Goal: Task Accomplishment & Management: Manage account settings

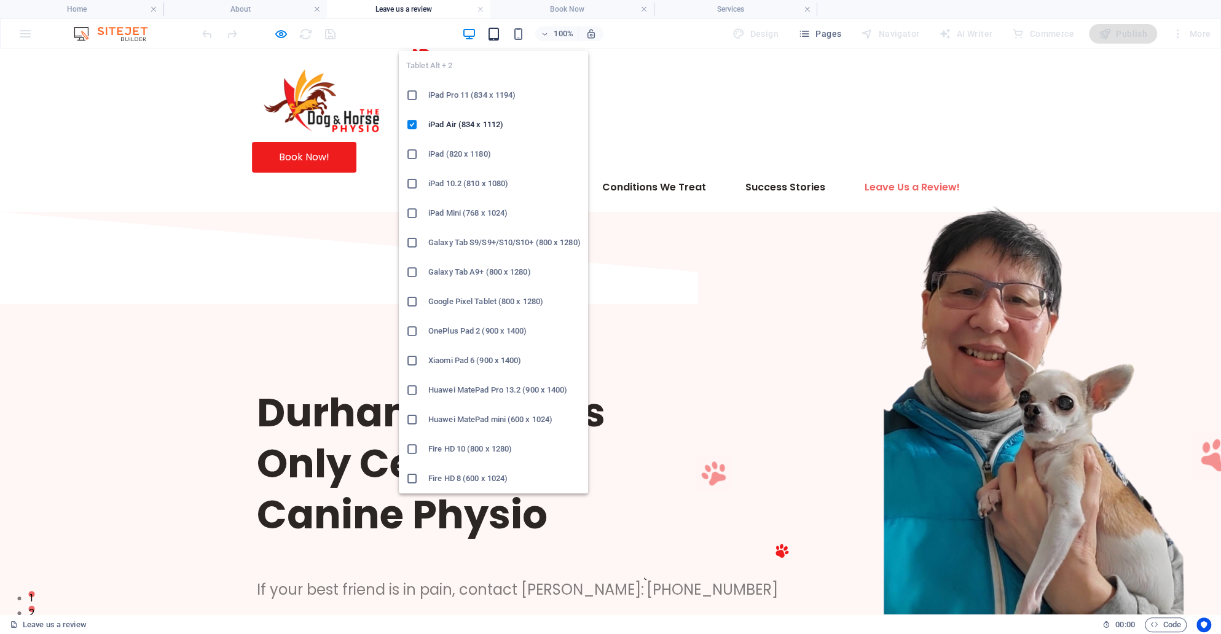
click at [492, 31] on icon "button" at bounding box center [493, 34] width 14 height 14
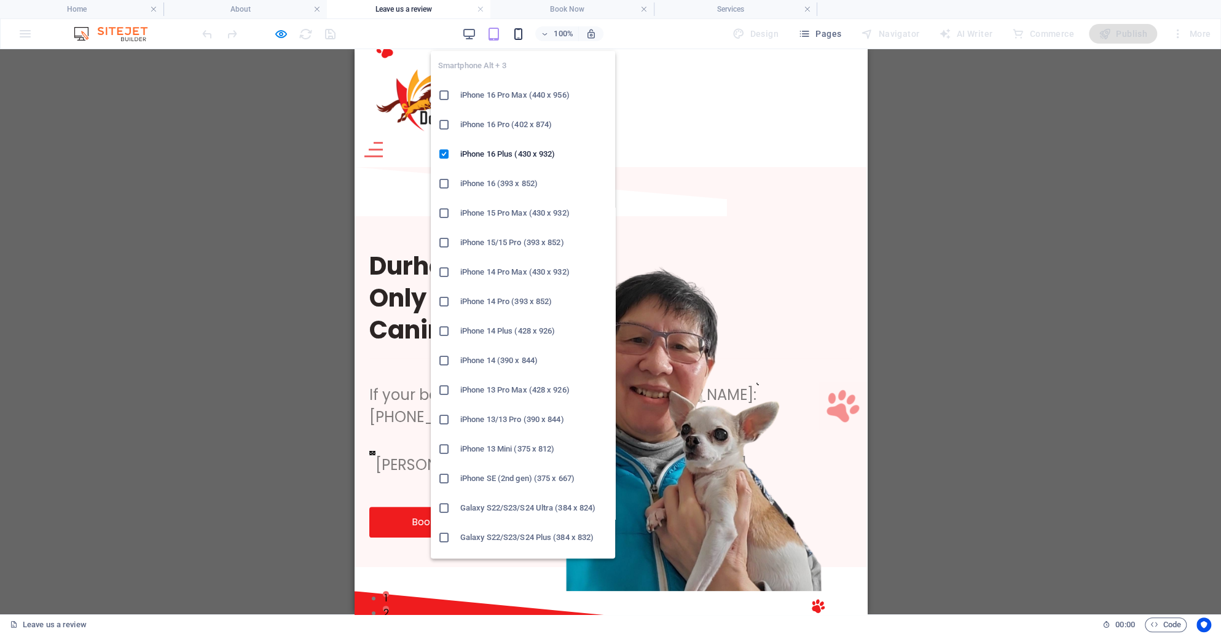
click at [522, 40] on icon "button" at bounding box center [518, 34] width 14 height 14
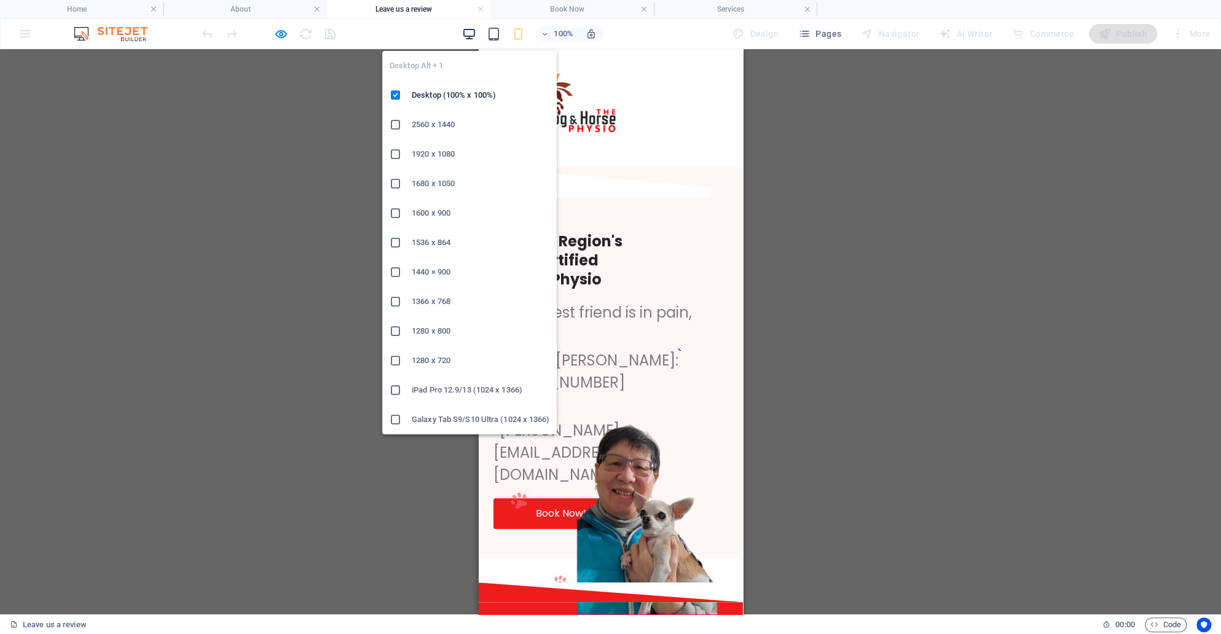
click at [471, 34] on icon "button" at bounding box center [469, 34] width 14 height 14
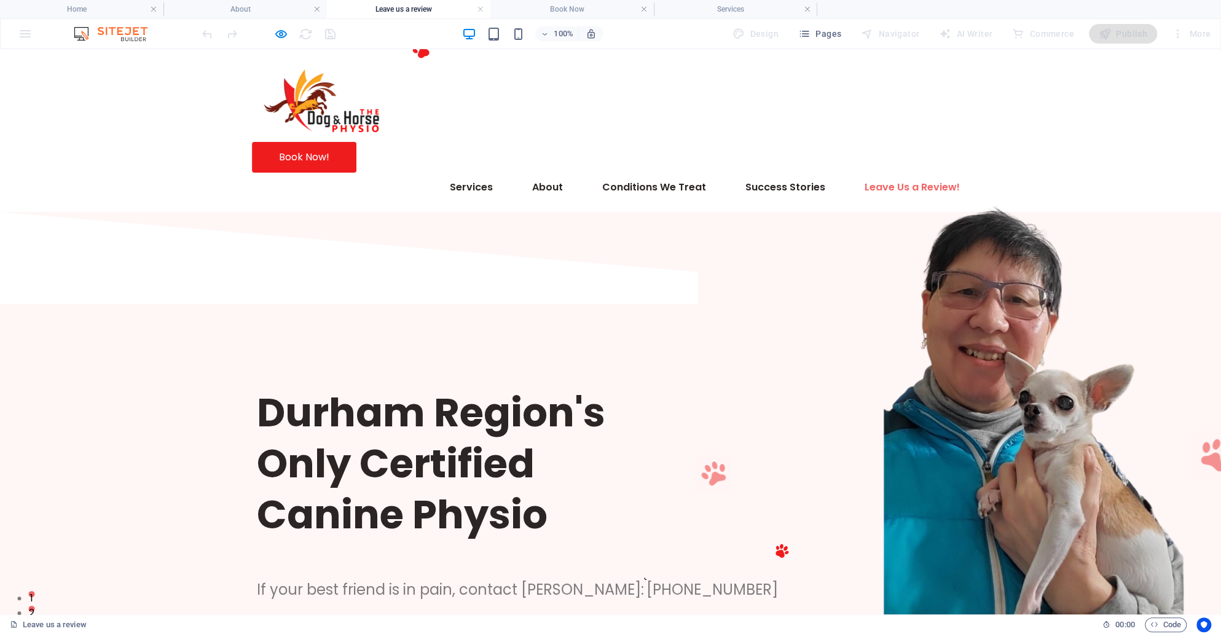
click at [822, 44] on div "100% Design Pages Navigator AI Writer Commerce Publish More" at bounding box center [611, 33] width 1220 height 29
click at [822, 26] on button "Pages" at bounding box center [819, 34] width 53 height 20
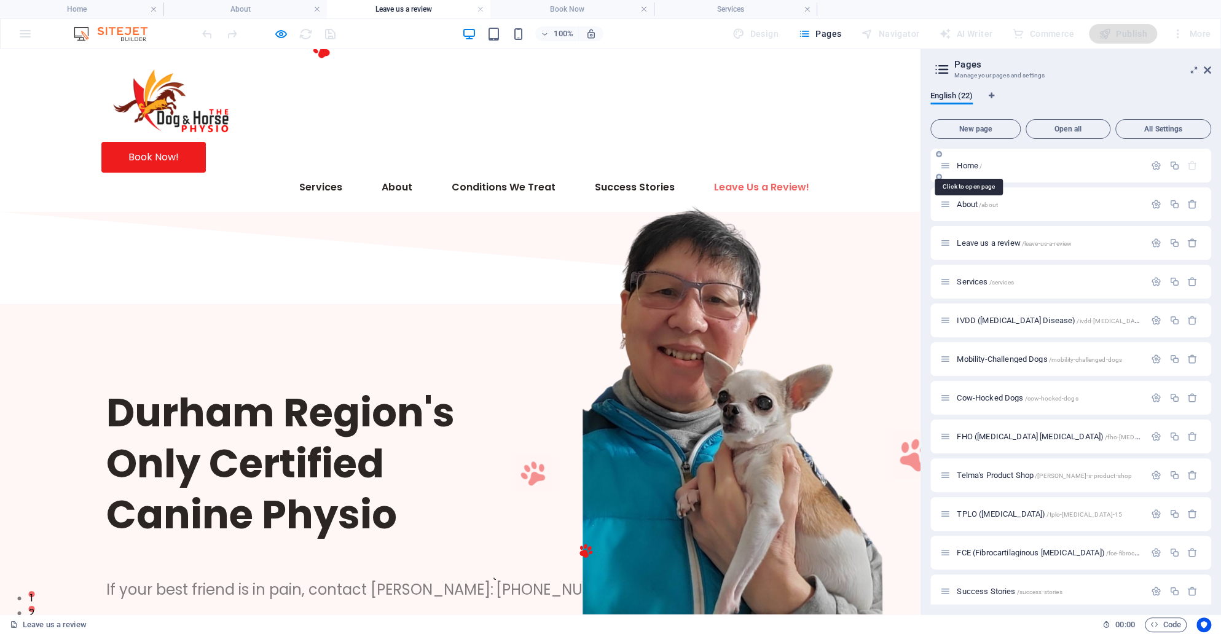
click at [971, 165] on span "Home /" at bounding box center [969, 165] width 25 height 9
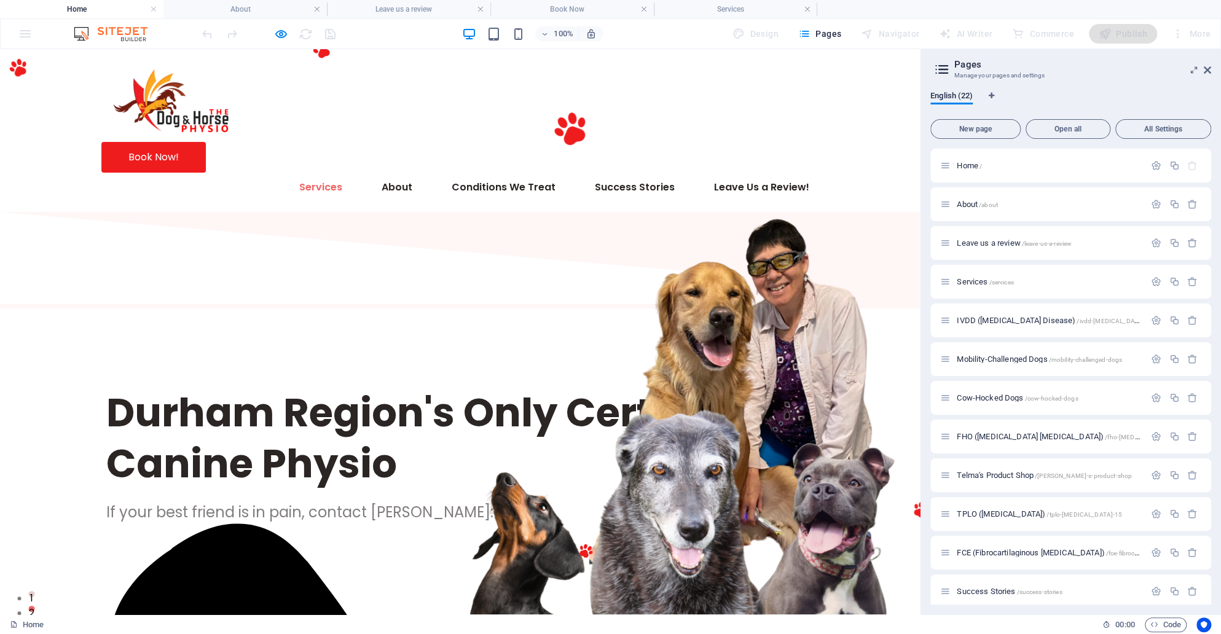
click at [289, 173] on link "Services" at bounding box center [320, 187] width 63 height 29
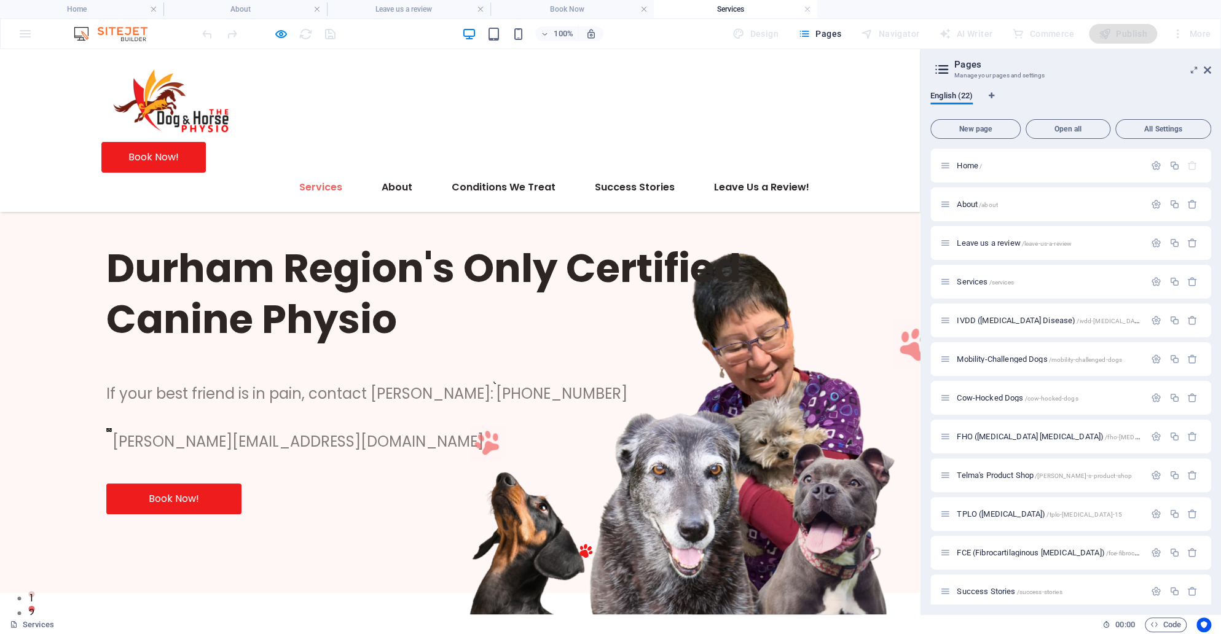
scroll to position [1686, 0]
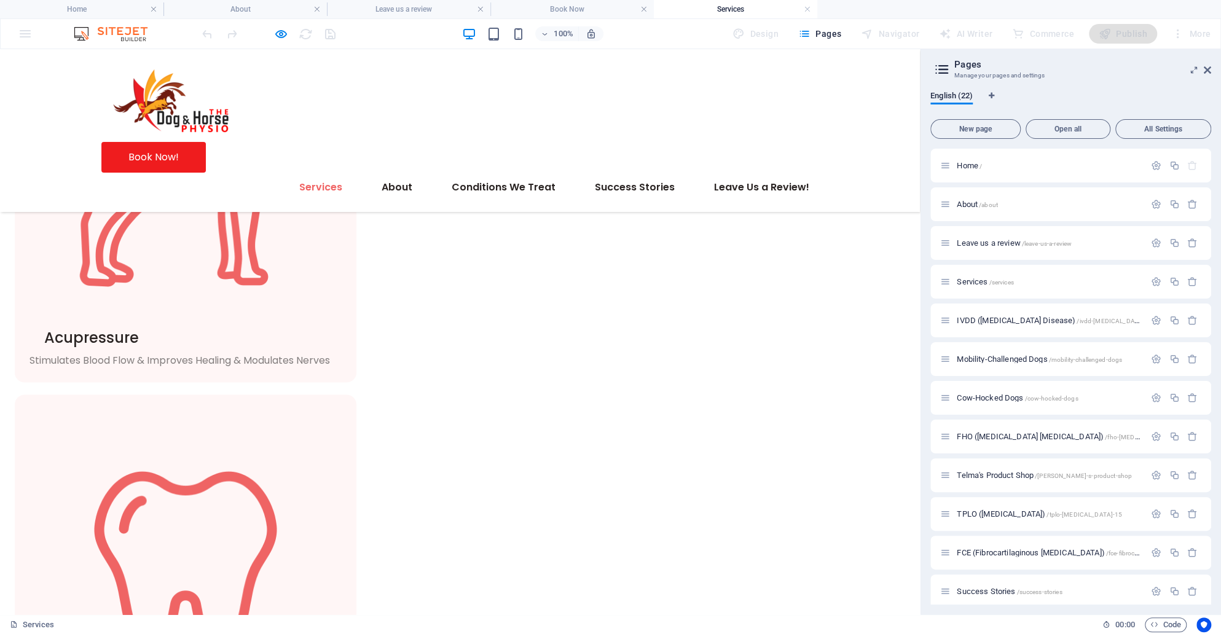
click at [289, 173] on link "Services" at bounding box center [320, 187] width 63 height 29
click at [278, 27] on icon "button" at bounding box center [281, 34] width 14 height 14
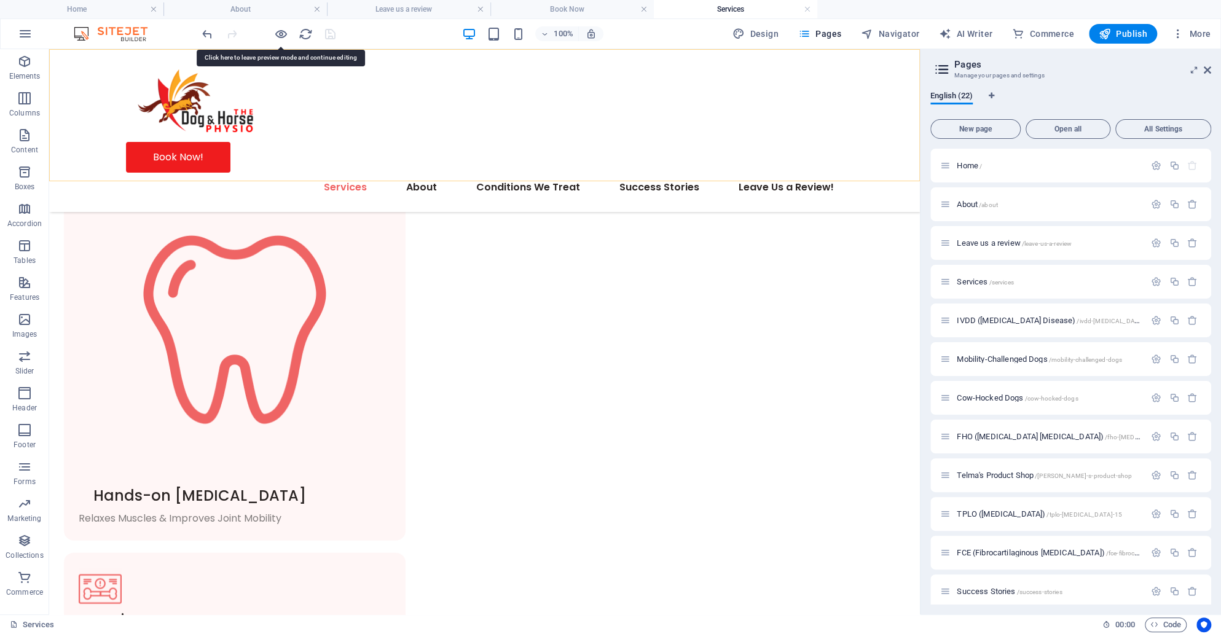
click at [166, 173] on nav "Services About Fee Schedule + Policy Telma's Product Shop Canine Anatomy Condit…" at bounding box center [485, 187] width 718 height 29
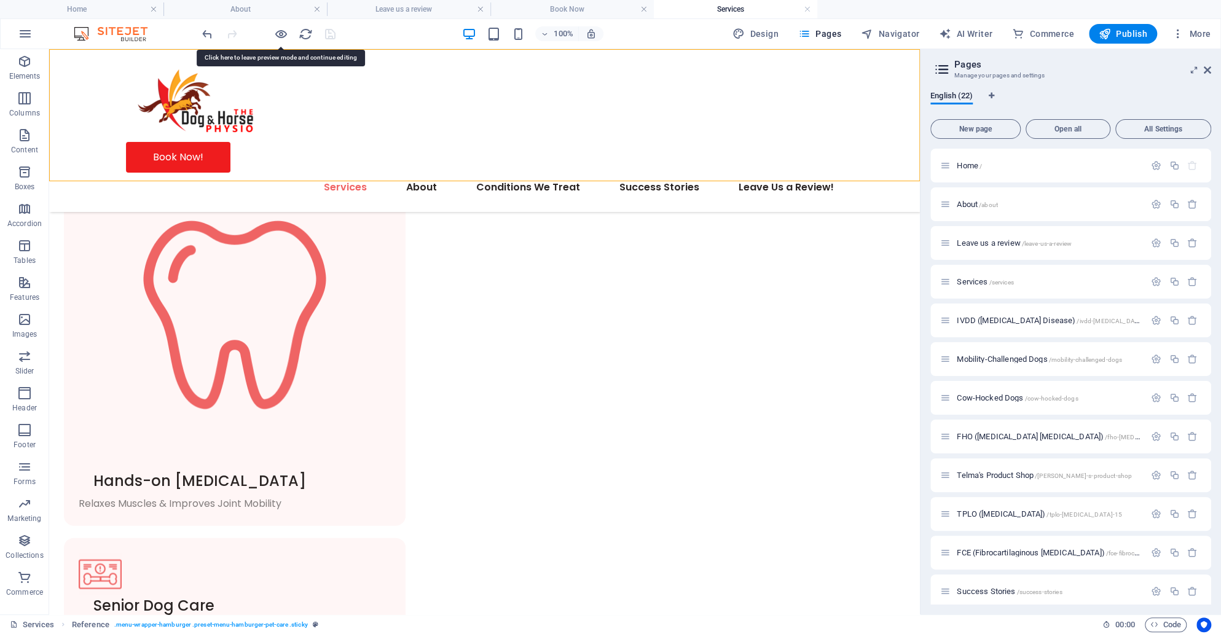
select select "rem"
select select "hover_text_color"
select select "rem"
select select "px"
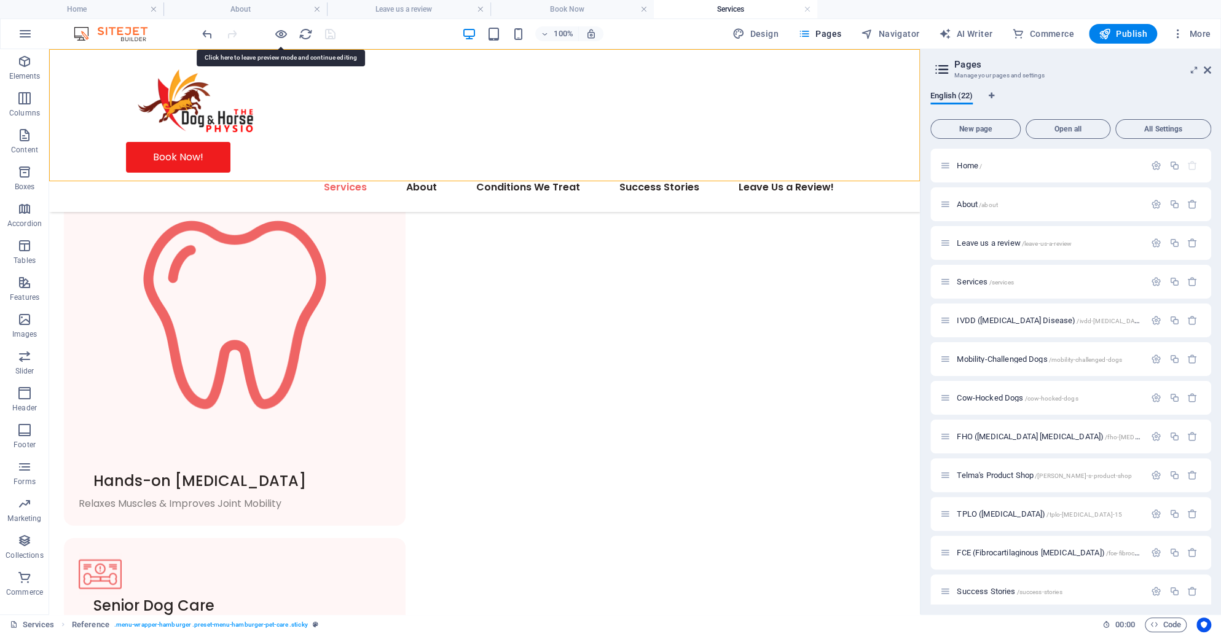
select select "600"
select select "px"
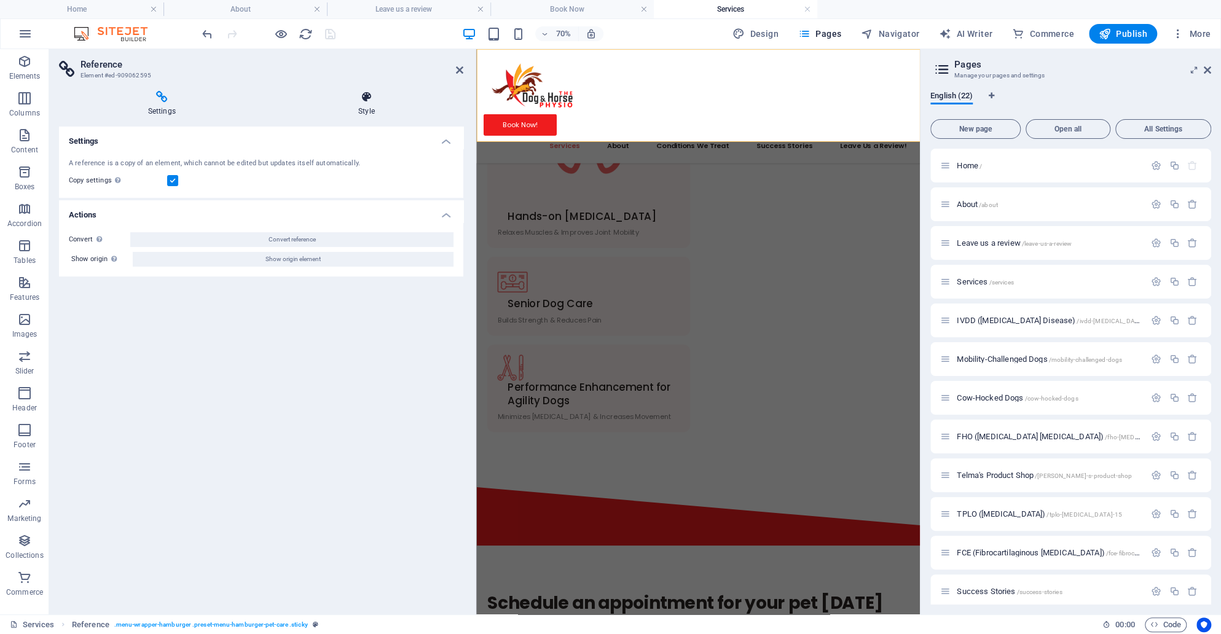
click at [350, 106] on h4 "Style" at bounding box center [366, 104] width 194 height 26
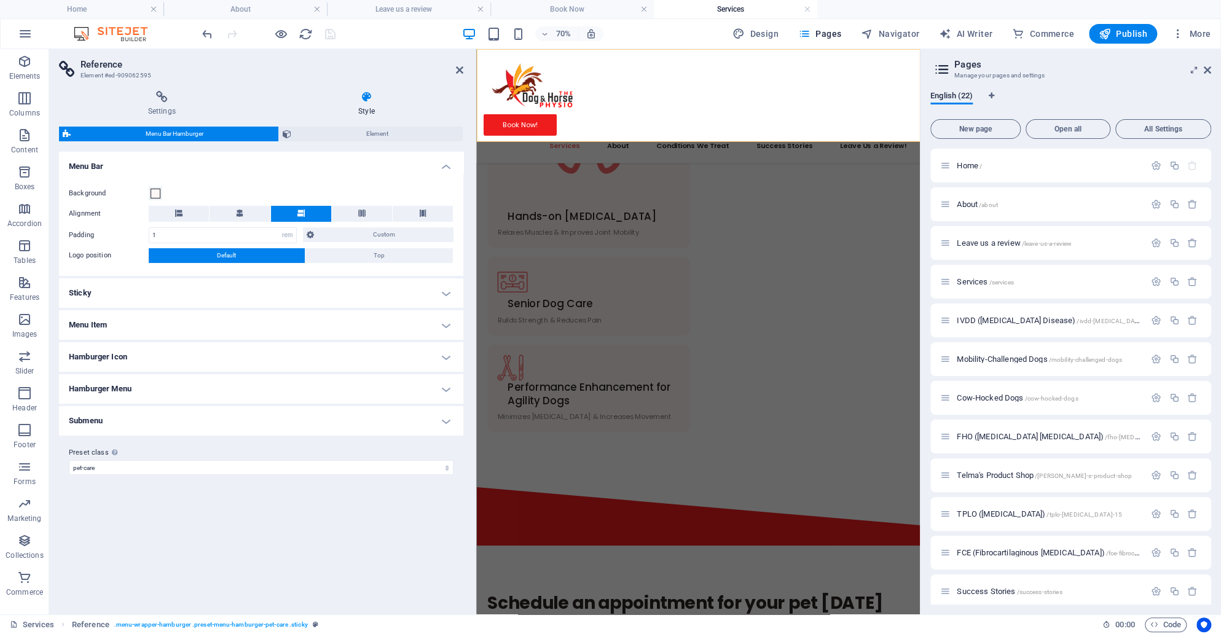
click at [279, 321] on h4 "Menu Item" at bounding box center [261, 324] width 404 height 29
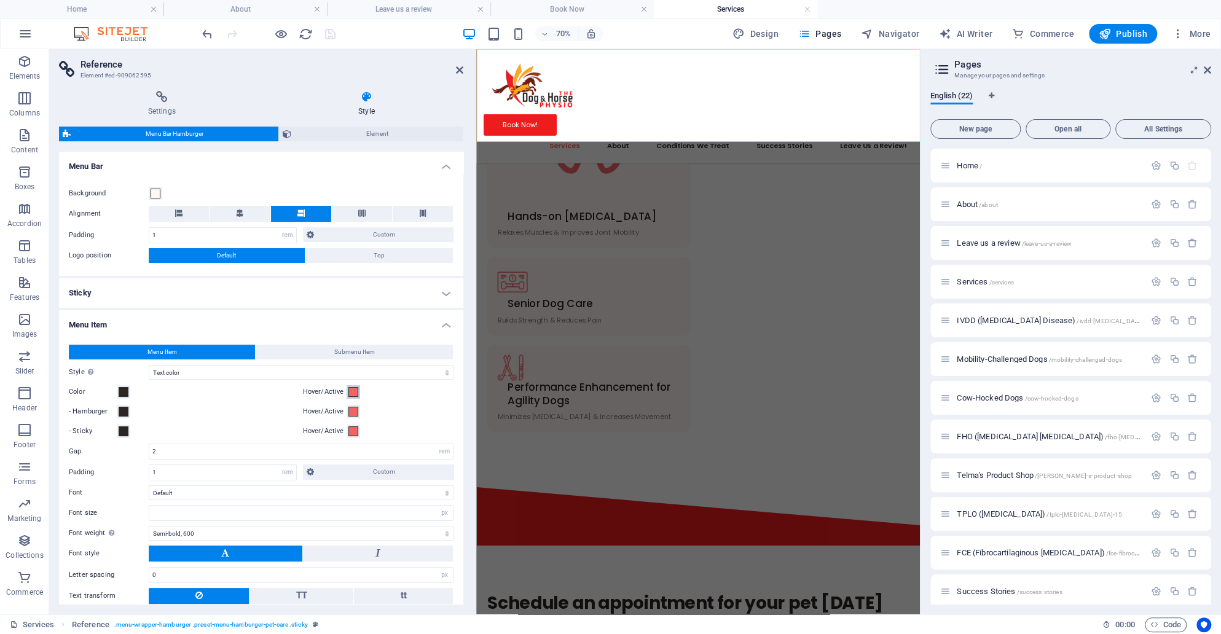
click at [349, 389] on span at bounding box center [353, 392] width 10 height 10
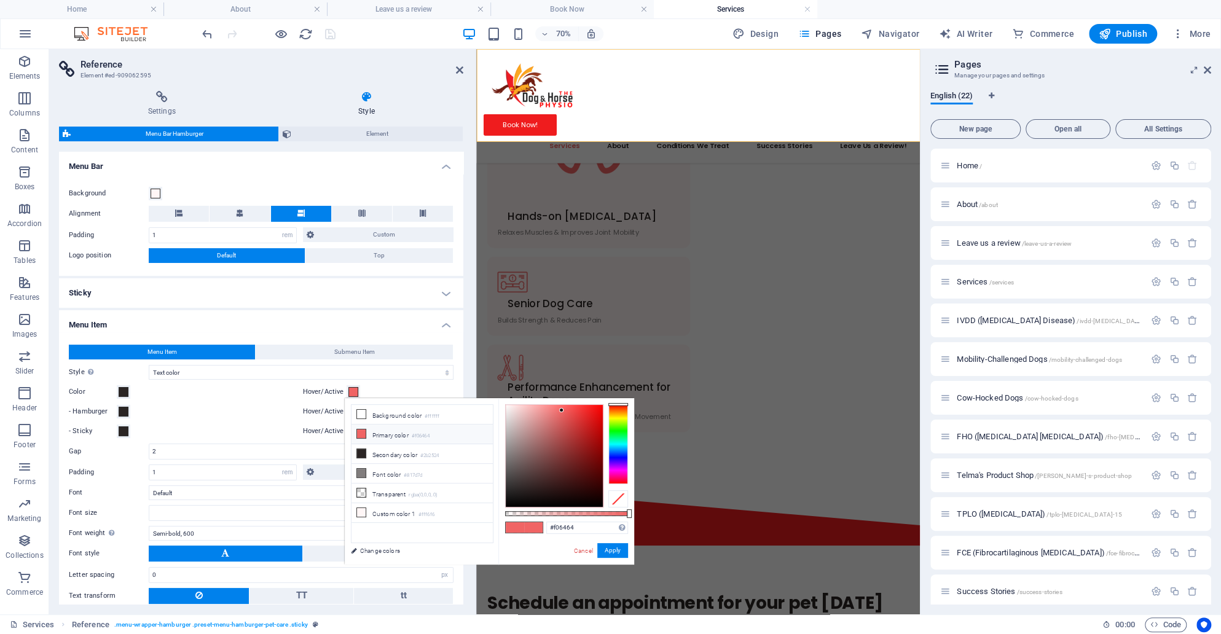
click at [349, 389] on span at bounding box center [353, 392] width 10 height 10
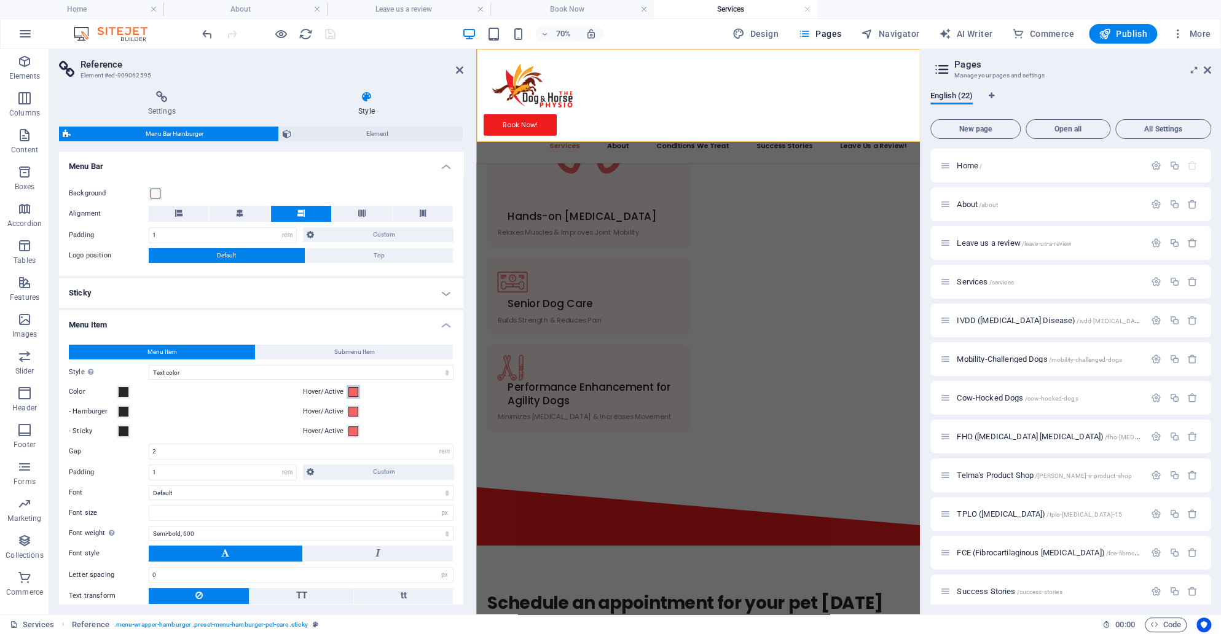
click at [350, 389] on span at bounding box center [353, 392] width 10 height 10
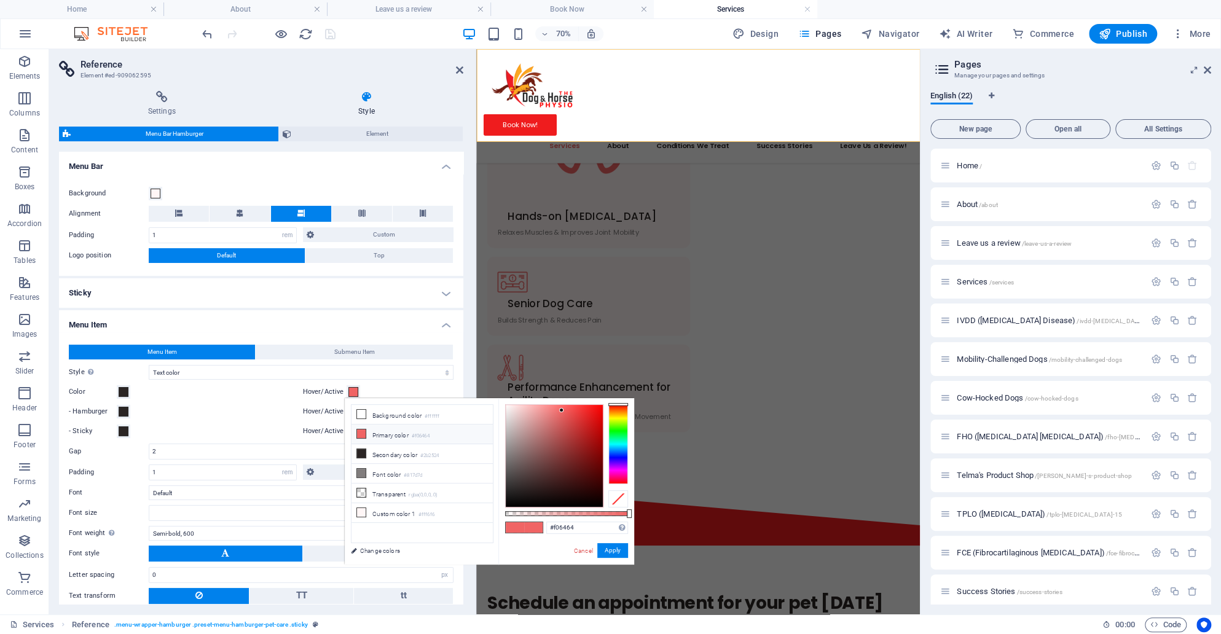
click at [588, 536] on div "#f06464 Supported formats #0852ed rgb(8, 82, 237) rgba(8, 82, 237, 90%) hsv(221…" at bounding box center [566, 570] width 136 height 345
click at [583, 527] on input "#f06464" at bounding box center [587, 528] width 82 height 12
paste input "ef1c1e"
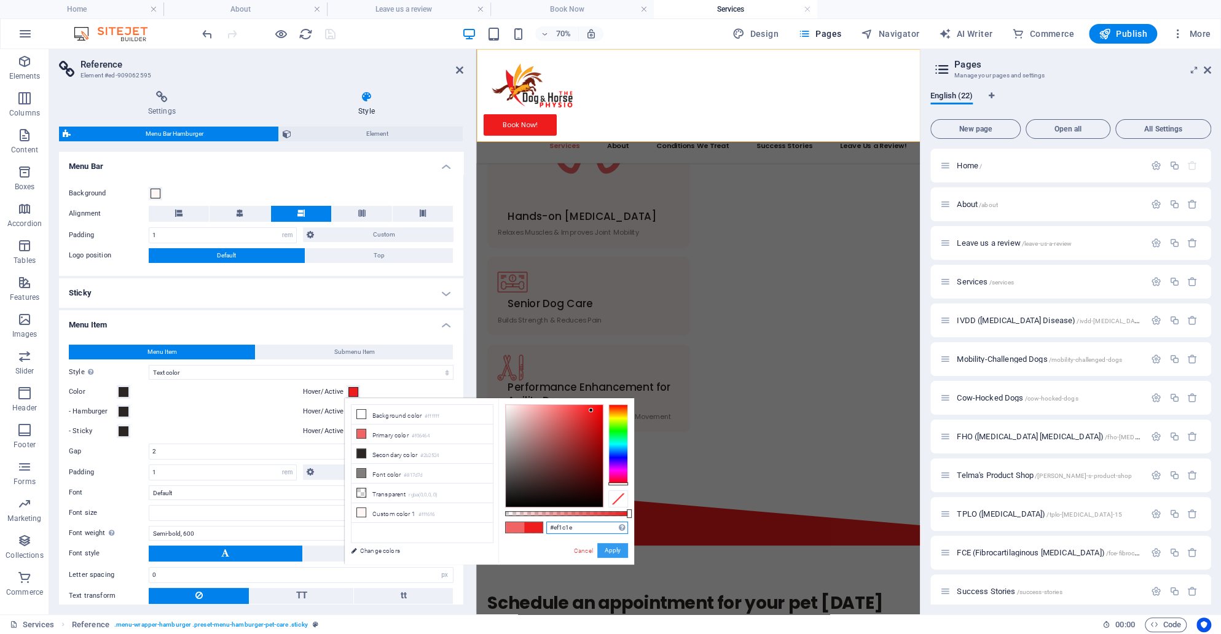
type input "#ef1c1e"
click at [613, 551] on button "Apply" at bounding box center [612, 550] width 31 height 15
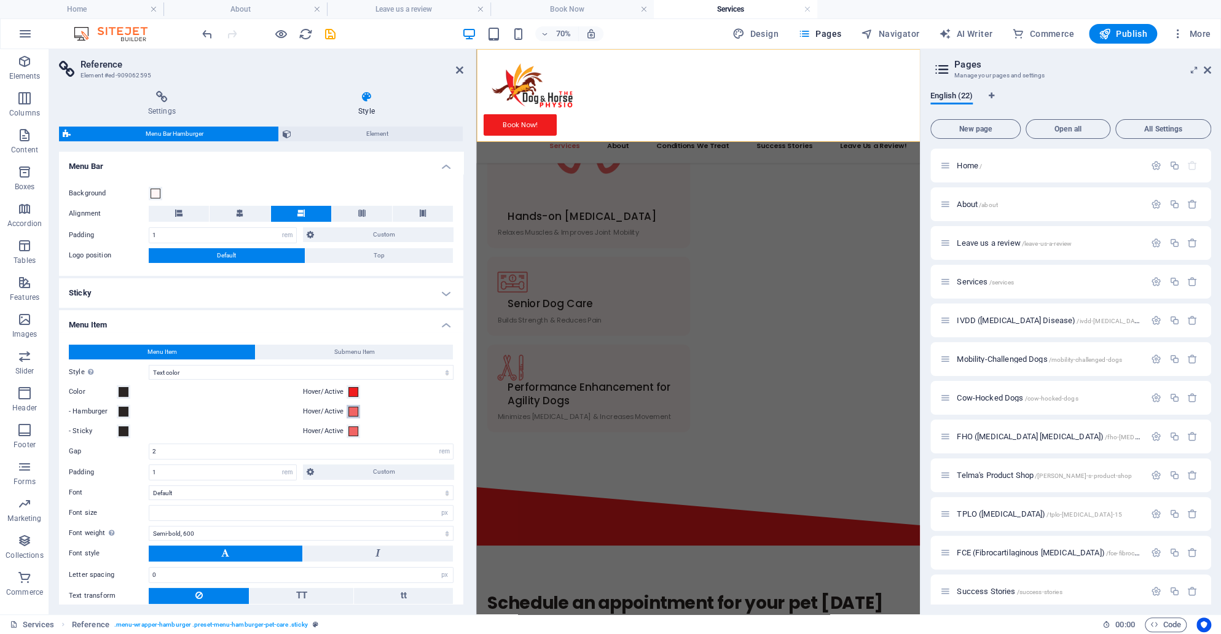
click at [352, 410] on span at bounding box center [353, 412] width 10 height 10
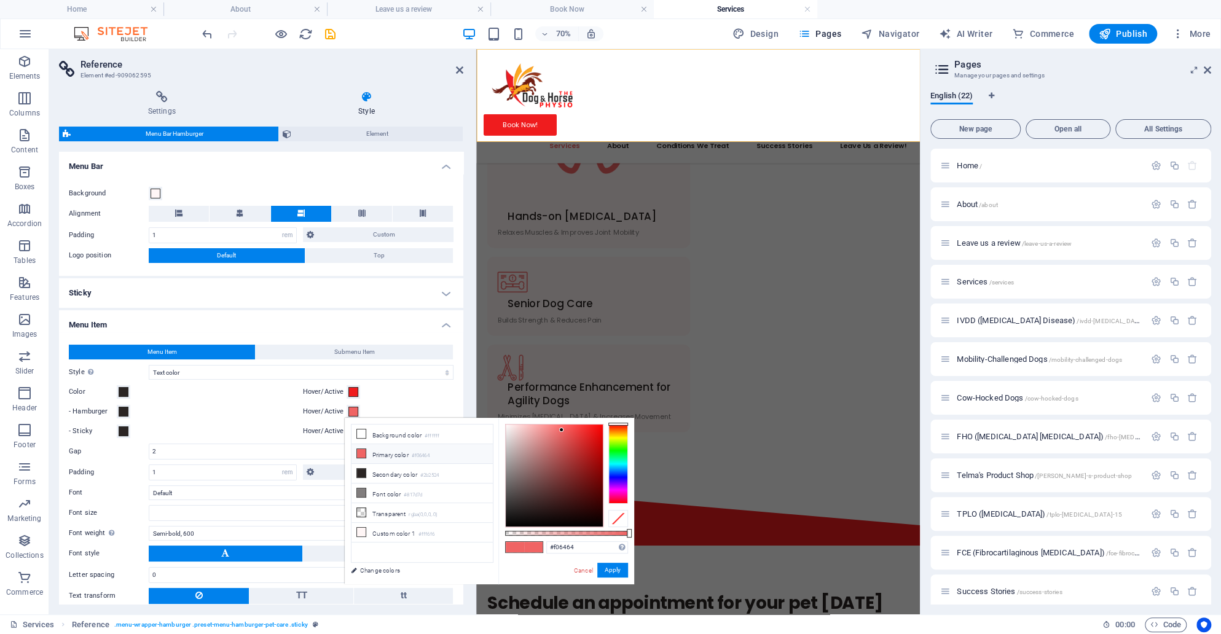
type input "#ef1c1e"
click at [607, 572] on button "Apply" at bounding box center [612, 570] width 31 height 15
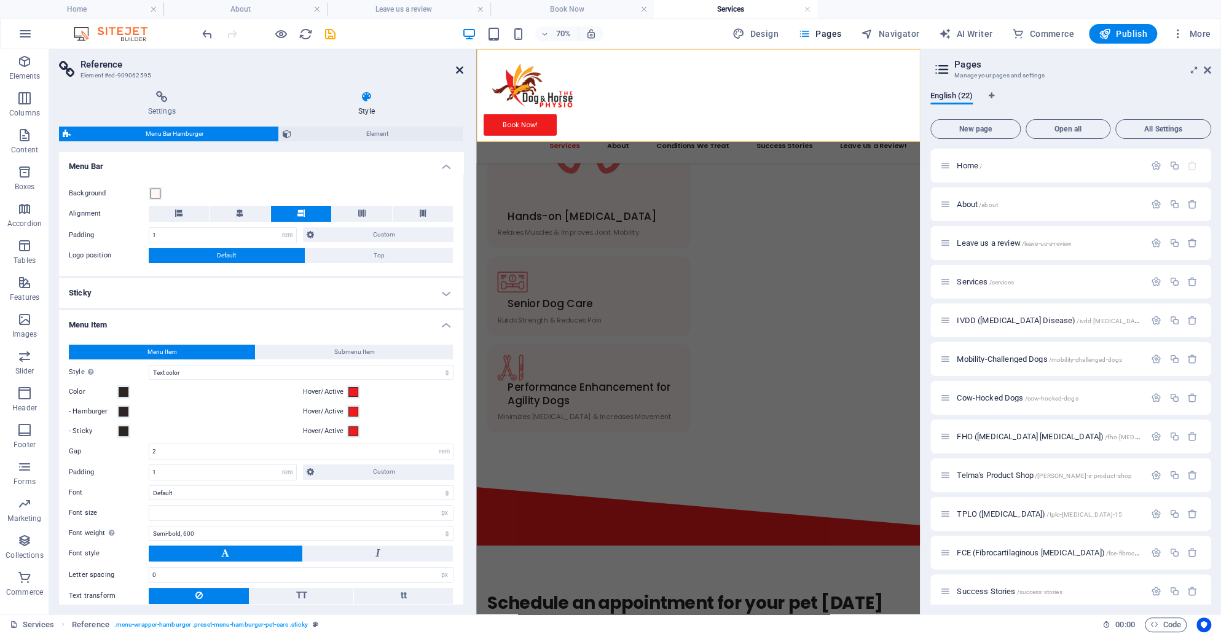
click at [458, 68] on icon at bounding box center [459, 70] width 7 height 10
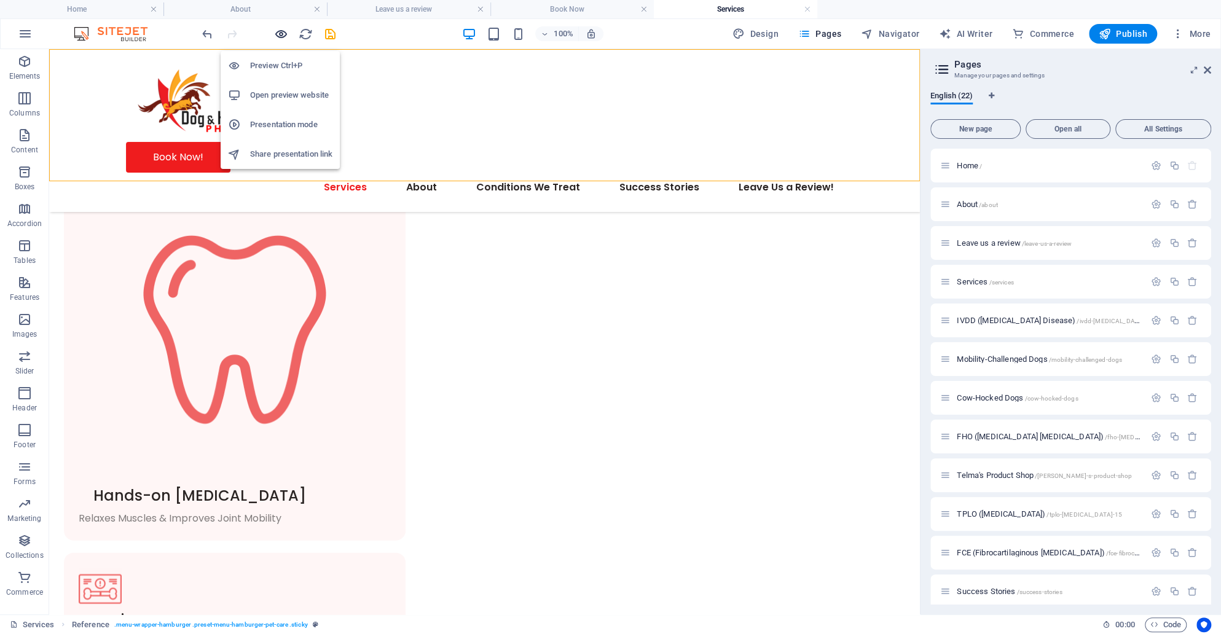
click at [279, 30] on icon "button" at bounding box center [281, 34] width 14 height 14
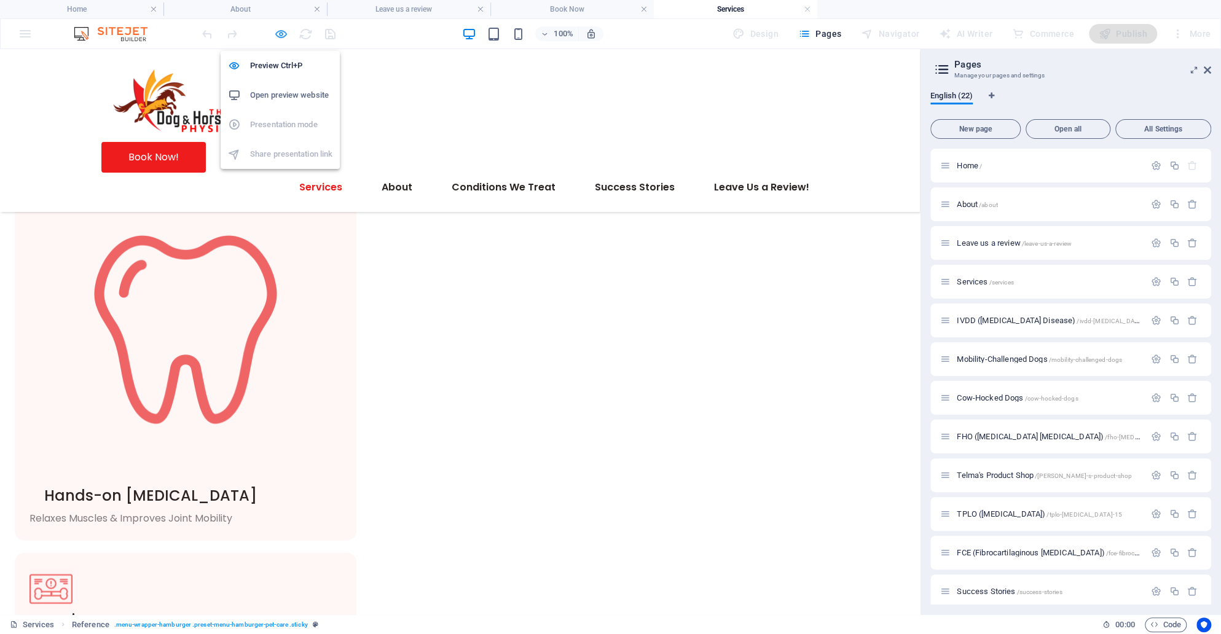
scroll to position [1686, 0]
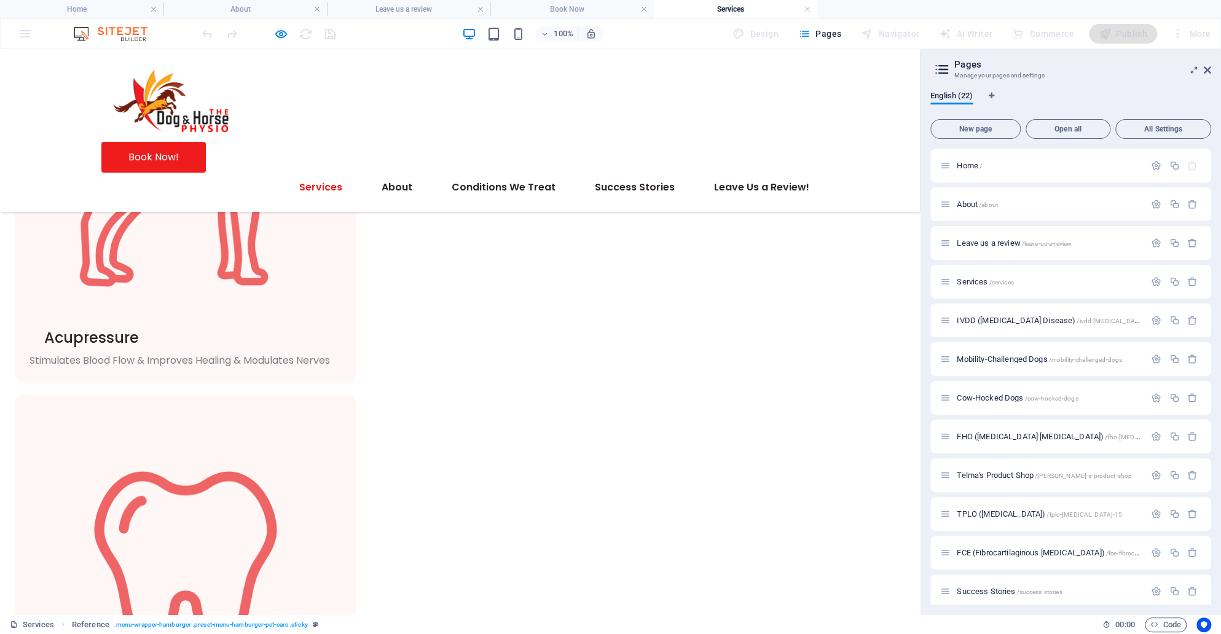
click at [289, 36] on div at bounding box center [269, 34] width 138 height 20
click at [282, 33] on icon "button" at bounding box center [281, 34] width 14 height 14
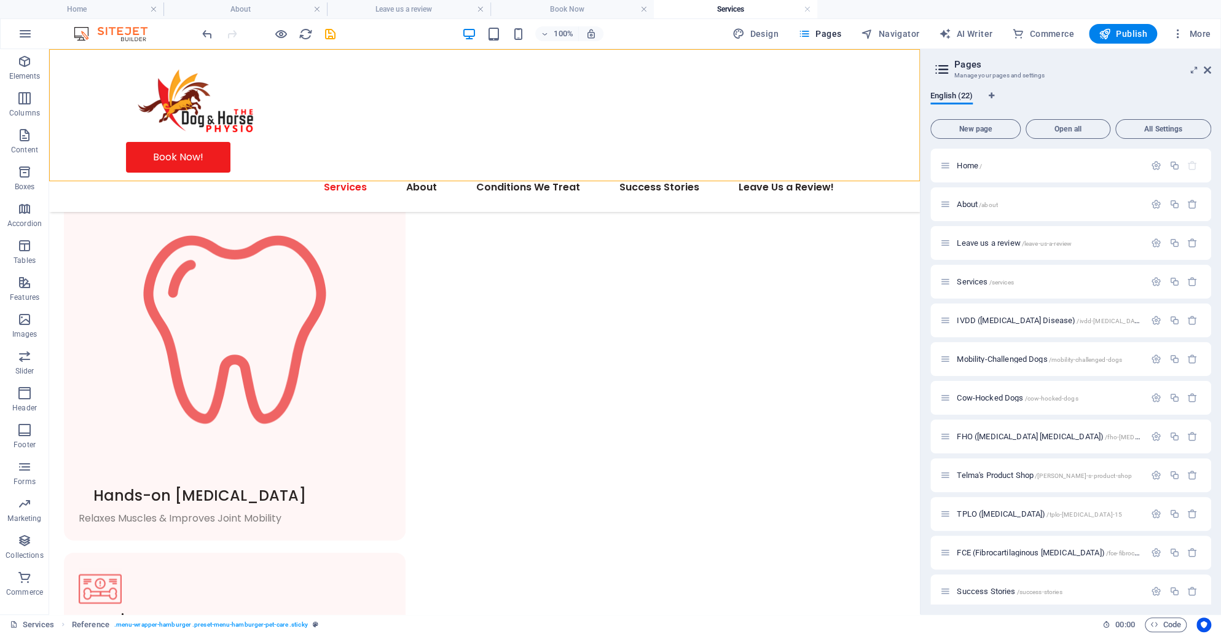
click at [324, 41] on div at bounding box center [269, 34] width 138 height 20
click at [325, 39] on icon "save" at bounding box center [330, 34] width 14 height 14
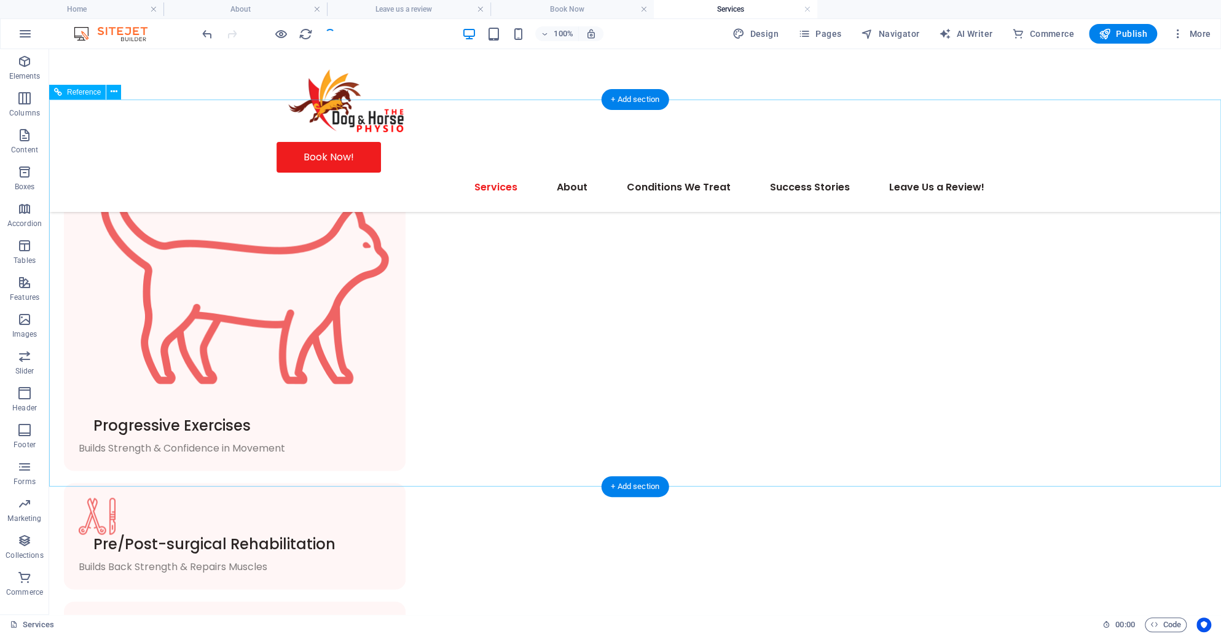
scroll to position [986, 0]
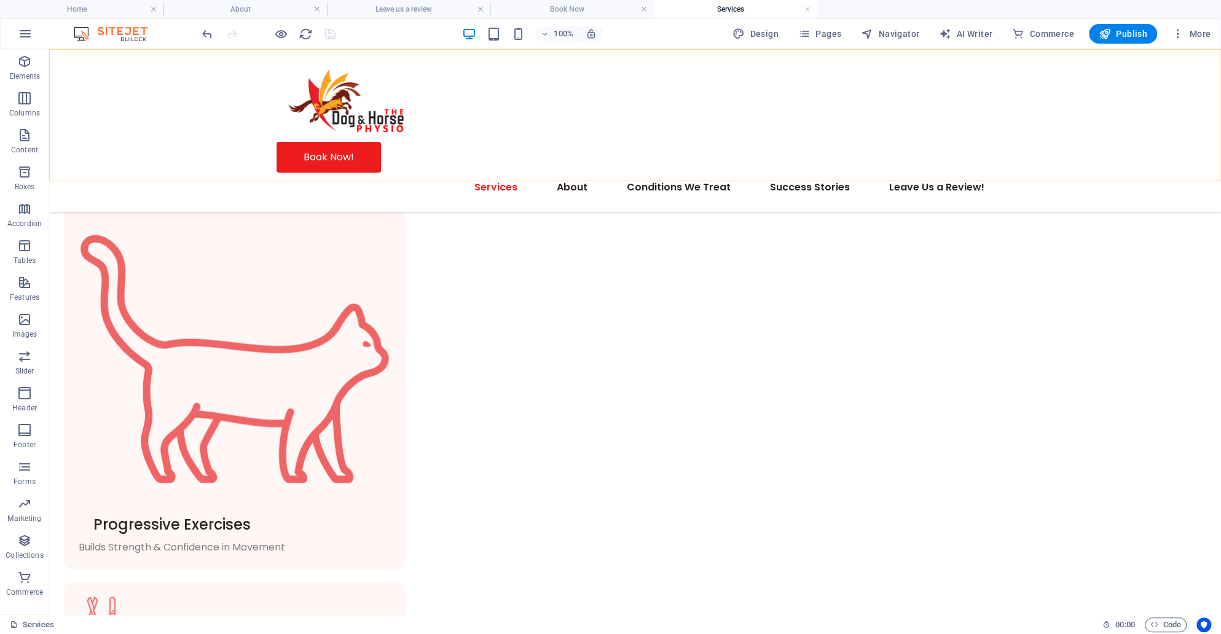
click at [318, 173] on nav "Services About Fee Schedule + Policy Telma's Product Shop Canine Anatomy Condit…" at bounding box center [636, 187] width 718 height 29
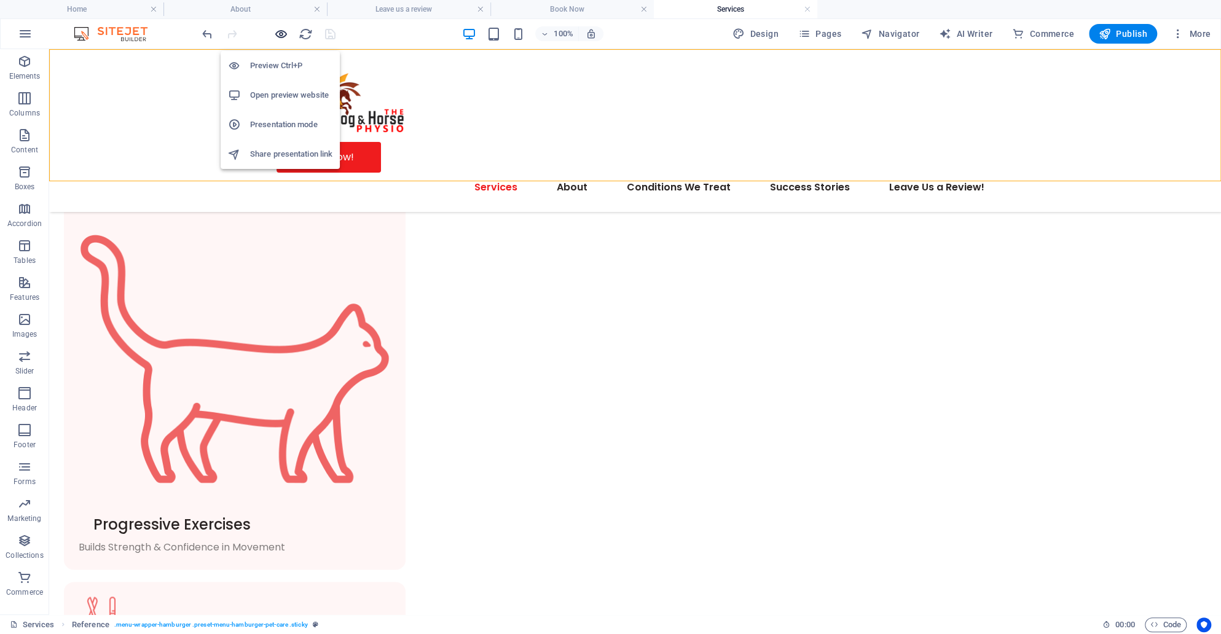
click at [282, 35] on icon "button" at bounding box center [281, 34] width 14 height 14
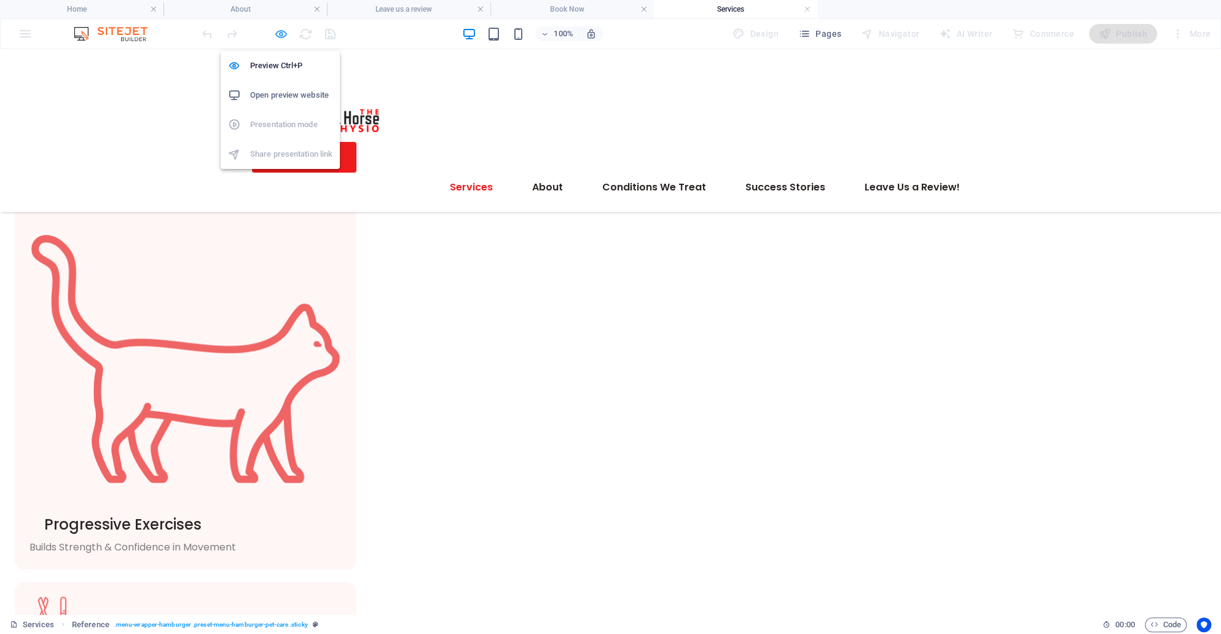
click at [283, 36] on icon "button" at bounding box center [281, 34] width 14 height 14
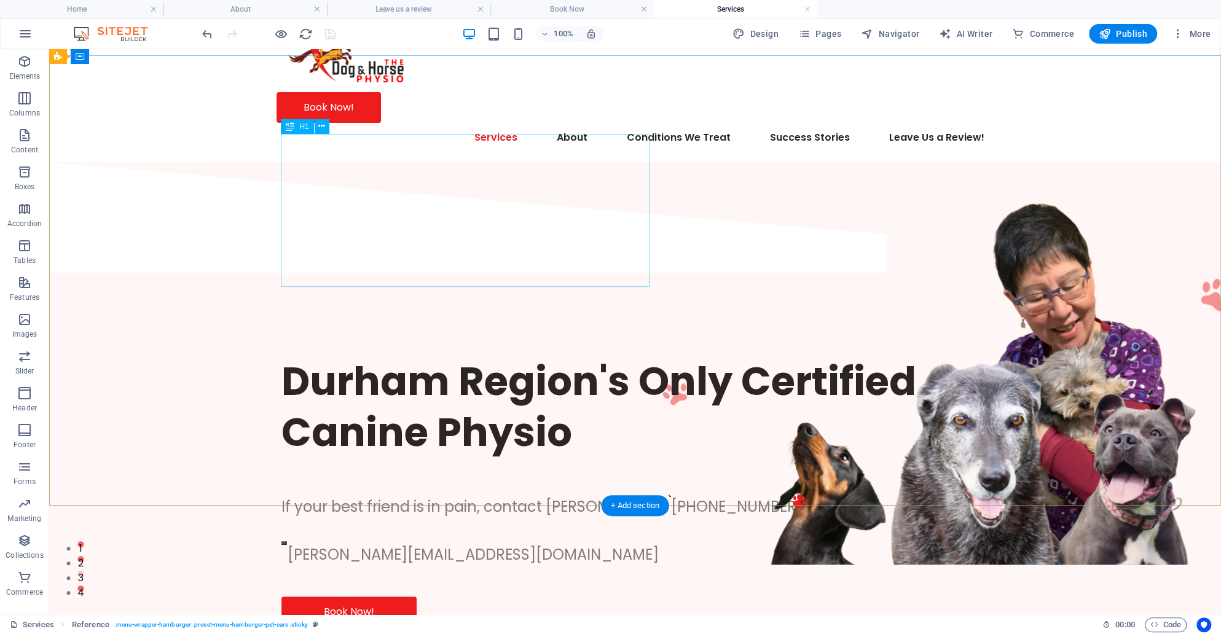
scroll to position [0, 0]
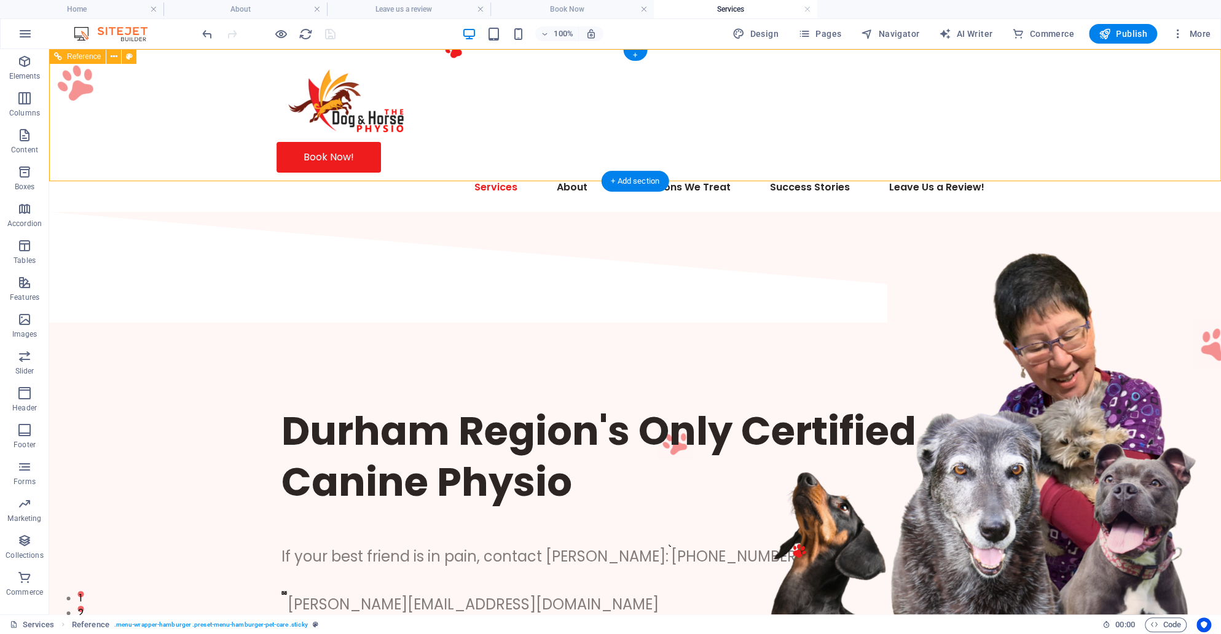
click at [301, 173] on nav "Services About Fee Schedule + Policy Telma's Product Shop Canine Anatomy Condit…" at bounding box center [636, 187] width 718 height 29
select select "rem"
select select "hover_text_color"
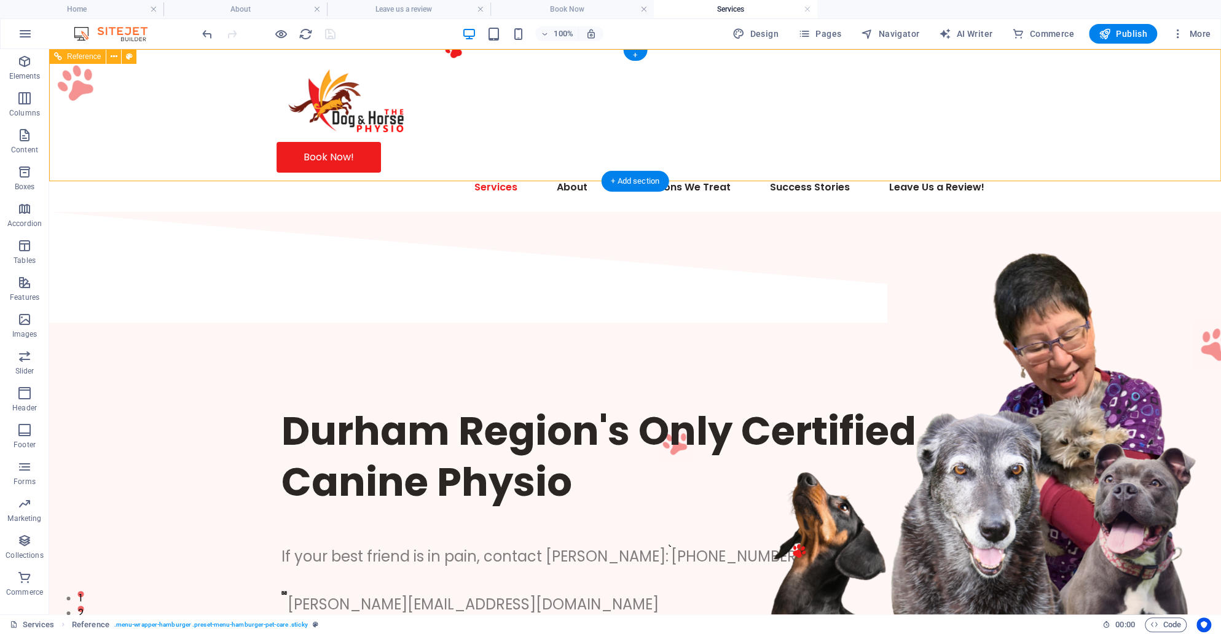
select select "rem"
select select "px"
select select "600"
select select "px"
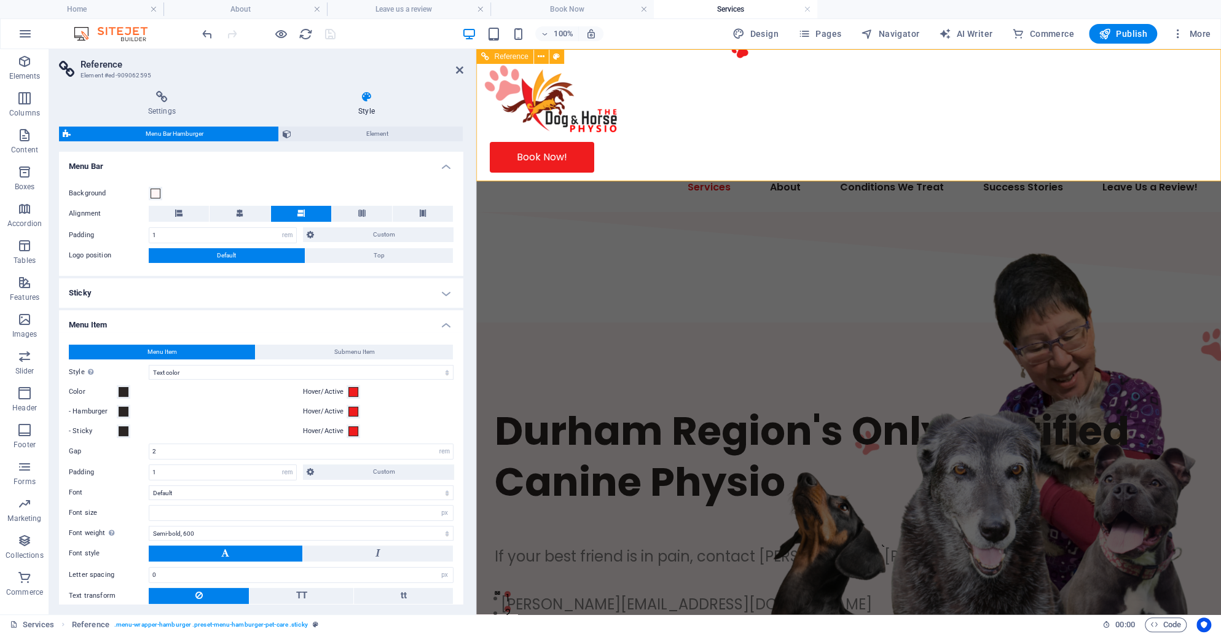
click at [552, 173] on nav "Services About Fee Schedule + Policy Telma's Product Shop Canine Anatomy Condit…" at bounding box center [849, 187] width 718 height 29
click at [595, 173] on nav "Services About Fee Schedule + Policy Telma's Product Shop Canine Anatomy Condit…" at bounding box center [849, 187] width 718 height 29
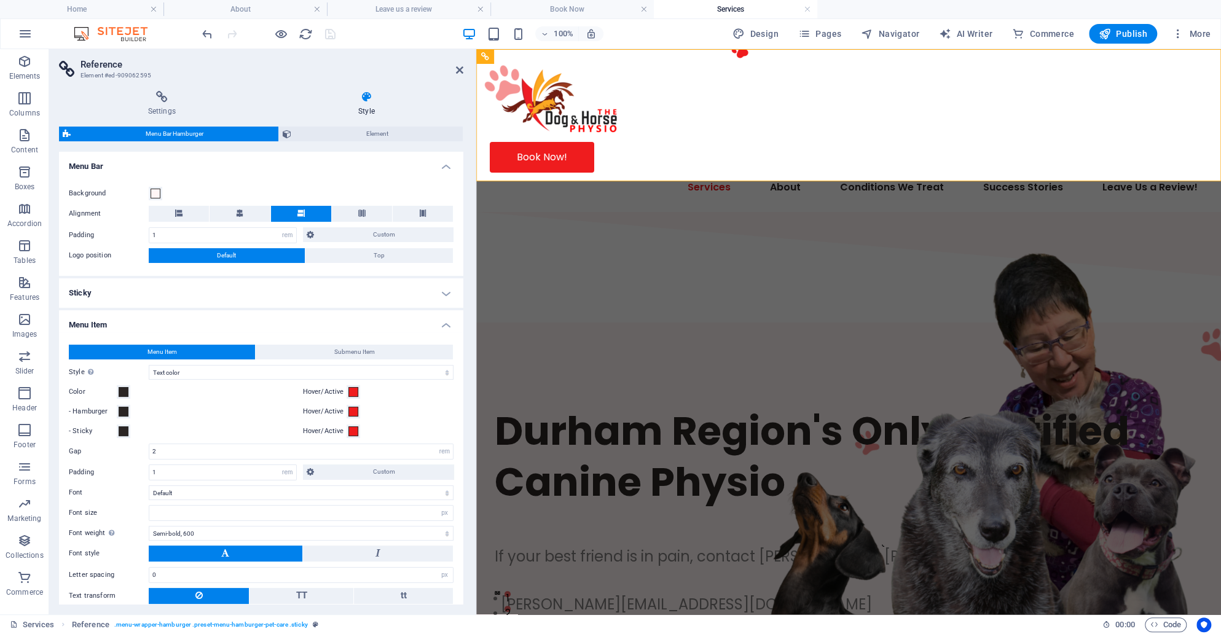
click at [455, 68] on h2 "Reference" at bounding box center [272, 64] width 383 height 11
click at [462, 66] on icon at bounding box center [459, 70] width 7 height 10
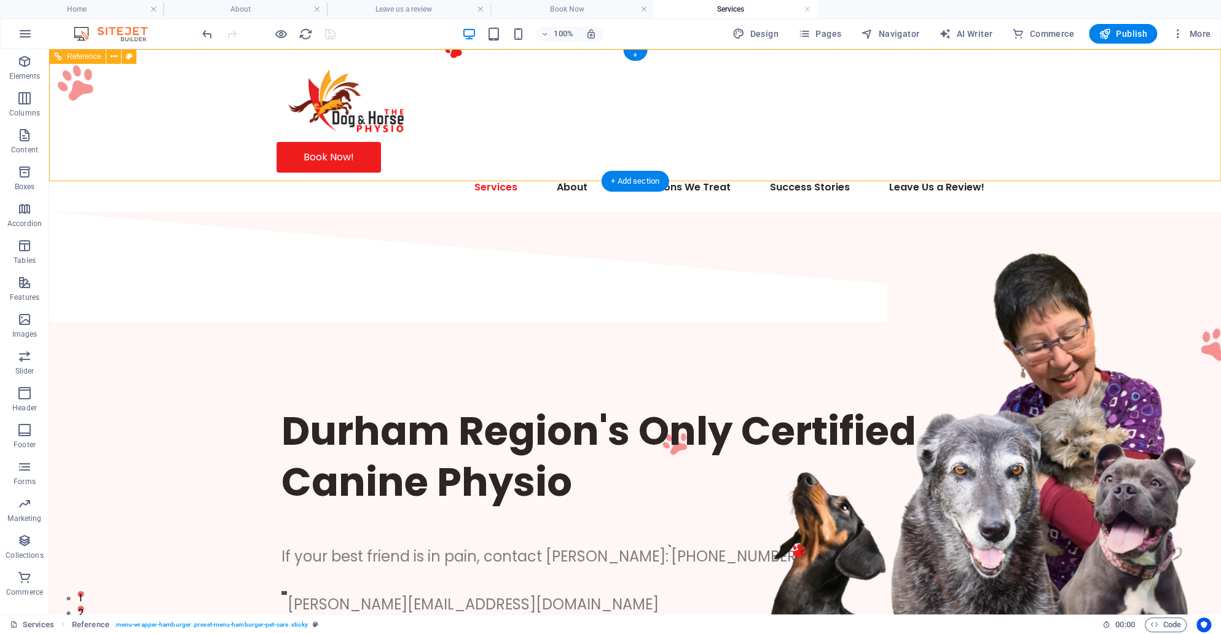
click at [595, 173] on nav "Services About Fee Schedule + Policy Telma's Product Shop Canine Anatomy Condit…" at bounding box center [636, 187] width 718 height 29
select select "rem"
select select "hover_text_color"
select select "rem"
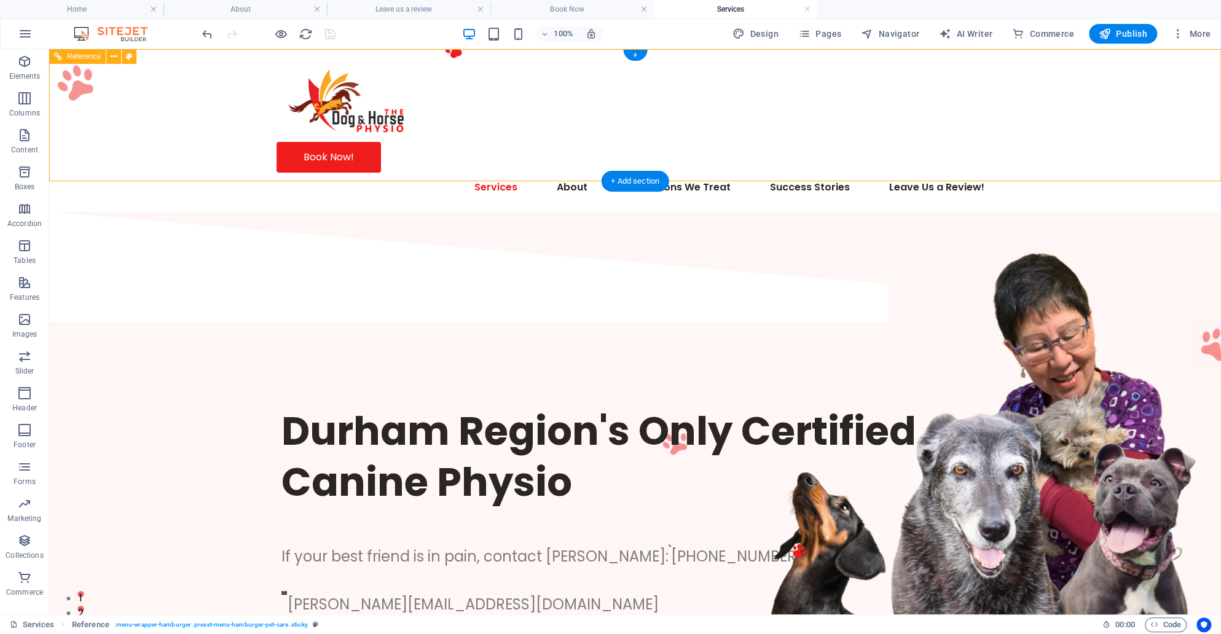
select select "rem"
select select "px"
select select "600"
select select "px"
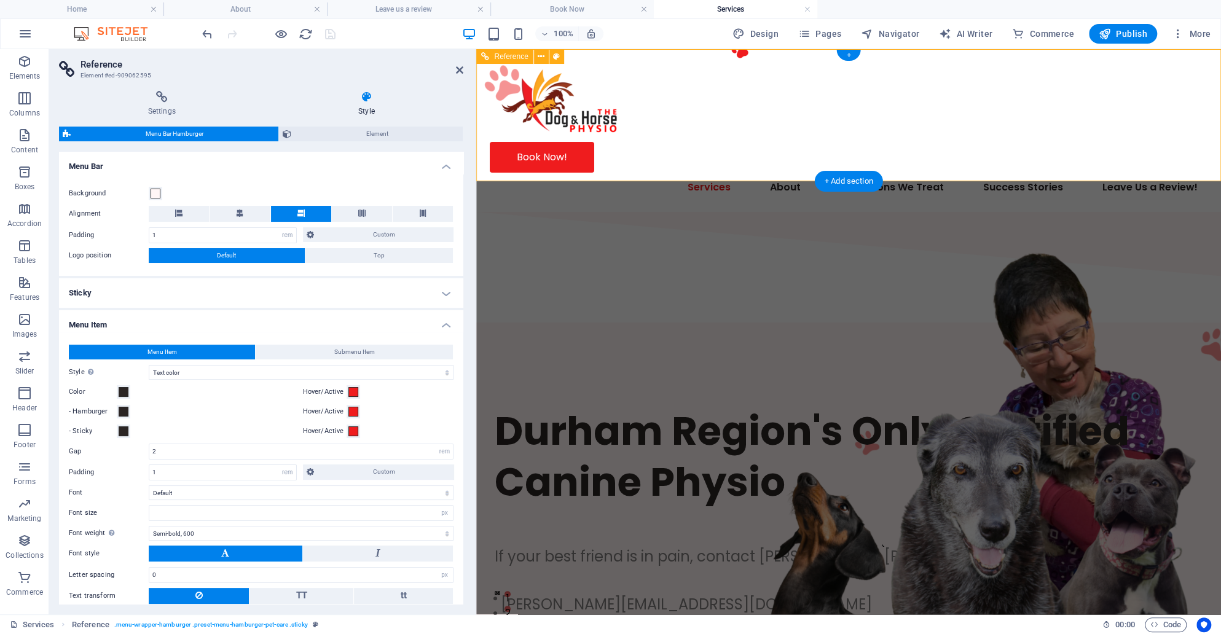
click at [594, 173] on nav "Services About Fee Schedule + Policy Telma's Product Shop Canine Anatomy Condit…" at bounding box center [849, 187] width 718 height 29
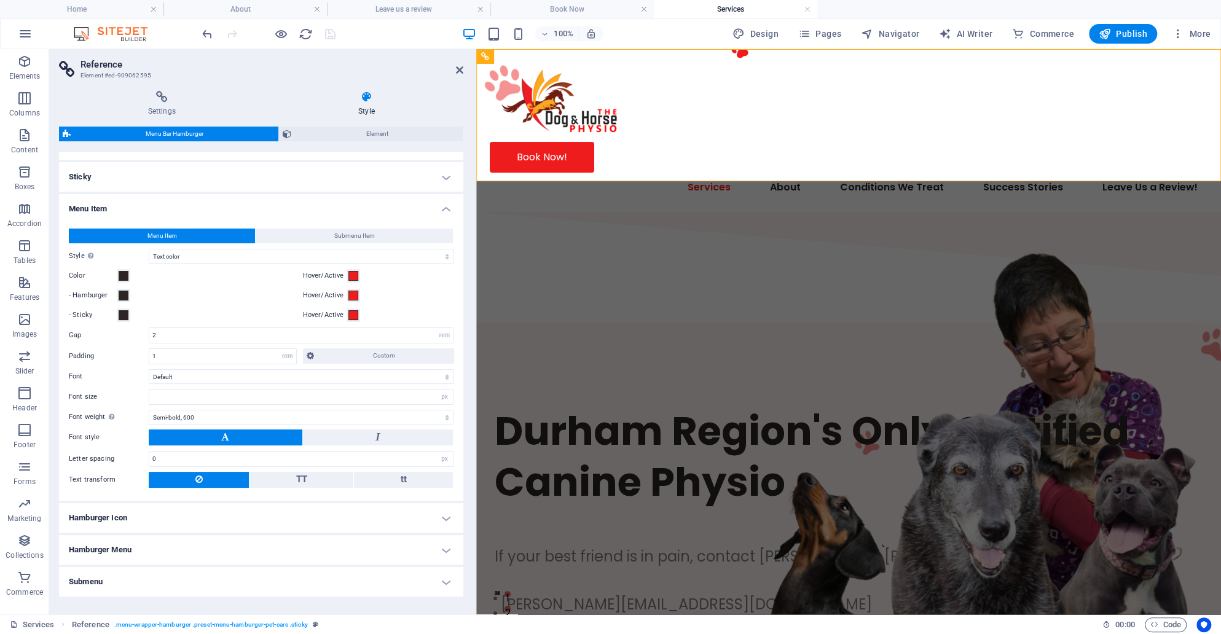
scroll to position [154, 0]
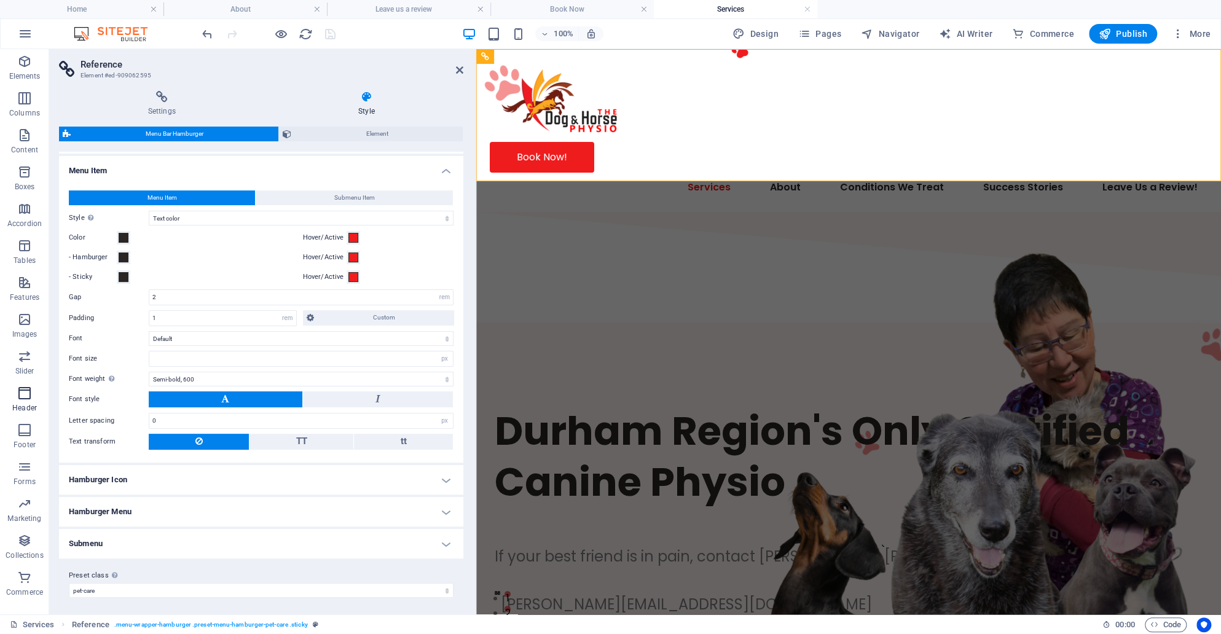
click at [9, 403] on span "Header" at bounding box center [24, 400] width 49 height 29
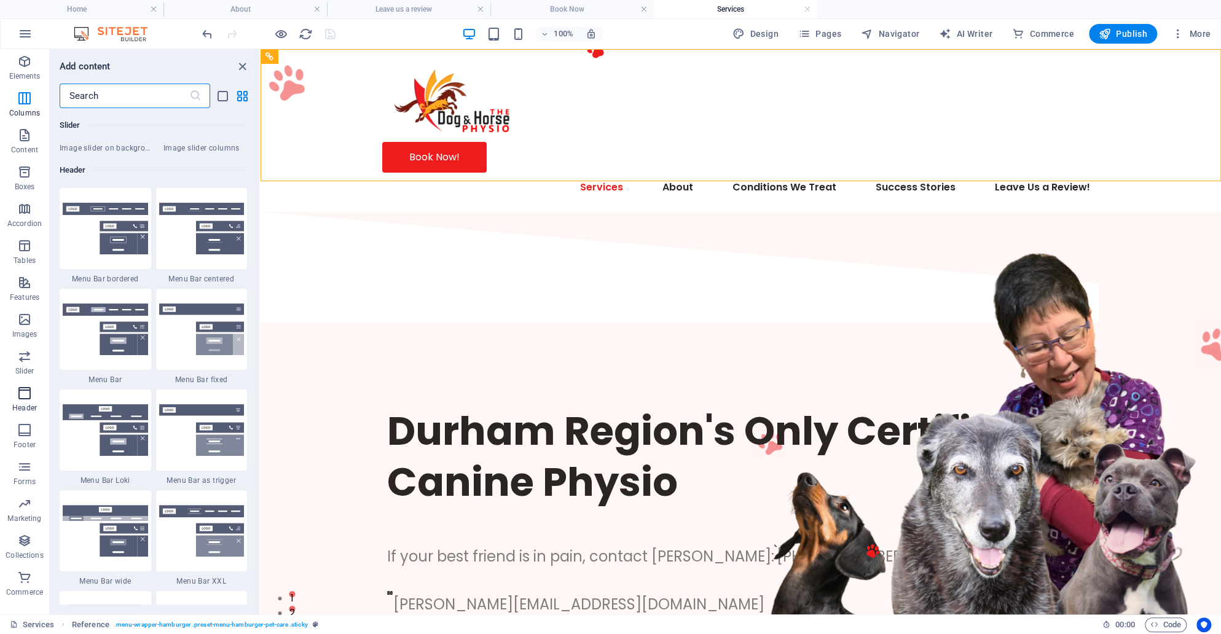
scroll to position [7270, 0]
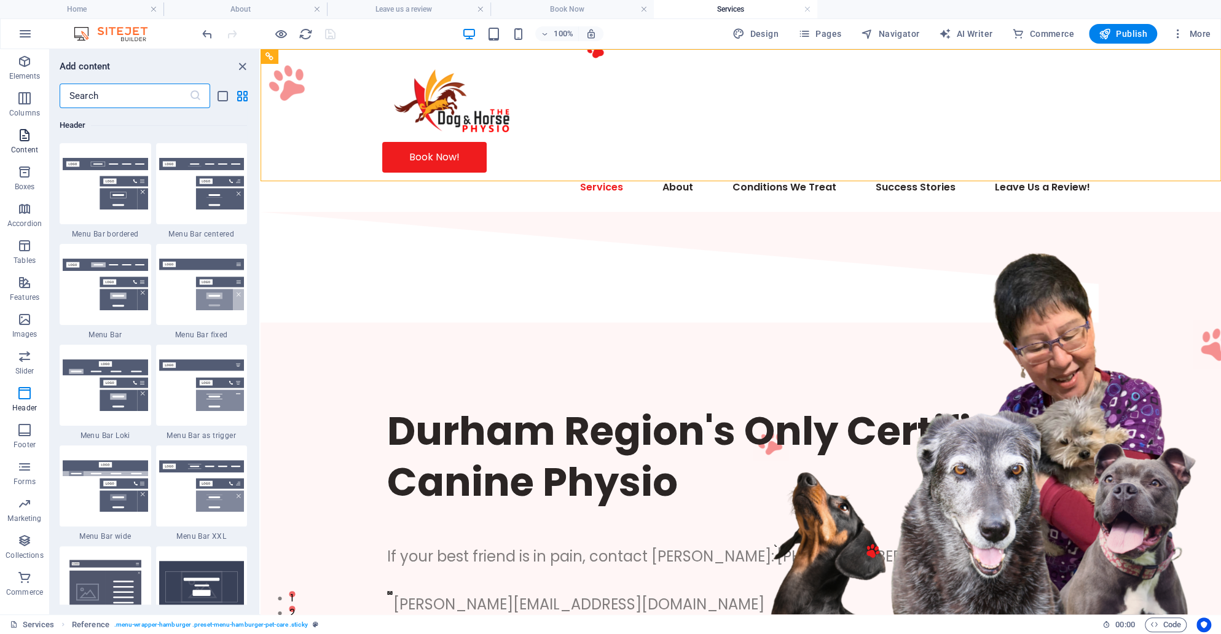
click at [27, 143] on span "Content" at bounding box center [24, 142] width 49 height 29
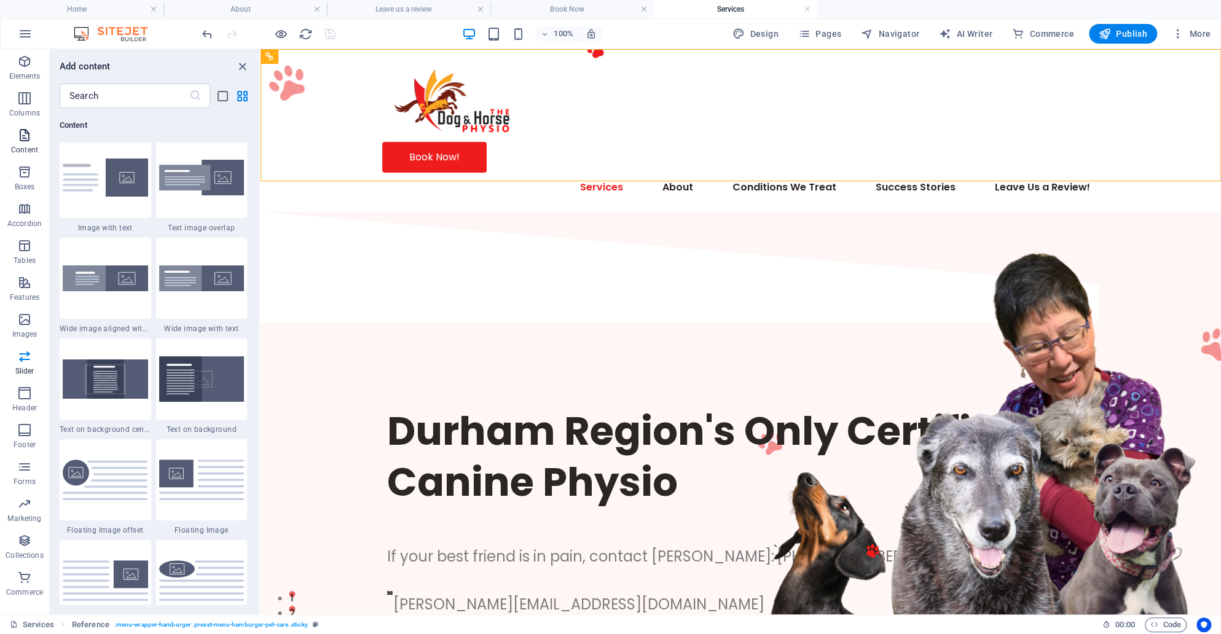
scroll to position [2020, 0]
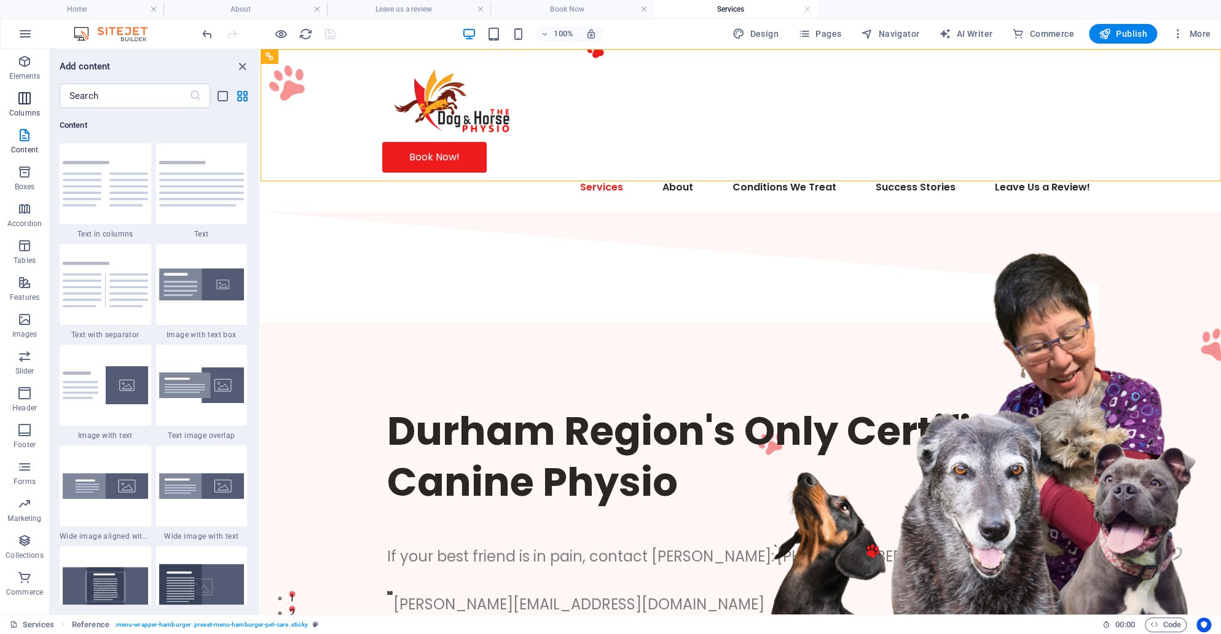
click at [24, 112] on p "Columns" at bounding box center [24, 113] width 31 height 10
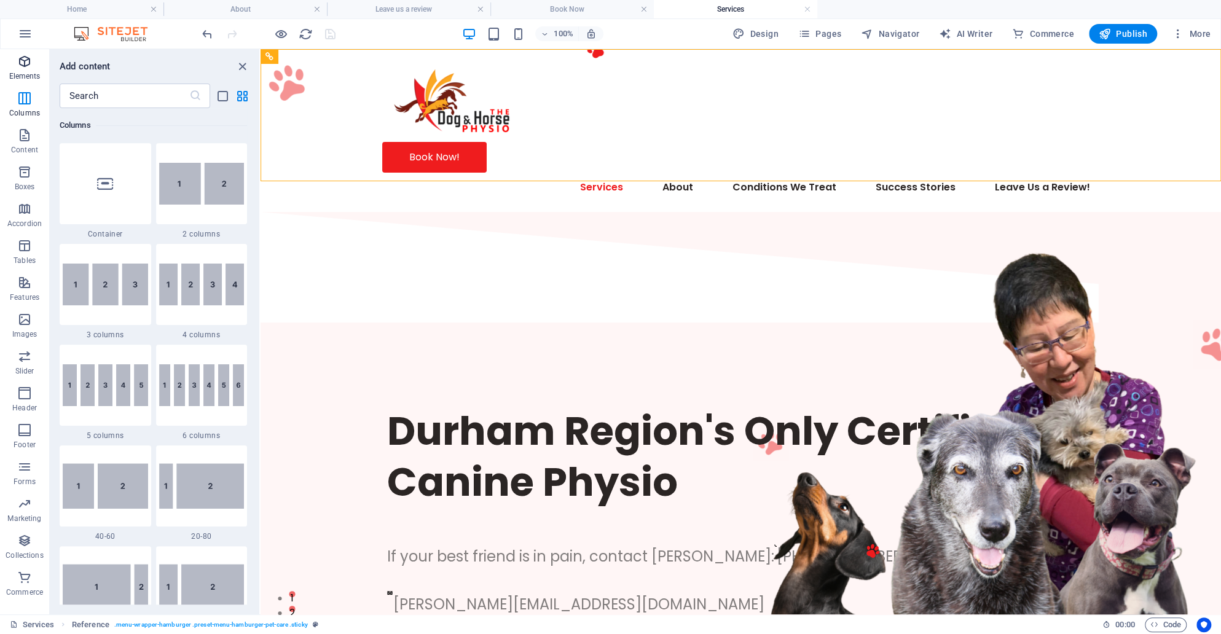
click at [26, 66] on icon "button" at bounding box center [24, 61] width 15 height 15
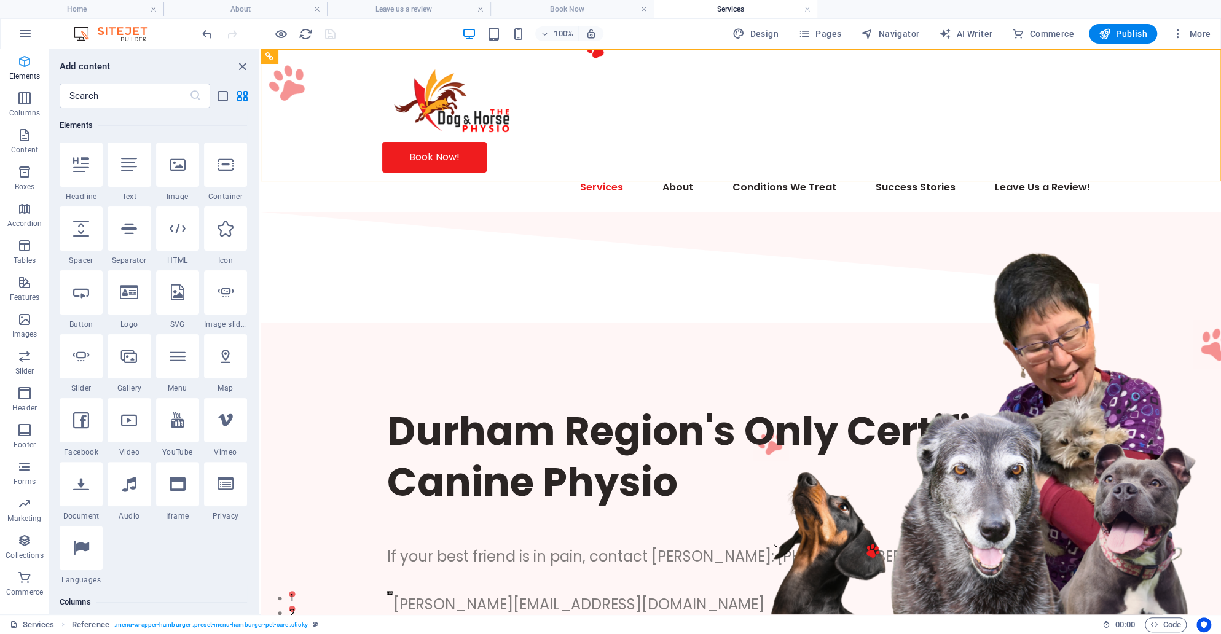
scroll to position [0, 0]
click at [24, 37] on icon "button" at bounding box center [25, 33] width 15 height 15
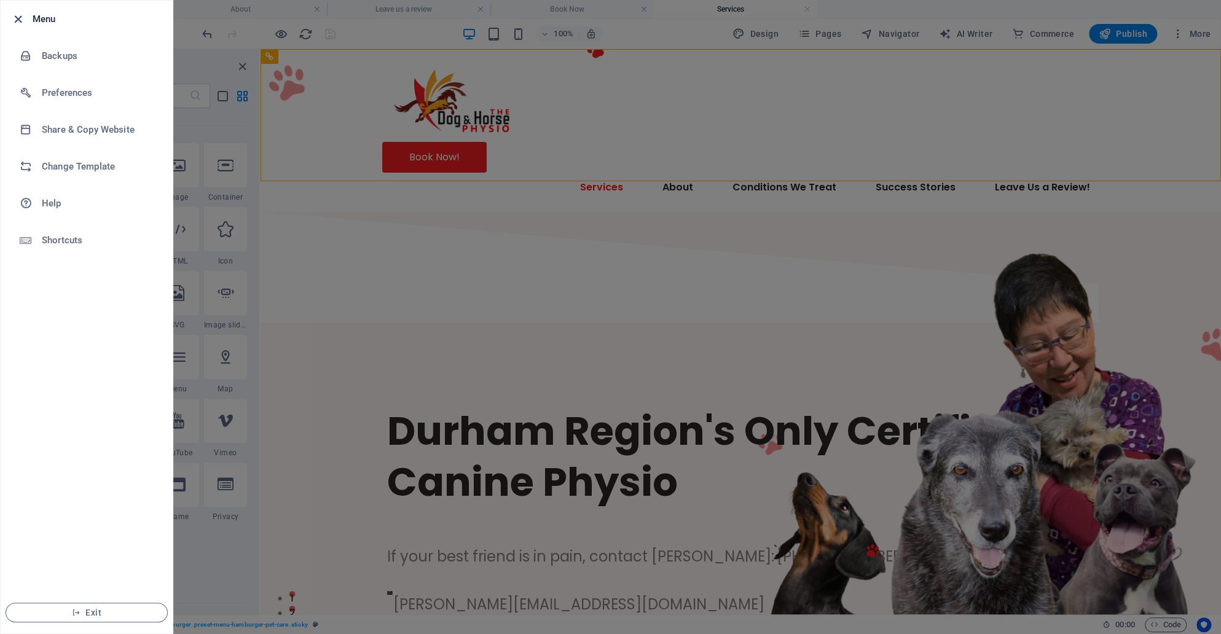
click at [18, 22] on icon "button" at bounding box center [18, 19] width 14 height 14
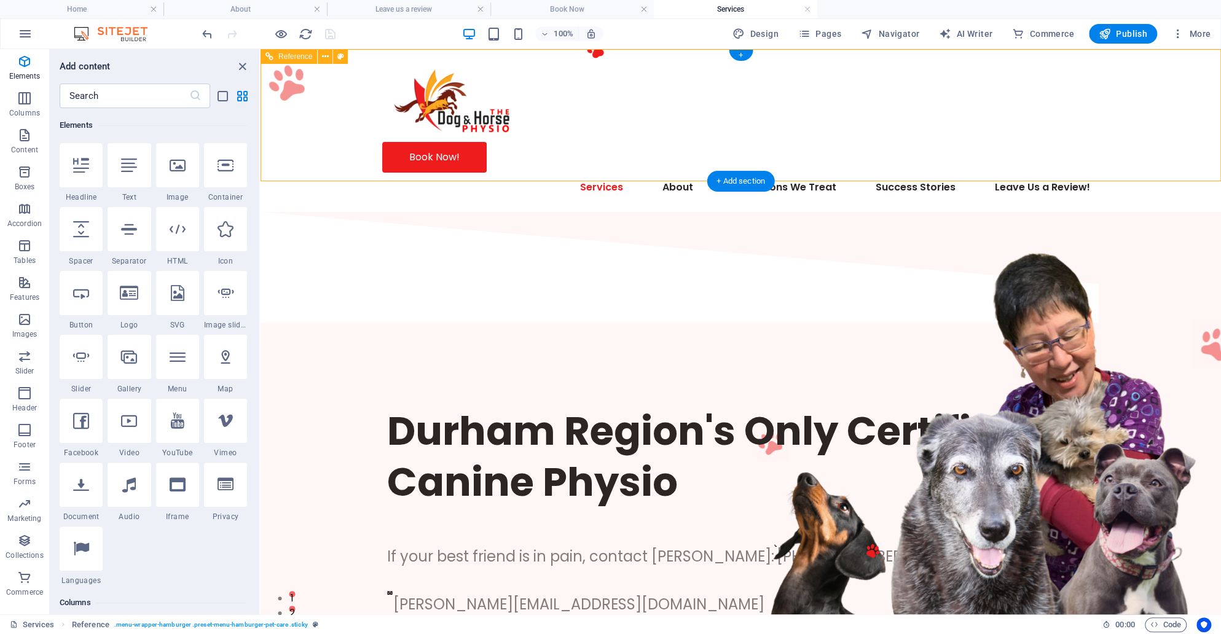
click at [593, 125] on div "Book Now! Services About Fee Schedule + Policy Telma's Product Shop Canine Anat…" at bounding box center [741, 130] width 961 height 163
select select "rem"
select select "hover_text_color"
select select "rem"
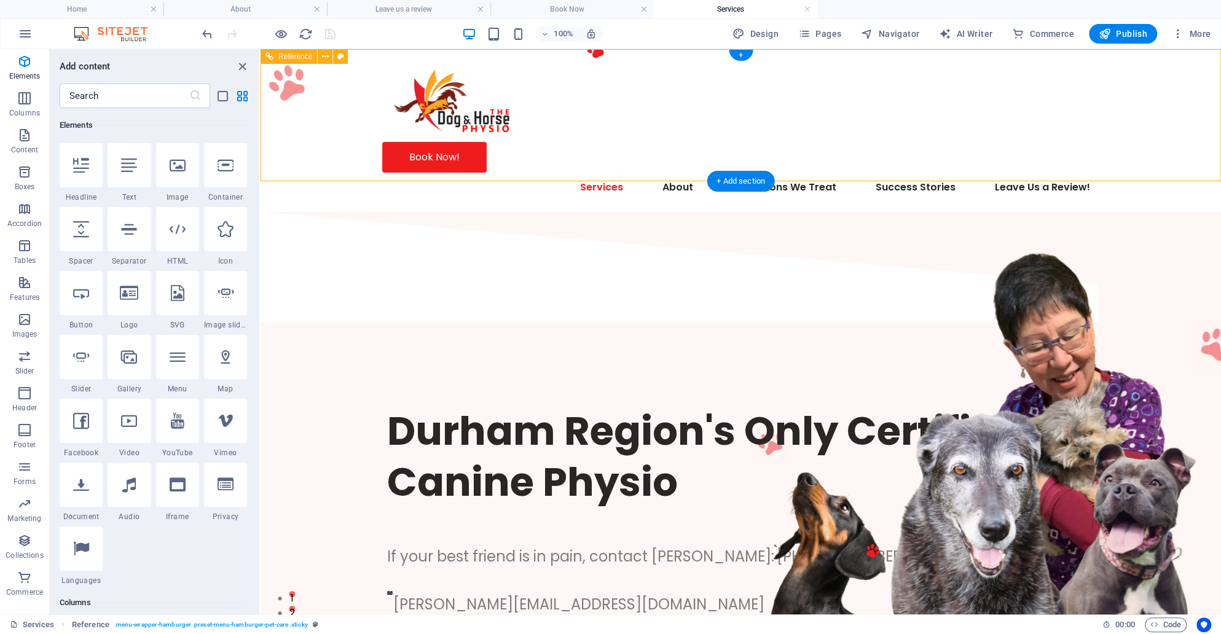
select select "rem"
select select "px"
select select "600"
select select "px"
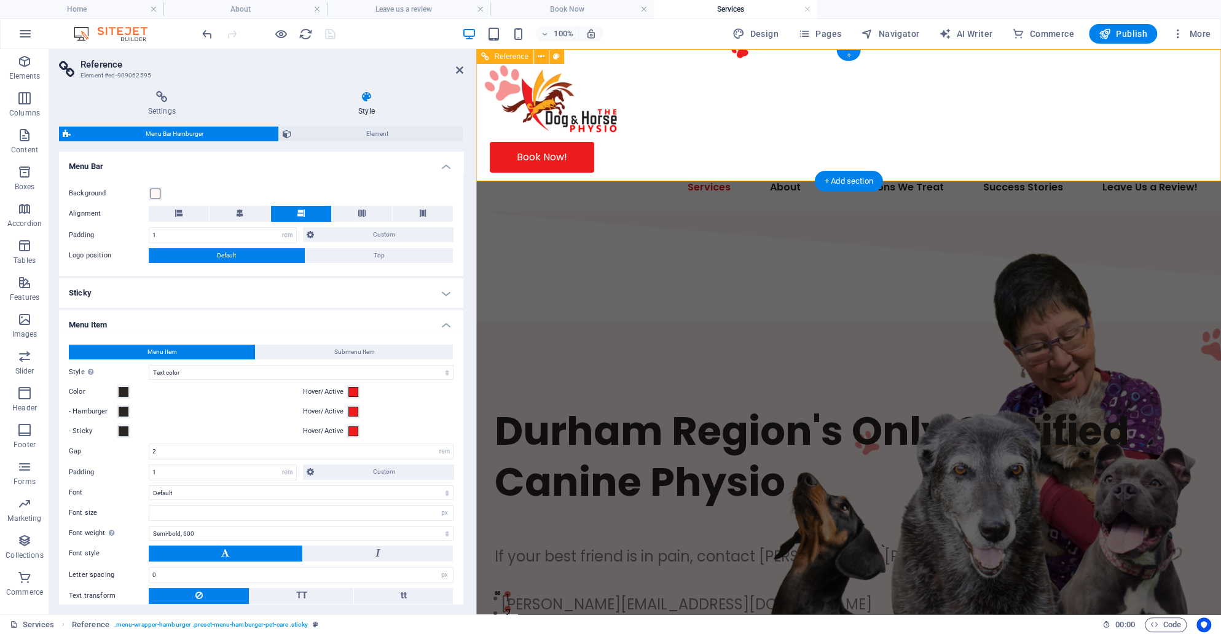
click at [592, 125] on div at bounding box center [849, 100] width 718 height 83
click at [615, 173] on nav "Services About Fee Schedule + Policy Telma's Product Shop Canine Anatomy Condit…" at bounding box center [849, 187] width 718 height 29
click at [470, 61] on aside "Reference Element #ed-909062595 Settings Style Settings A reference is a copy o…" at bounding box center [262, 331] width 427 height 565
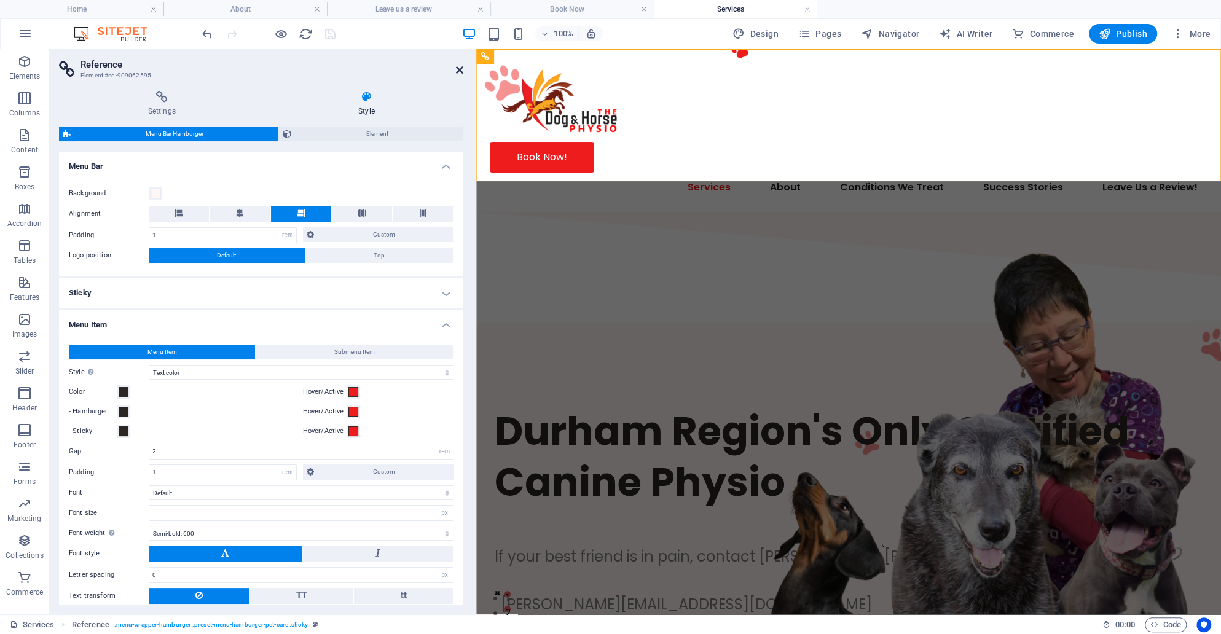
click at [457, 65] on icon at bounding box center [459, 70] width 7 height 10
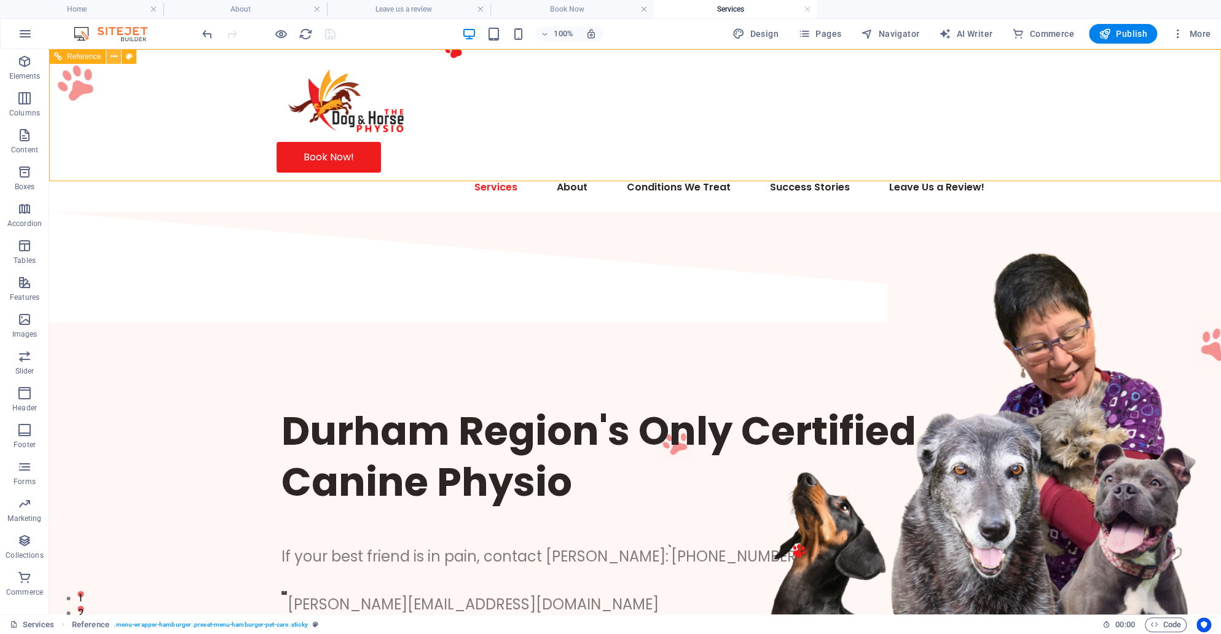
click at [112, 49] on button at bounding box center [113, 56] width 15 height 15
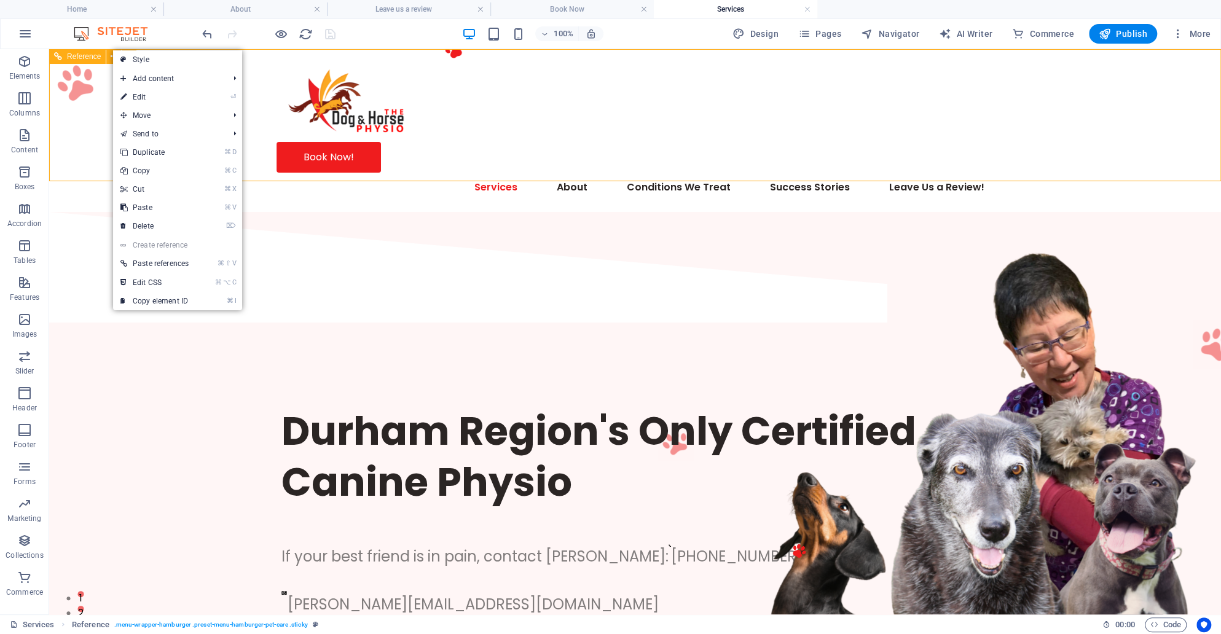
click at [85, 55] on span "Reference" at bounding box center [84, 56] width 34 height 7
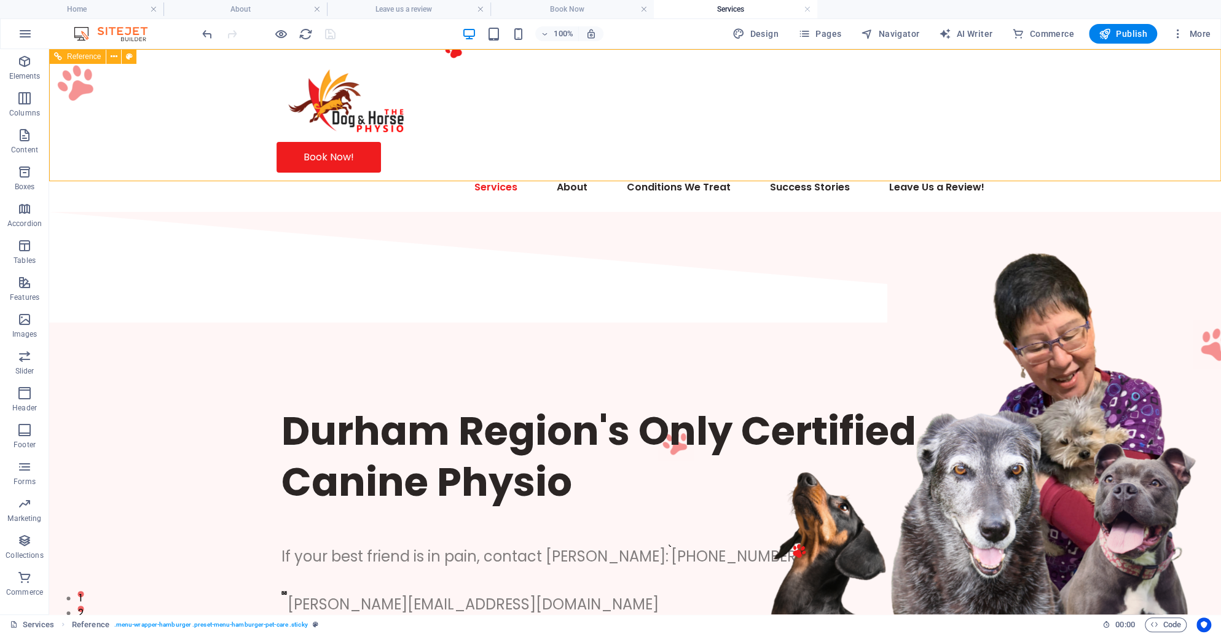
click at [85, 55] on span "Reference" at bounding box center [84, 56] width 34 height 7
select select "rem"
select select "hover_text_color"
select select "rem"
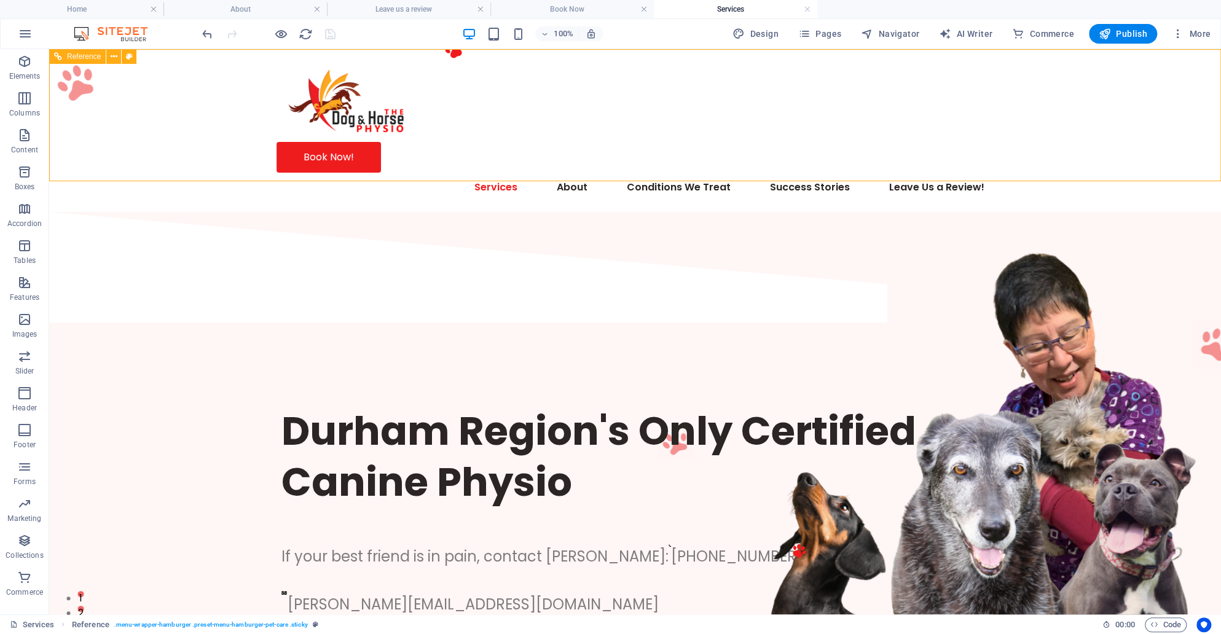
select select "px"
select select "600"
select select "px"
select select "%"
select select "rem"
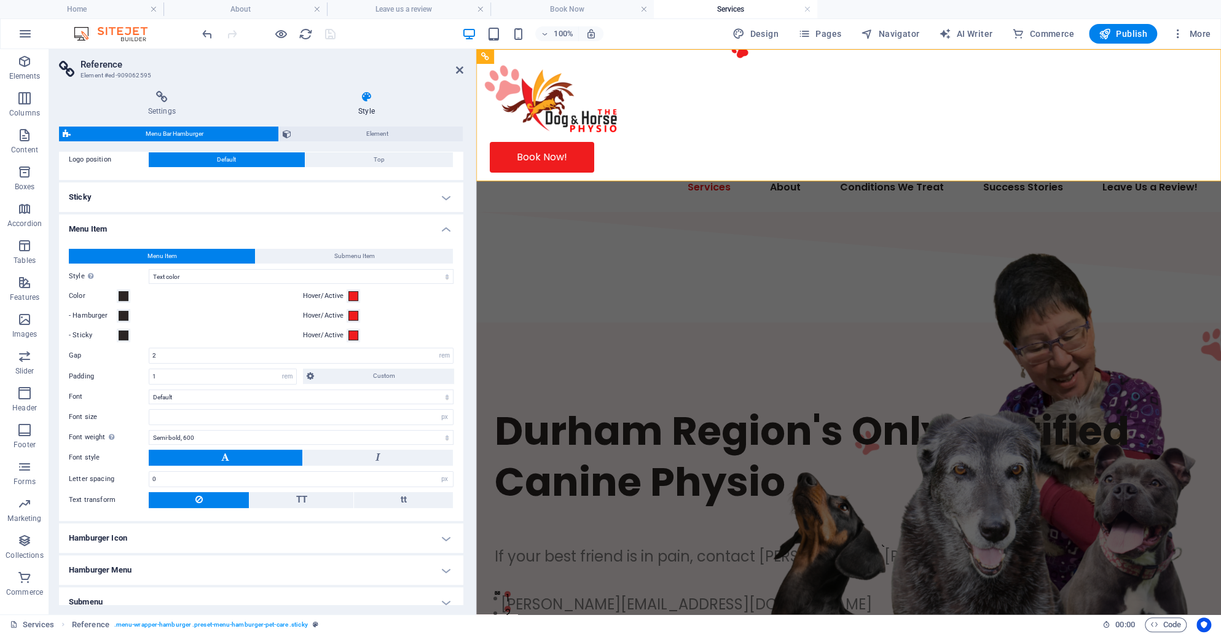
scroll to position [154, 0]
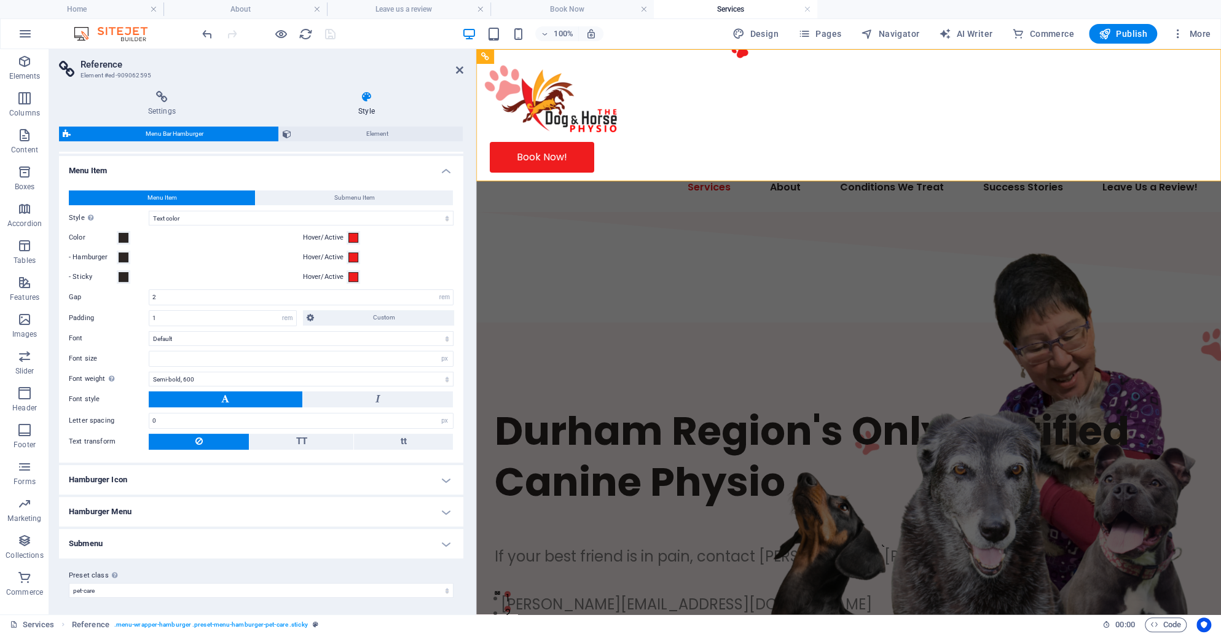
click at [146, 506] on h4 "Hamburger Menu" at bounding box center [261, 511] width 404 height 29
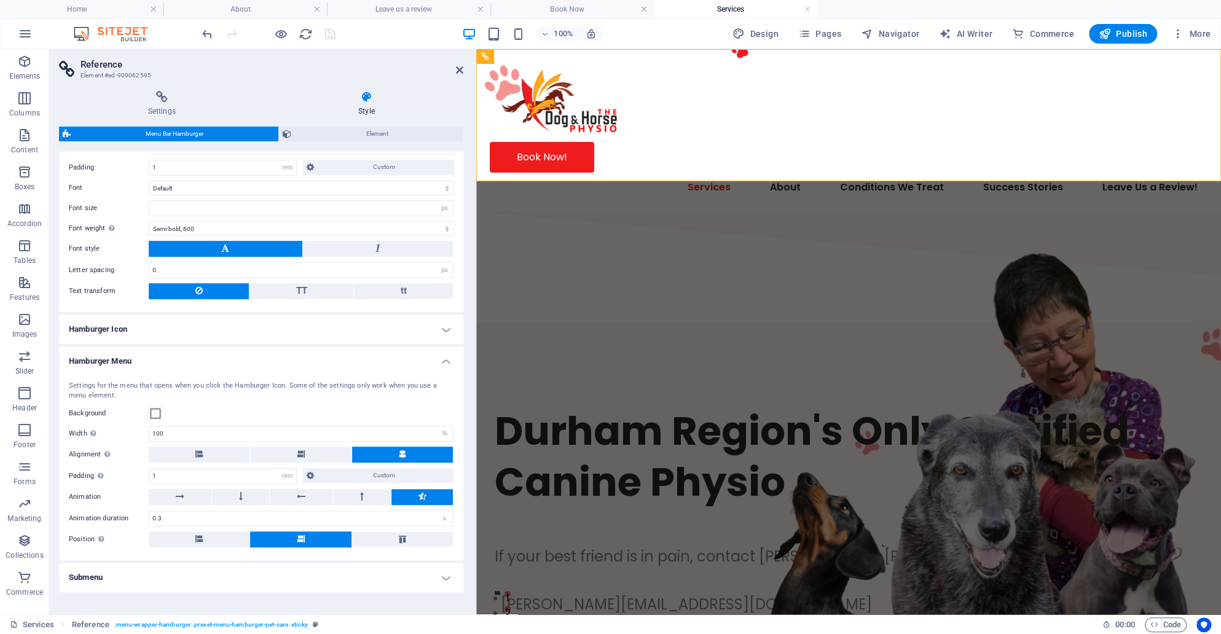
scroll to position [337, 0]
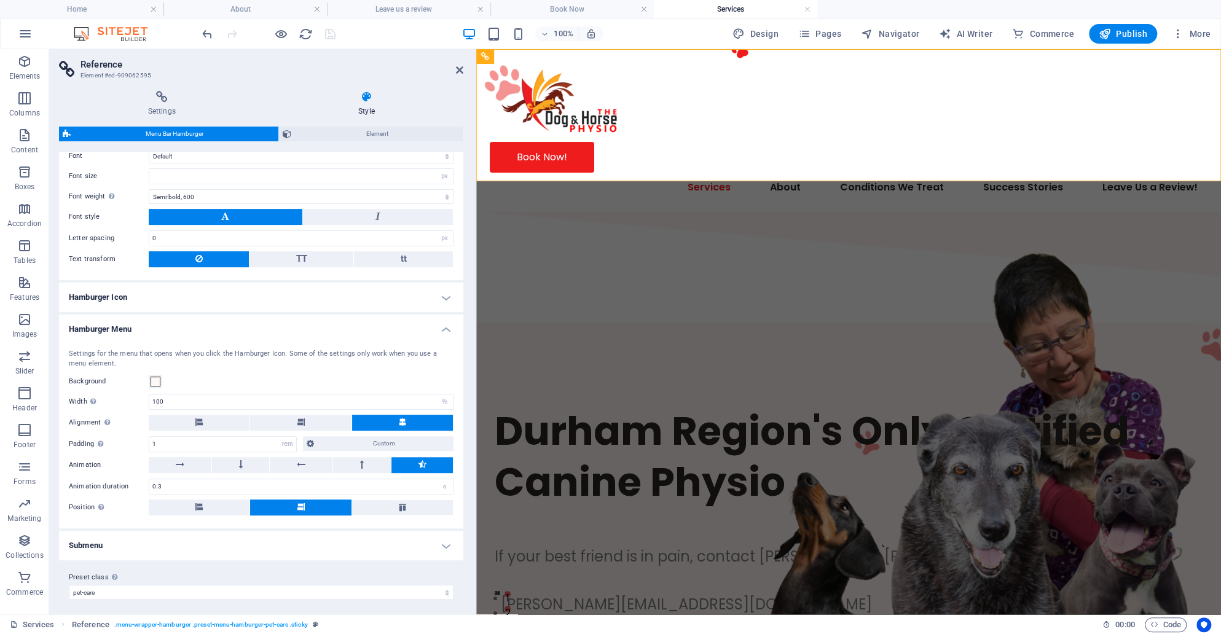
click at [149, 323] on h4 "Hamburger Menu" at bounding box center [261, 326] width 404 height 22
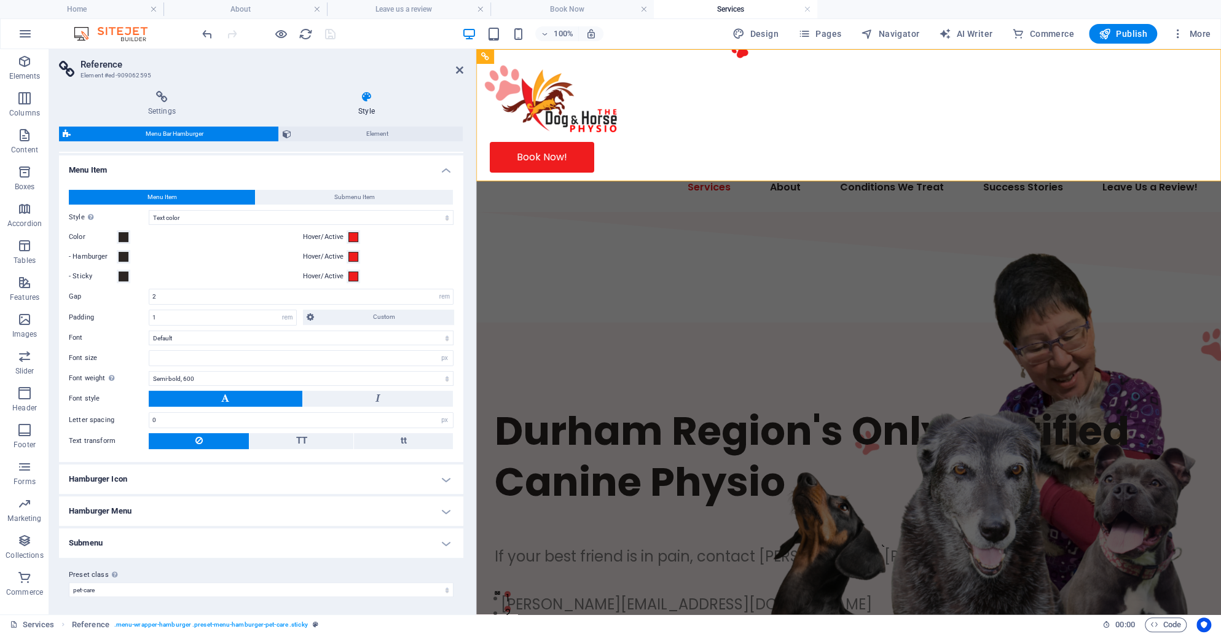
click at [143, 538] on h4 "Submenu" at bounding box center [261, 543] width 404 height 29
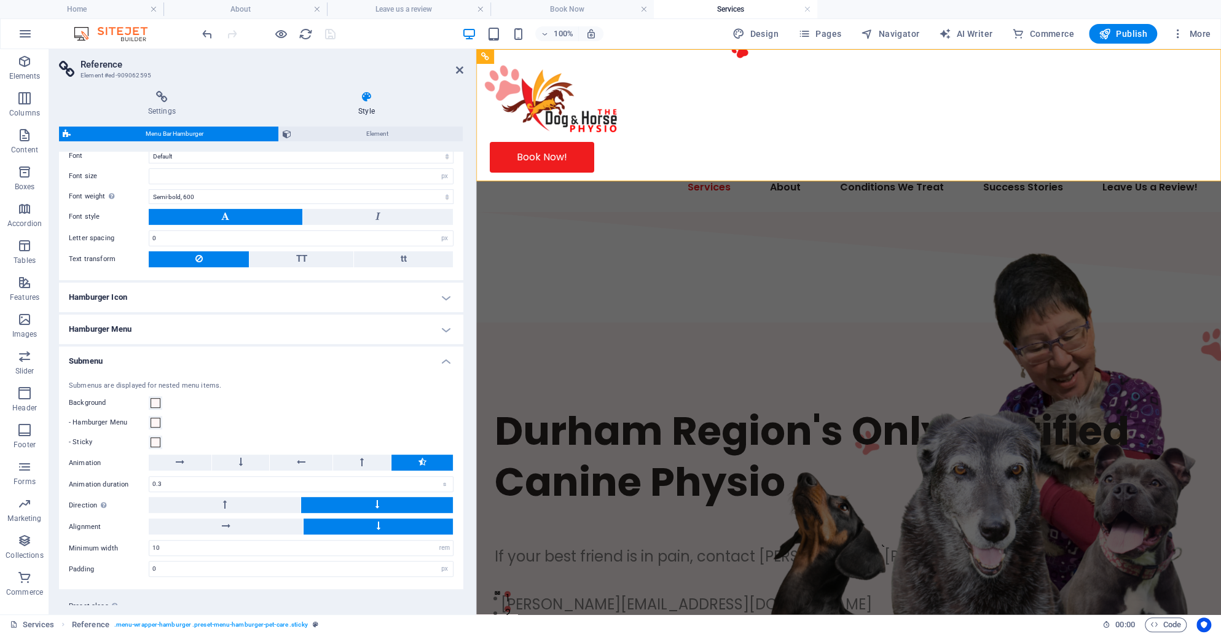
click at [154, 354] on h4 "Submenu" at bounding box center [261, 358] width 404 height 22
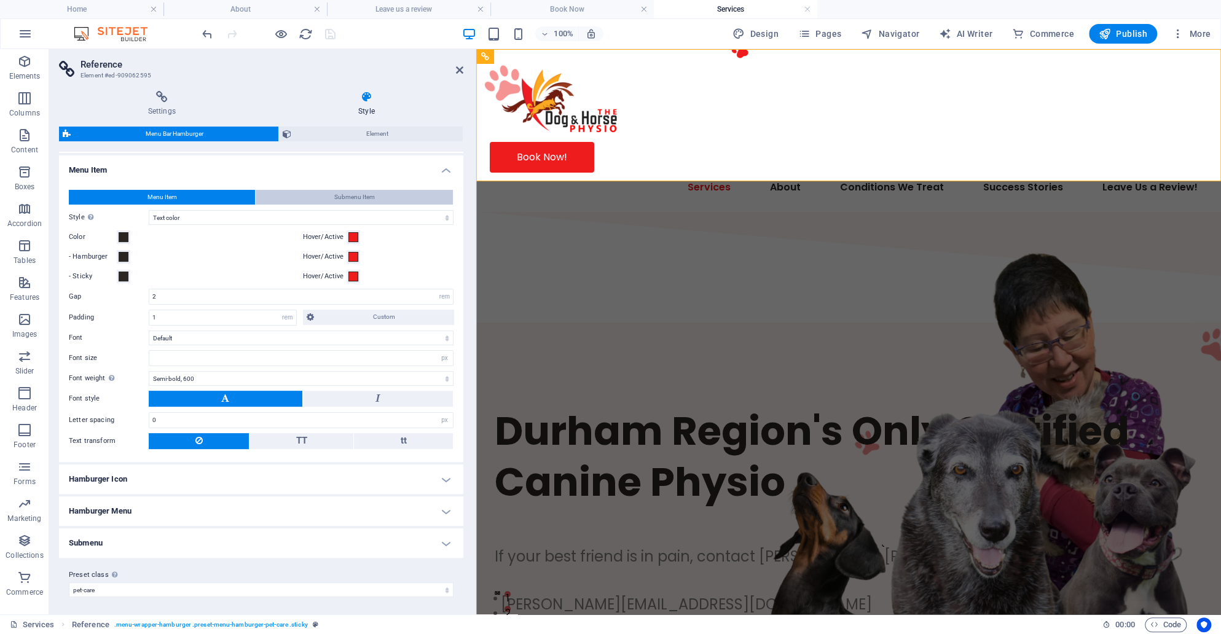
click at [313, 195] on button "Submenu Item" at bounding box center [354, 197] width 197 height 15
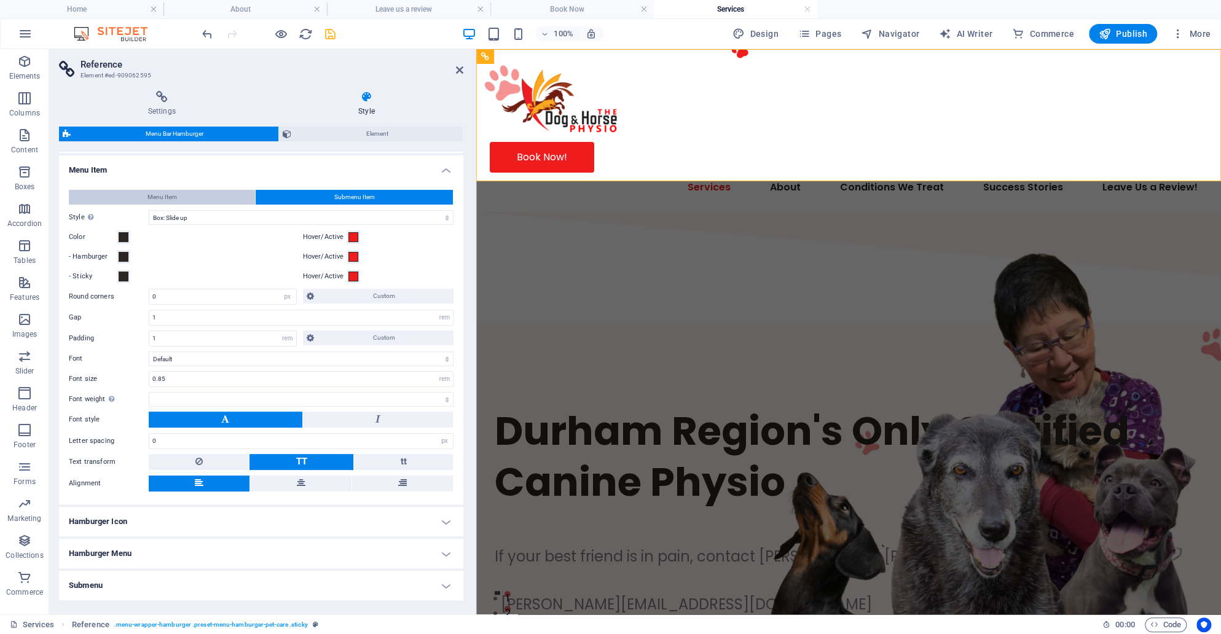
select select
click at [173, 192] on span "Menu Item" at bounding box center [161, 197] width 29 height 15
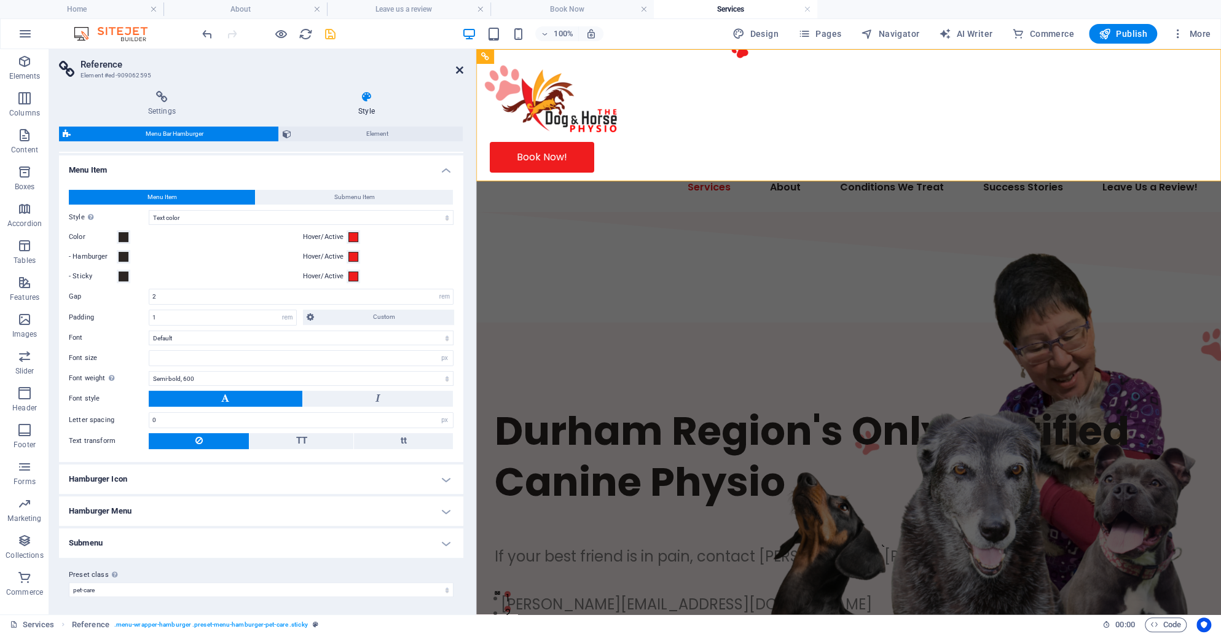
click at [460, 74] on icon at bounding box center [459, 70] width 7 height 10
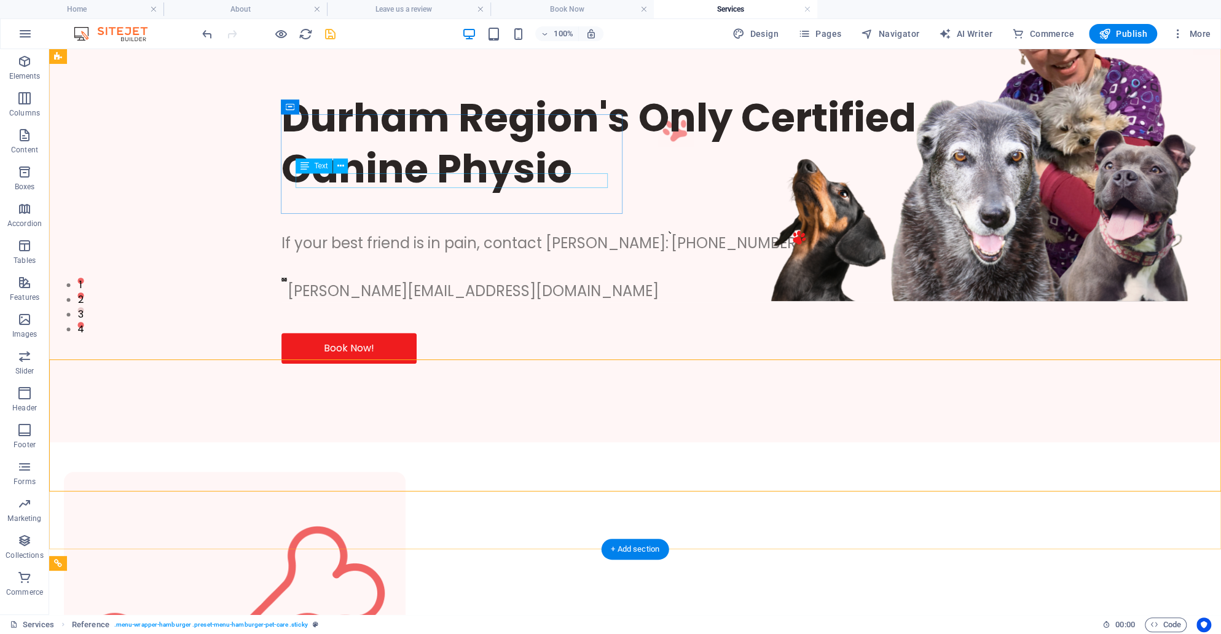
scroll to position [0, 0]
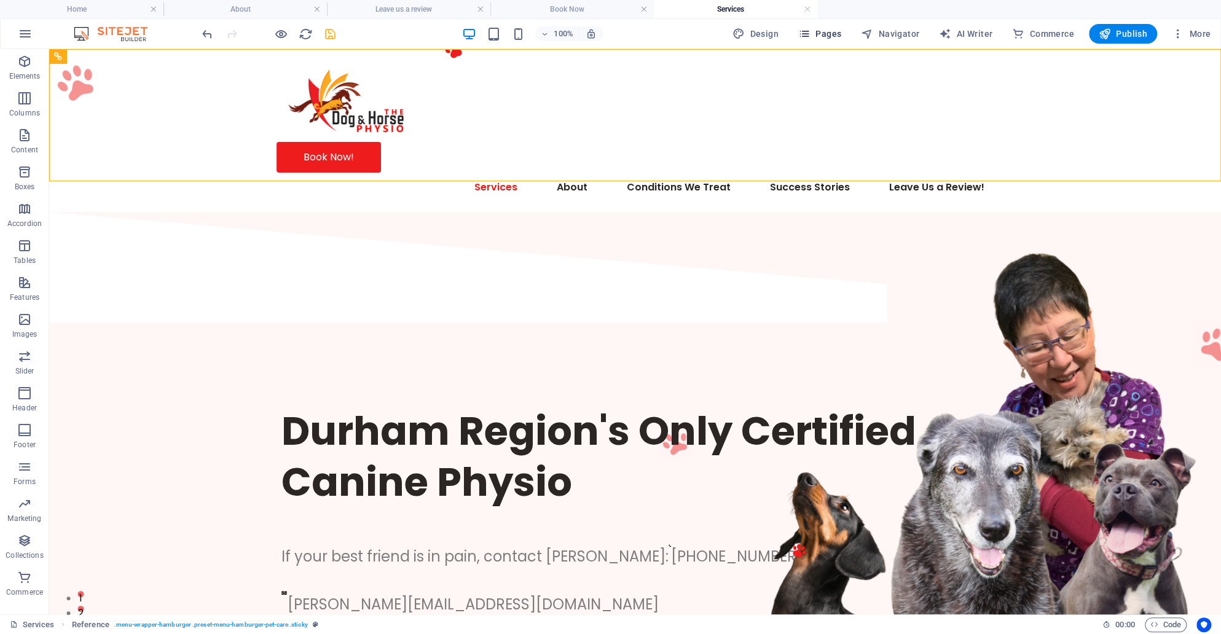
click at [814, 38] on span "Pages" at bounding box center [819, 34] width 43 height 12
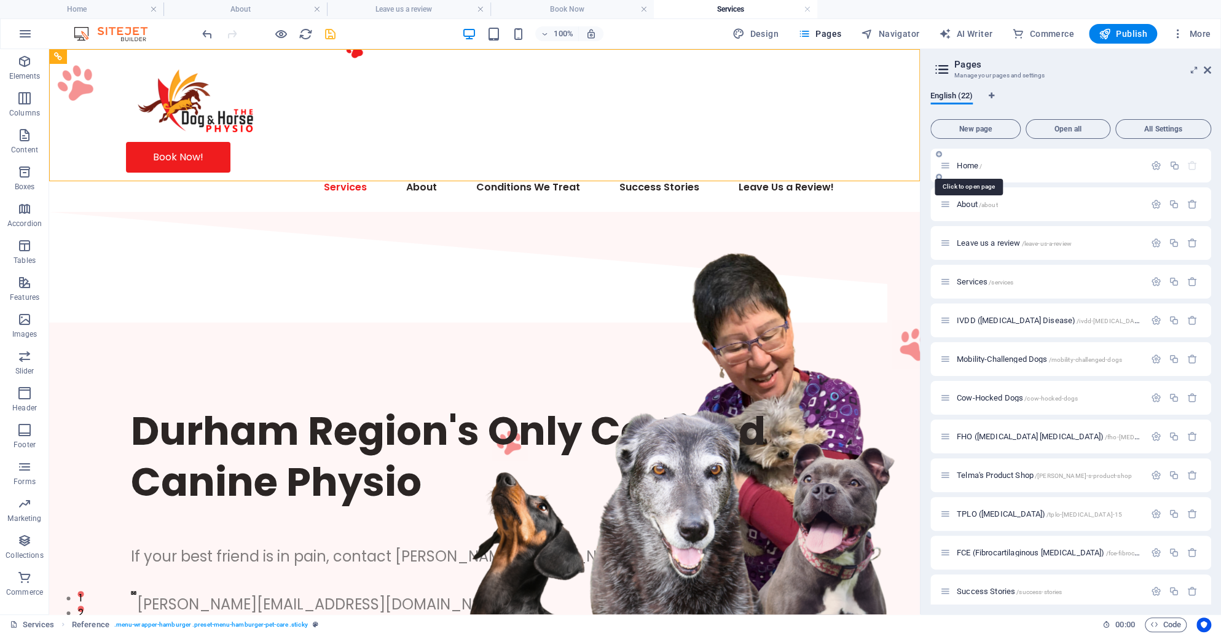
click at [970, 166] on span "Home /" at bounding box center [969, 165] width 25 height 9
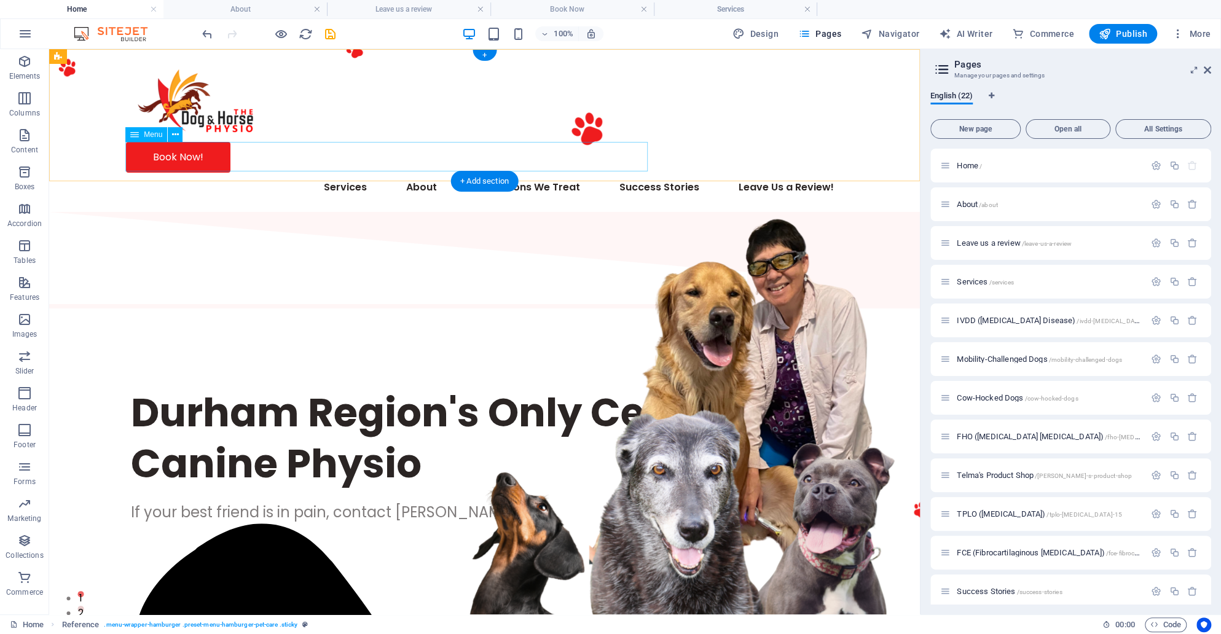
click at [168, 173] on nav "Services About Fee Schedule + Policy Telma's Product Shop Canine Anatomy Condit…" at bounding box center [485, 187] width 718 height 29
select select "3"
select select
select select "1"
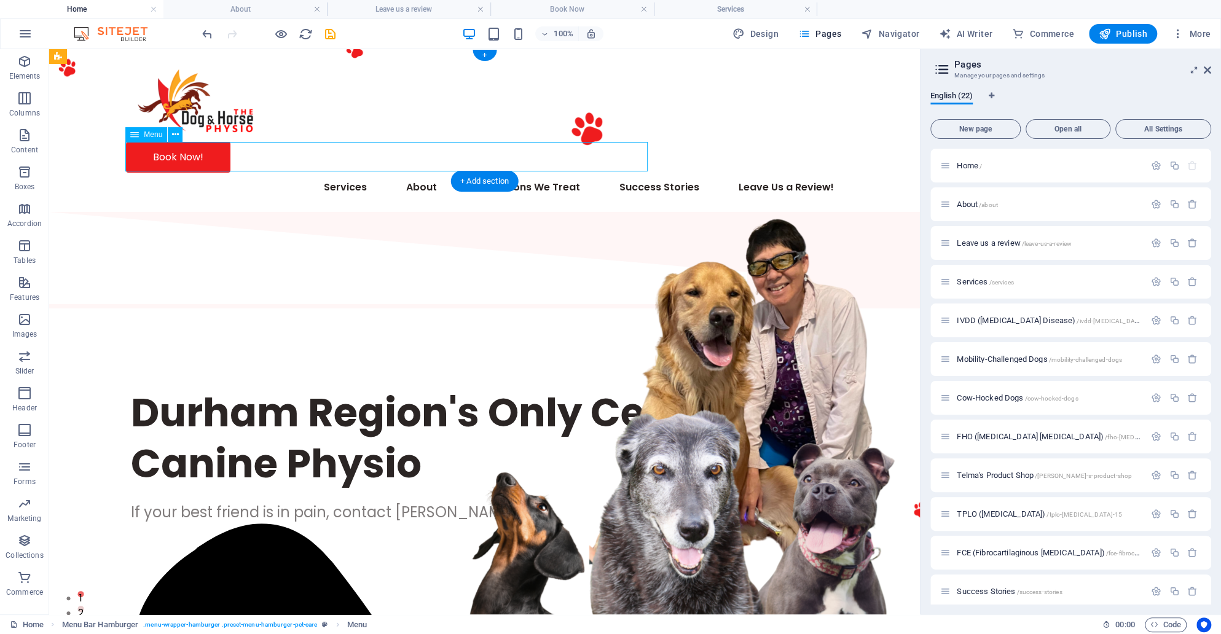
select select
select select "19"
select select
select select "17"
select select
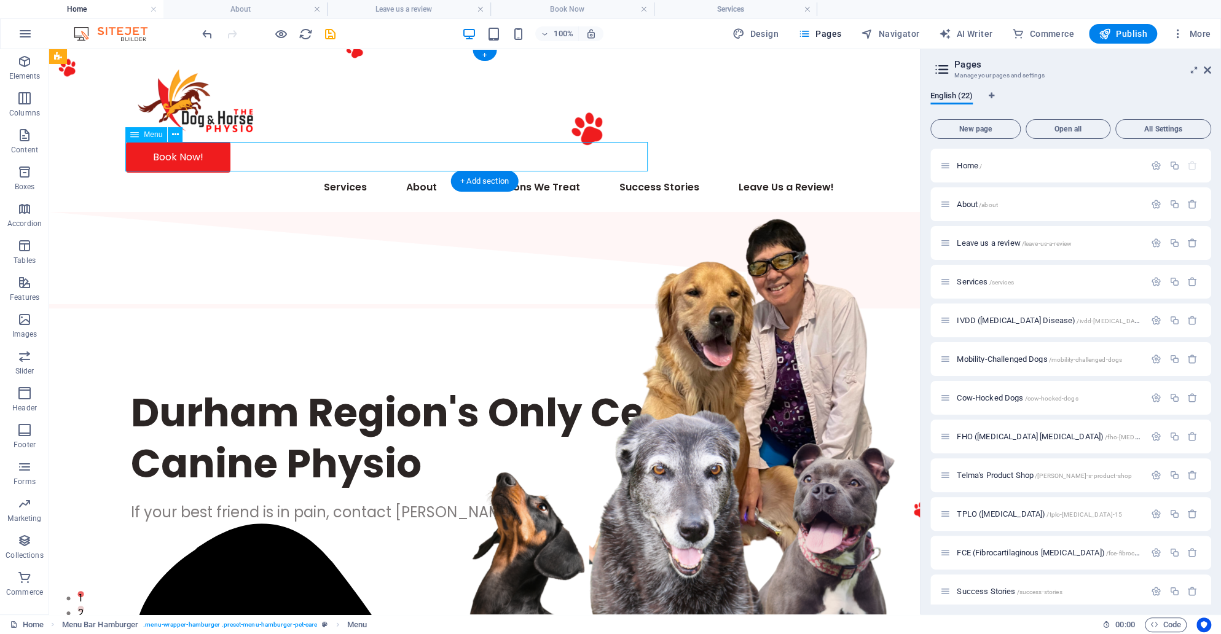
select select "4"
select select
select select "9"
select select
select select "7"
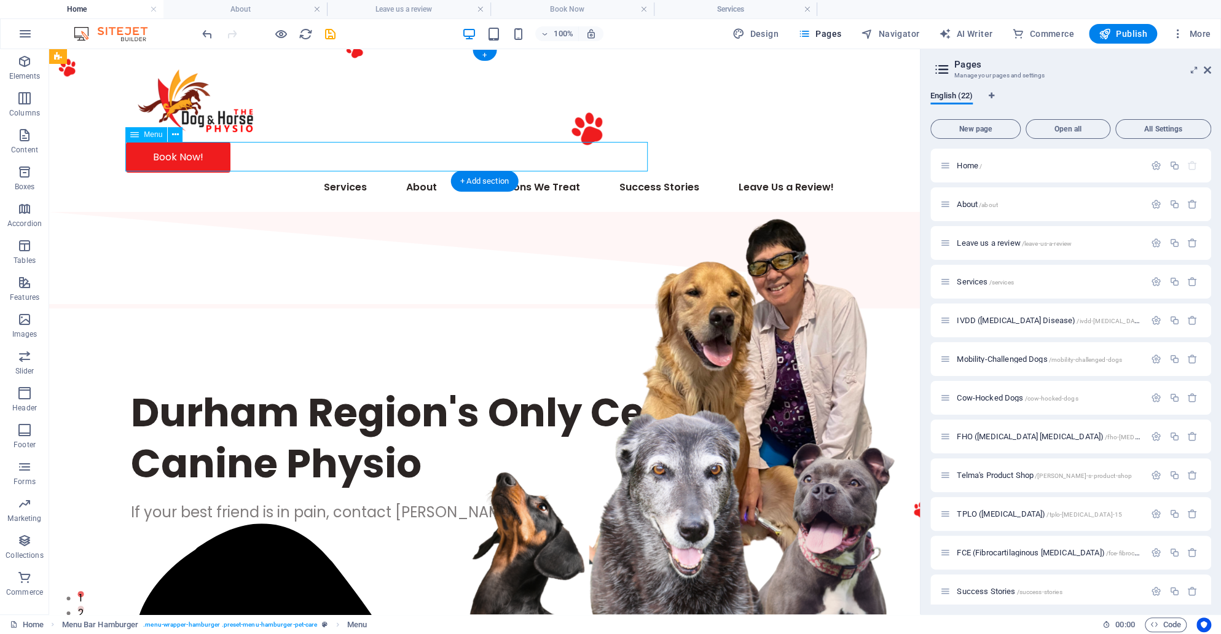
select select
select select "10"
select select
select select "15"
select select
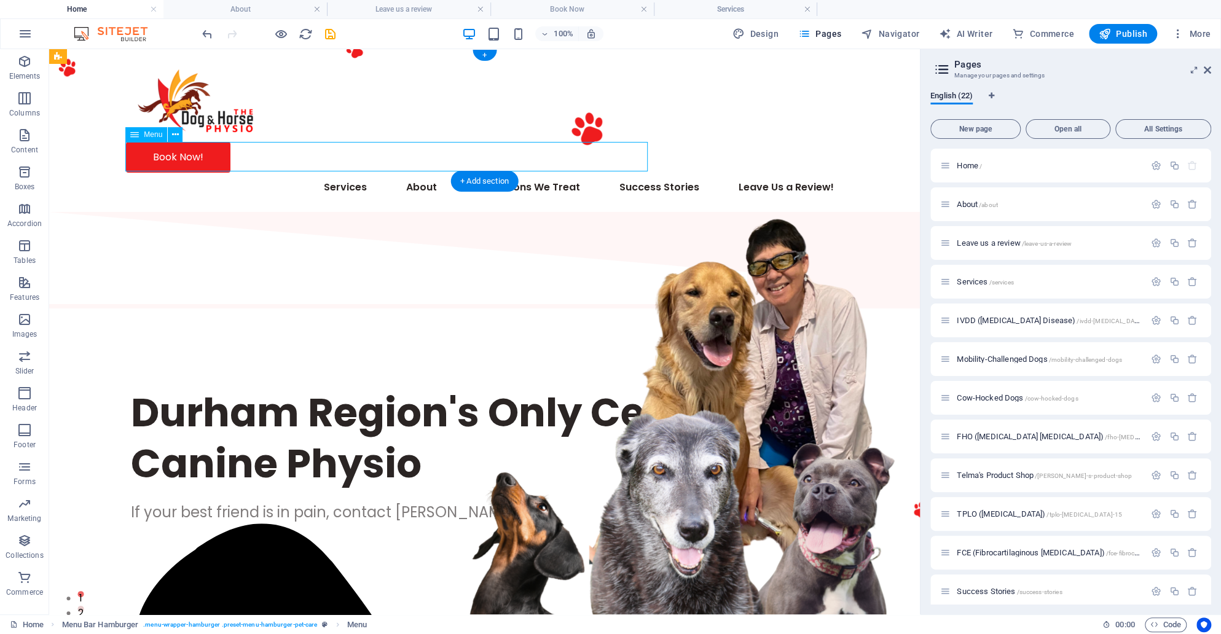
select select "11"
select select
select select "2"
select select
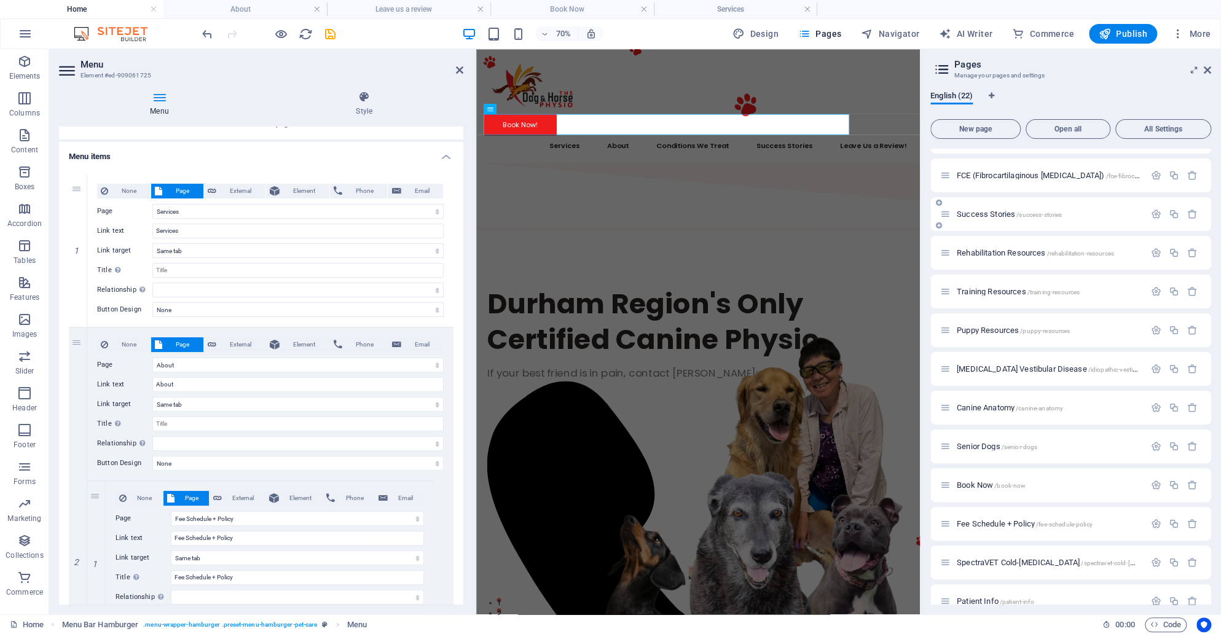
scroll to position [396, 0]
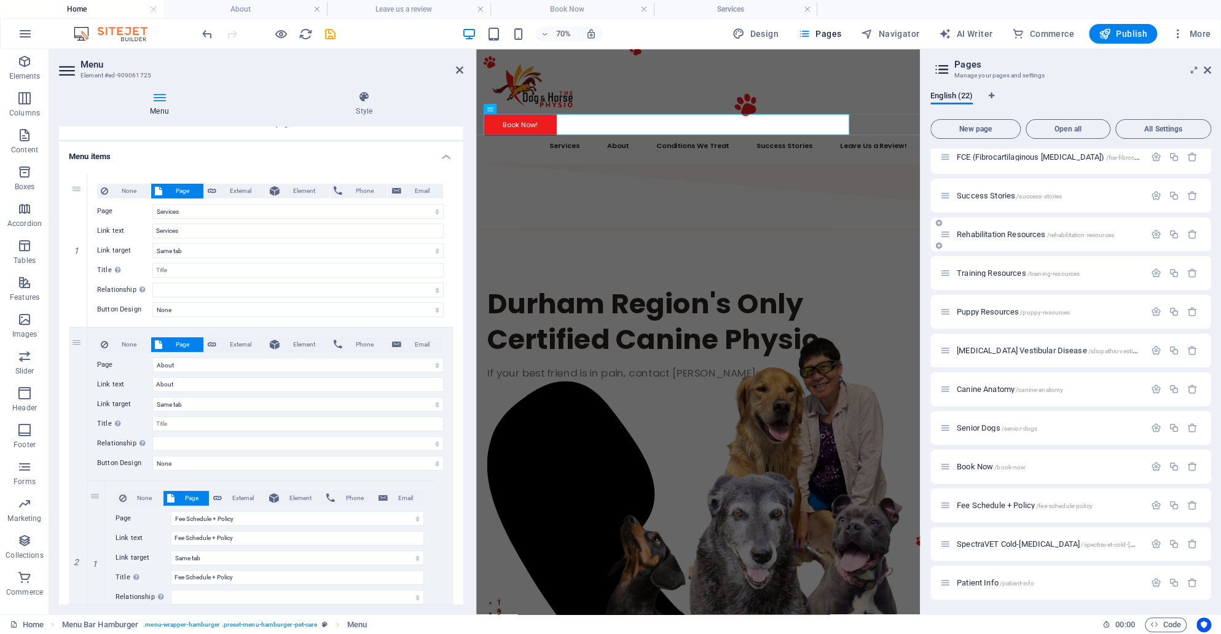
drag, startPoint x: 988, startPoint y: 503, endPoint x: 958, endPoint y: 229, distance: 276.3
click at [958, 229] on div "Home / About /about Leave us a review /leave-us-a-review Services /services IVD…" at bounding box center [1070, 176] width 281 height 847
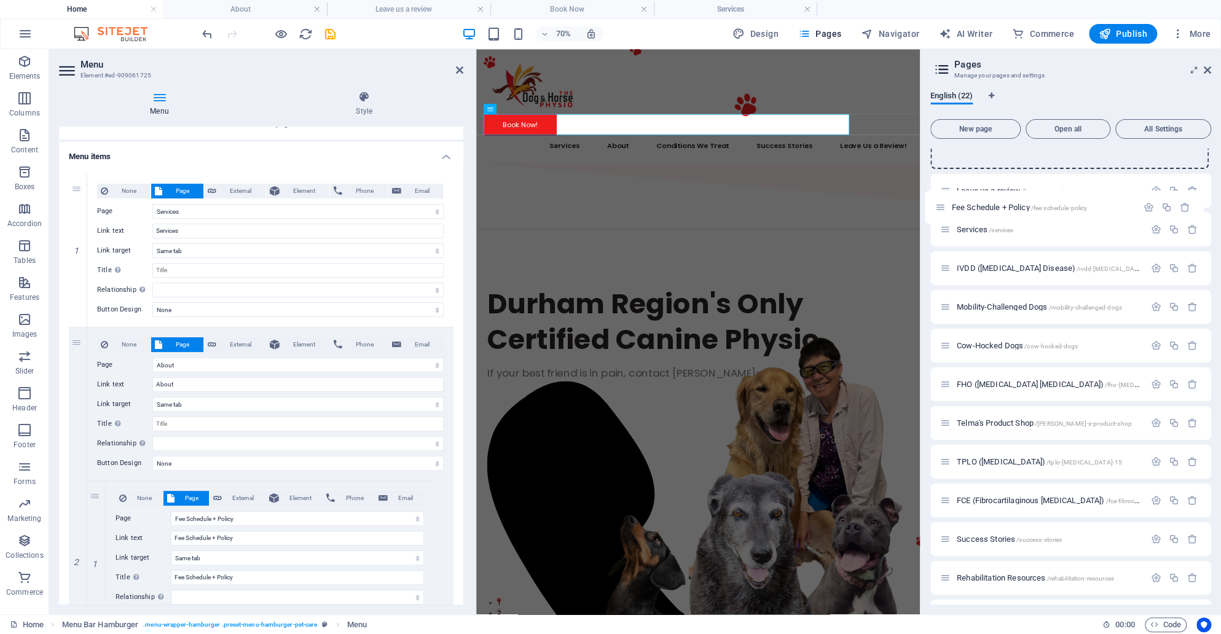
scroll to position [0, 0]
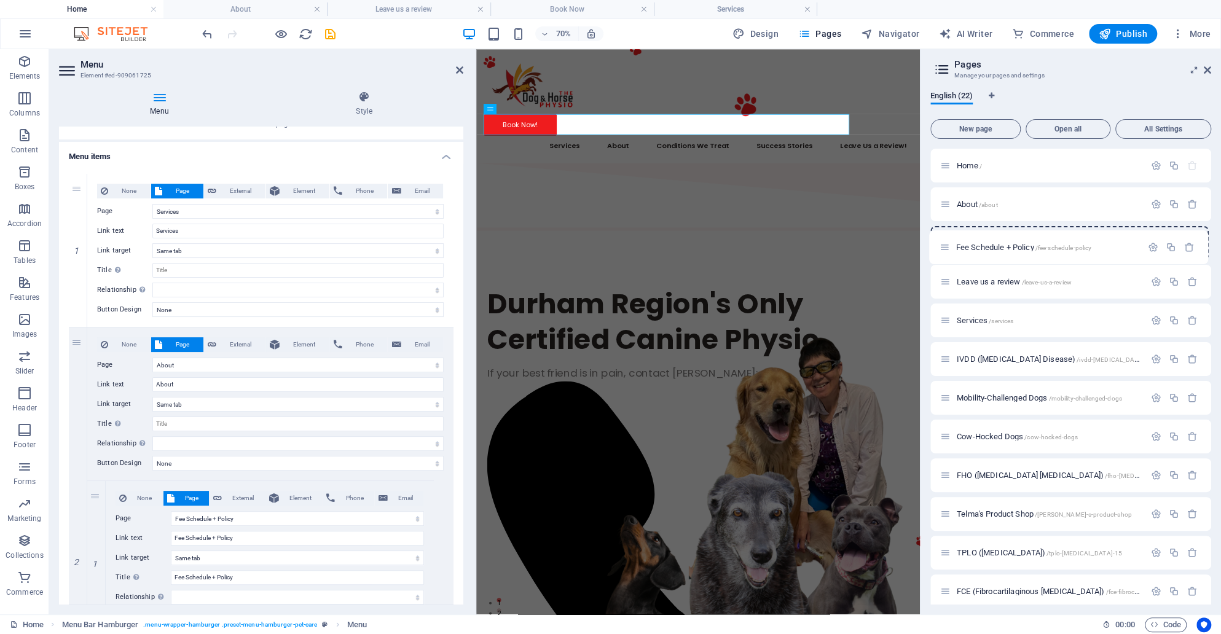
drag, startPoint x: 942, startPoint y: 508, endPoint x: 940, endPoint y: 245, distance: 263.7
click at [941, 245] on div "Home / About /about Leave us a review /leave-us-a-review Services /services IVD…" at bounding box center [1070, 572] width 281 height 847
select select "3"
select select "1"
select select "19"
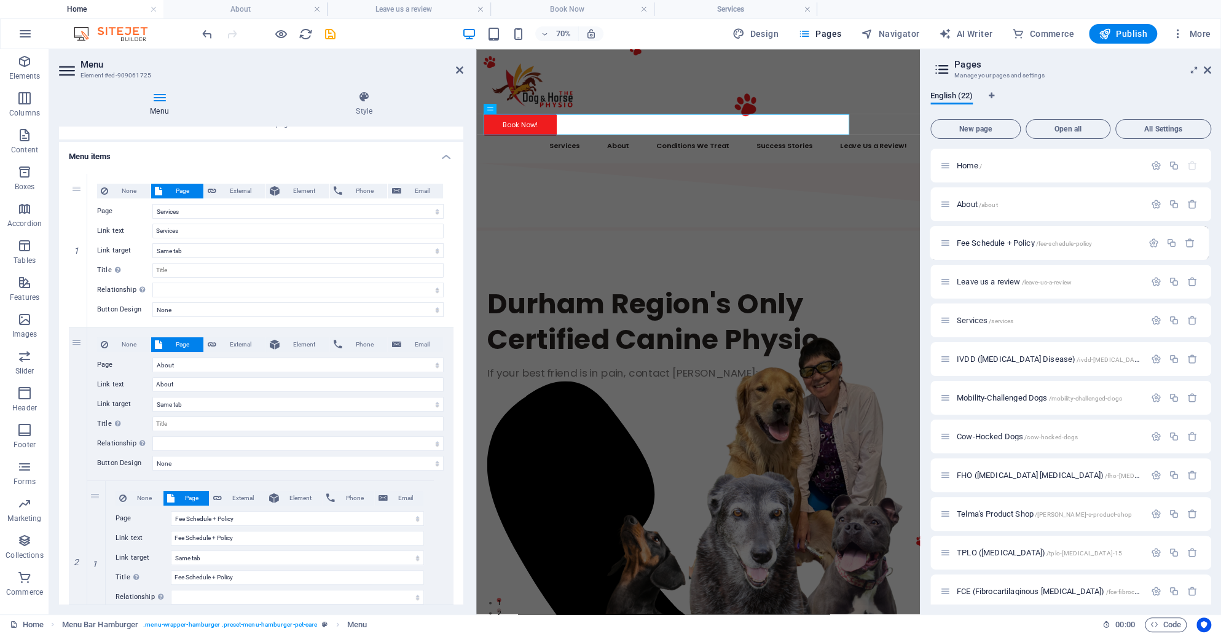
select select "17"
select select "4"
select select "9"
select select "7"
select select "10"
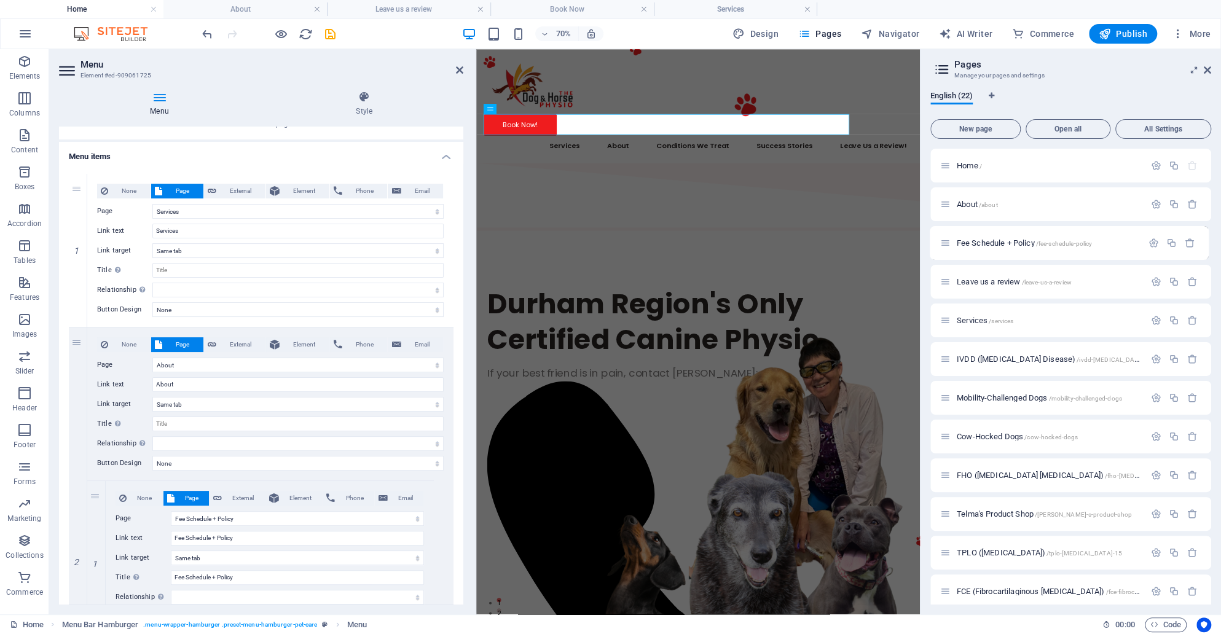
select select "15"
select select "11"
select select "2"
click at [337, 34] on div "70% Design Pages Navigator AI Writer Commerce Publish More" at bounding box center [708, 34] width 1016 height 20
click at [331, 34] on icon "save" at bounding box center [330, 34] width 14 height 14
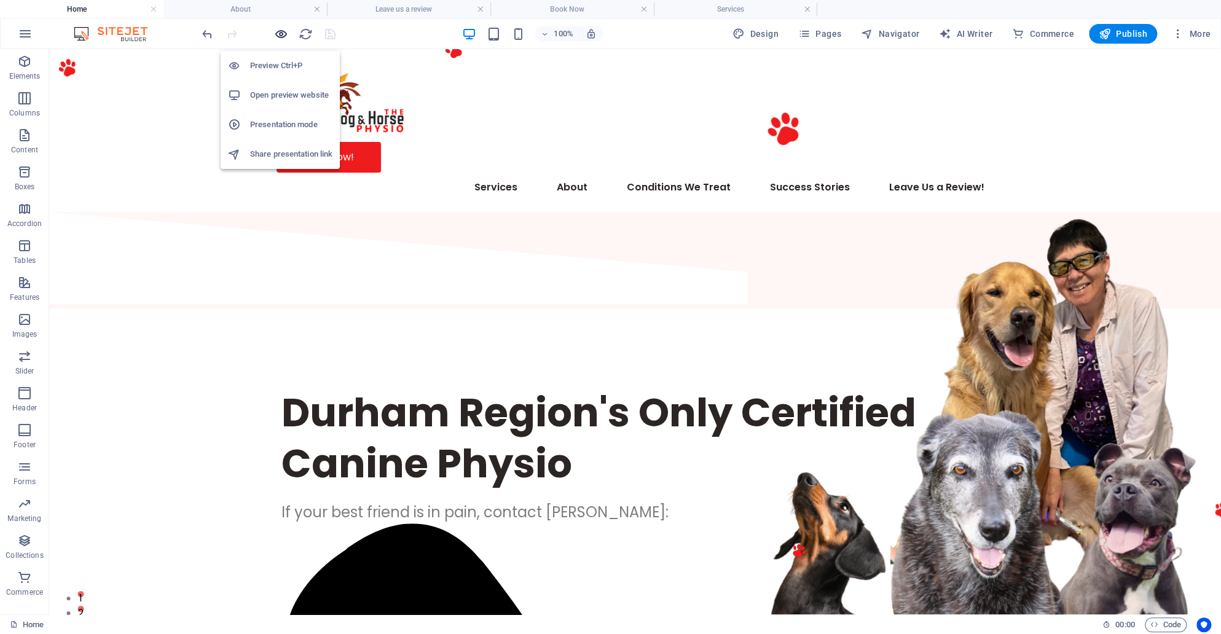
click at [283, 27] on icon "button" at bounding box center [281, 34] width 14 height 14
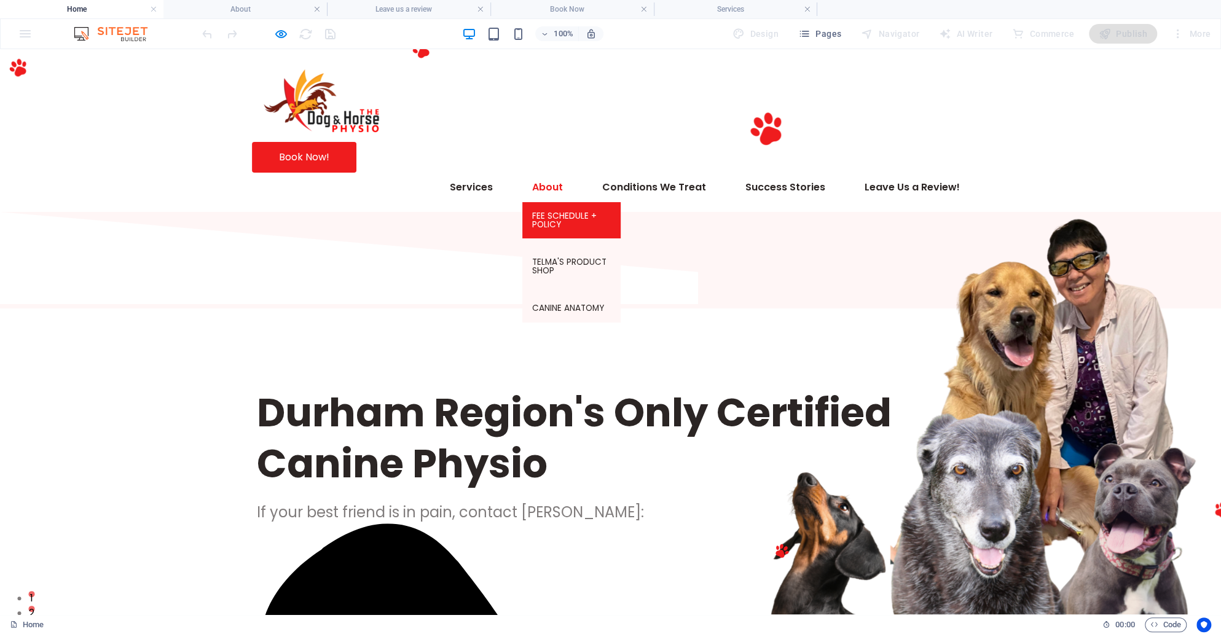
click at [522, 202] on link "Fee Schedule + Policy" at bounding box center [571, 220] width 98 height 36
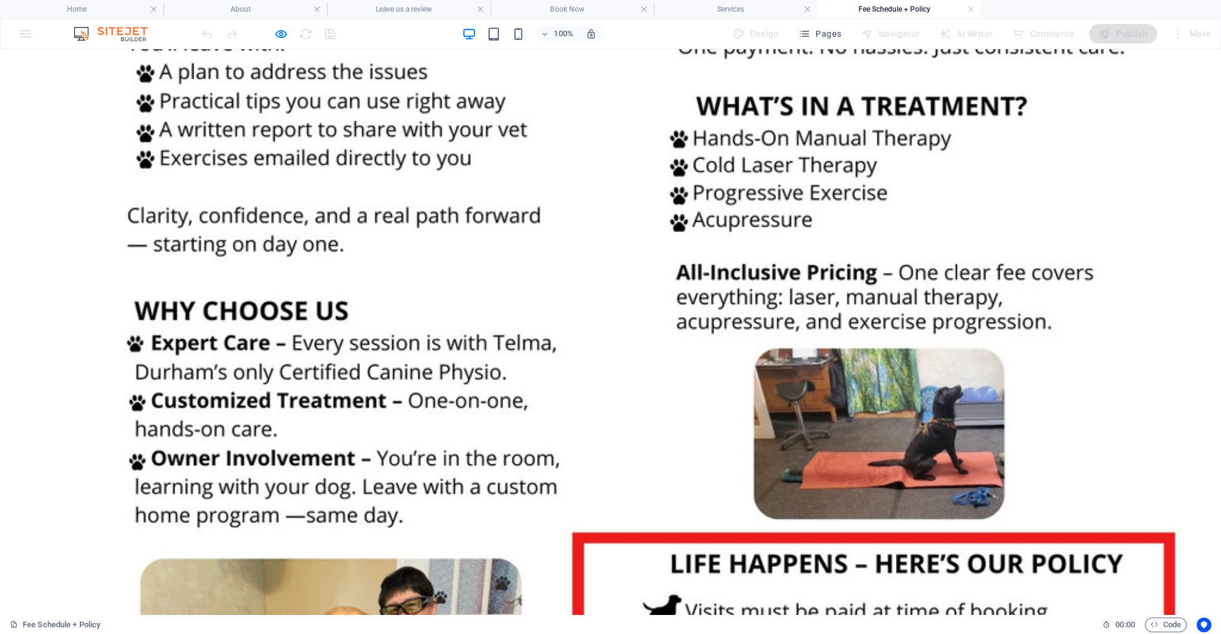
scroll to position [1013, 0]
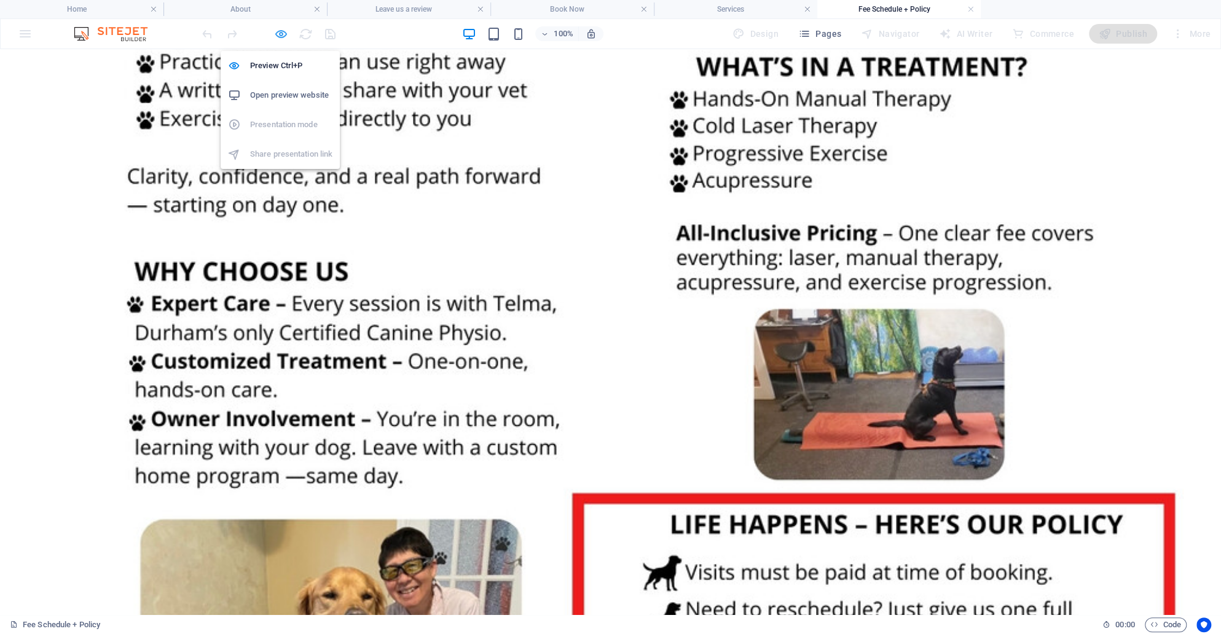
click at [280, 37] on icon "button" at bounding box center [281, 34] width 14 height 14
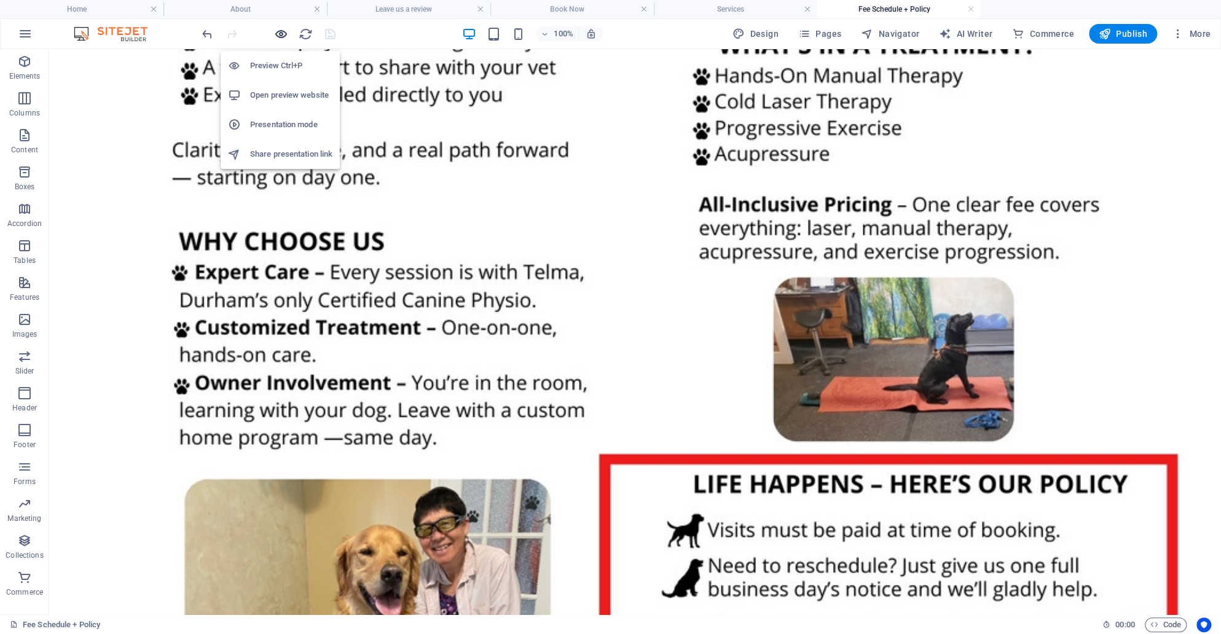
click at [280, 37] on icon "button" at bounding box center [281, 34] width 14 height 14
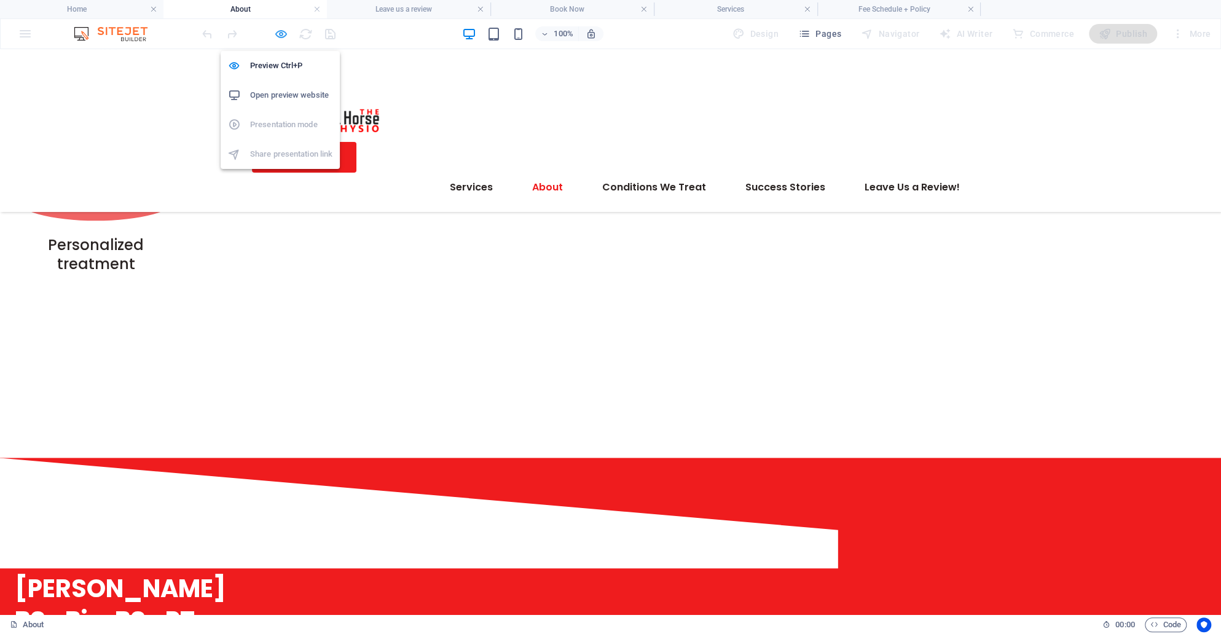
click at [275, 35] on icon "button" at bounding box center [281, 34] width 14 height 14
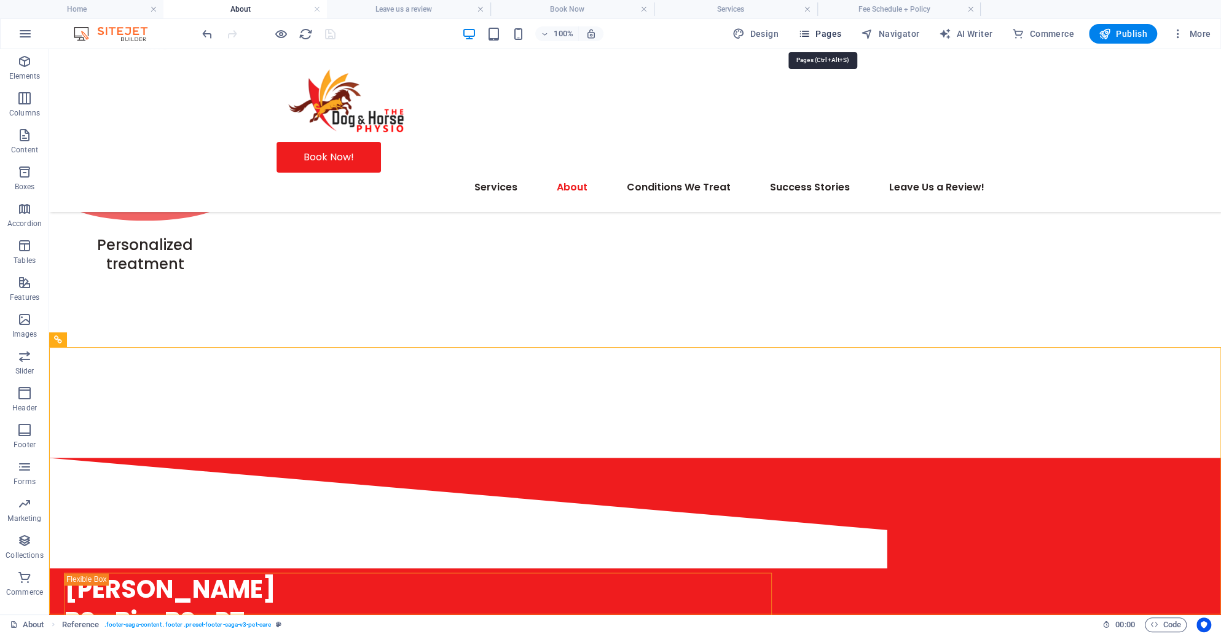
click at [814, 41] on button "Pages" at bounding box center [819, 34] width 53 height 20
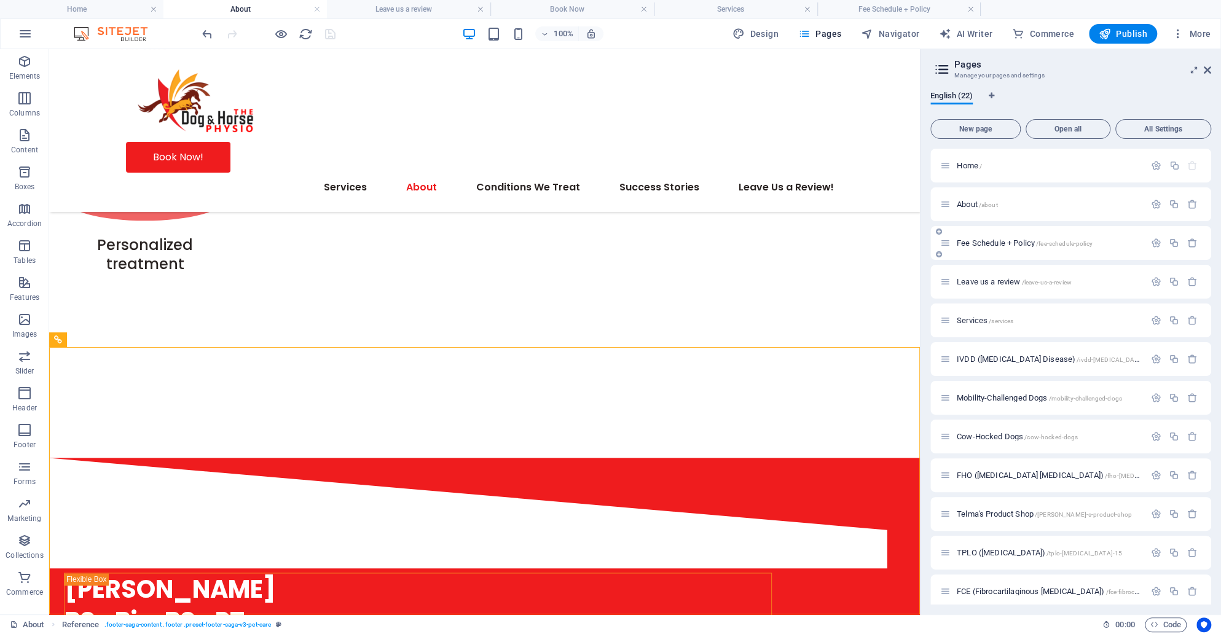
click at [968, 237] on div "Fee Schedule + Policy /fee-schedule-policy" at bounding box center [1042, 243] width 205 height 14
click at [983, 250] on div "Fee Schedule + Policy /fee-schedule-policy" at bounding box center [1070, 243] width 281 height 34
click at [983, 244] on span "Fee Schedule + Policy /fee-schedule-policy" at bounding box center [1025, 242] width 136 height 9
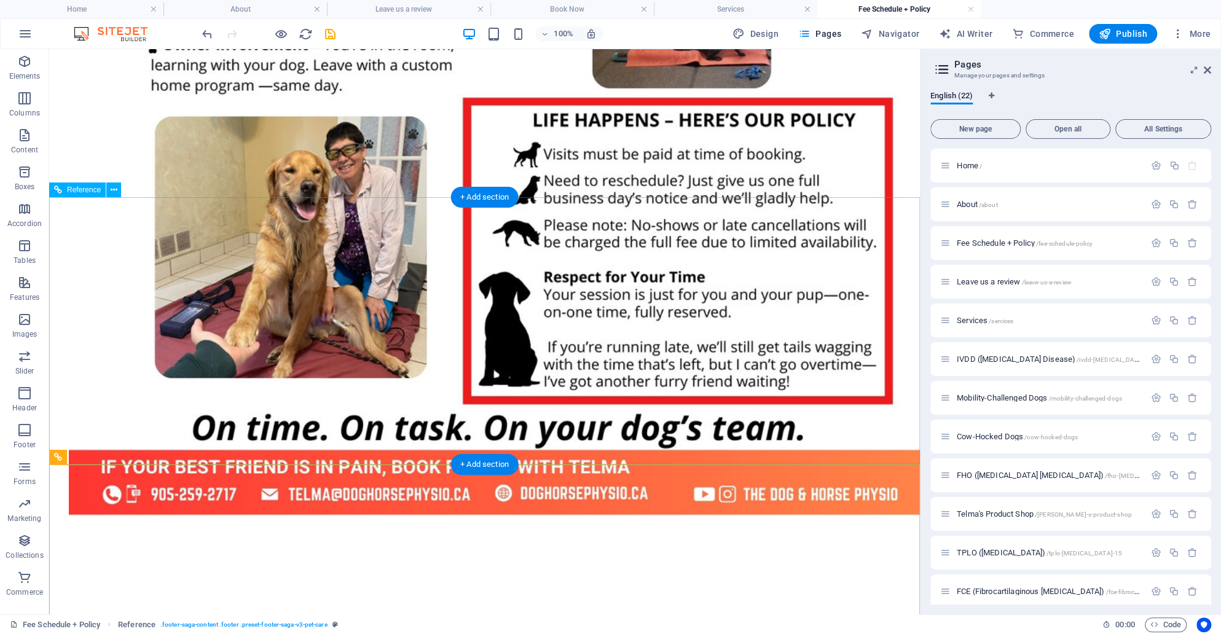
scroll to position [1111, 0]
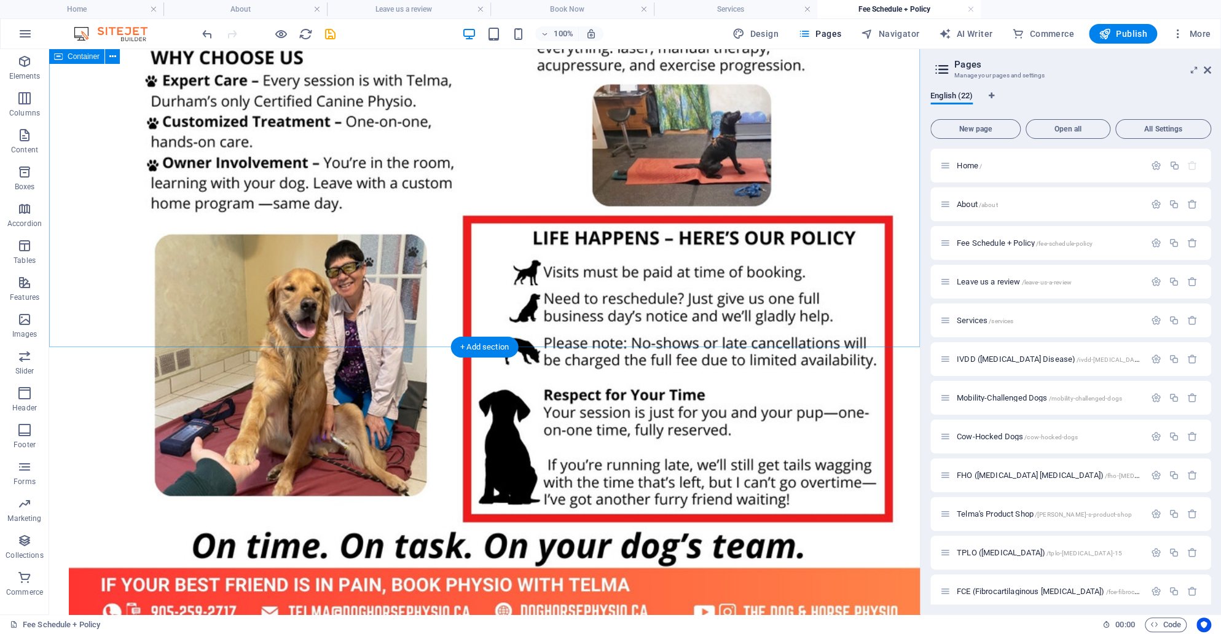
click at [133, 264] on div at bounding box center [484, 87] width 861 height 1506
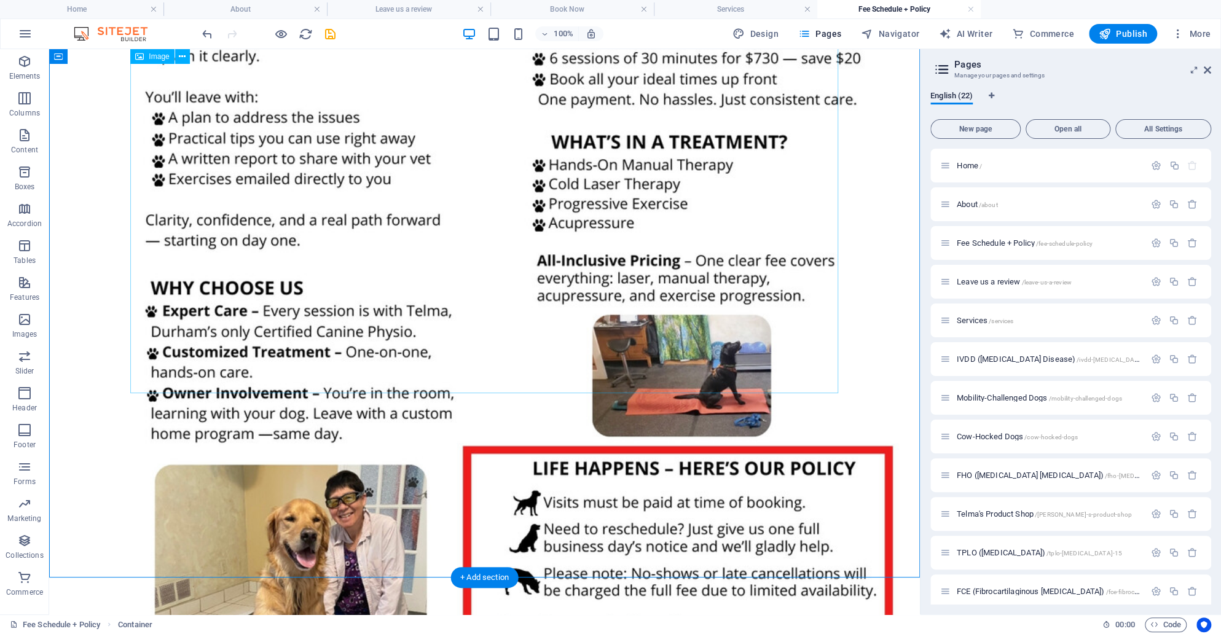
scroll to position [768, 0]
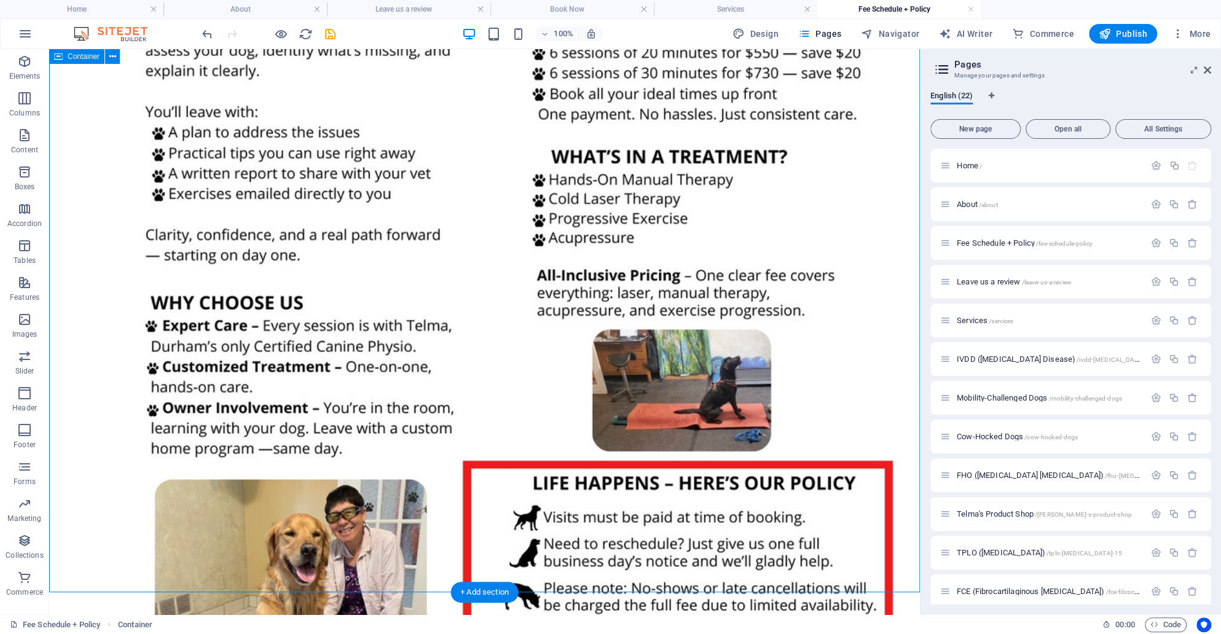
click at [90, 312] on div at bounding box center [484, 332] width 861 height 1506
click at [93, 436] on div at bounding box center [484, 332] width 861 height 1506
select select "diagonal"
select select "px"
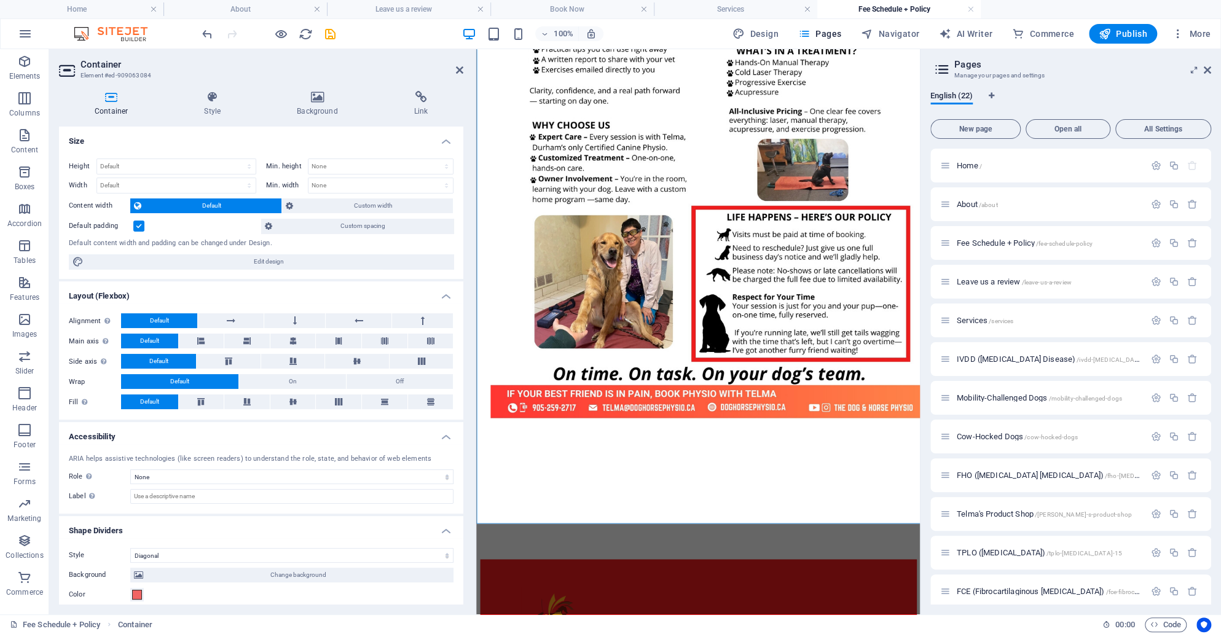
scroll to position [634, 0]
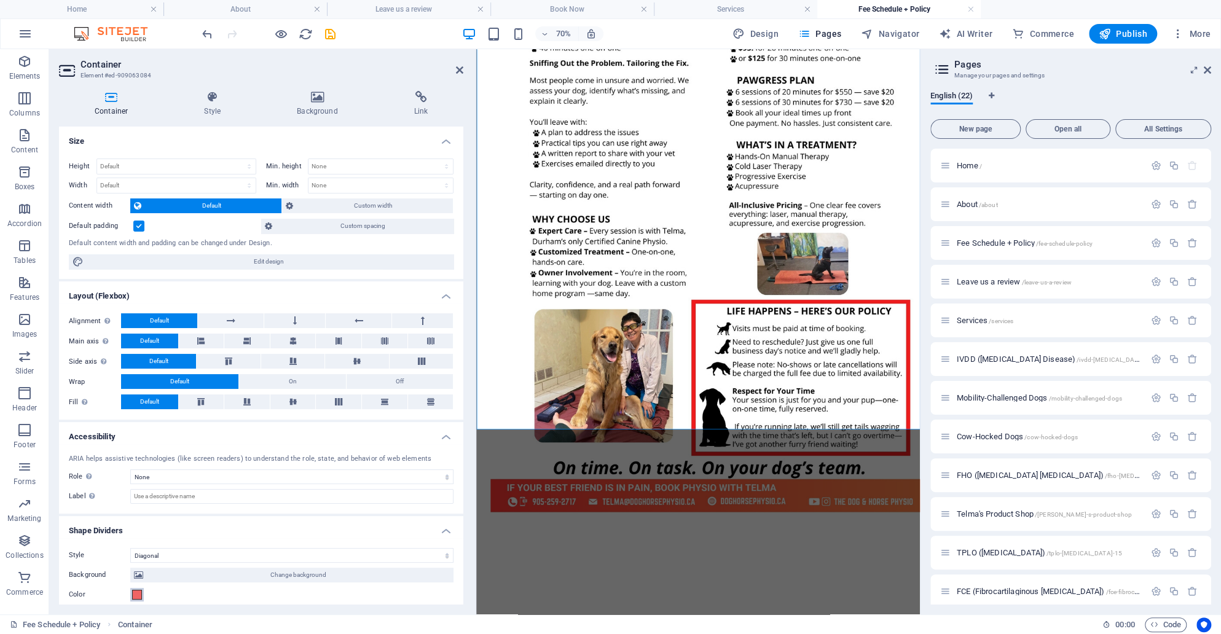
click at [134, 596] on span at bounding box center [137, 595] width 10 height 10
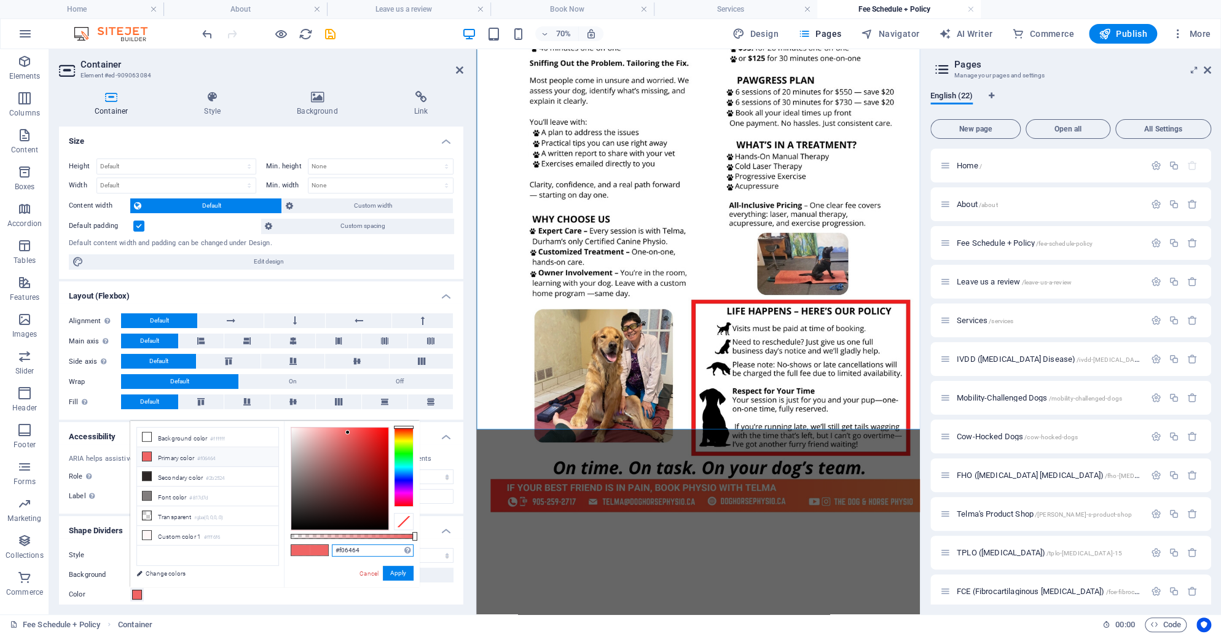
click at [348, 550] on input "#f06464" at bounding box center [373, 551] width 82 height 12
paste input "ef1c1e"
type input "#ef1c1e"
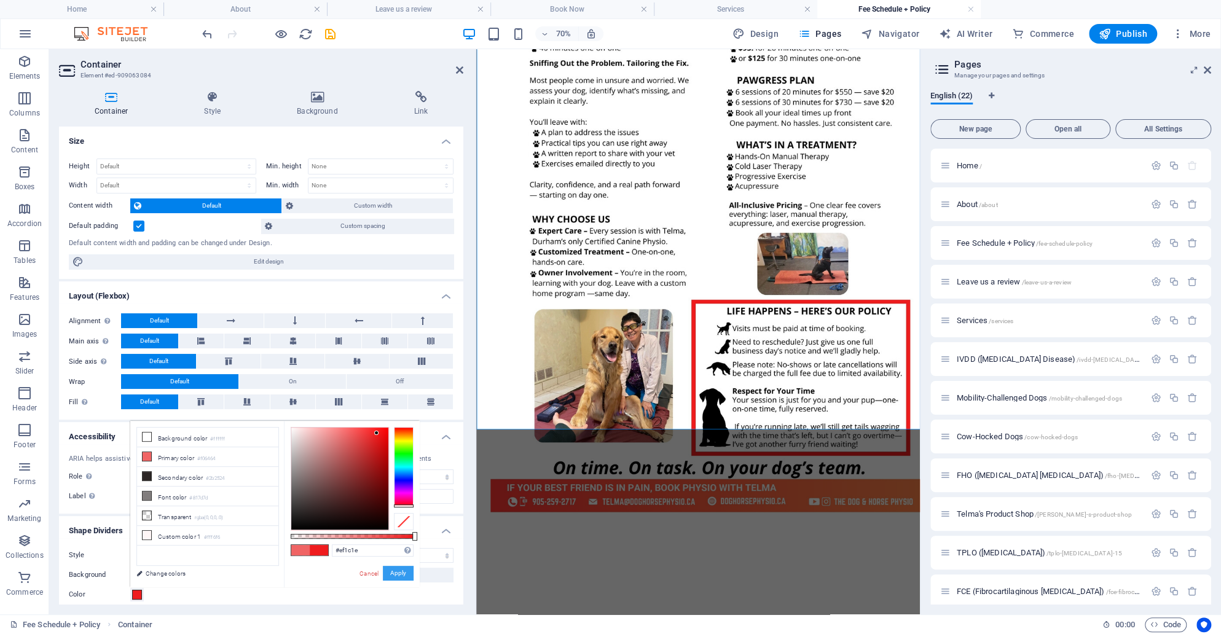
click at [398, 569] on button "Apply" at bounding box center [398, 573] width 31 height 15
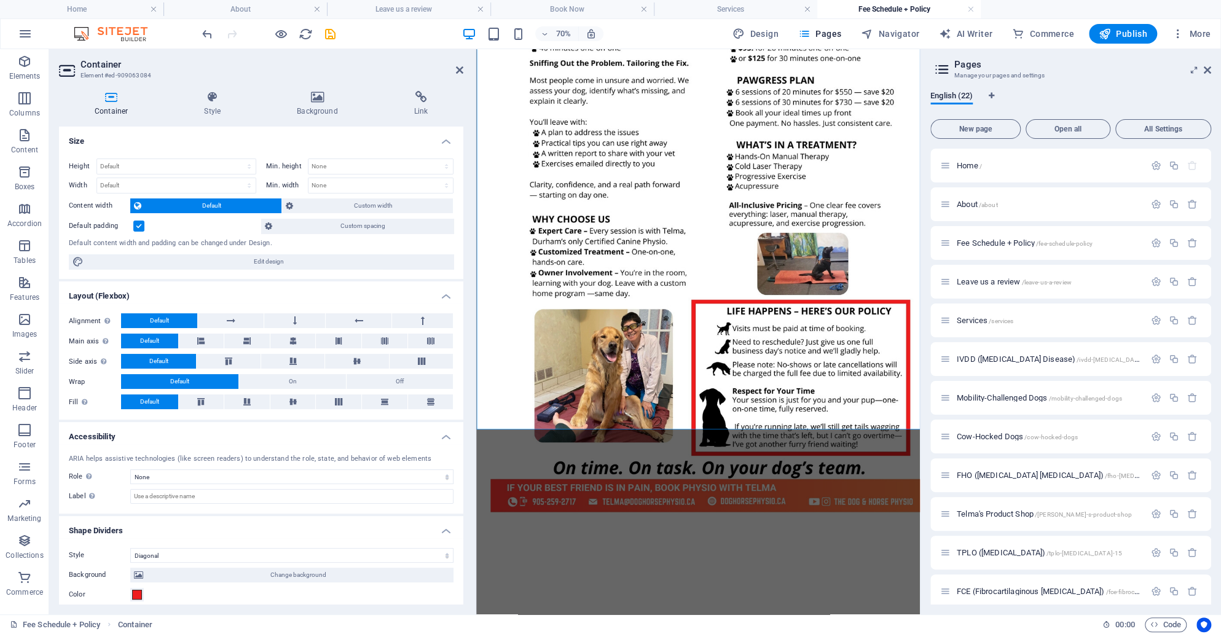
click at [458, 64] on h2 "Container" at bounding box center [272, 64] width 383 height 11
click at [459, 71] on icon at bounding box center [459, 70] width 7 height 10
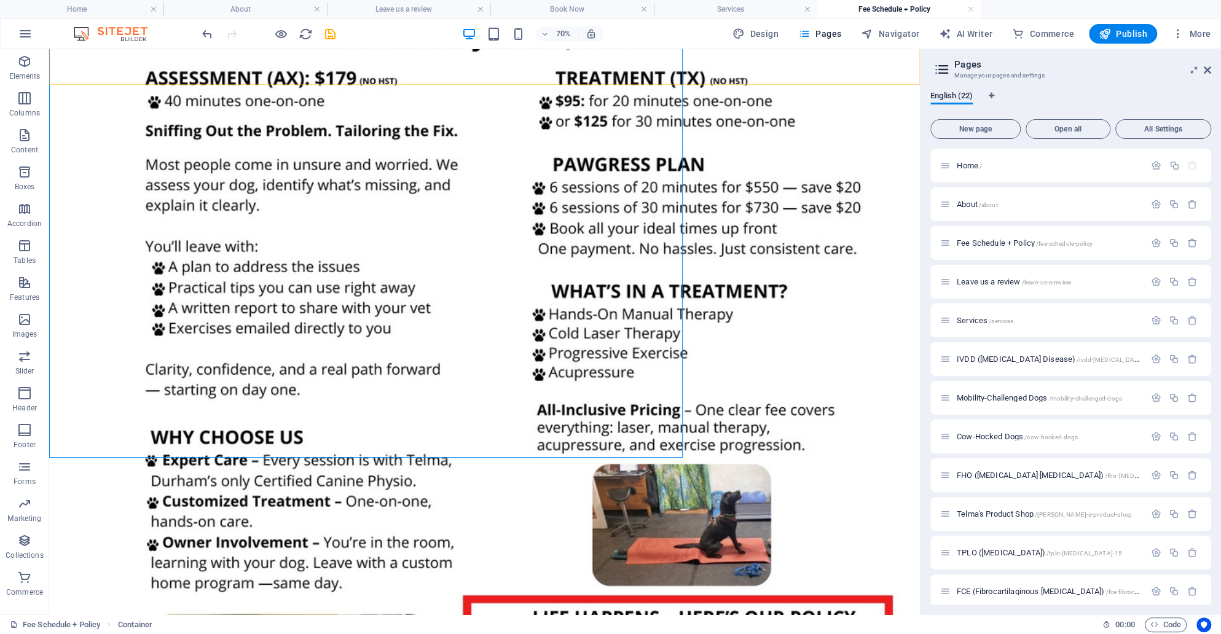
scroll to position [768, 0]
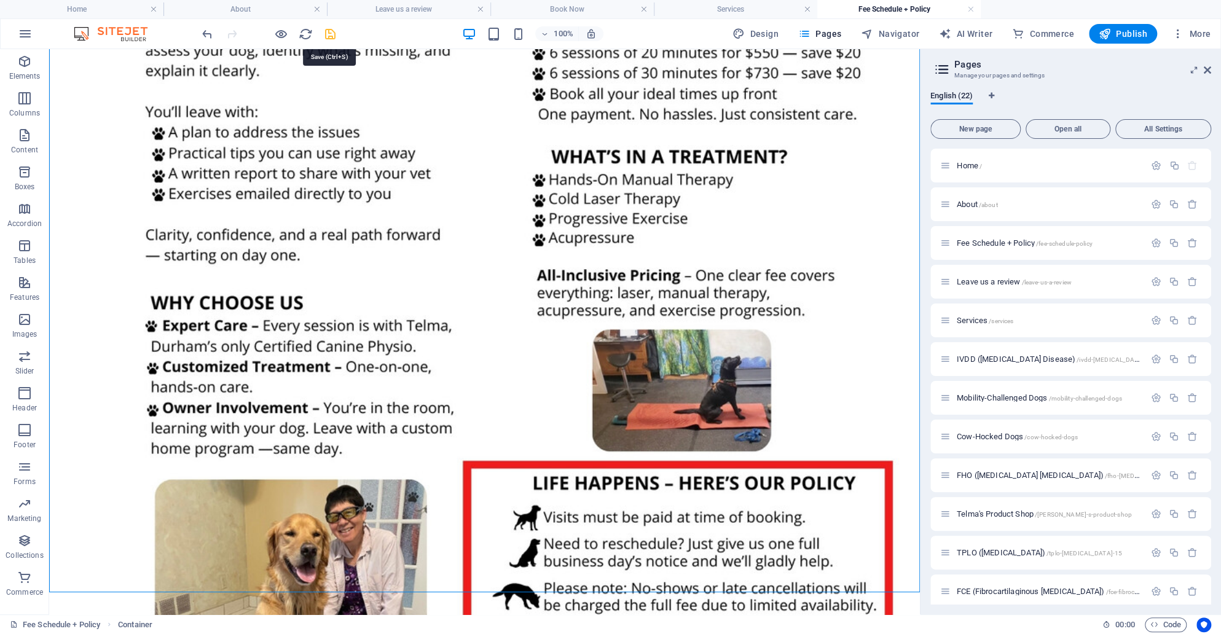
click at [328, 35] on icon "save" at bounding box center [330, 34] width 14 height 14
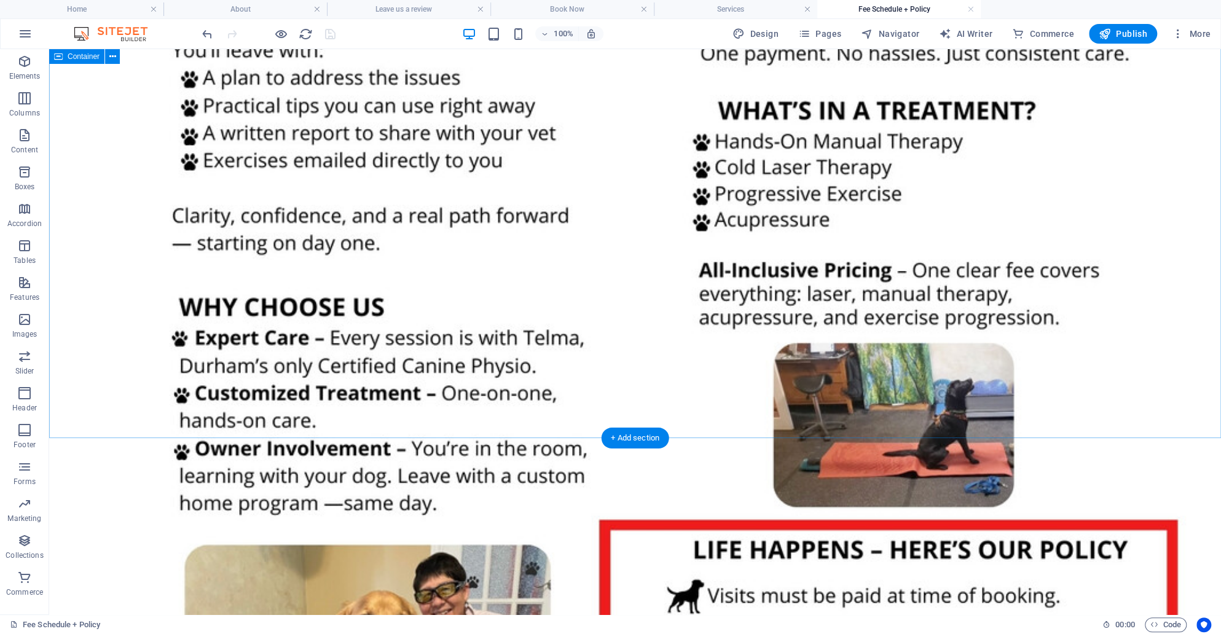
scroll to position [1013, 0]
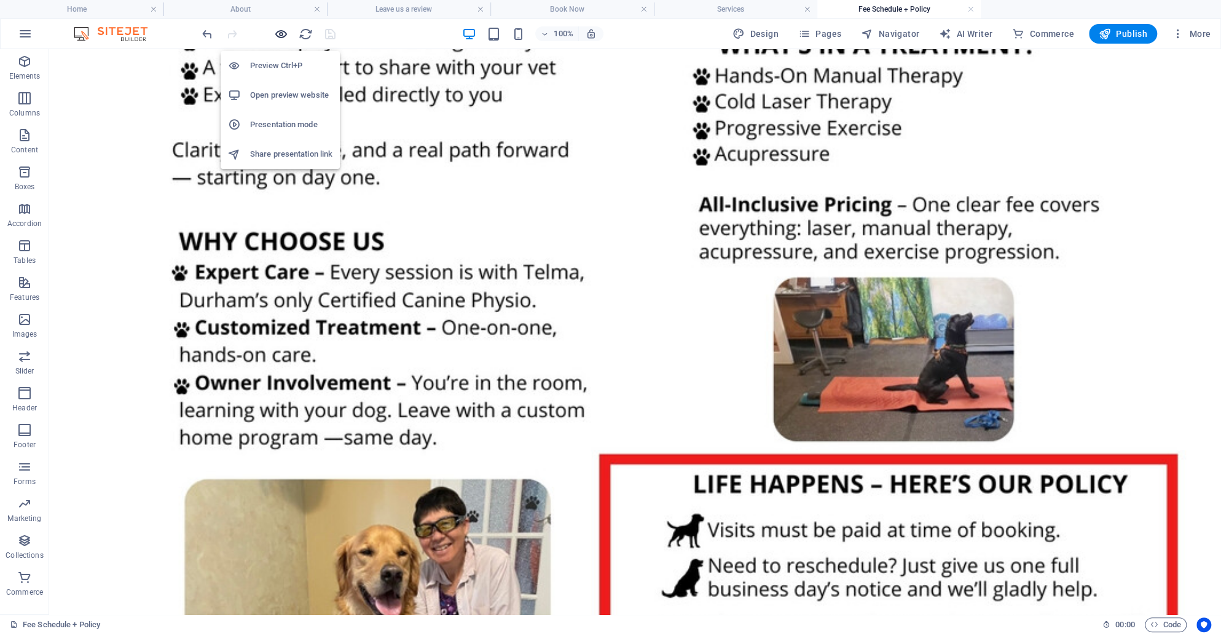
click at [281, 36] on icon "button" at bounding box center [281, 34] width 14 height 14
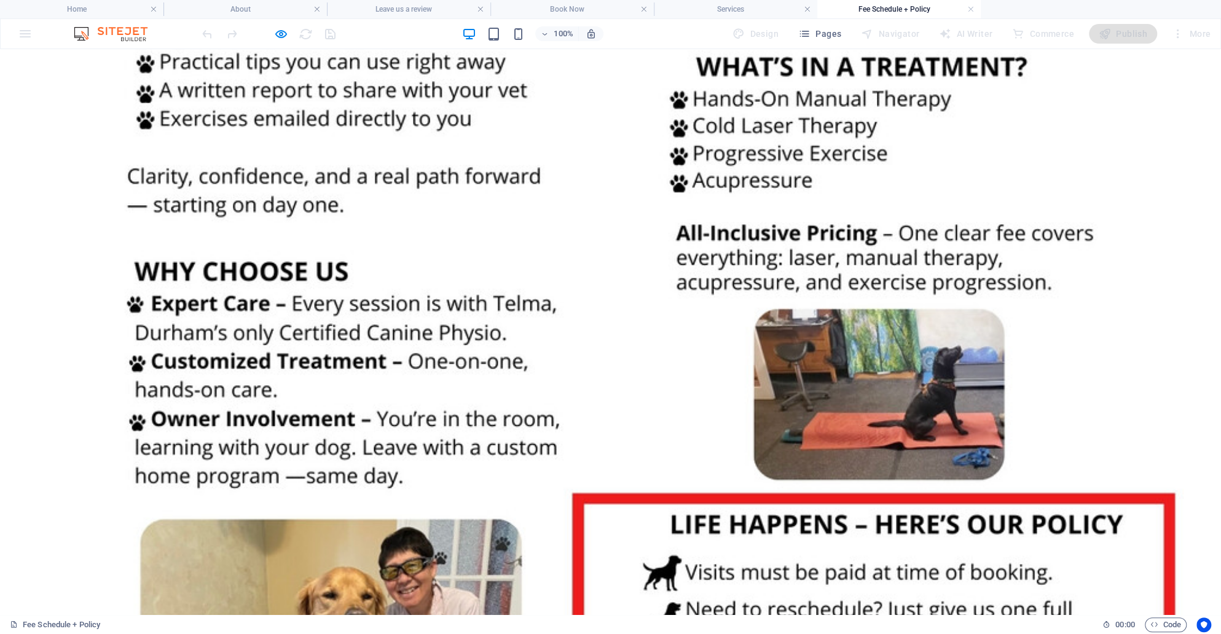
click at [280, 33] on icon "button" at bounding box center [281, 34] width 14 height 14
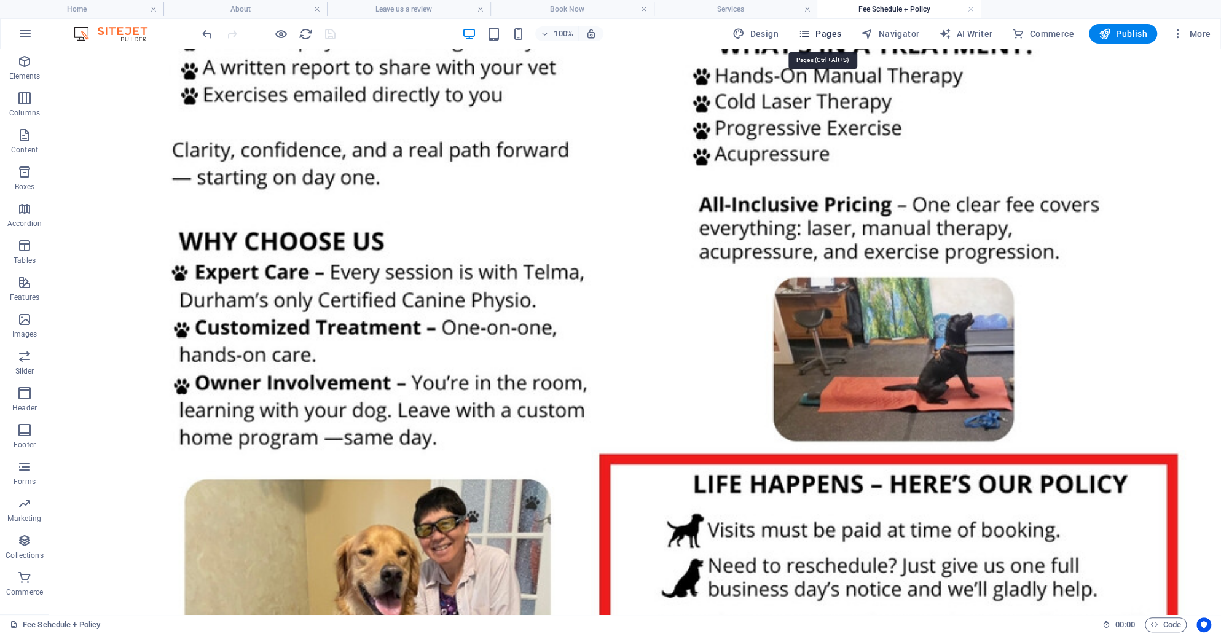
click at [819, 39] on span "Pages" at bounding box center [819, 34] width 43 height 12
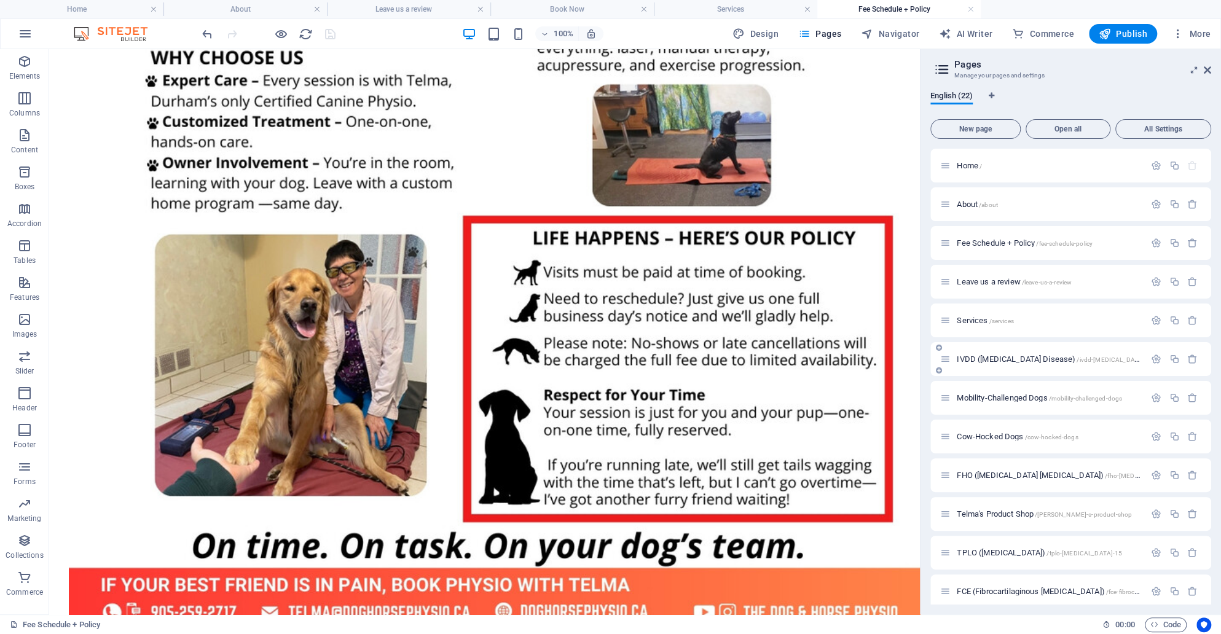
drag, startPoint x: 955, startPoint y: 513, endPoint x: 958, endPoint y: 362, distance: 151.2
click at [957, 355] on div "Home / About /about Fee Schedule + Policy /fee-schedule-policy Leave us a revie…" at bounding box center [1070, 572] width 281 height 847
click at [941, 509] on icon at bounding box center [945, 514] width 10 height 10
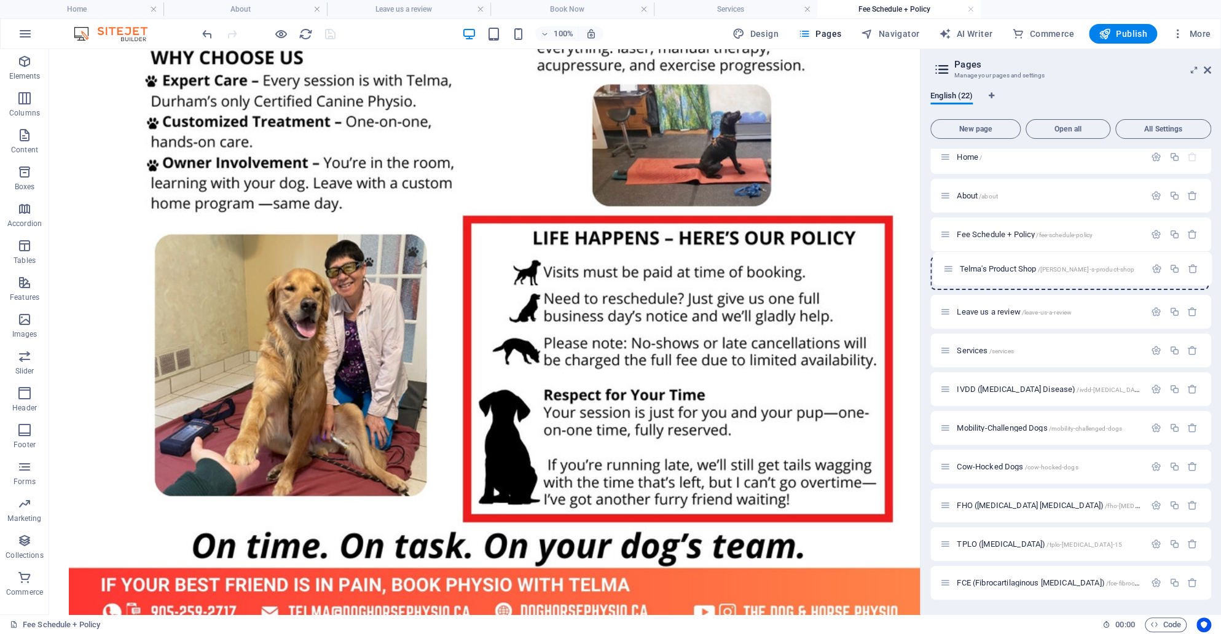
drag, startPoint x: 943, startPoint y: 514, endPoint x: 945, endPoint y: 267, distance: 247.1
click at [945, 267] on div "Home / About /about Fee Schedule + Policy /fee-schedule-policy Leave us a revie…" at bounding box center [1070, 563] width 281 height 847
click at [329, 27] on icon "save" at bounding box center [330, 34] width 14 height 14
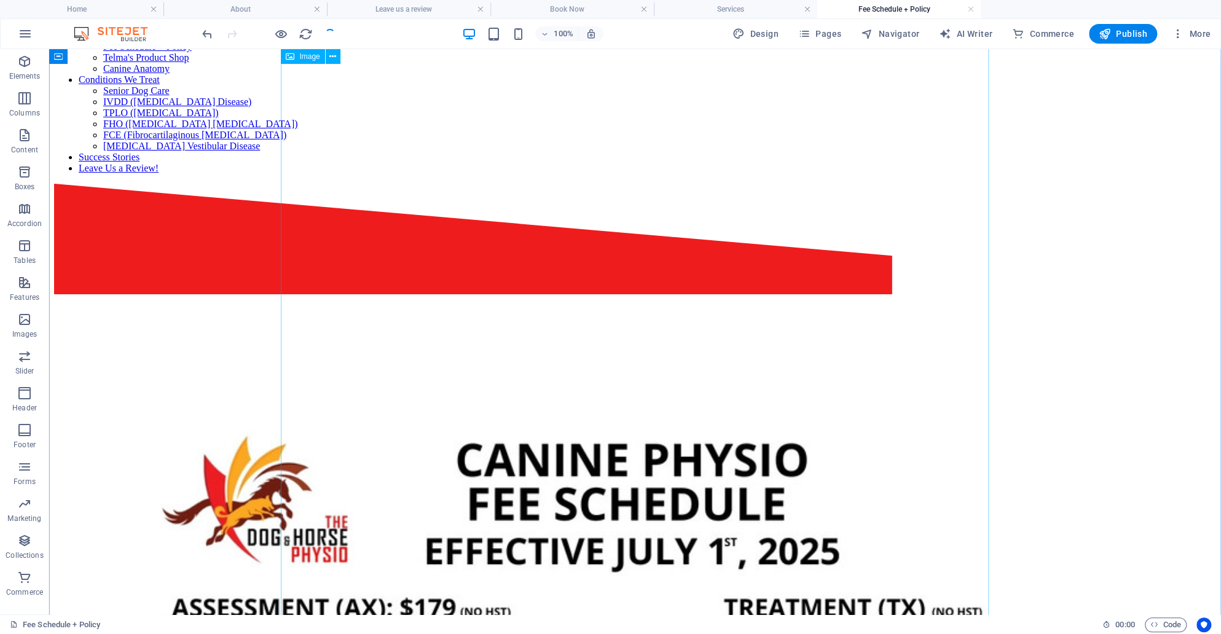
scroll to position [0, 0]
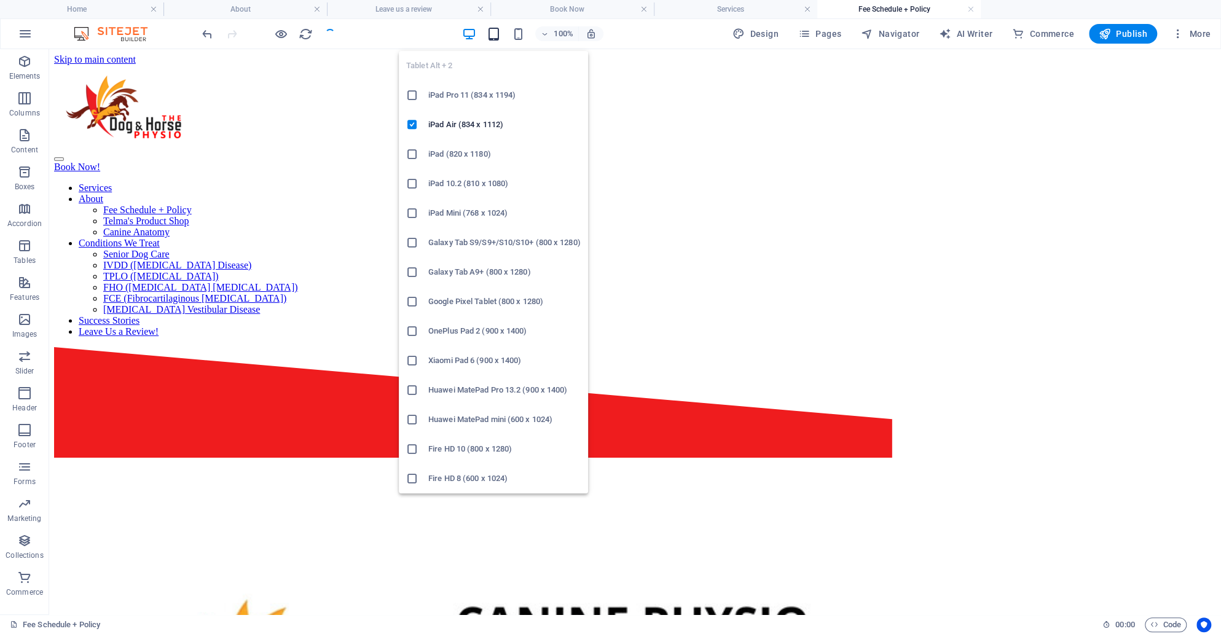
click at [494, 37] on icon "button" at bounding box center [493, 34] width 14 height 14
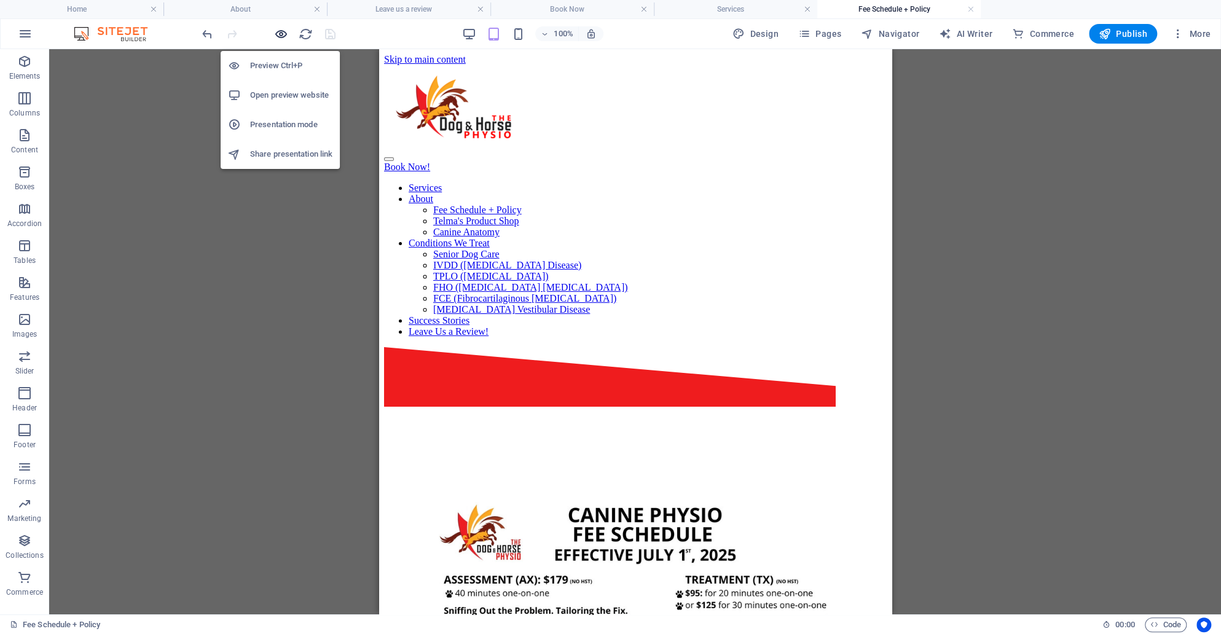
click at [282, 39] on icon "button" at bounding box center [281, 34] width 14 height 14
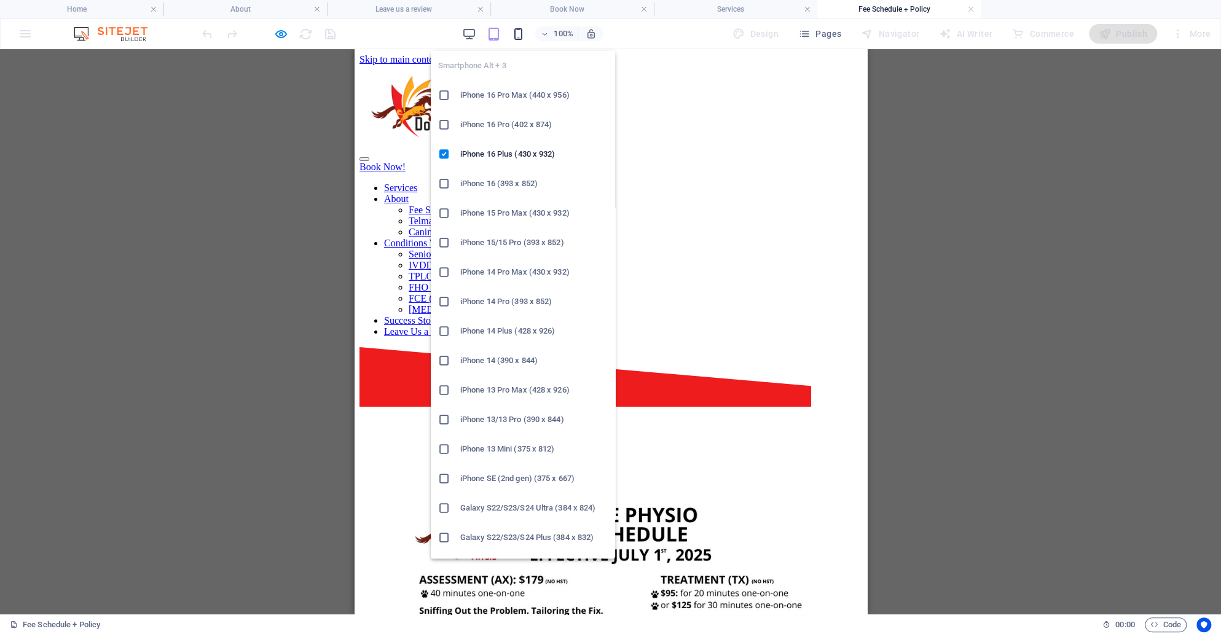
click at [517, 34] on icon "button" at bounding box center [518, 34] width 14 height 14
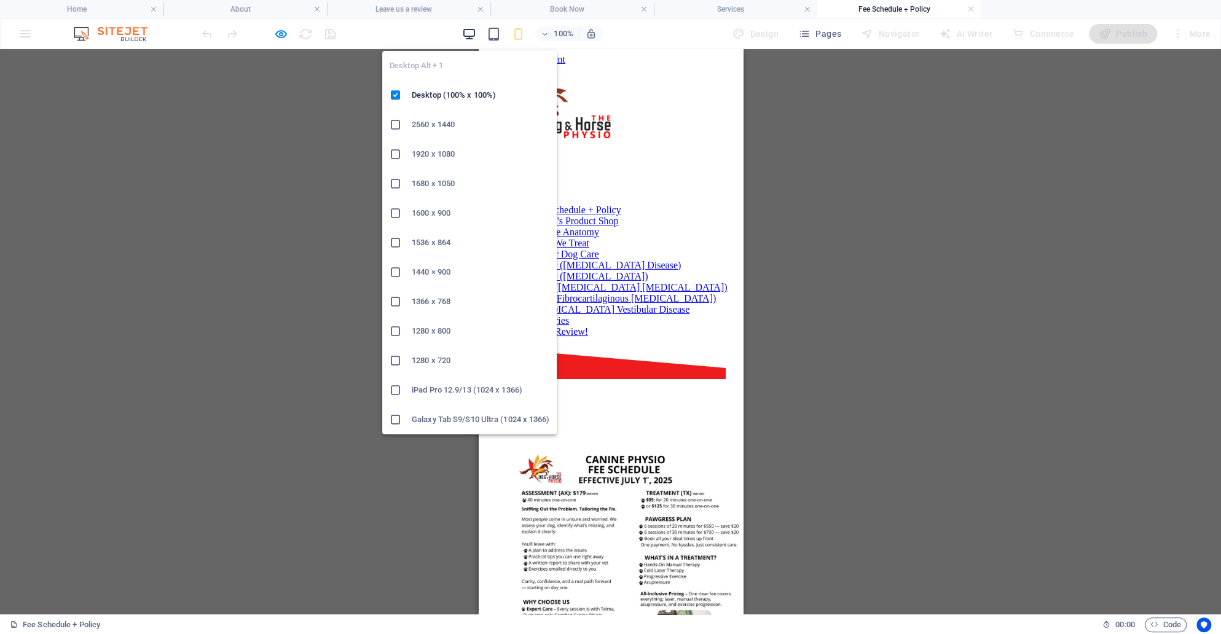
click at [476, 27] on icon "button" at bounding box center [469, 34] width 14 height 14
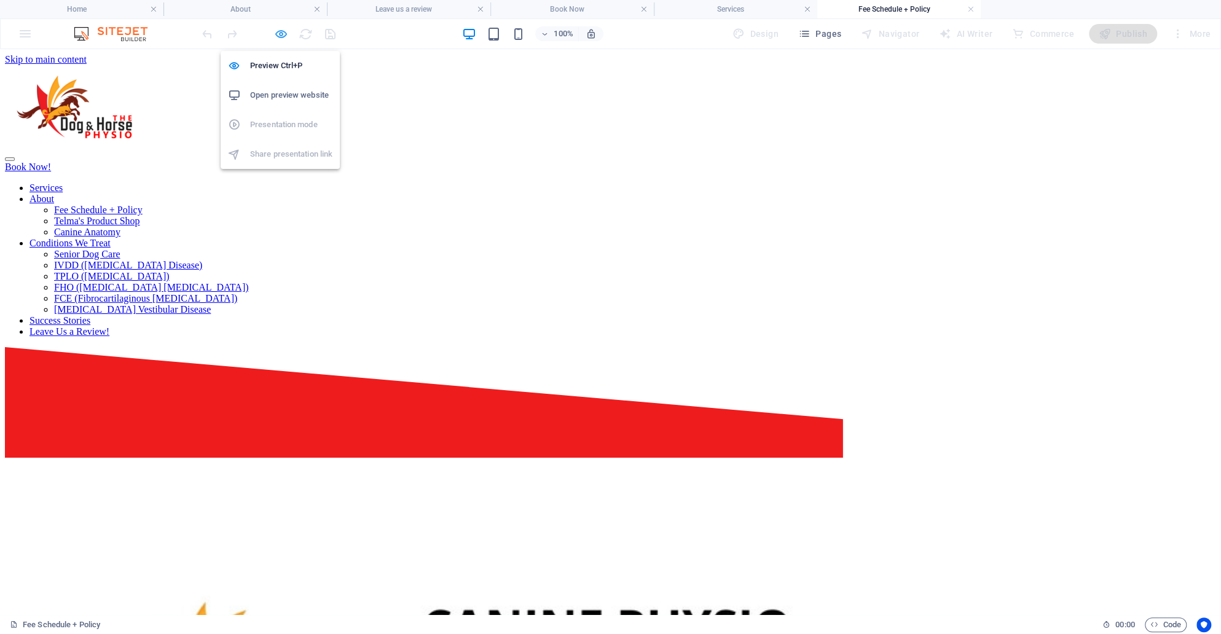
click at [278, 28] on icon "button" at bounding box center [281, 34] width 14 height 14
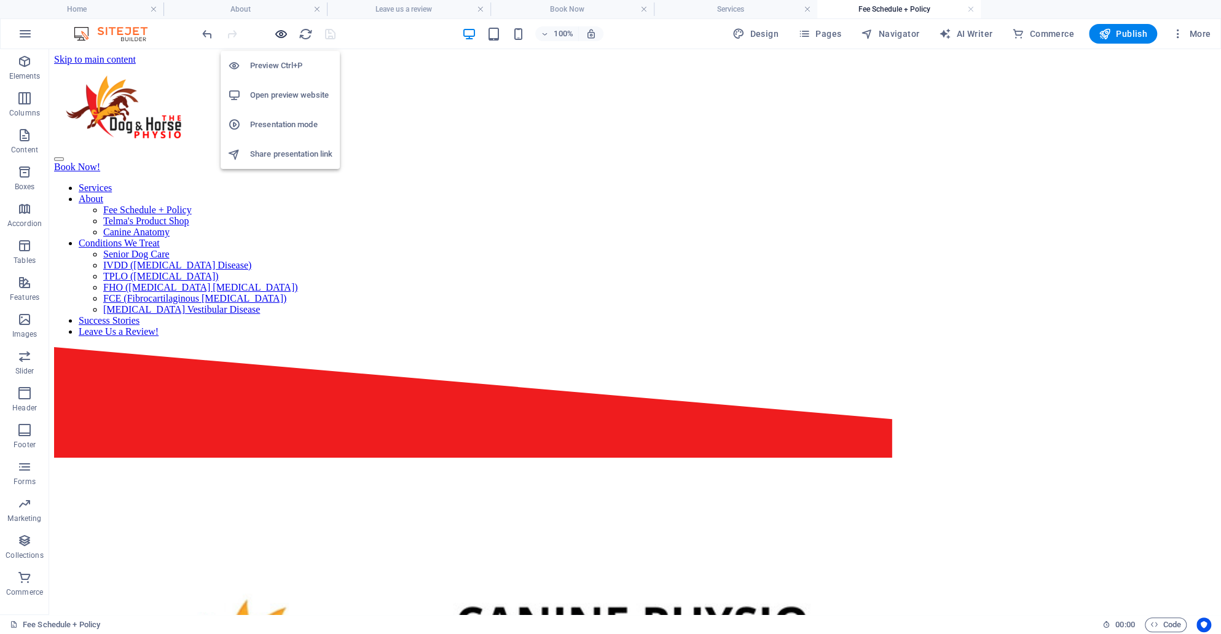
click at [287, 28] on icon "button" at bounding box center [281, 34] width 14 height 14
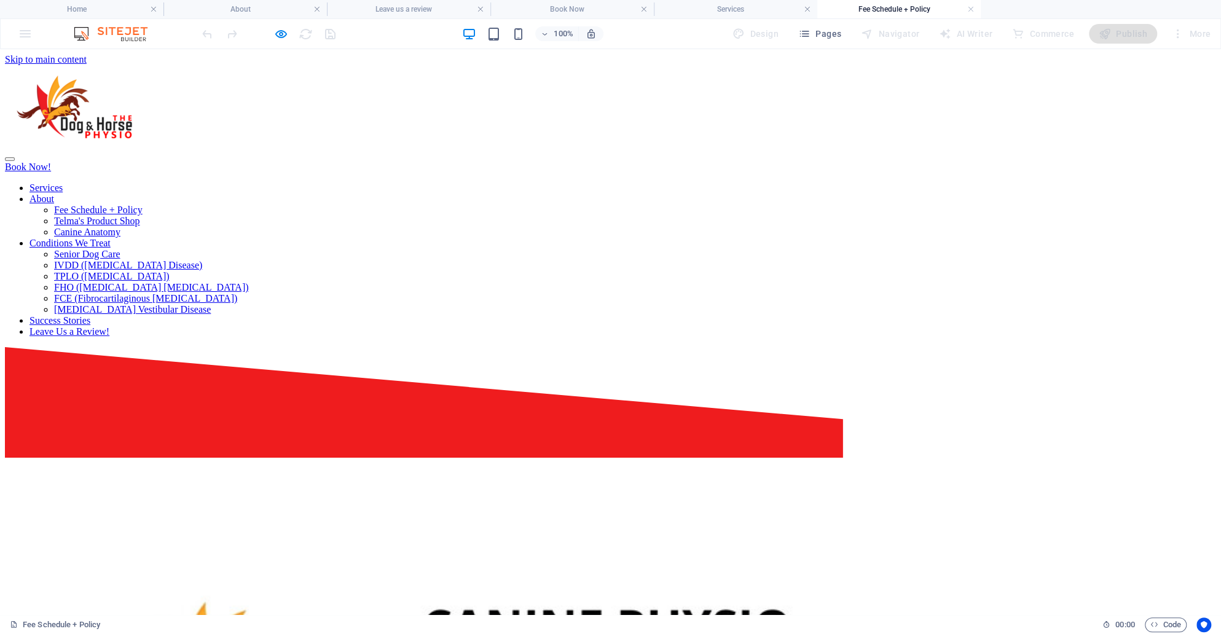
click at [144, 105] on img at bounding box center [74, 106] width 139 height 83
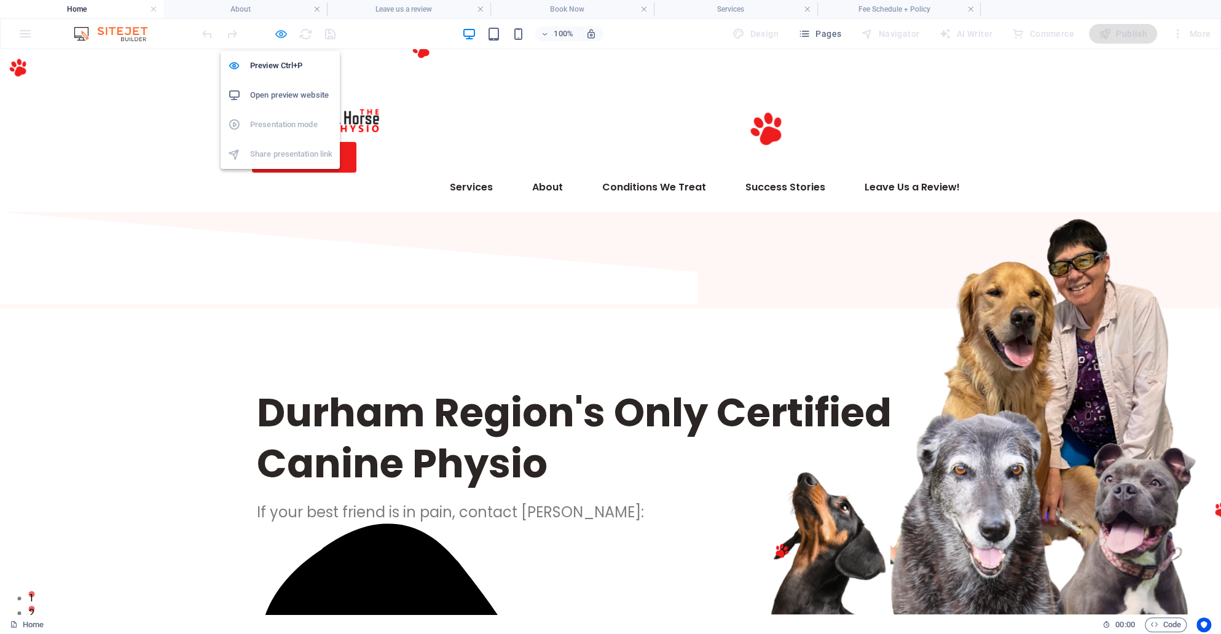
click at [277, 35] on icon "button" at bounding box center [281, 34] width 14 height 14
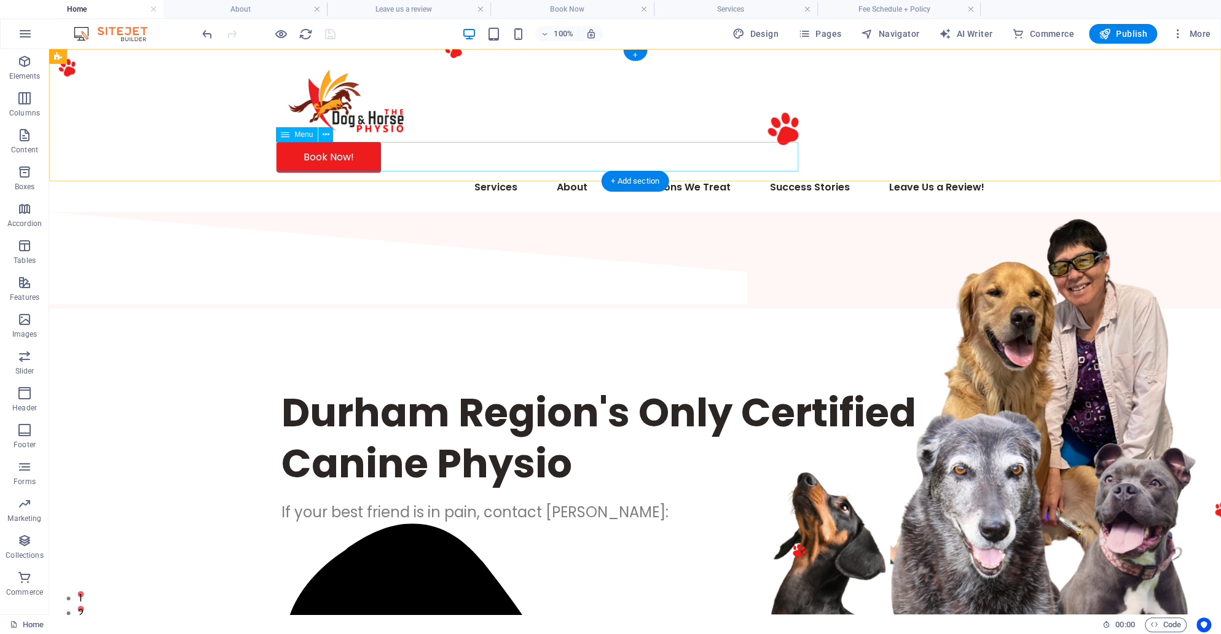
click at [326, 173] on nav "Services About Fee Schedule + Policy Telma's Product Shop Canine Anatomy Condit…" at bounding box center [636, 187] width 718 height 29
select select "3"
select select
select select "1"
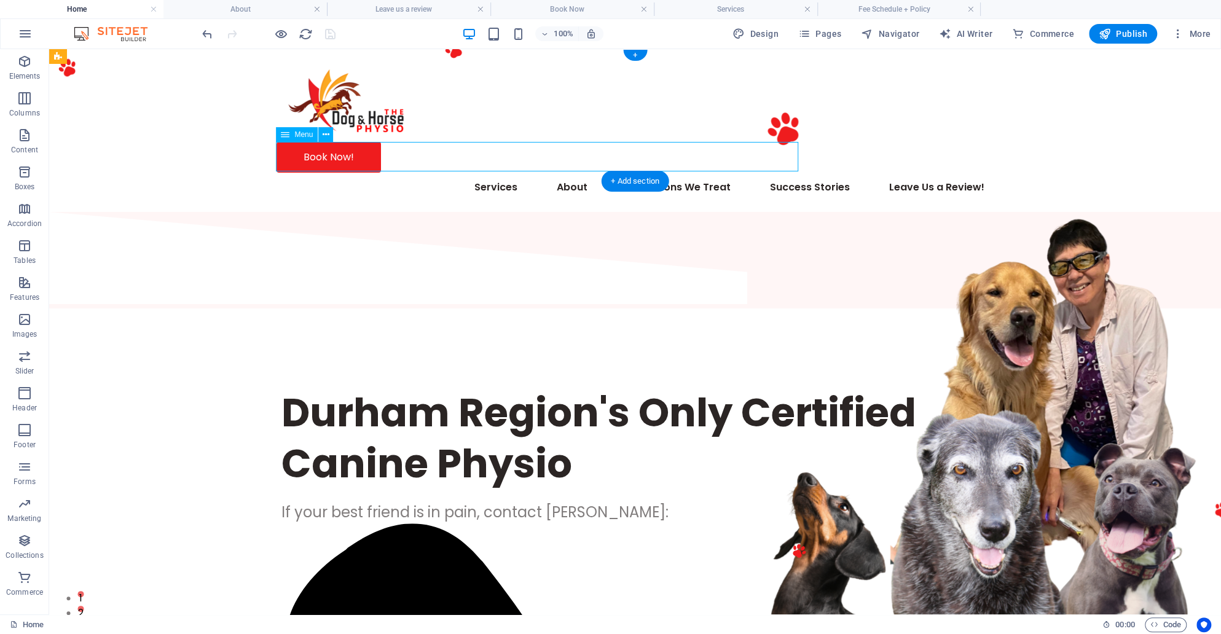
select select
select select "19"
select select
select select "17"
select select
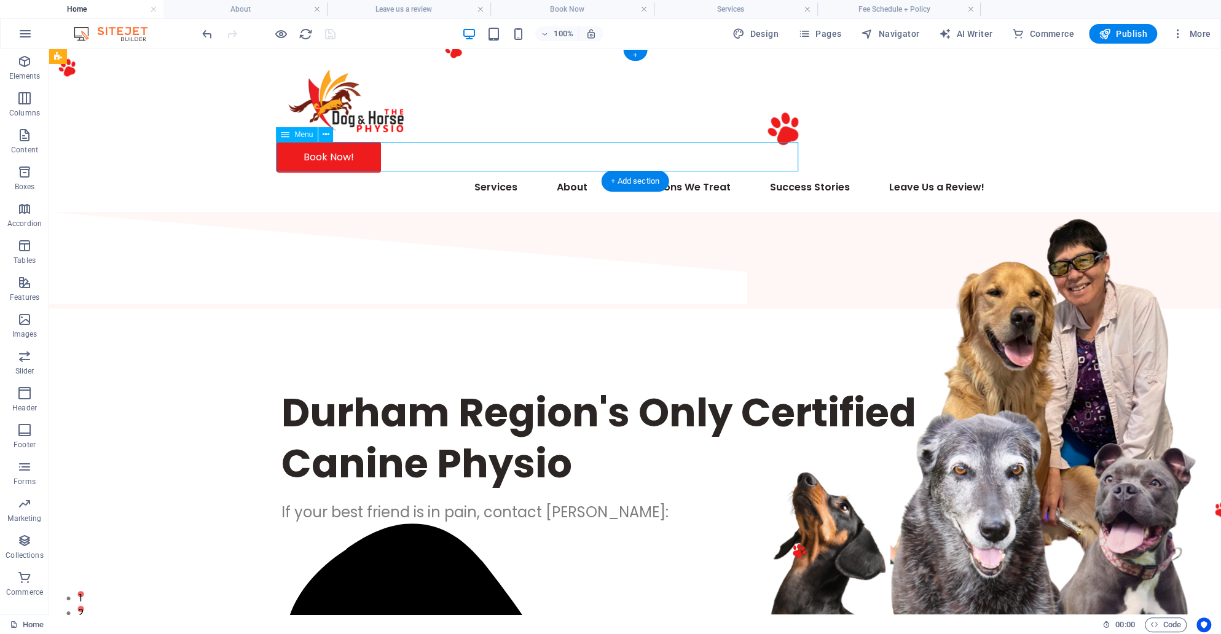
select select "4"
select select
select select "9"
select select
select select "7"
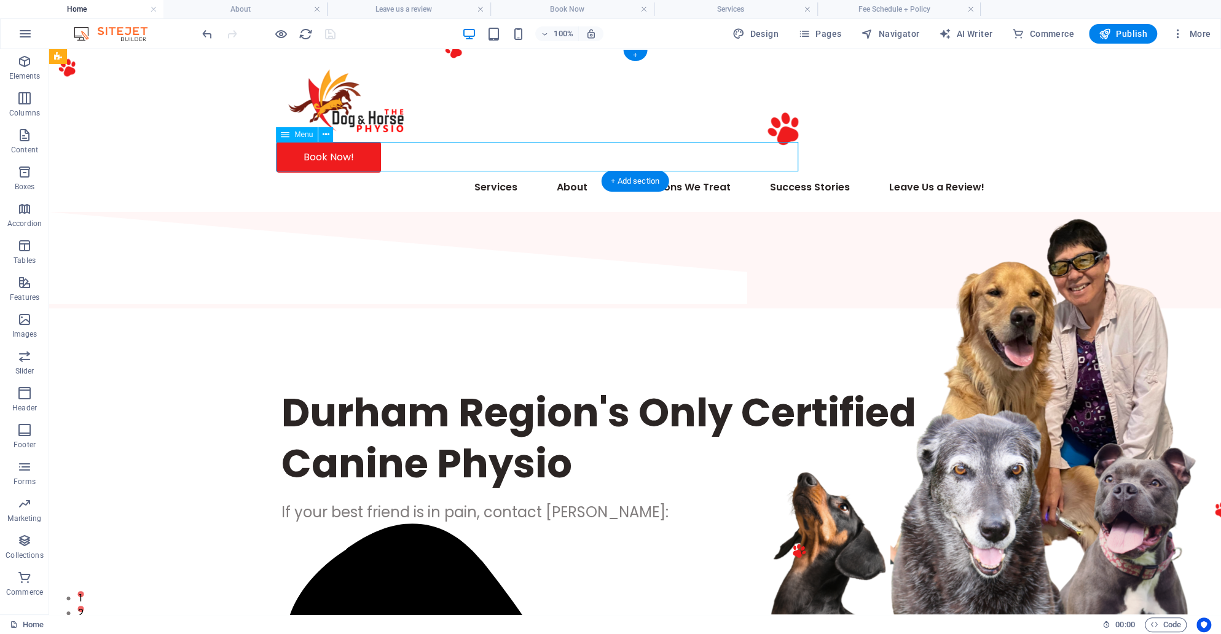
select select
select select "10"
select select
select select "15"
select select
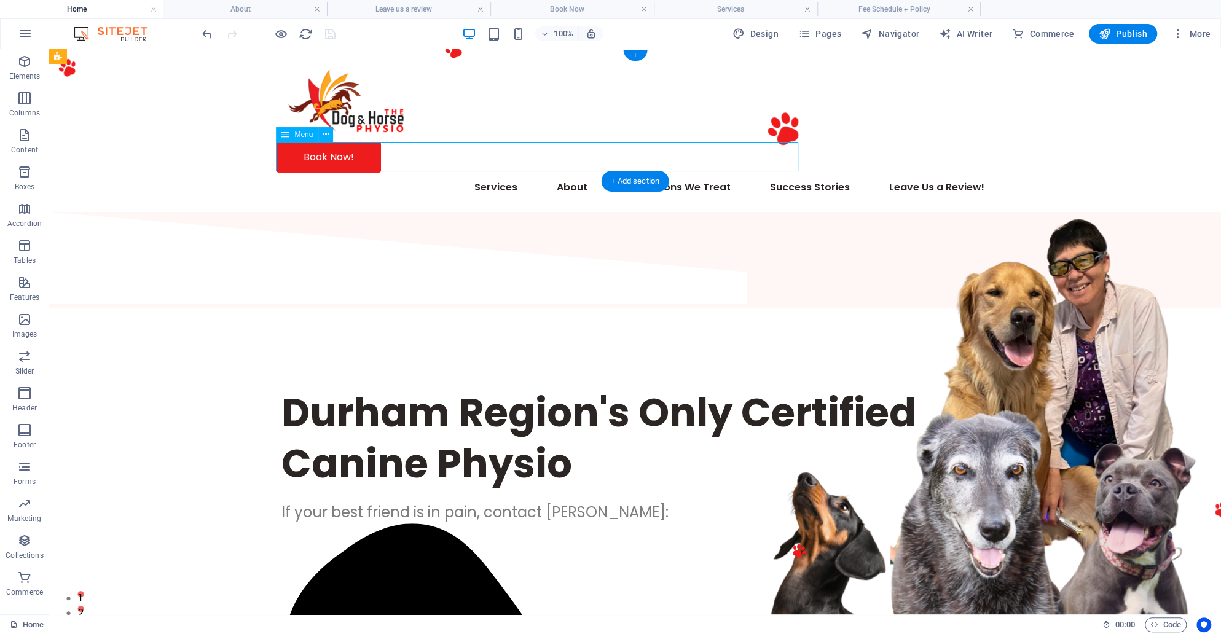
select select "11"
select select
select select "2"
select select
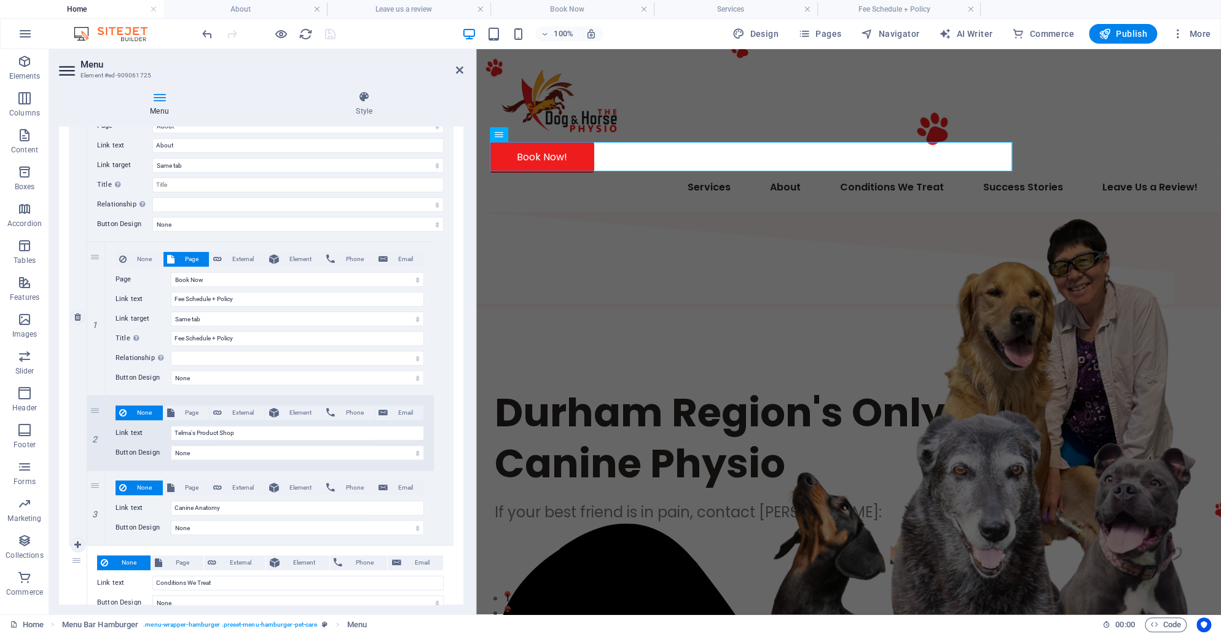
scroll to position [301, 0]
click at [183, 404] on span "Page" at bounding box center [192, 410] width 28 height 15
select select
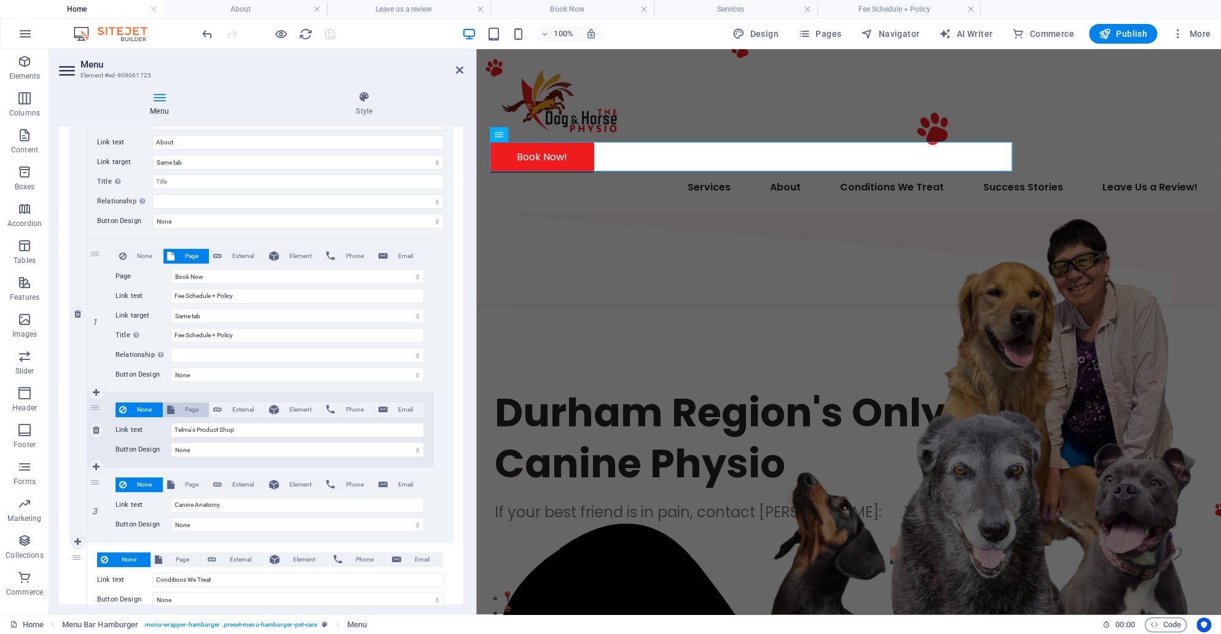
select select
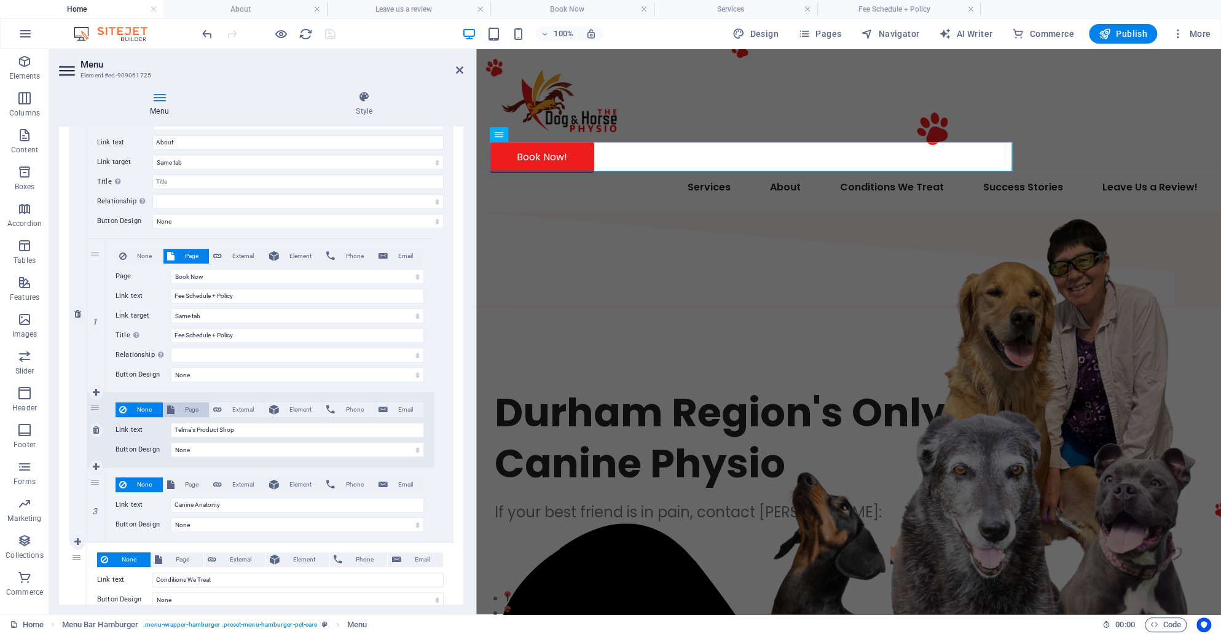
select select
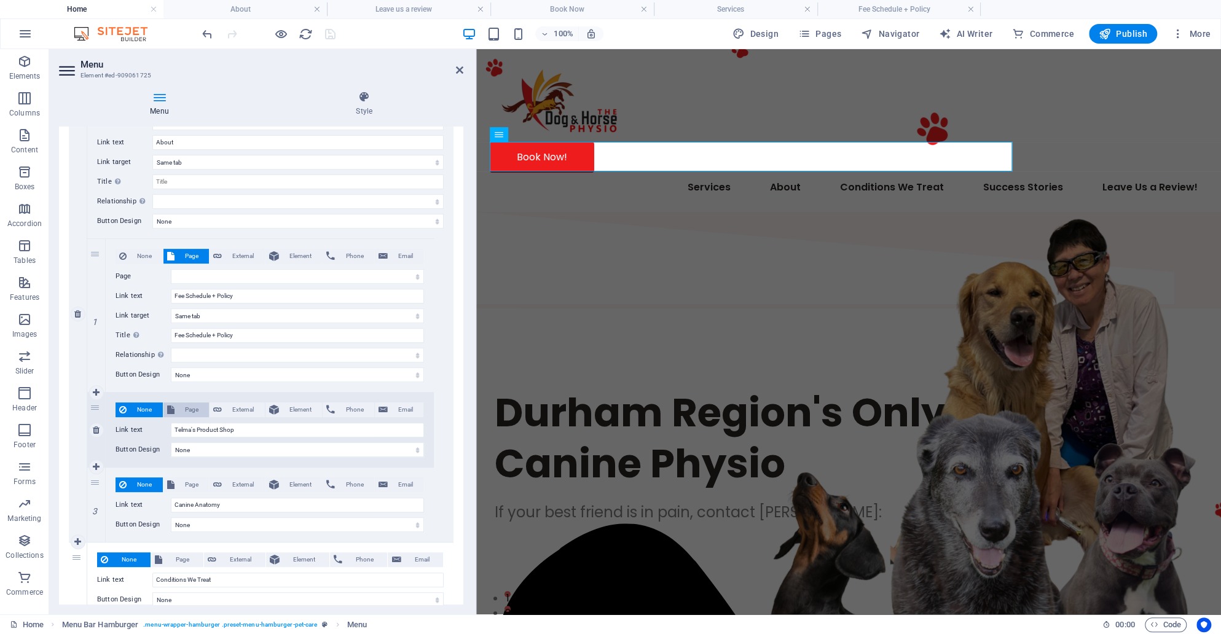
select select
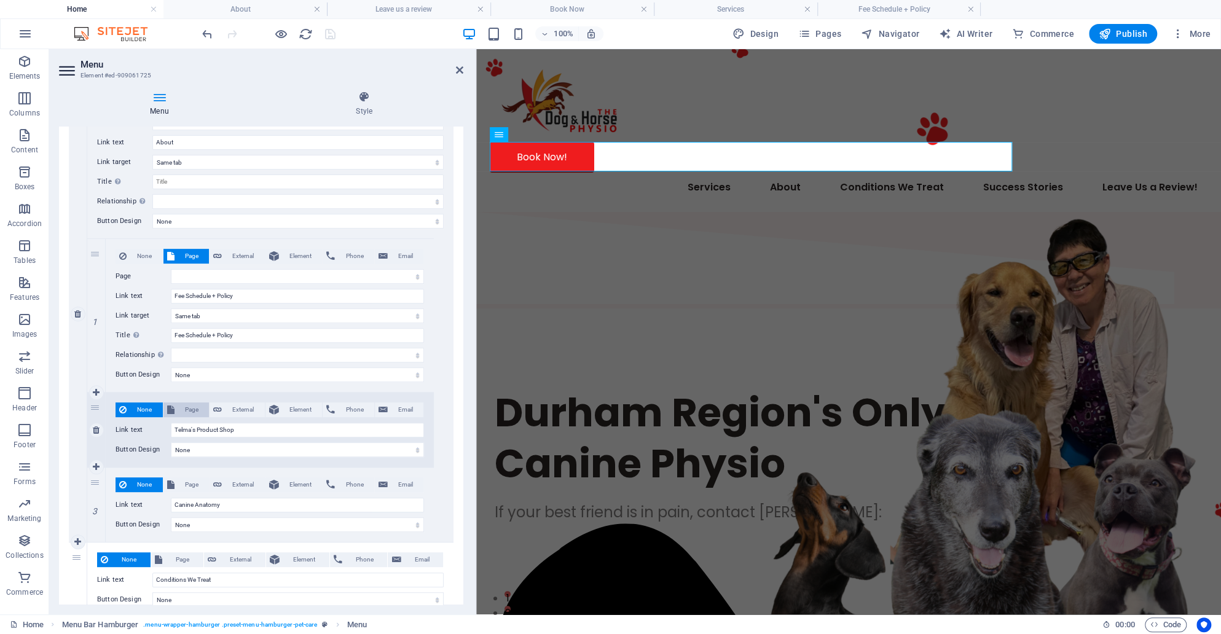
select select
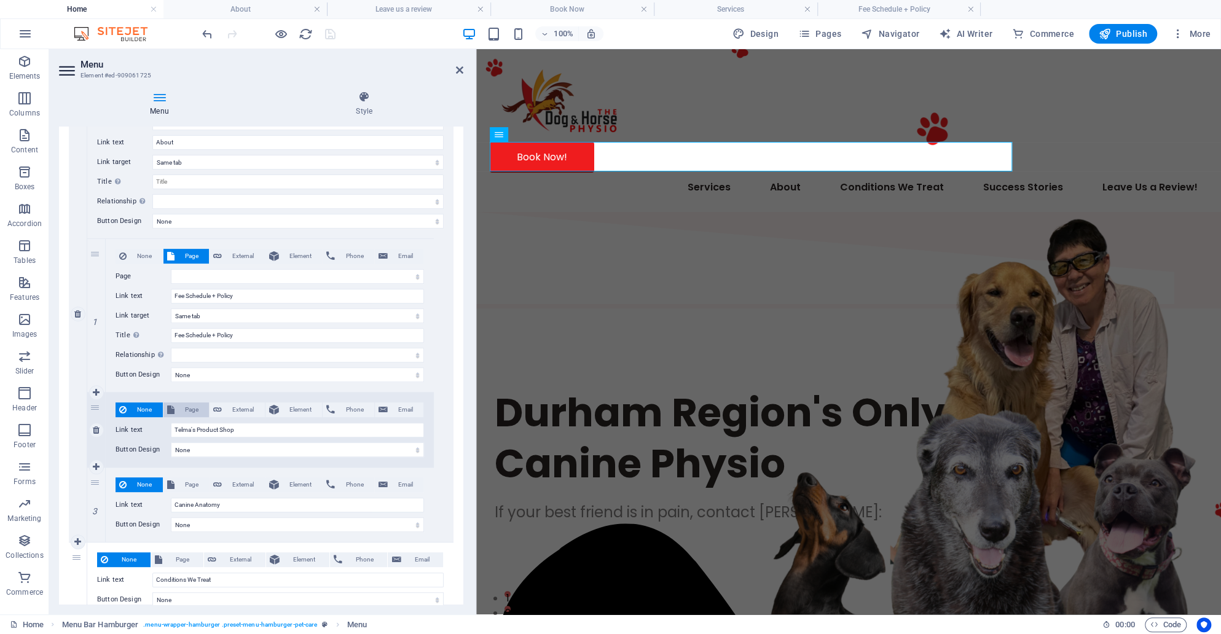
scroll to position [380, 0]
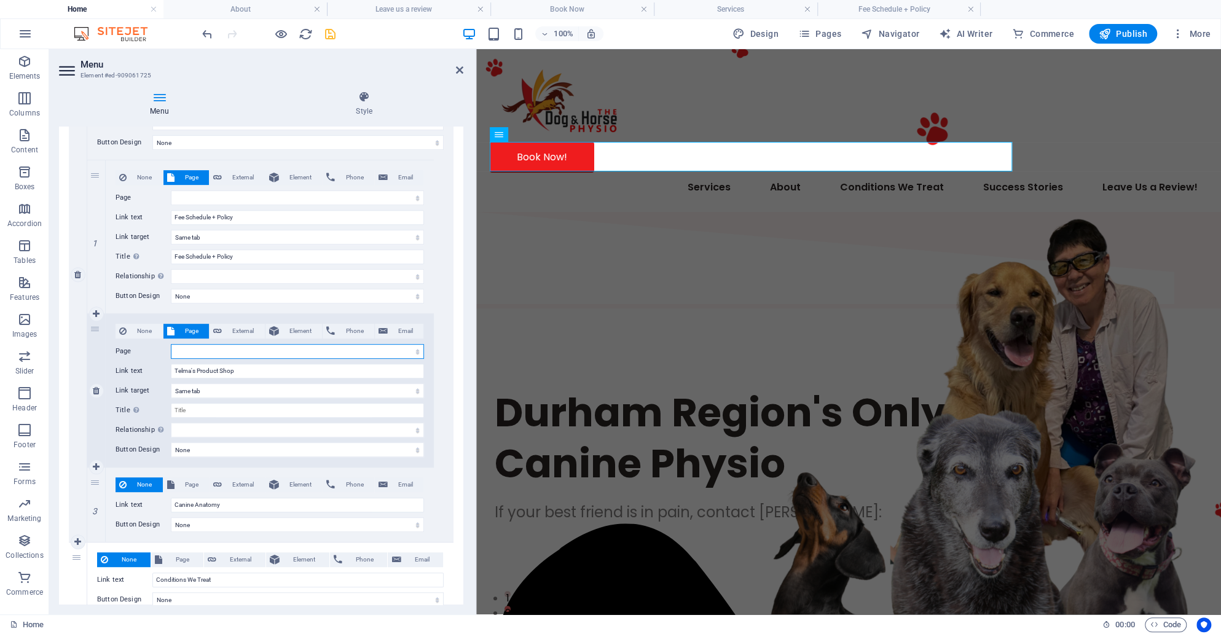
click at [213, 353] on select "Home About Fee Schedule + Policy Telma&#39;s Product Shop Leave us a review Ser…" at bounding box center [297, 351] width 253 height 15
select select "3"
click at [171, 344] on select "Home About Fee Schedule + Policy Telma&#39;s Product Shop Leave us a review Ser…" at bounding box center [297, 351] width 253 height 15
select select
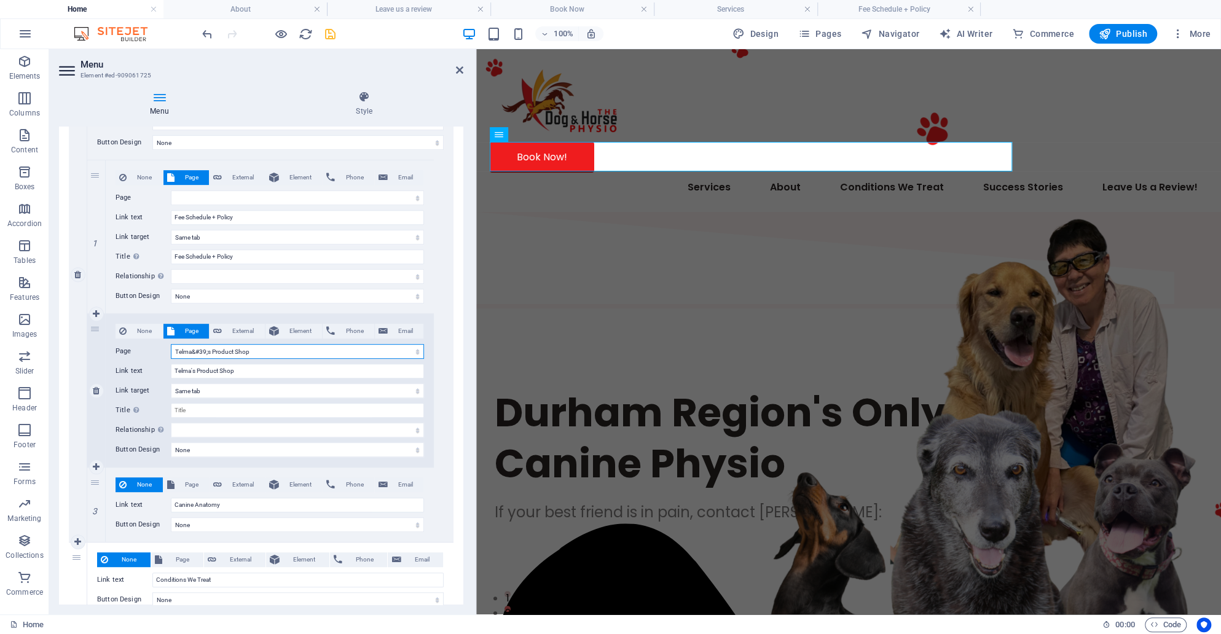
select select
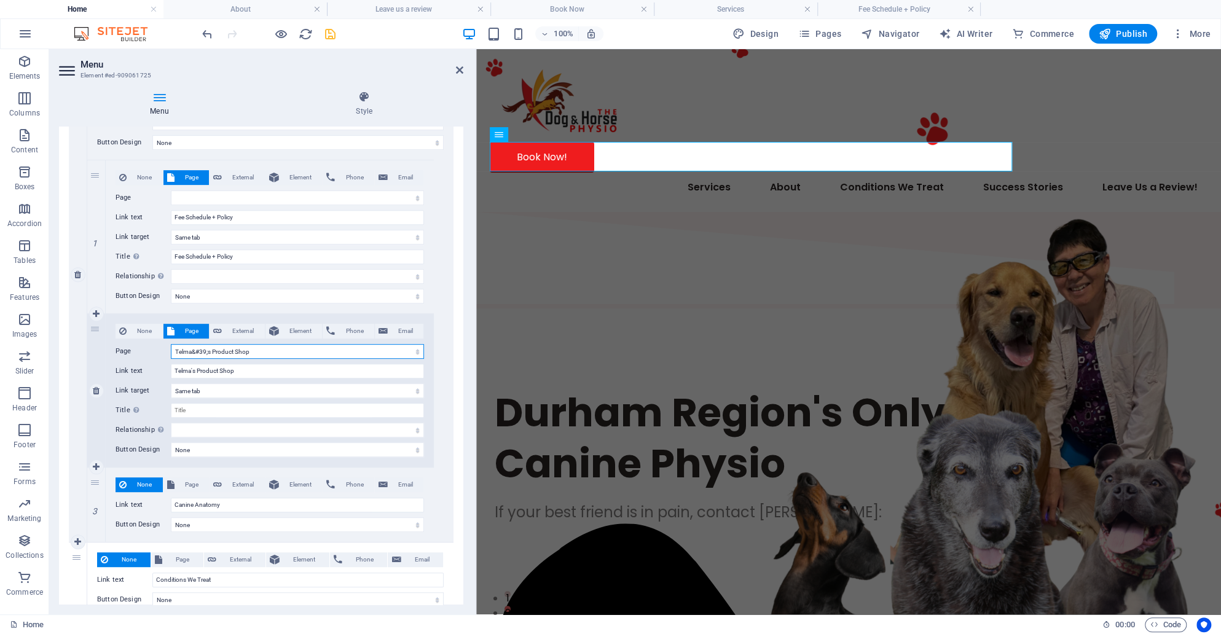
select select
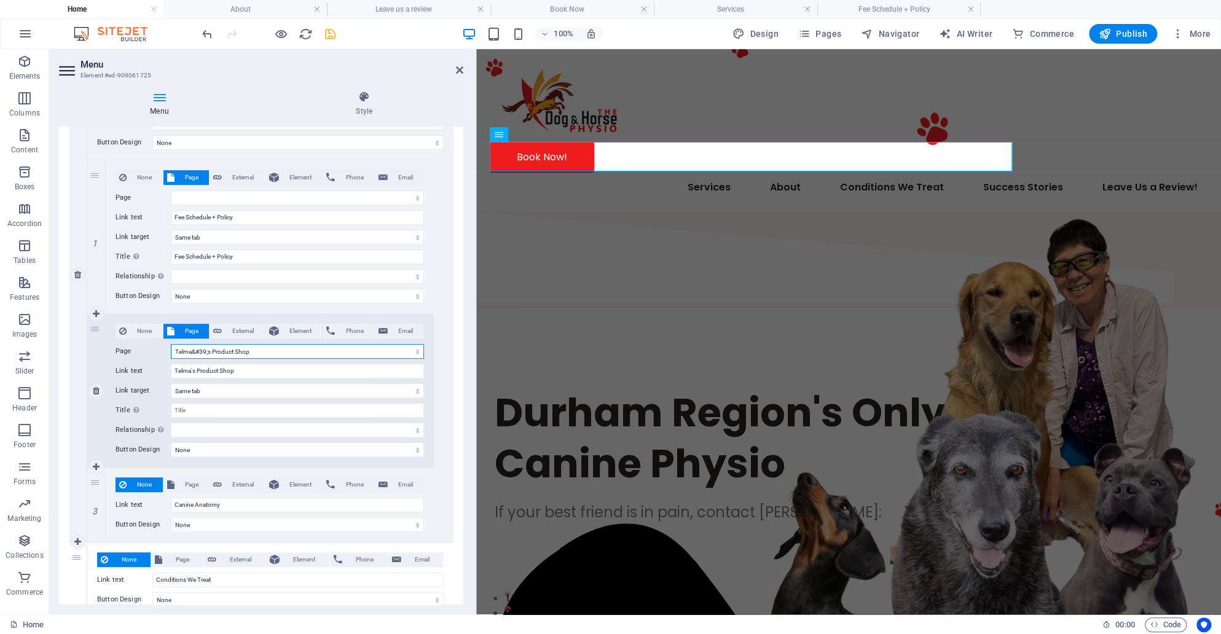
select select
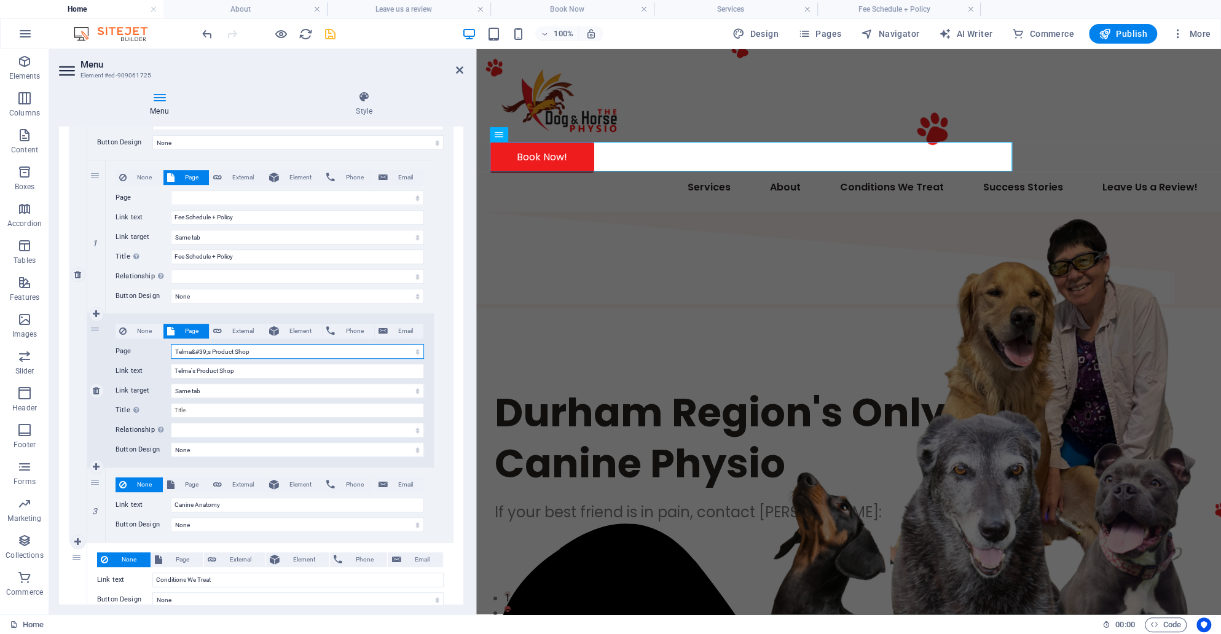
select select
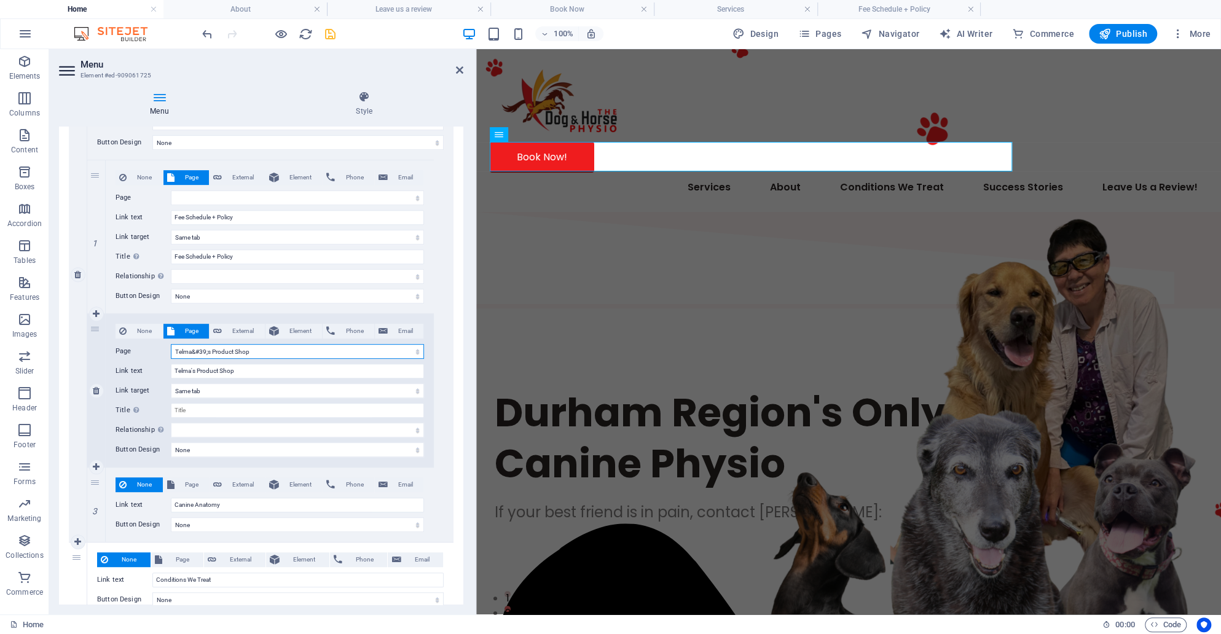
select select
click at [189, 489] on span "Page" at bounding box center [192, 485] width 28 height 15
select select
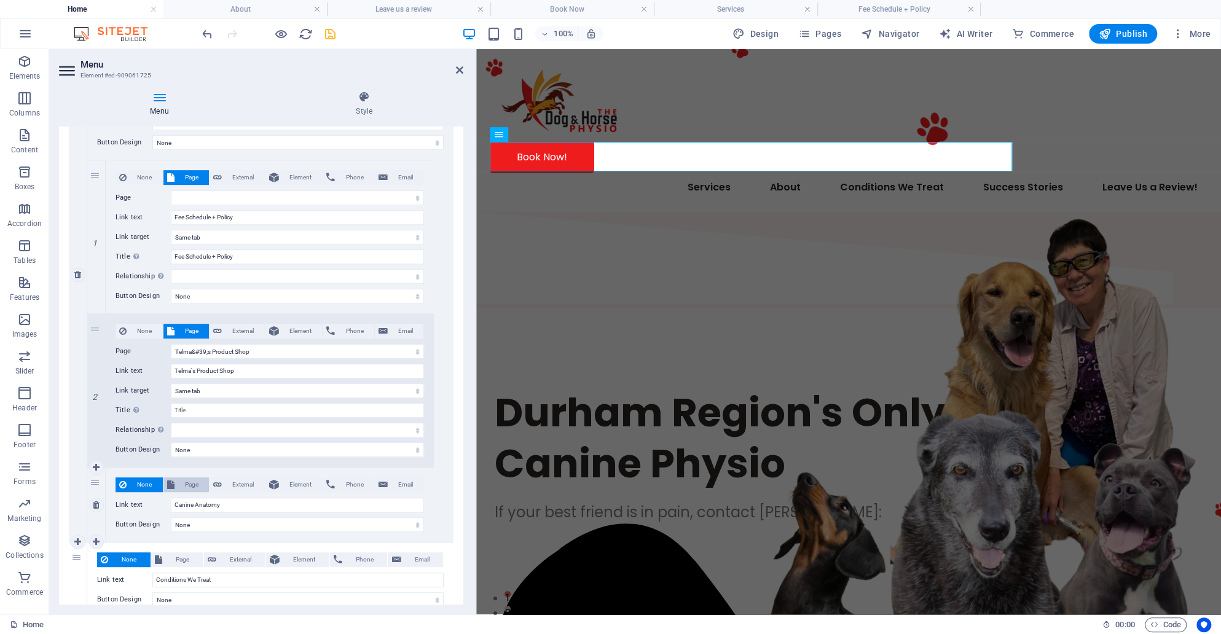
select select
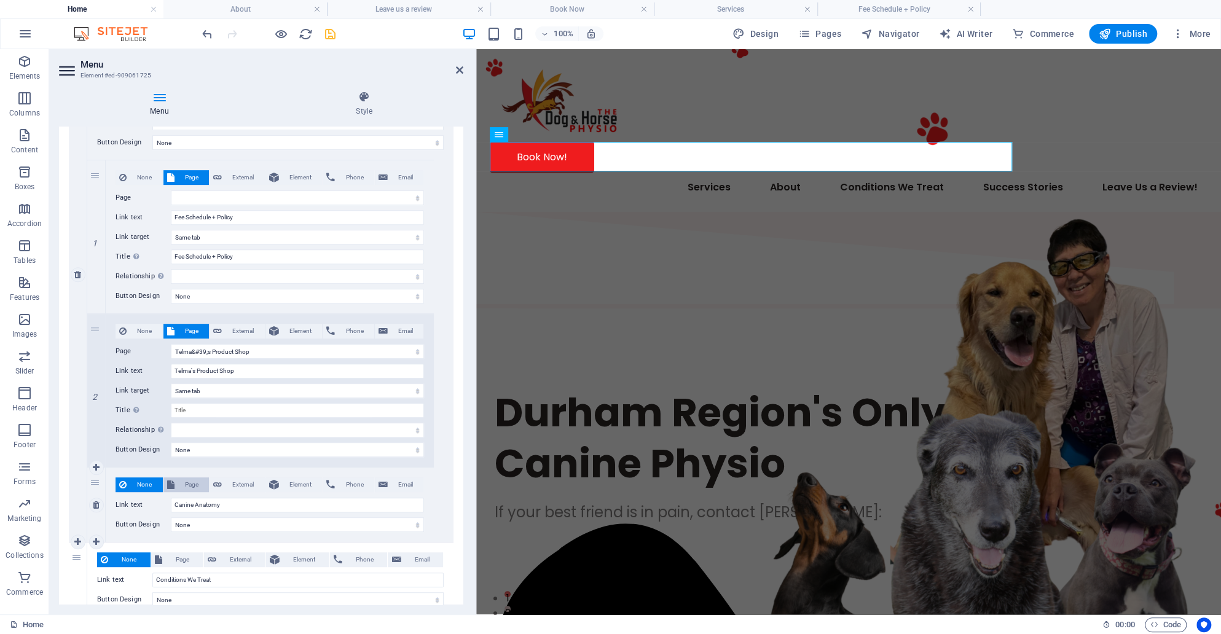
select select
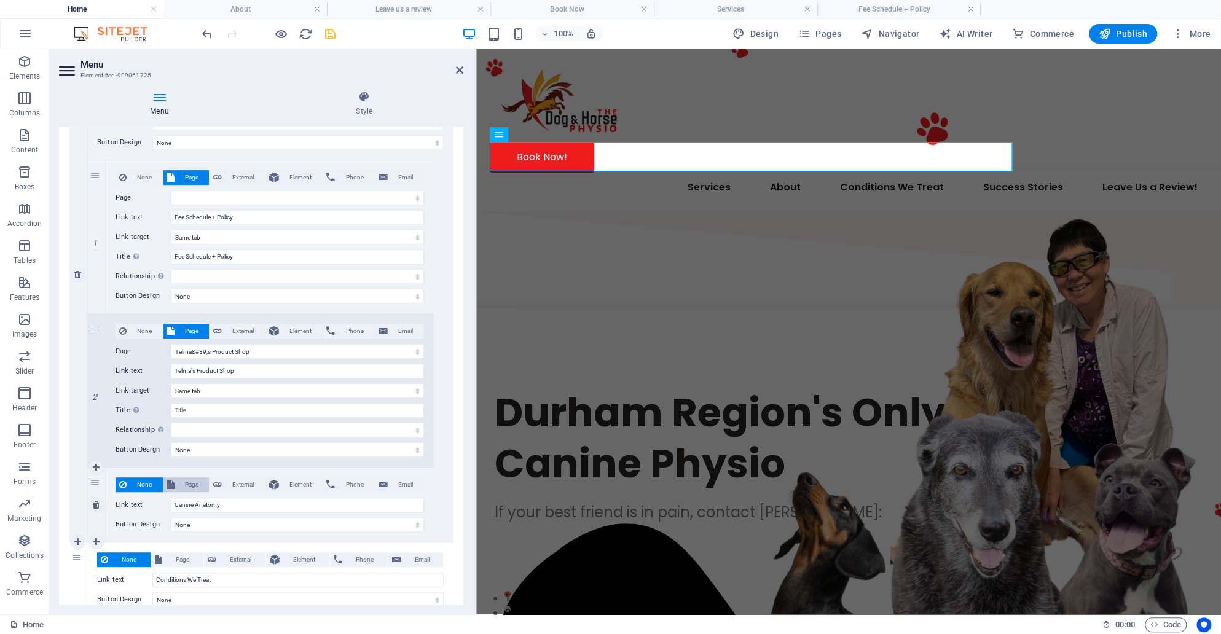
select select
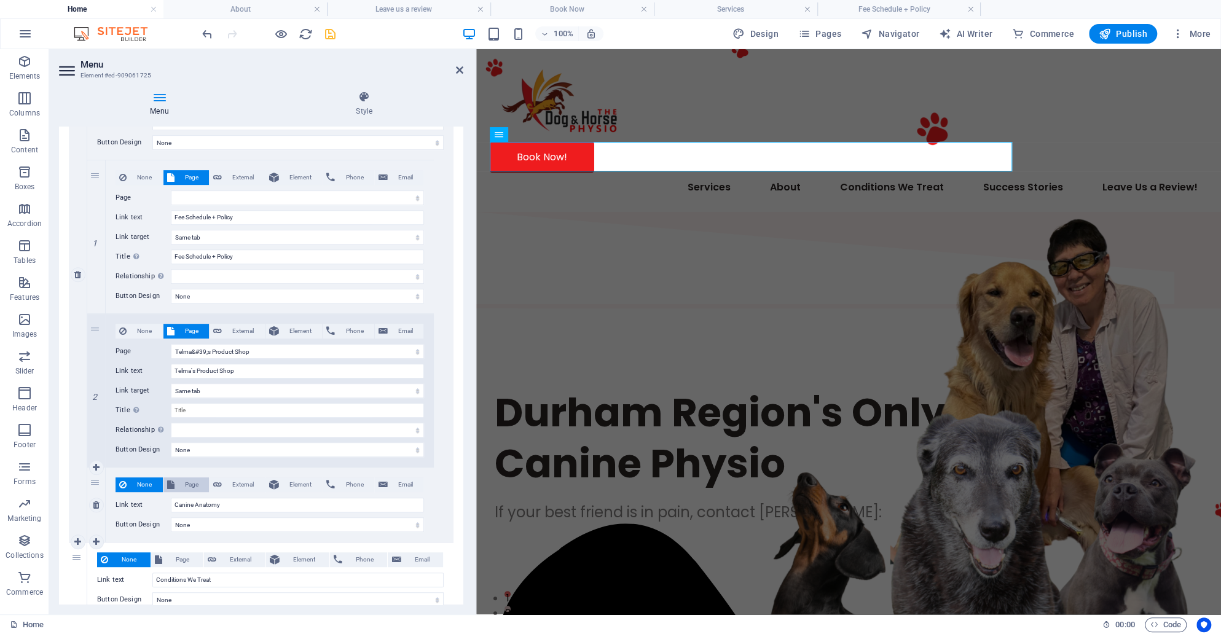
select select
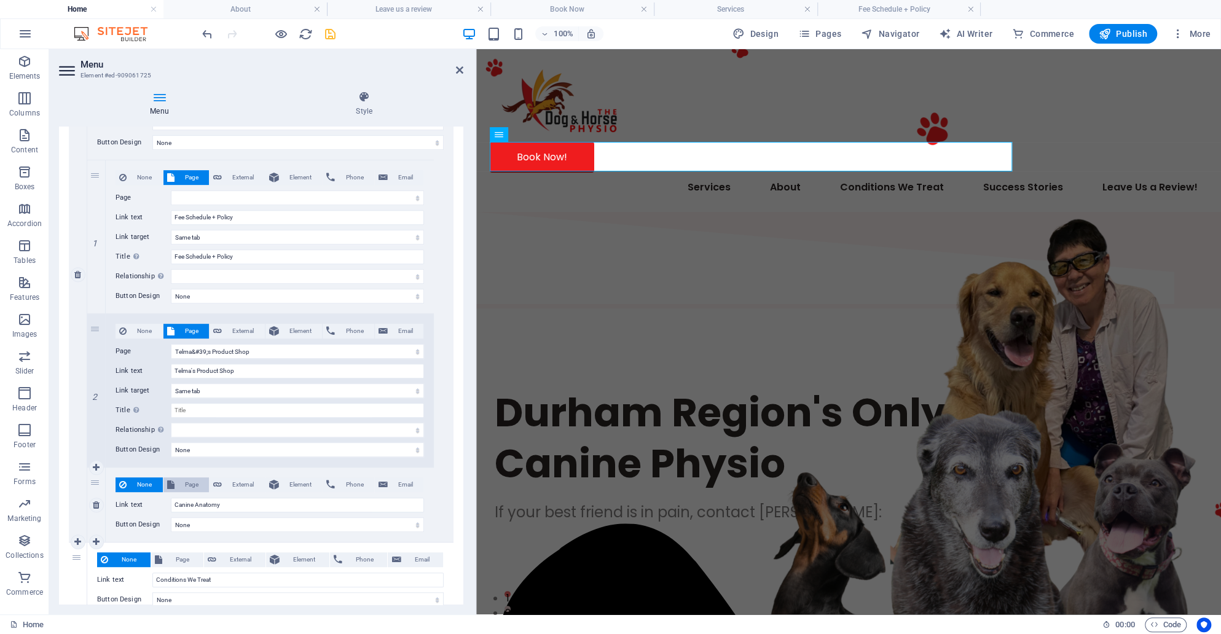
select select
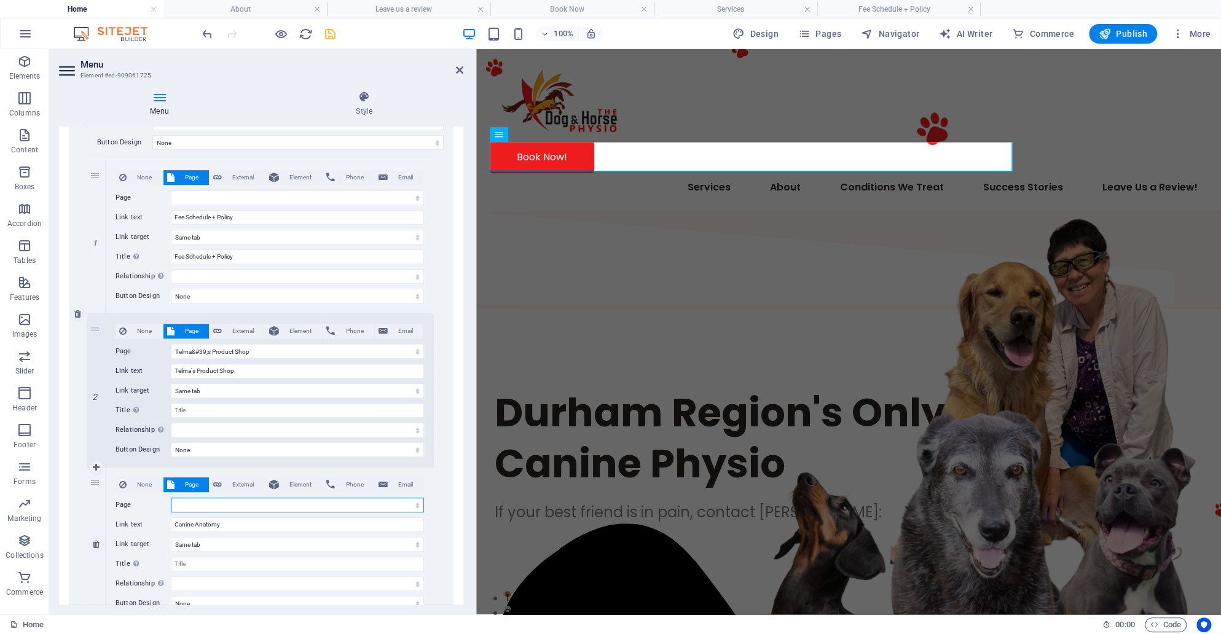
scroll to position [458, 0]
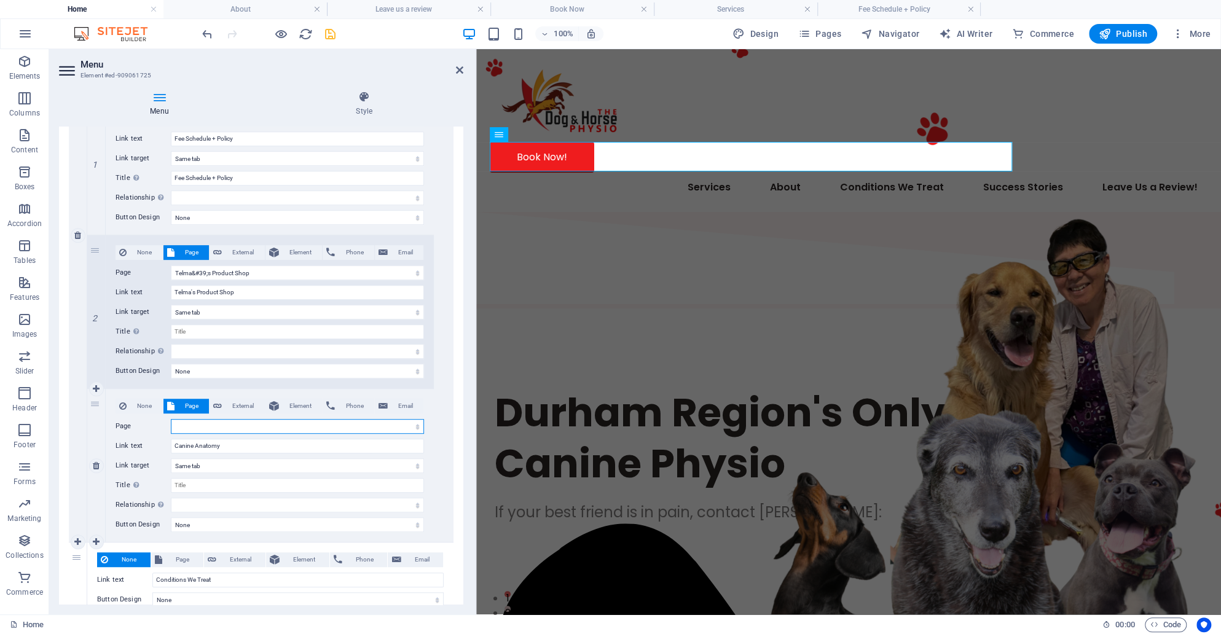
click at [201, 424] on select "Home About Fee Schedule + Policy Telma&#39;s Product Shop Leave us a review Ser…" at bounding box center [297, 426] width 253 height 15
select select "17"
click at [171, 419] on select "Home About Fee Schedule + Policy Telma&#39;s Product Shop Leave us a review Ser…" at bounding box center [297, 426] width 253 height 15
select select
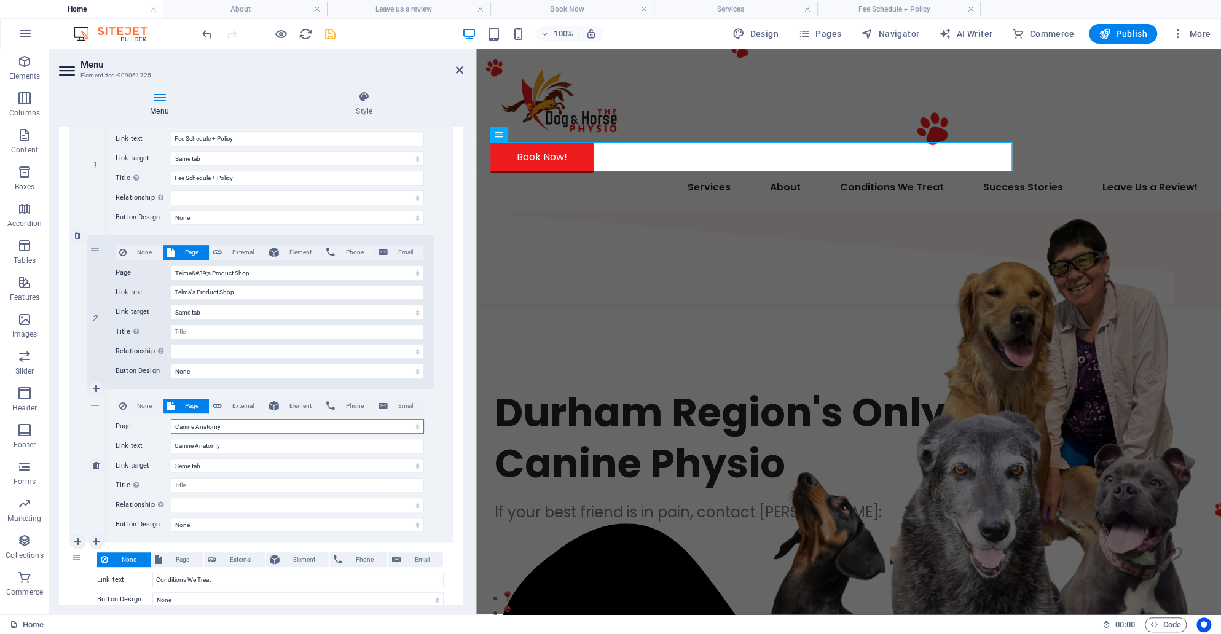
select select
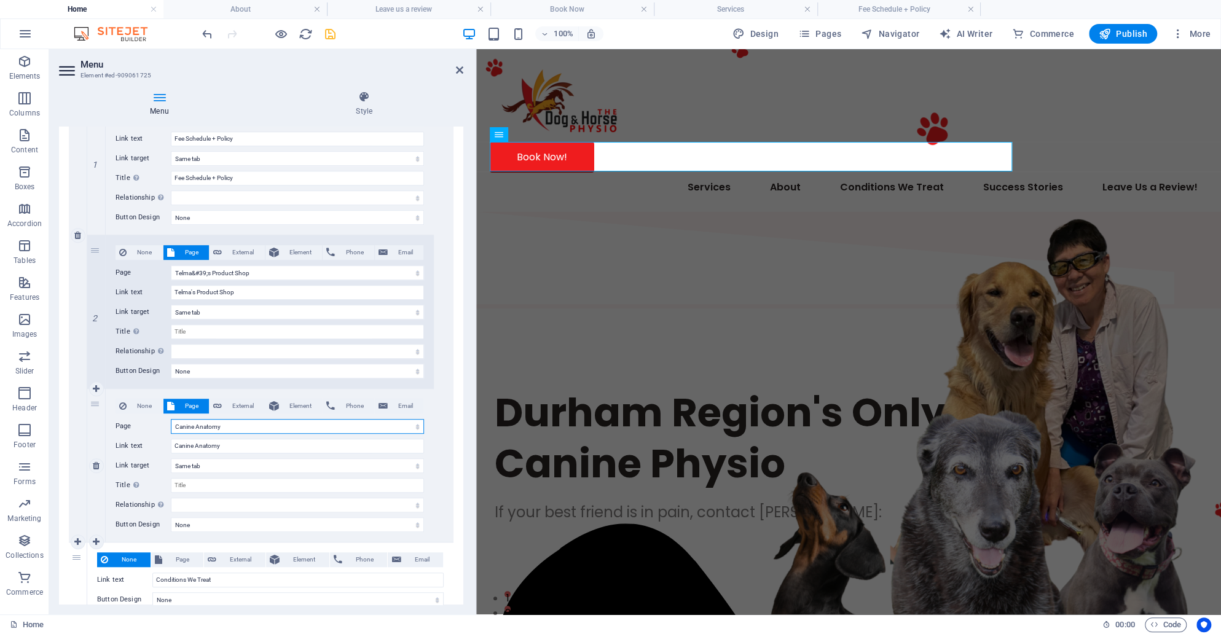
select select
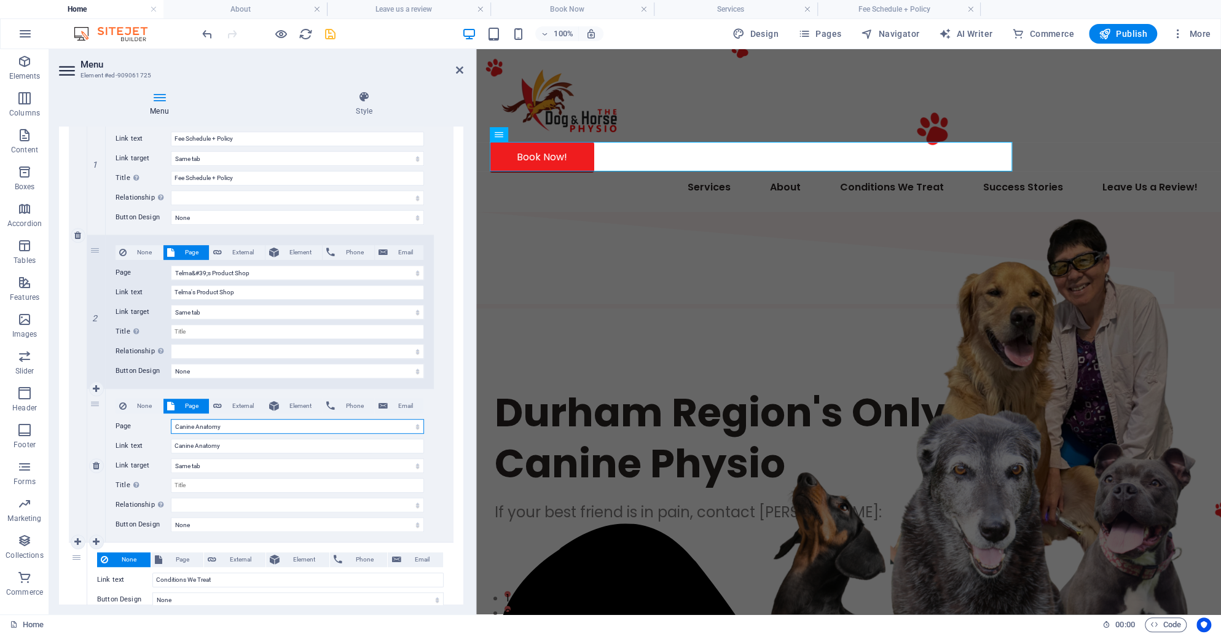
select select
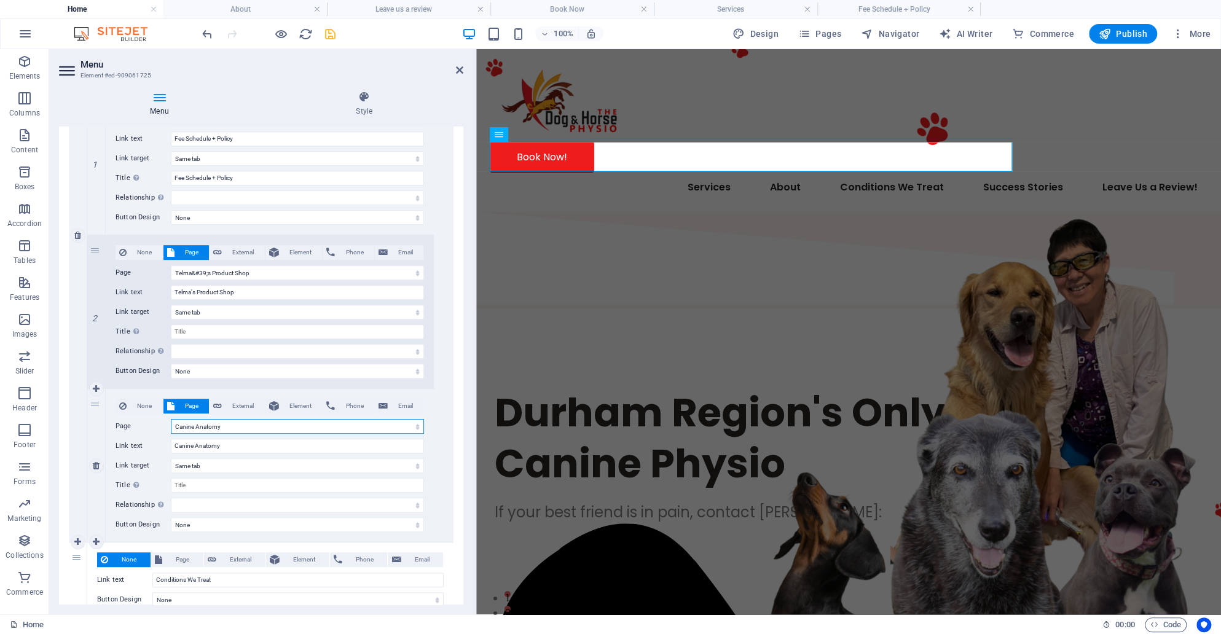
select select
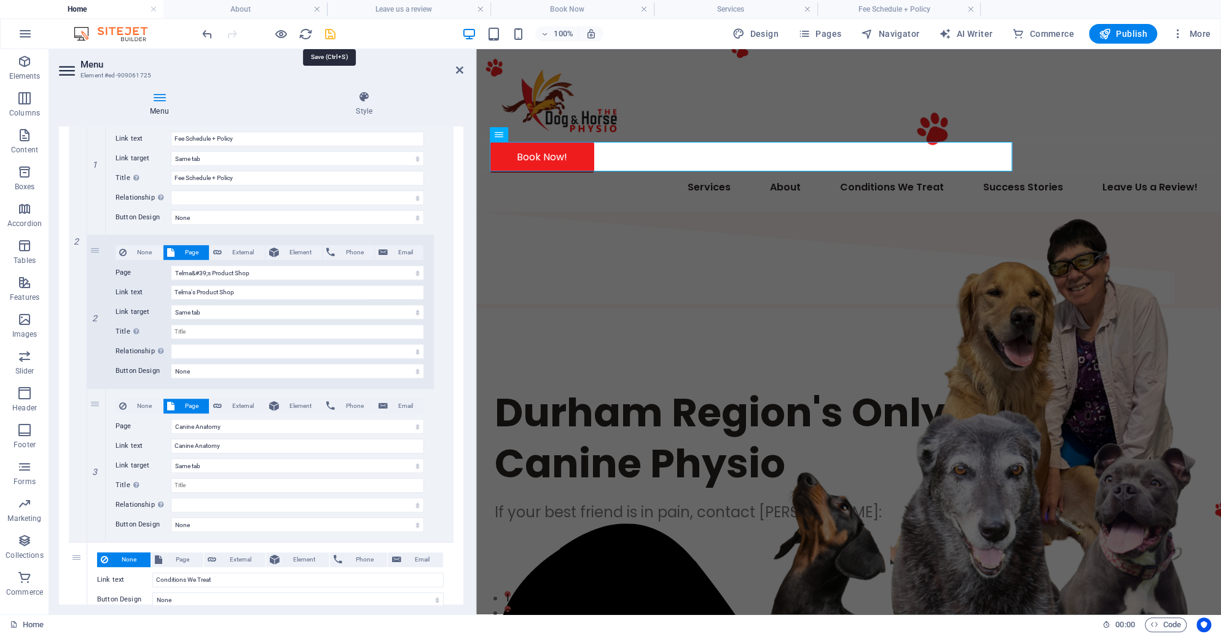
click at [326, 33] on icon "save" at bounding box center [330, 34] width 14 height 14
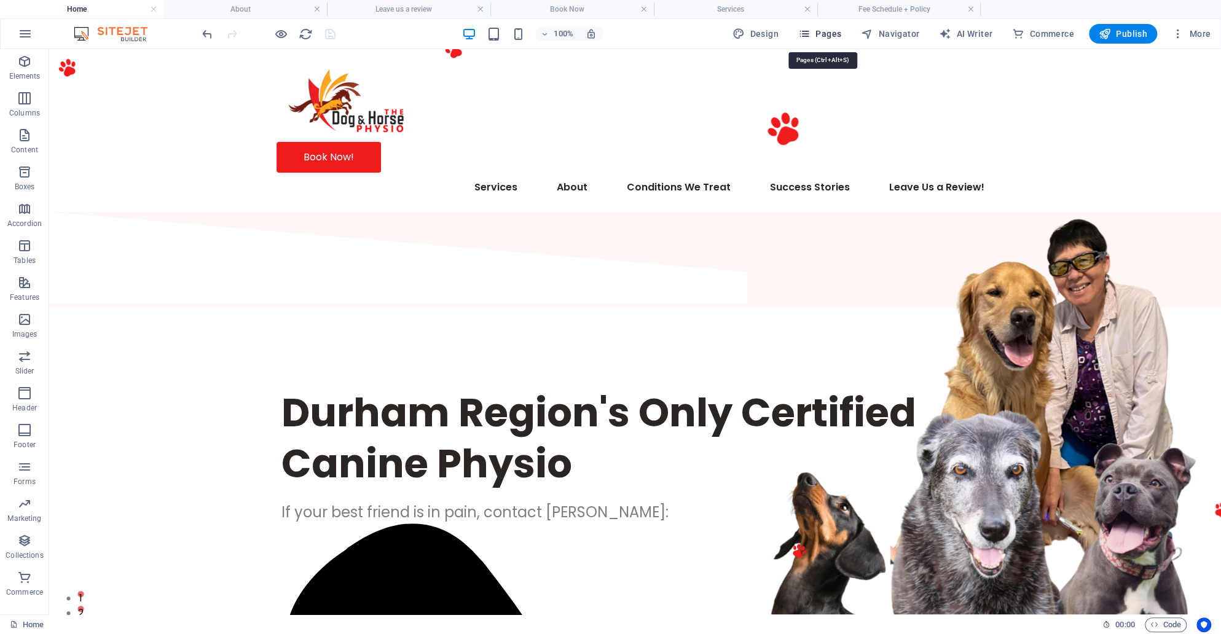
click at [814, 33] on span "Pages" at bounding box center [819, 34] width 43 height 12
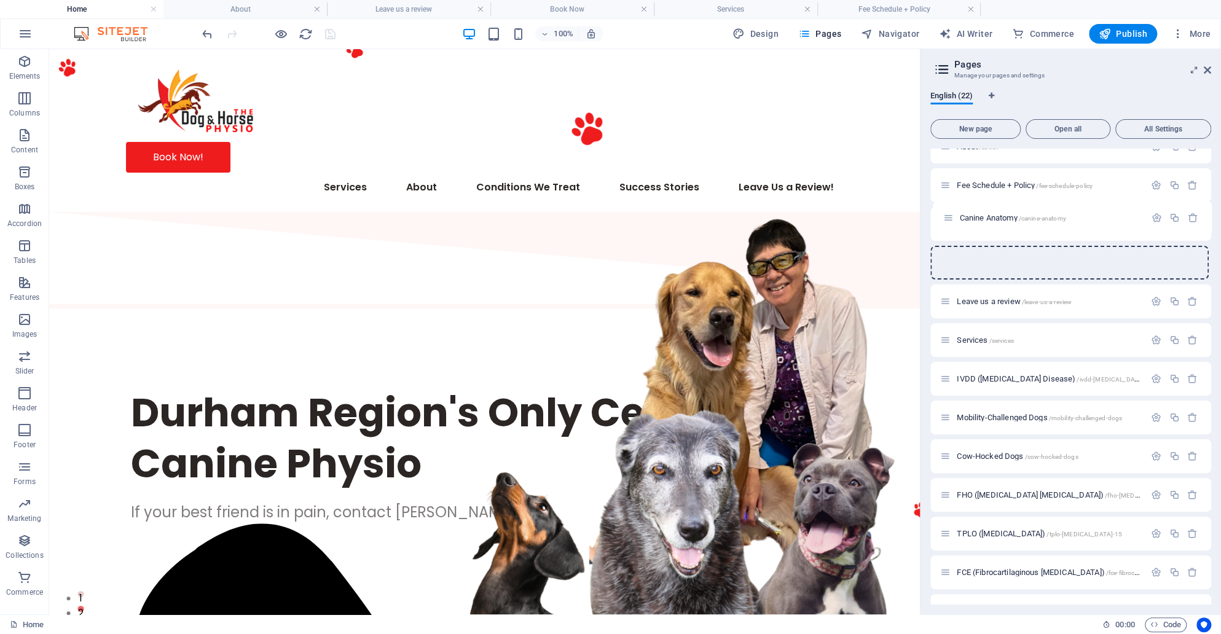
scroll to position [57, 0]
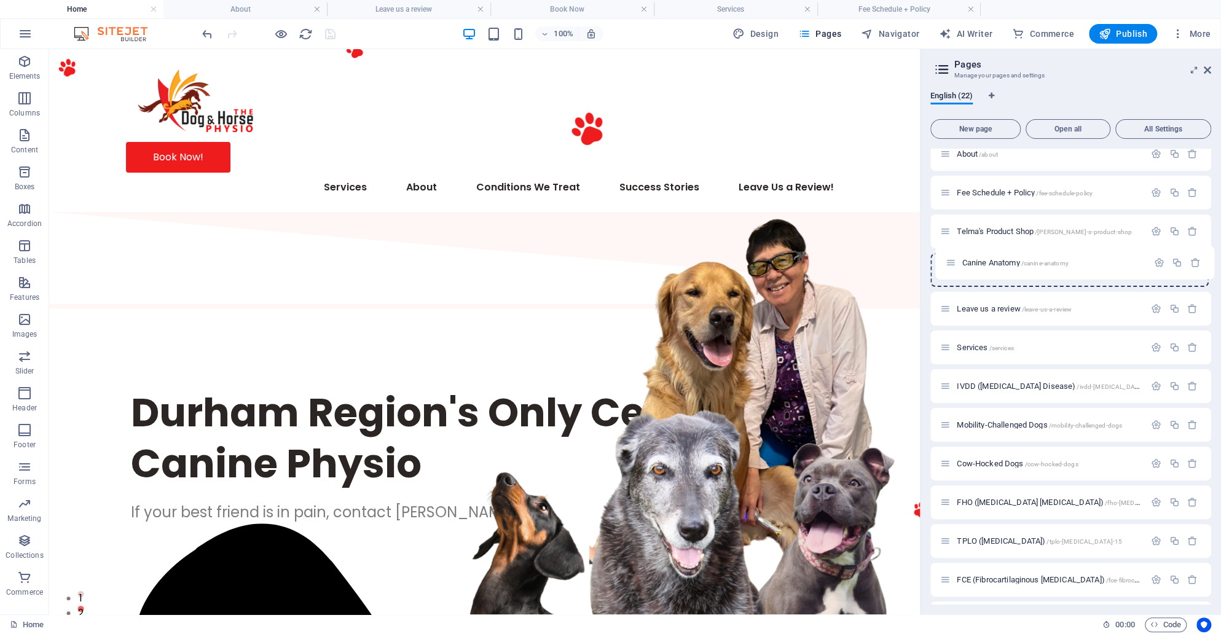
drag, startPoint x: 950, startPoint y: 532, endPoint x: 955, endPoint y: 259, distance: 272.3
click at [955, 258] on div "Home / About /about Fee Schedule + Policy /fee-schedule-policy Telma's Product …" at bounding box center [1070, 521] width 281 height 847
click at [328, 34] on icon "save" at bounding box center [330, 34] width 14 height 14
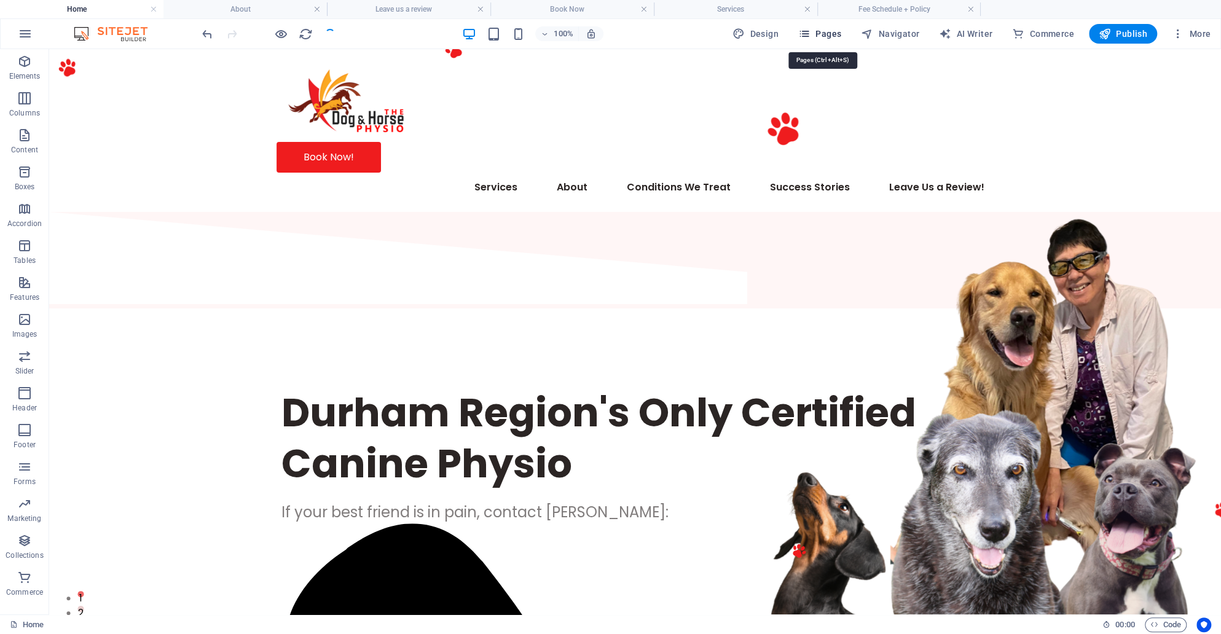
click at [824, 37] on span "Pages" at bounding box center [819, 34] width 43 height 12
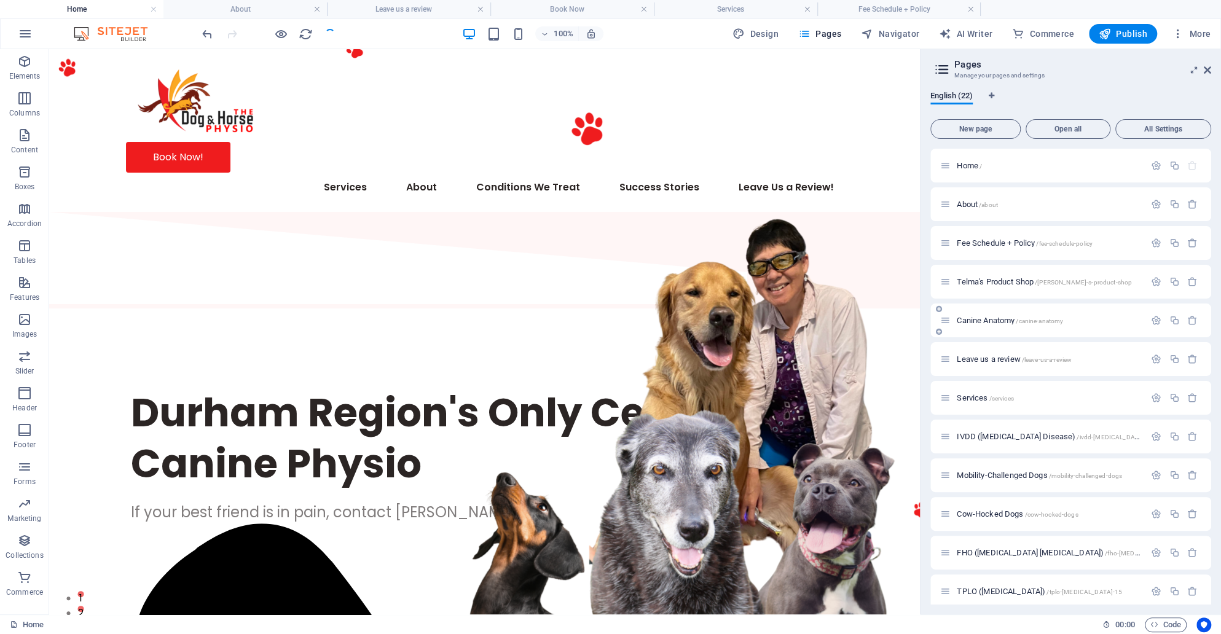
click at [975, 322] on span "Canine Anatomy /canine-anatomy" at bounding box center [1010, 320] width 106 height 9
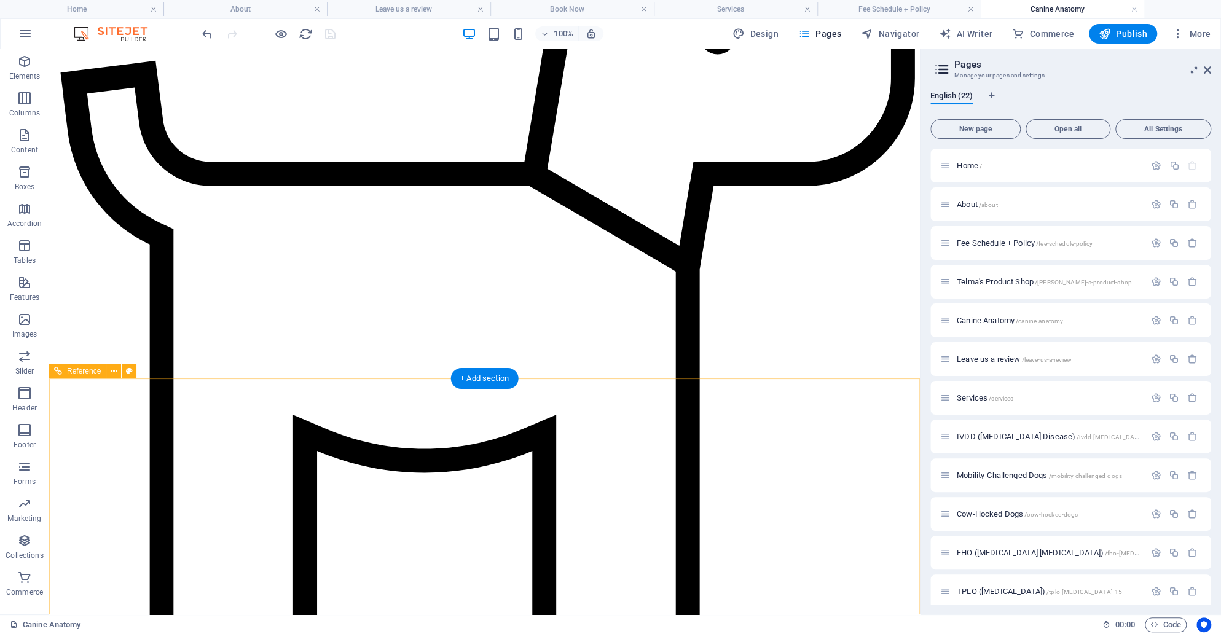
scroll to position [2415, 0]
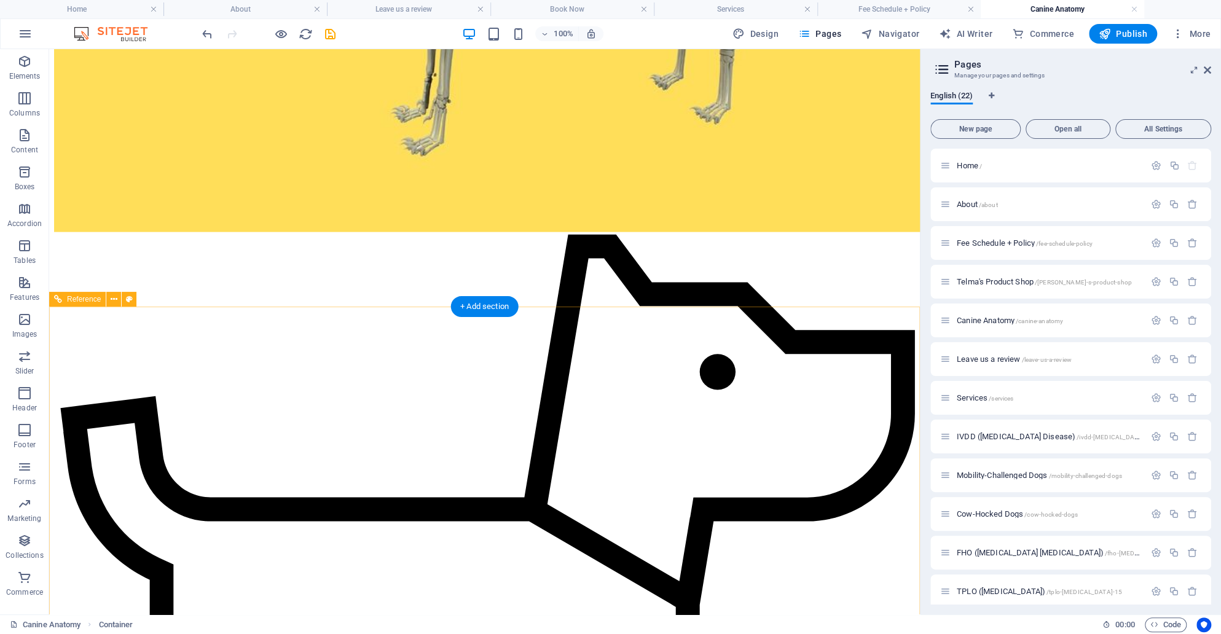
scroll to position [2072, 0]
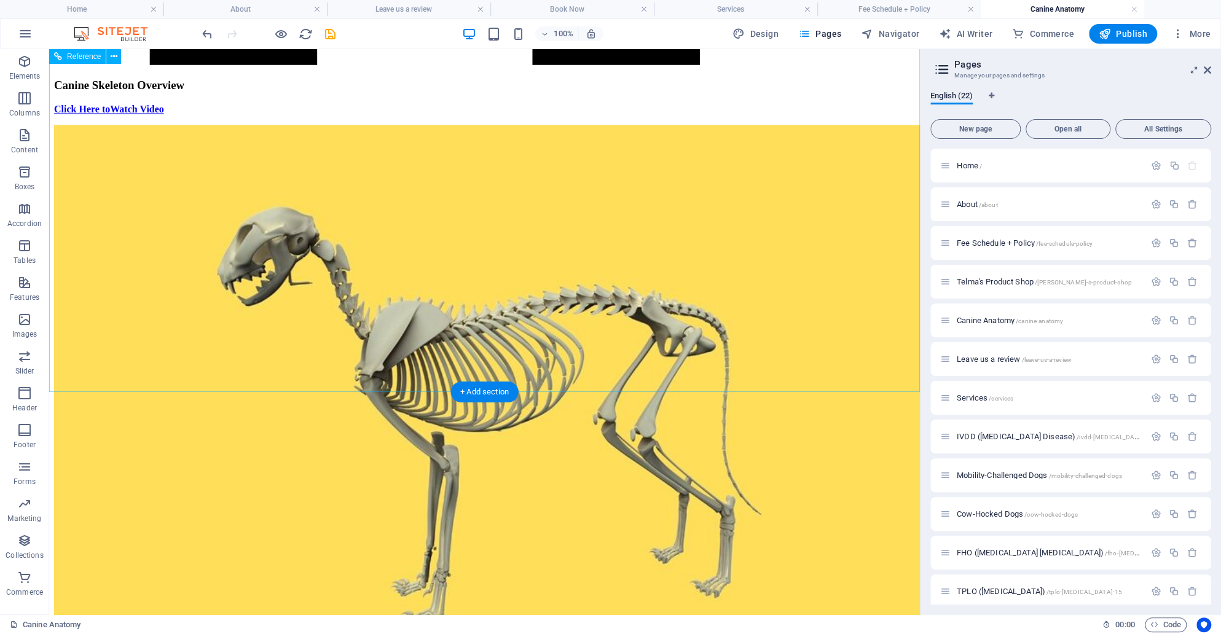
scroll to position [1594, 0]
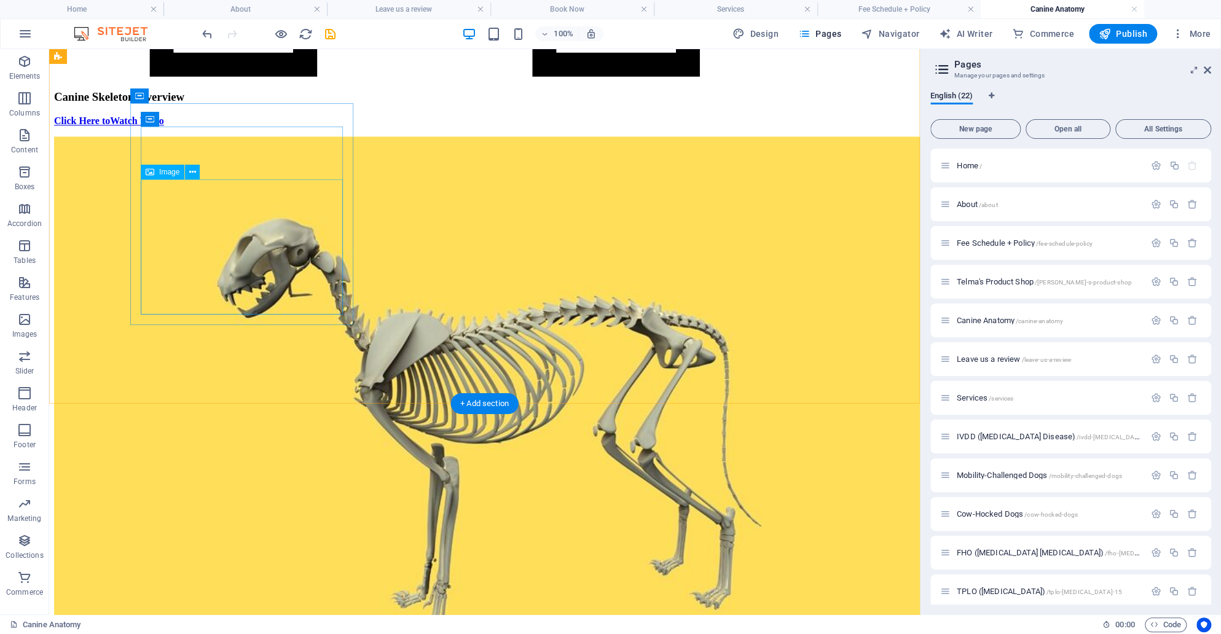
scroll to position [1206, 0]
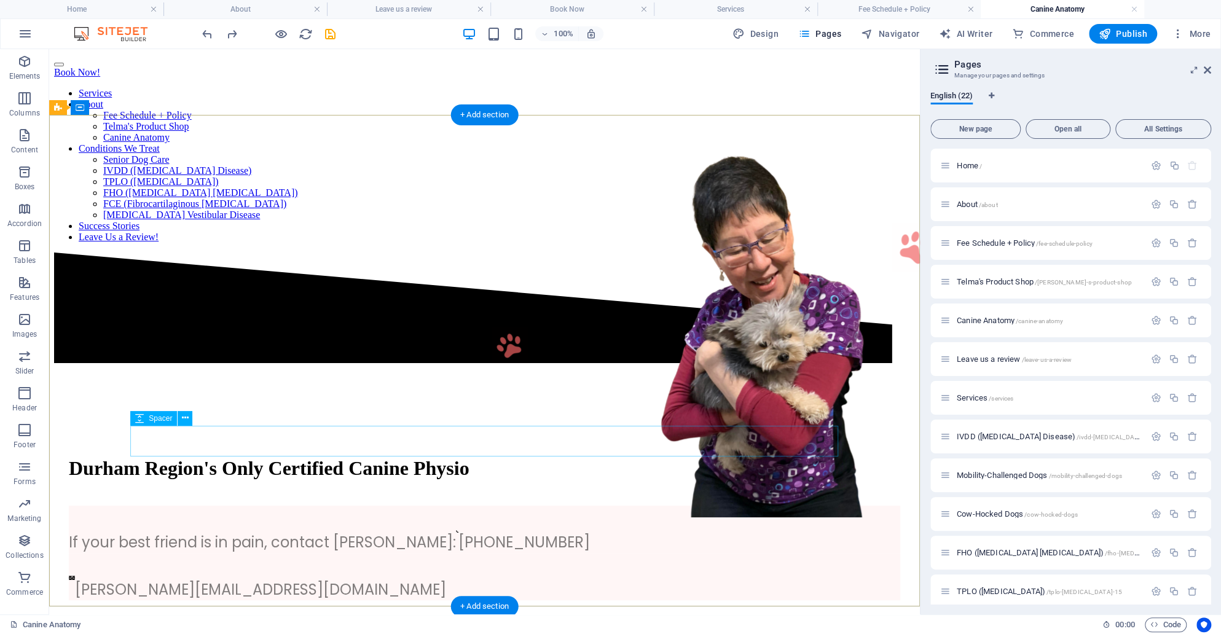
scroll to position [168, 0]
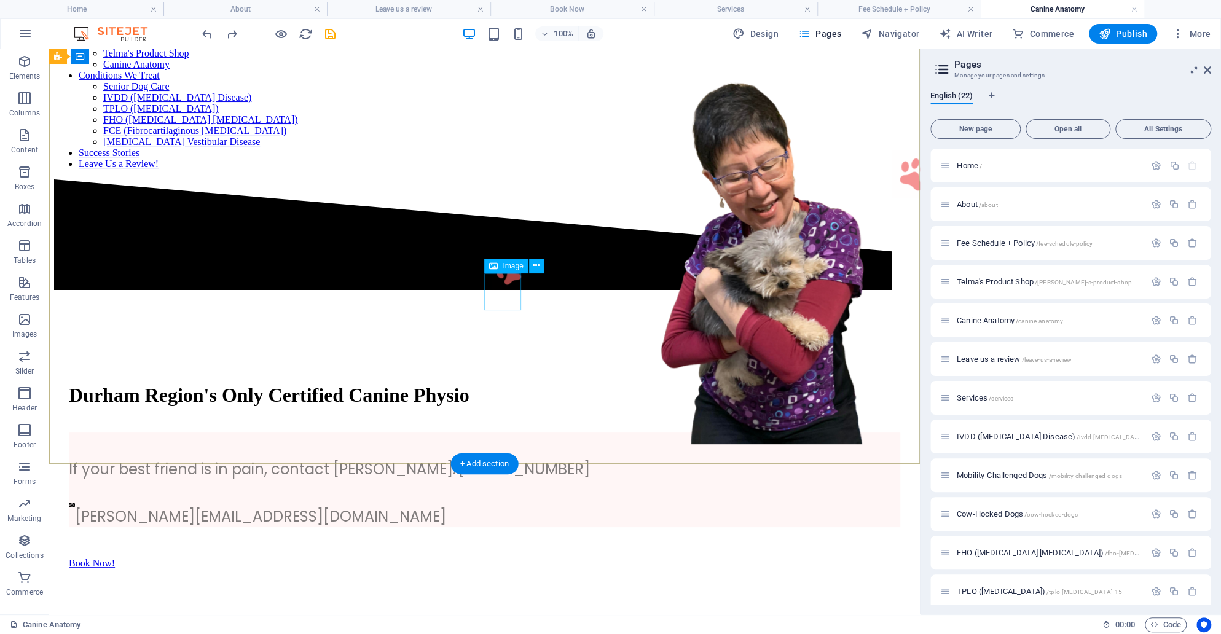
click at [503, 293] on figure at bounding box center [509, 273] width 37 height 39
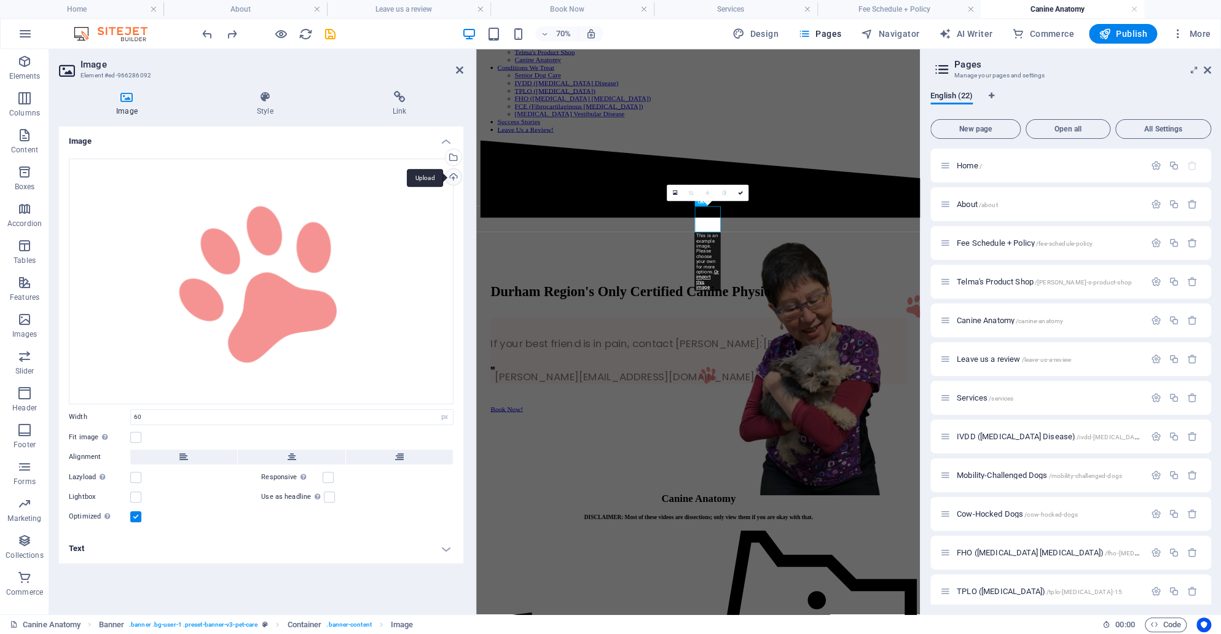
click at [449, 175] on div "Upload" at bounding box center [452, 178] width 18 height 18
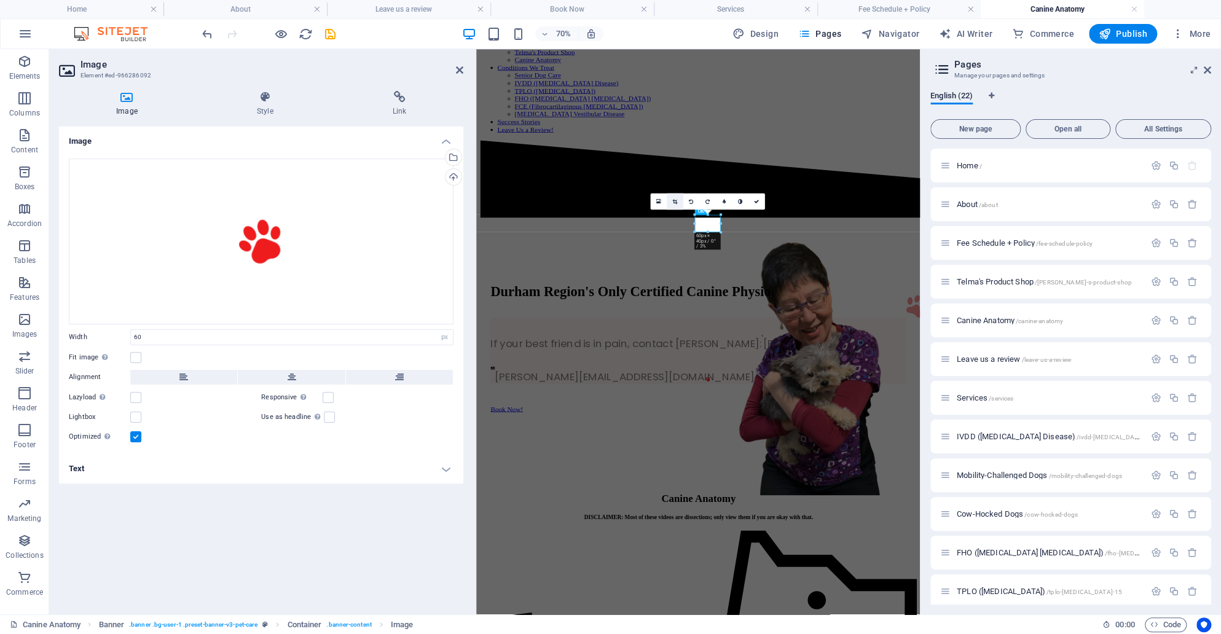
click at [677, 197] on link at bounding box center [675, 201] width 17 height 17
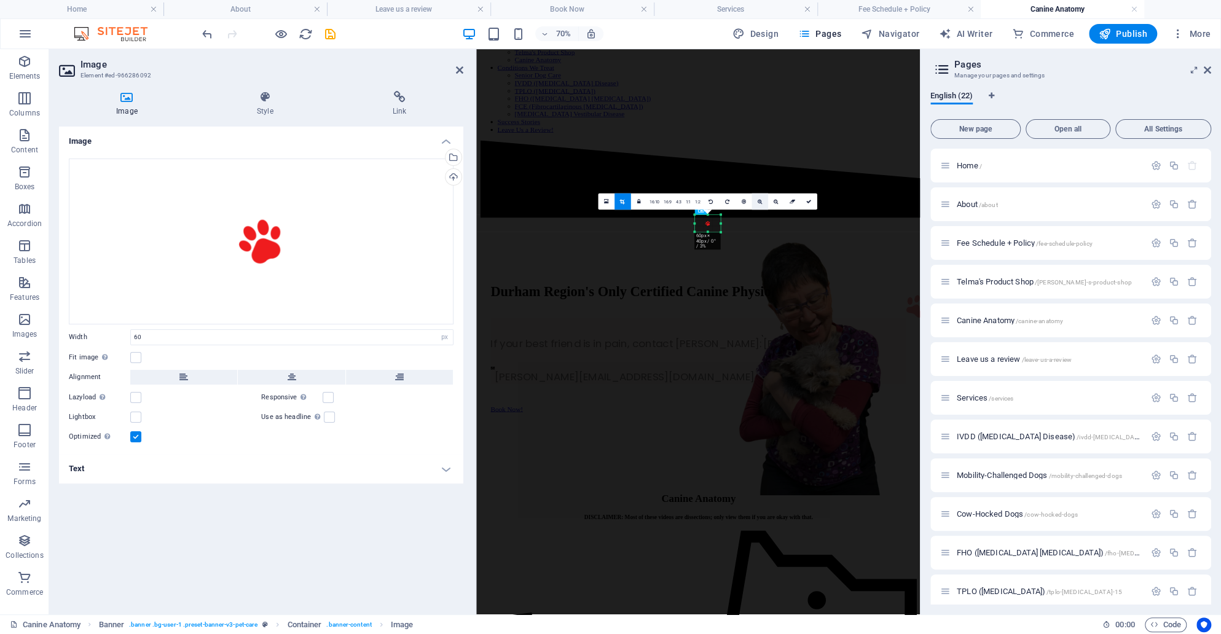
click at [763, 202] on link at bounding box center [760, 201] width 17 height 17
click at [814, 202] on link at bounding box center [809, 201] width 17 height 17
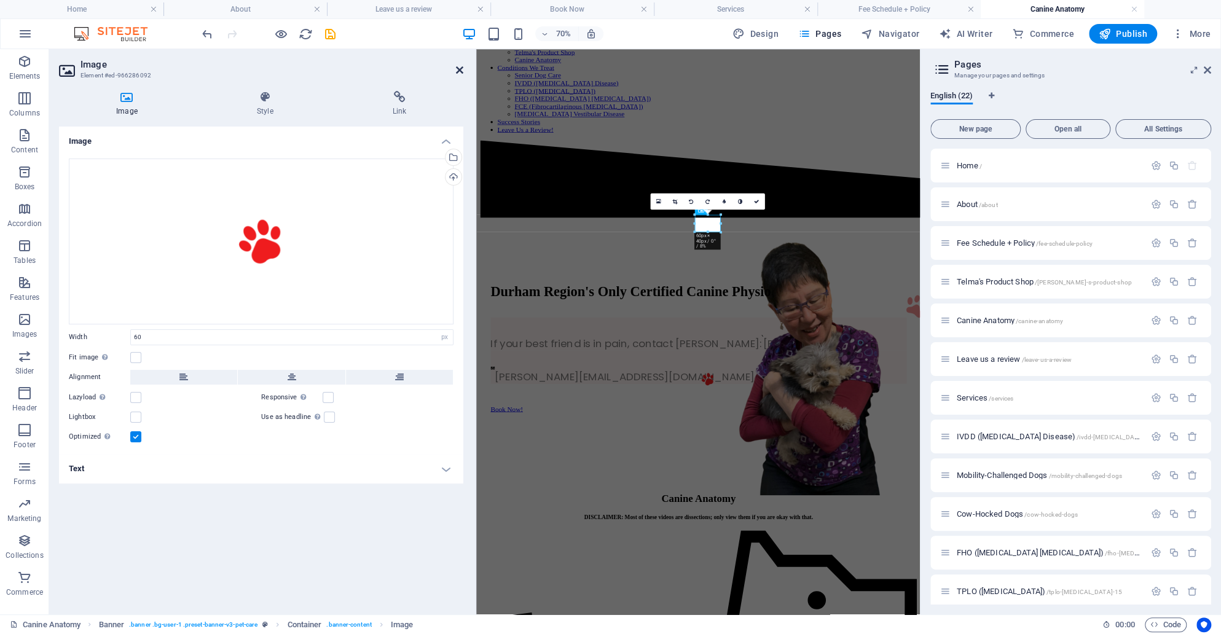
click at [460, 71] on icon at bounding box center [459, 70] width 7 height 10
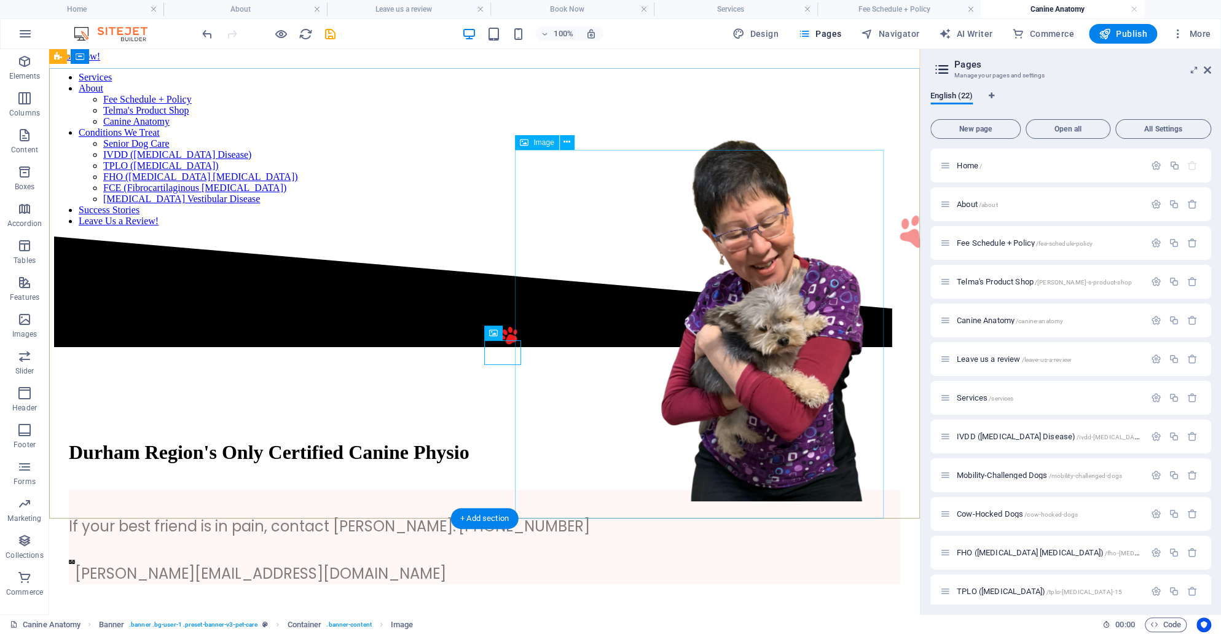
scroll to position [109, 0]
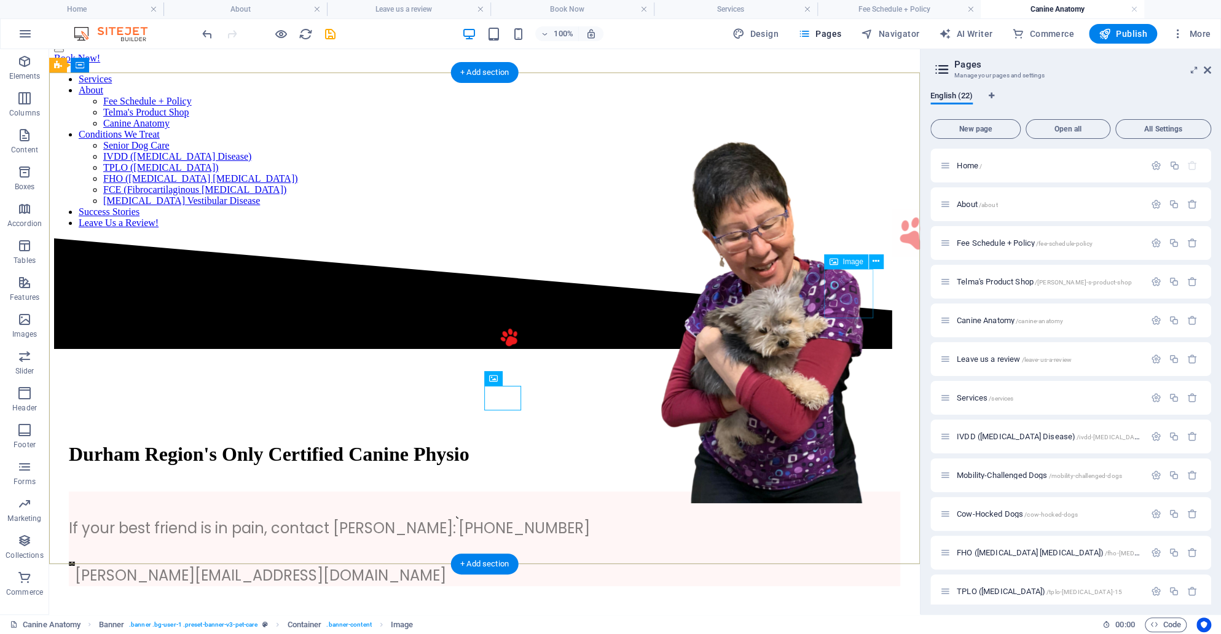
click at [891, 260] on figure at bounding box center [915, 234] width 49 height 52
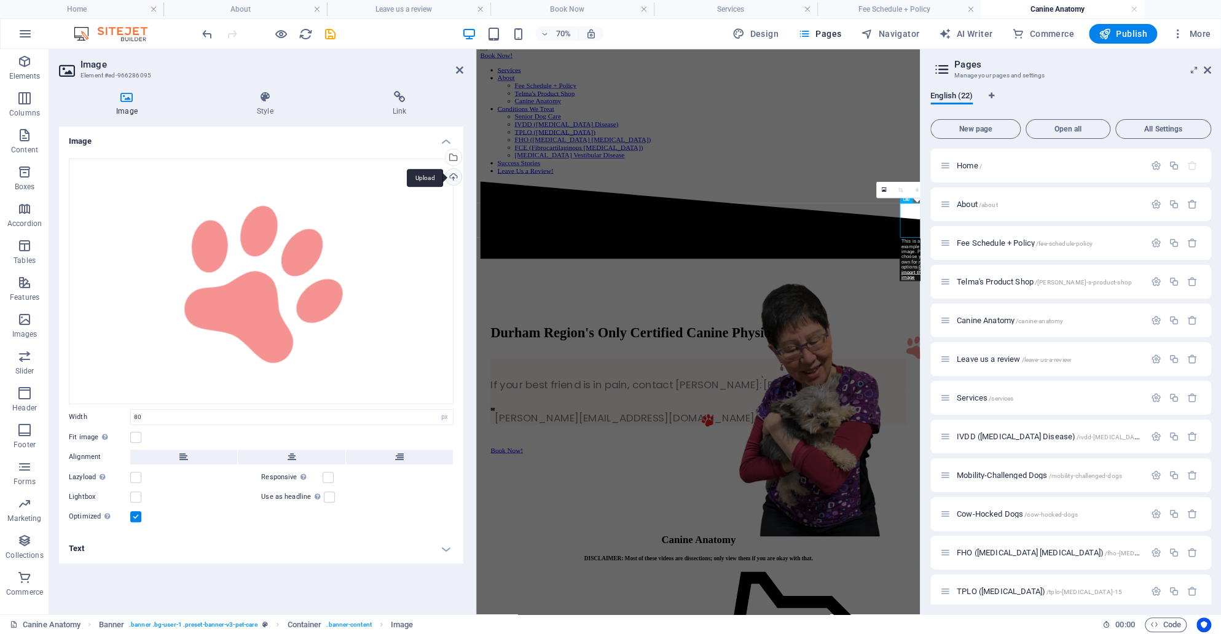
click at [452, 181] on div "Upload" at bounding box center [452, 178] width 18 height 18
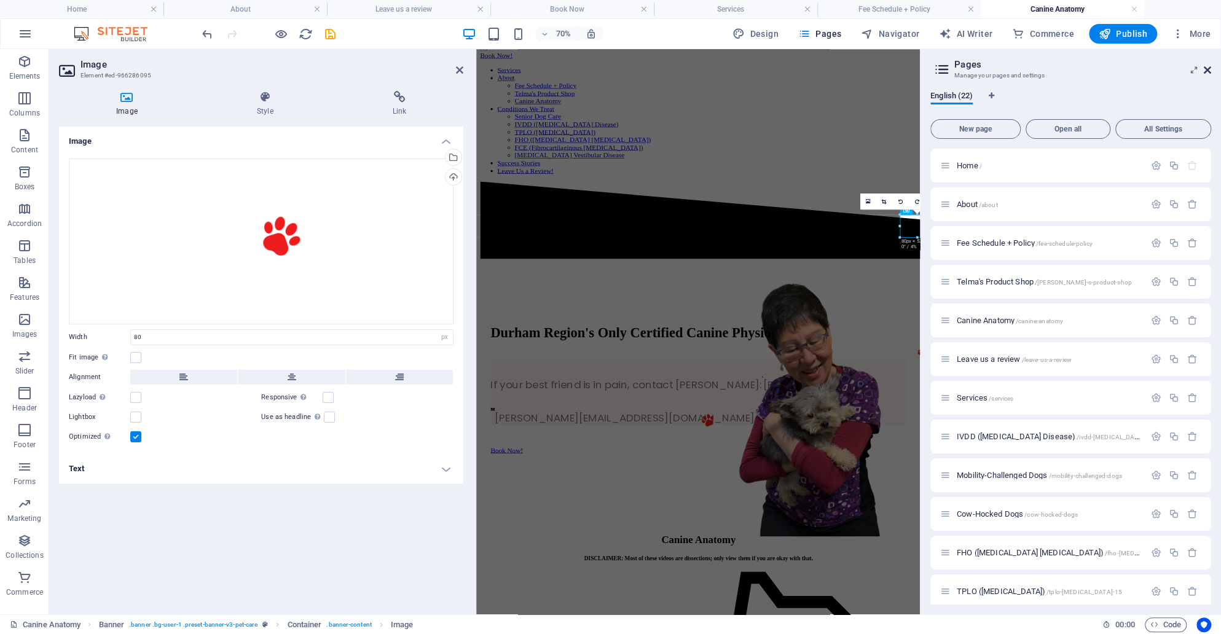
click at [1204, 66] on icon at bounding box center [1207, 70] width 7 height 10
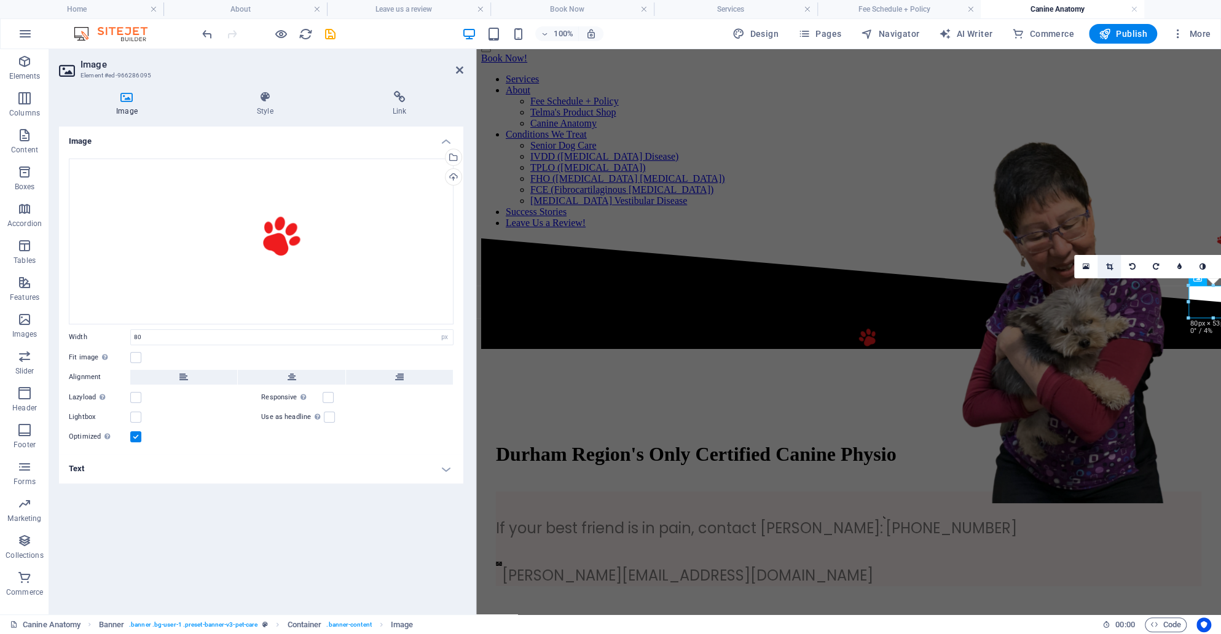
click at [1110, 269] on icon at bounding box center [1109, 266] width 7 height 7
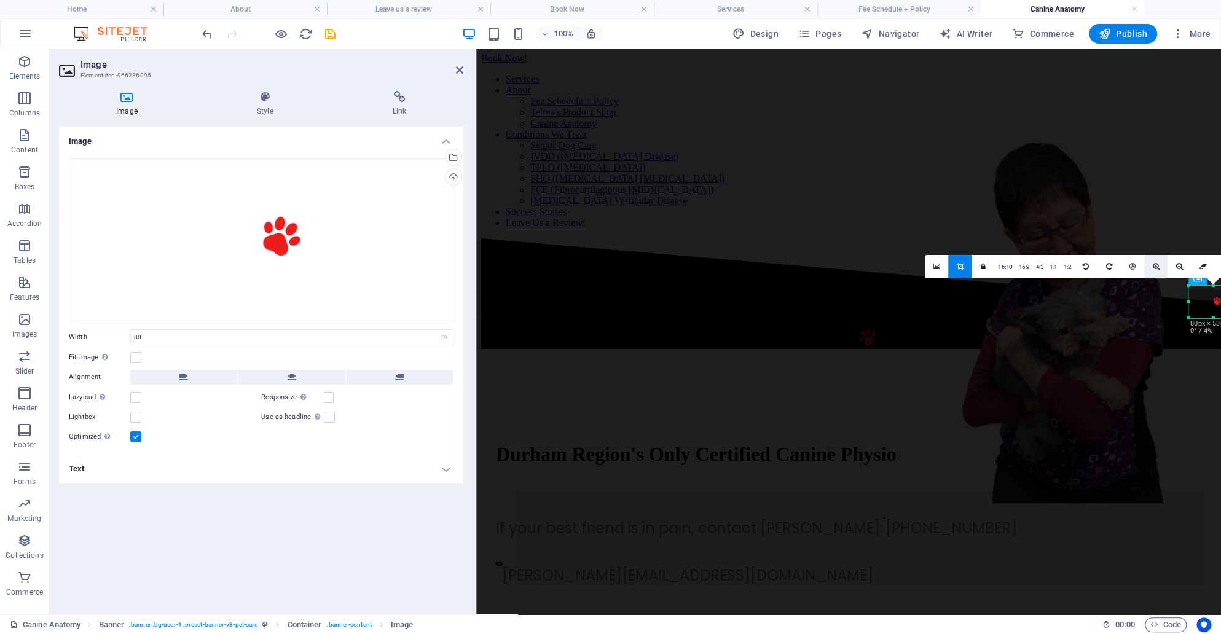
click at [1160, 259] on link at bounding box center [1155, 266] width 23 height 23
drag, startPoint x: 1203, startPoint y: 296, endPoint x: 1192, endPoint y: 299, distance: 11.9
click at [1192, 299] on div at bounding box center [1201, 305] width 108 height 72
click at [458, 70] on icon at bounding box center [459, 70] width 7 height 10
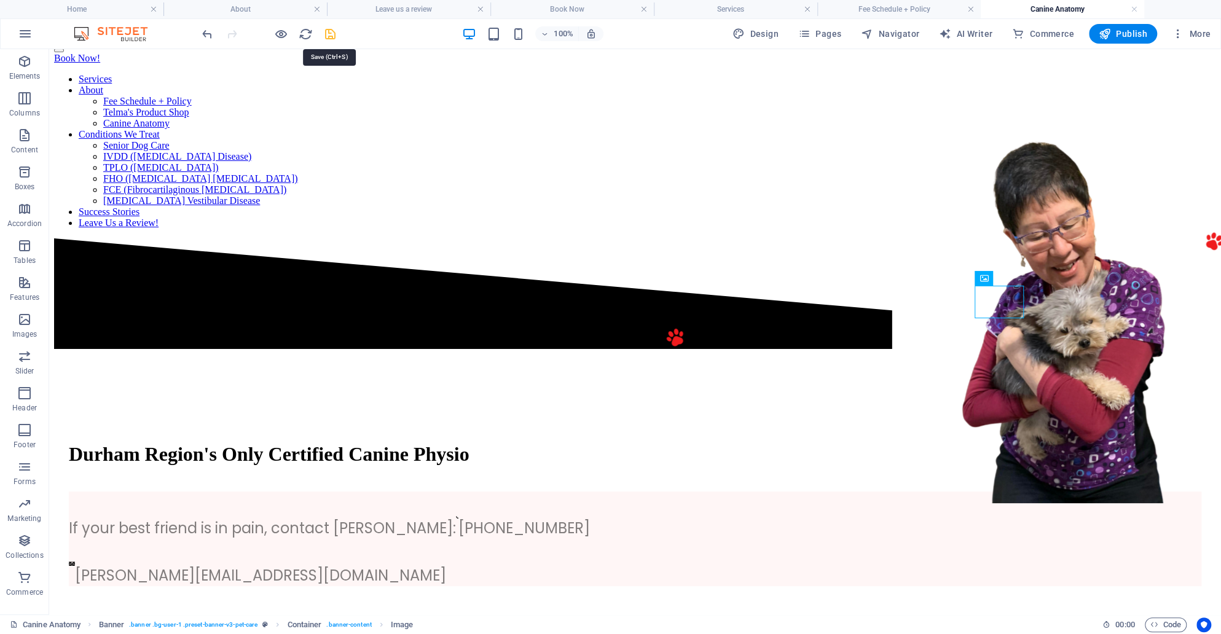
click at [334, 37] on icon "save" at bounding box center [330, 34] width 14 height 14
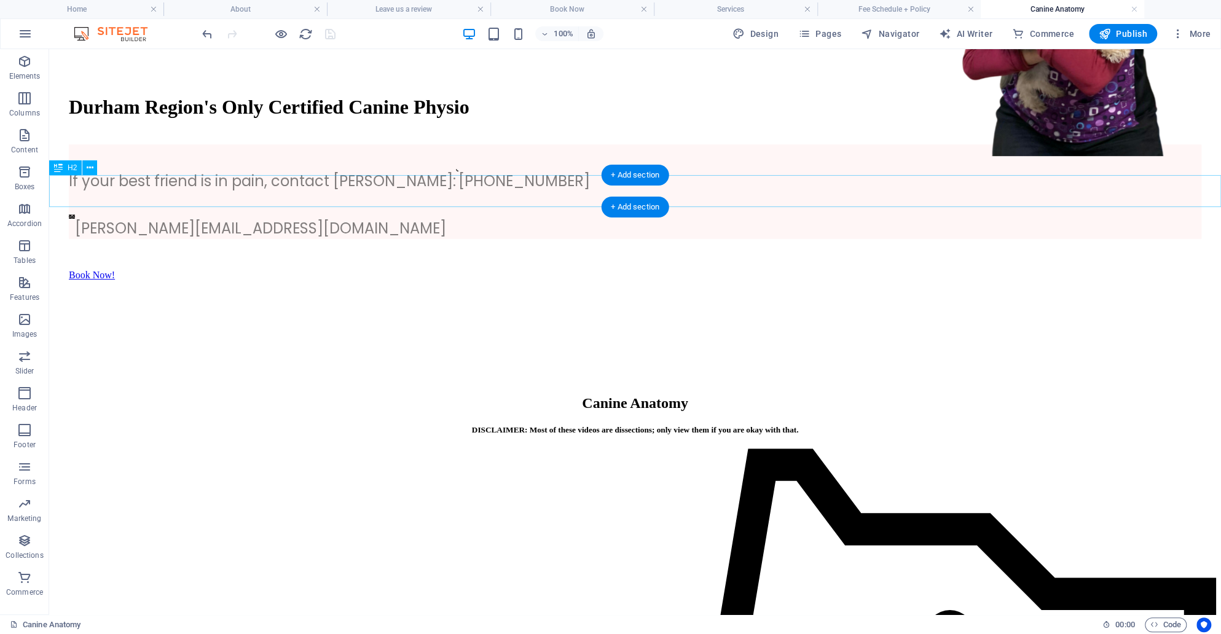
scroll to position [495, 0]
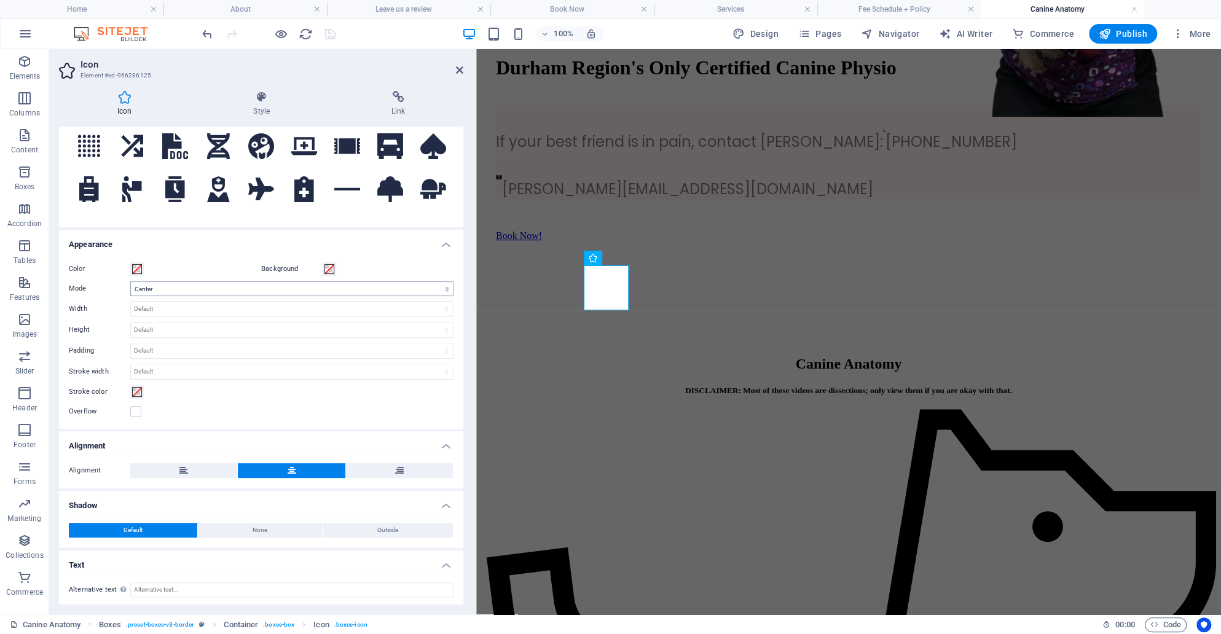
scroll to position [0, 0]
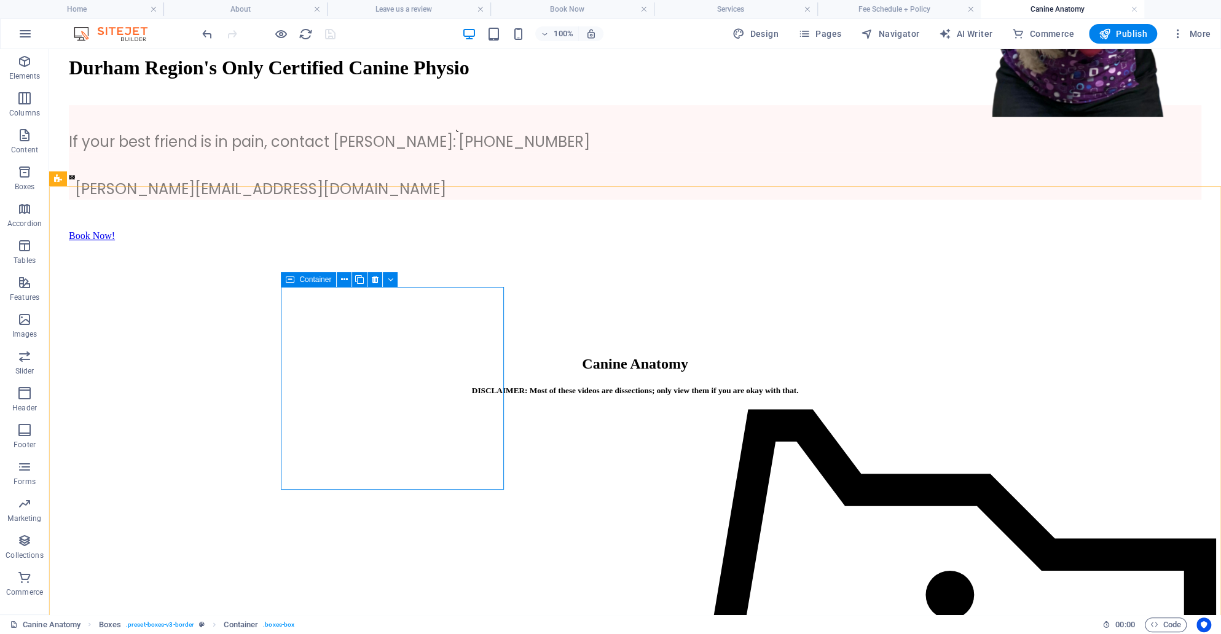
click at [304, 277] on span "Container" at bounding box center [315, 279] width 32 height 7
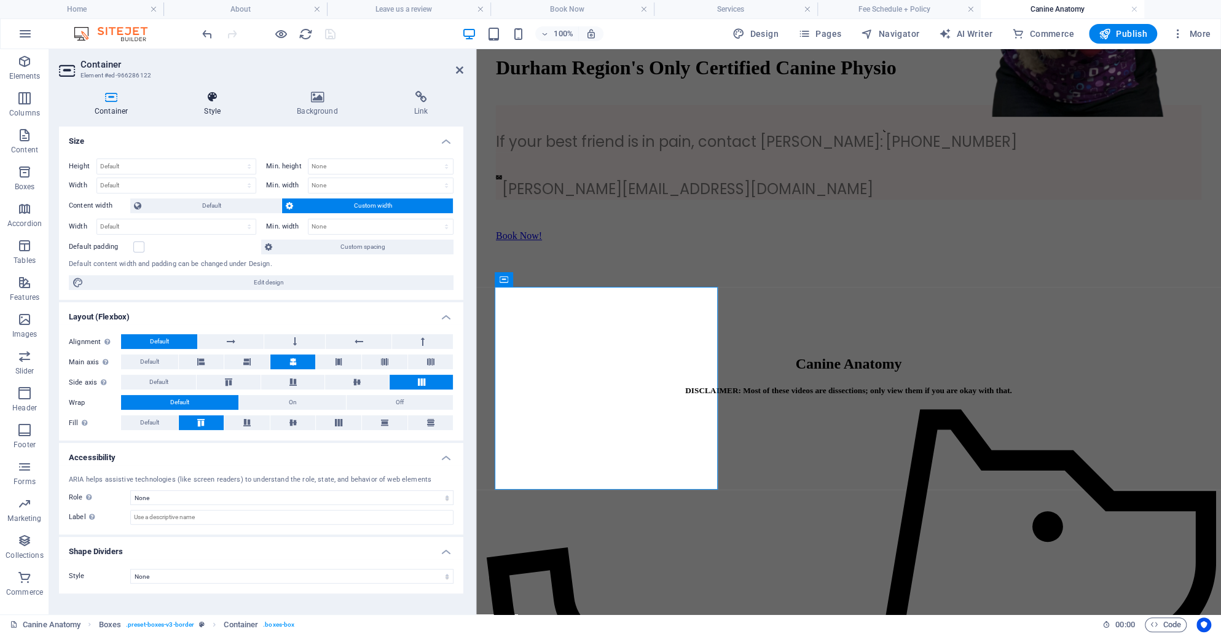
click at [197, 91] on icon at bounding box center [212, 97] width 88 height 12
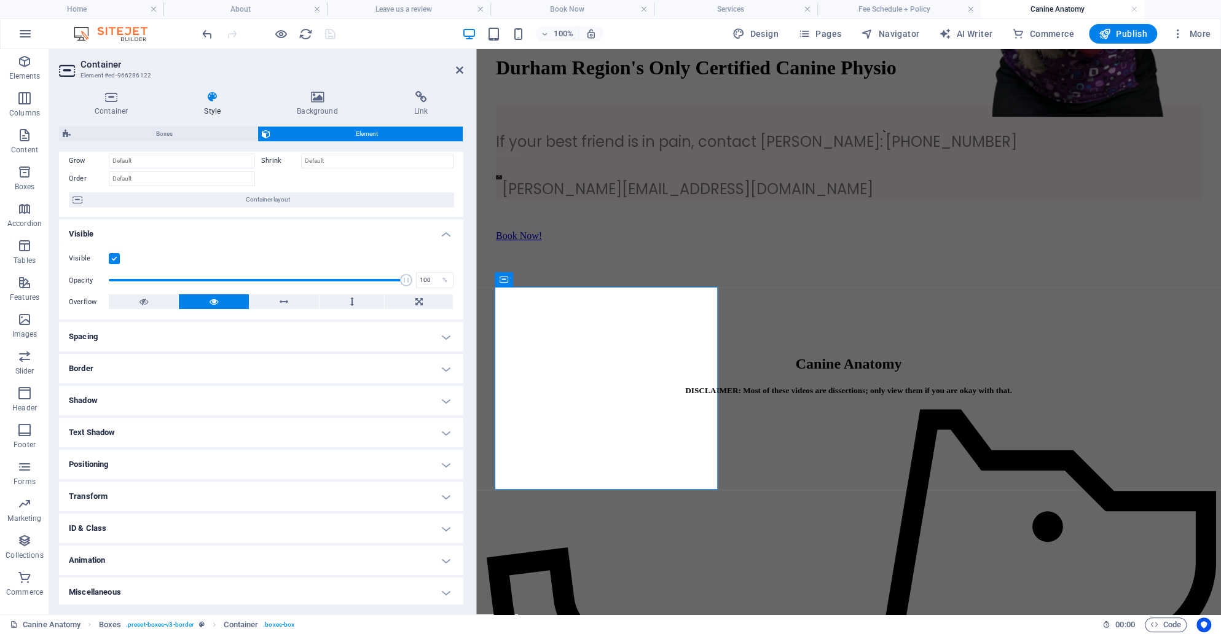
scroll to position [66, 0]
click at [336, 385] on h4 "Shadow" at bounding box center [261, 398] width 404 height 29
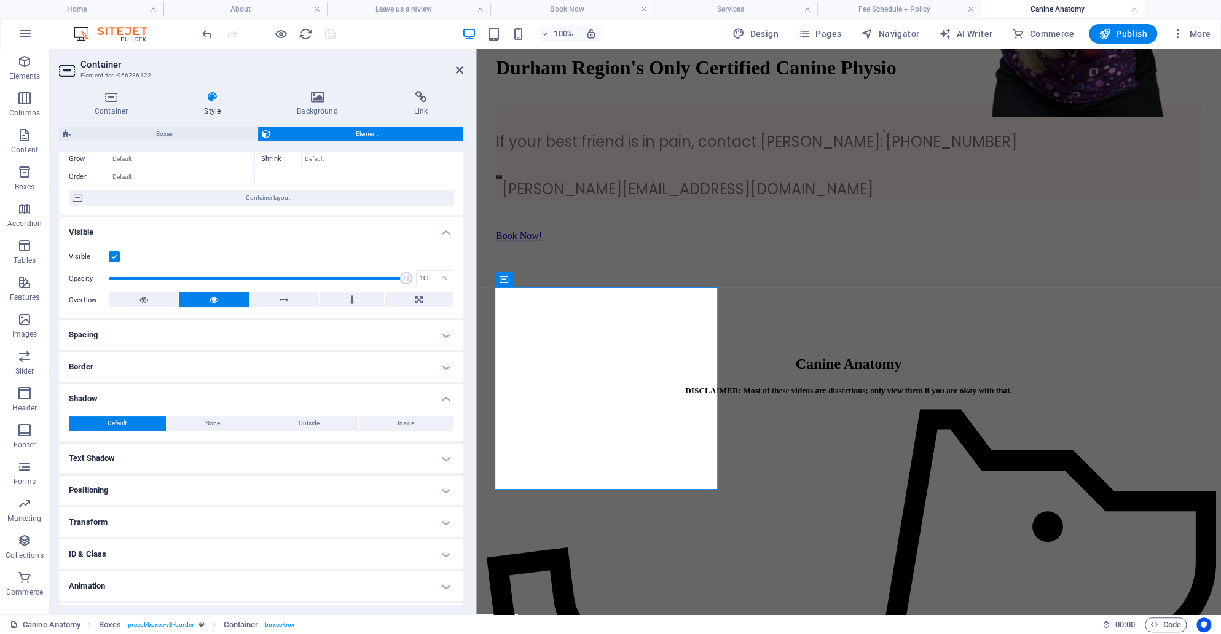
click at [336, 385] on h4 "Shadow" at bounding box center [261, 395] width 404 height 22
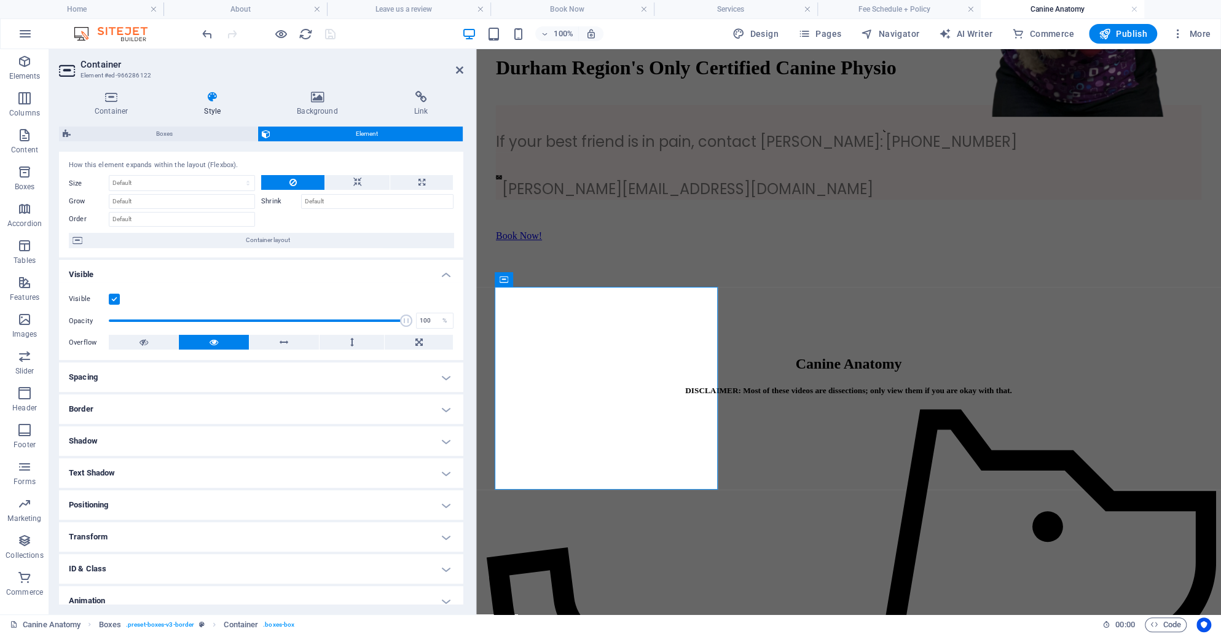
scroll to position [0, 0]
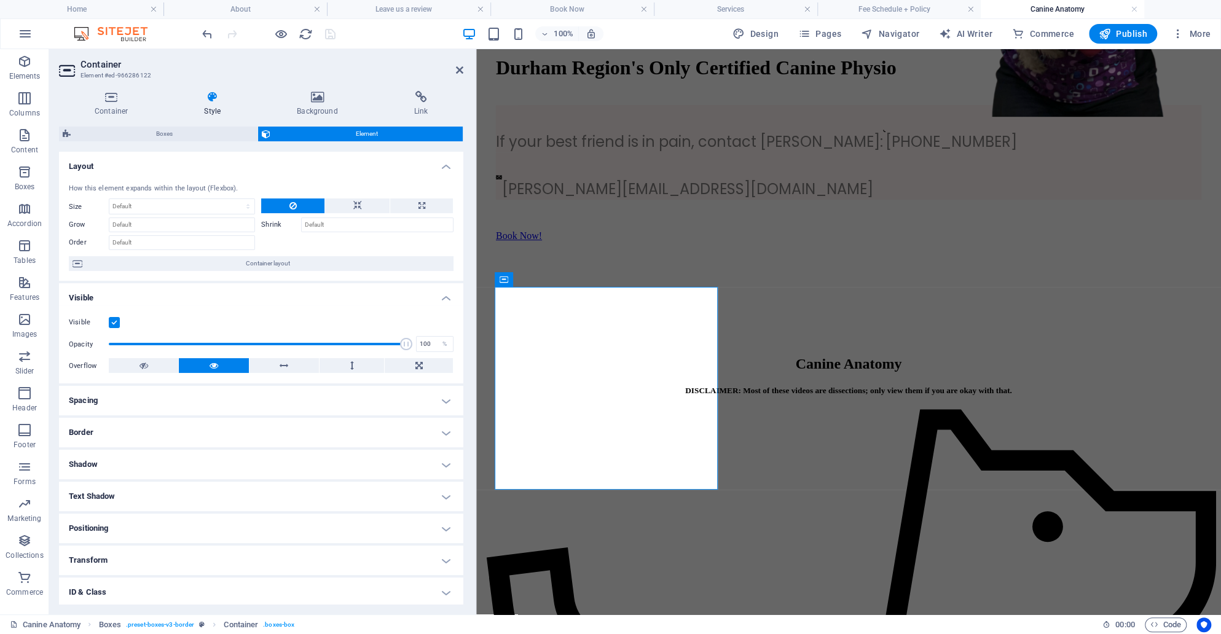
click at [315, 90] on div "Container Style Background Link Size Height Default px rem % vh vw Min. height …" at bounding box center [261, 347] width 424 height 533
click at [311, 104] on h4 "Background" at bounding box center [319, 104] width 117 height 26
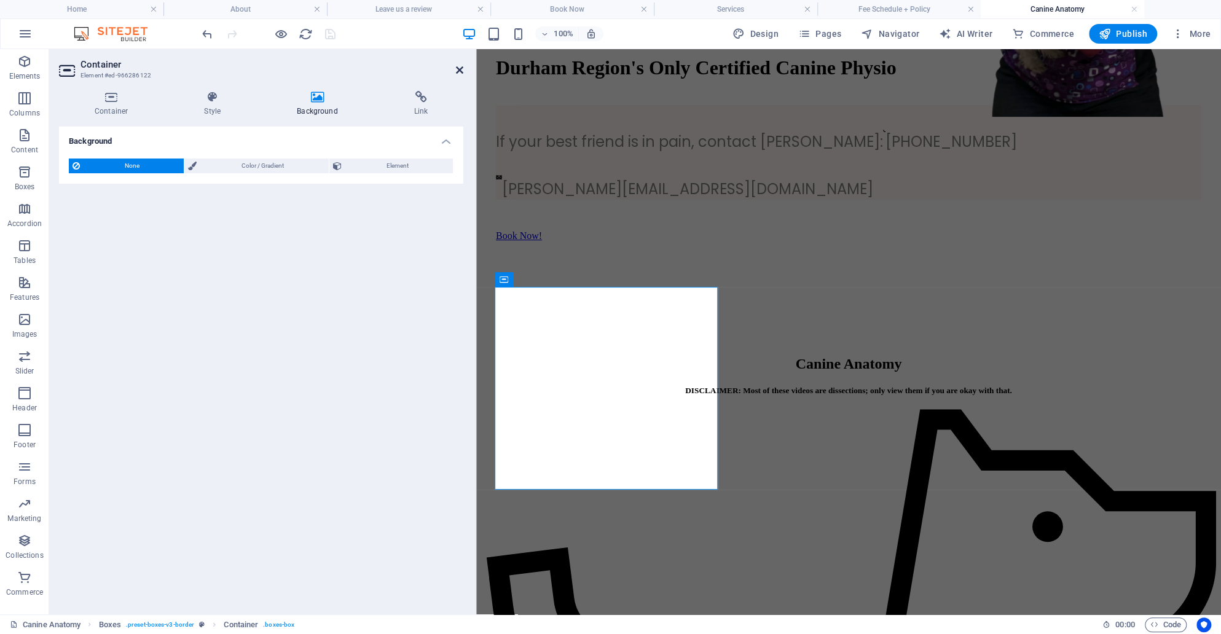
click at [459, 72] on icon at bounding box center [459, 70] width 7 height 10
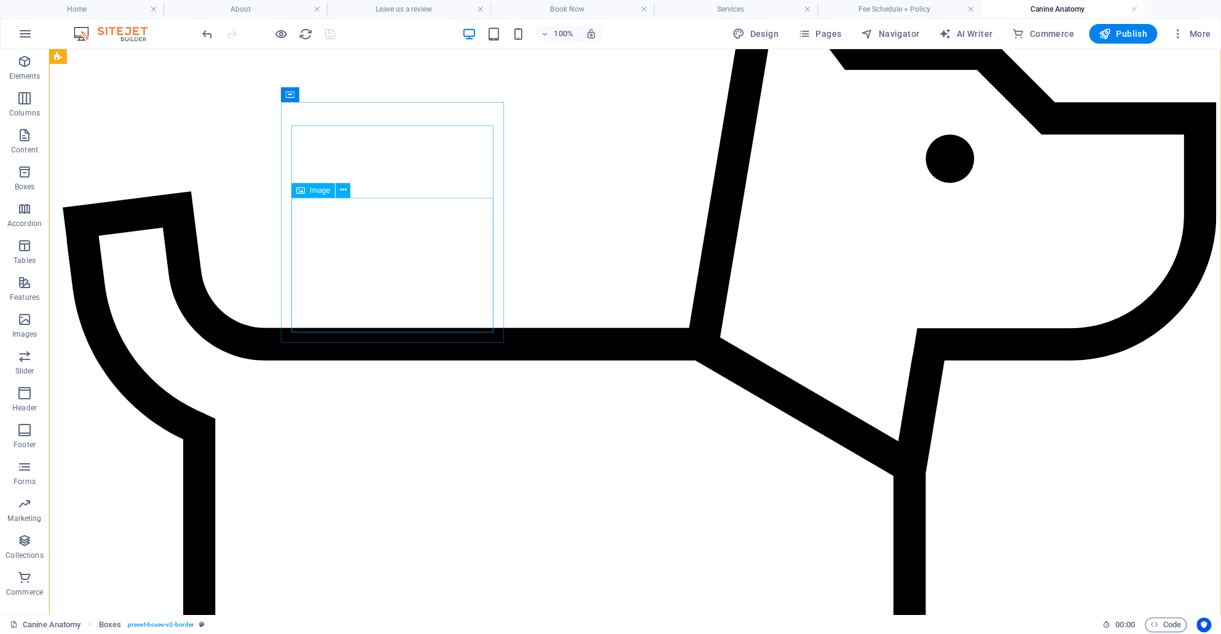
scroll to position [942, 0]
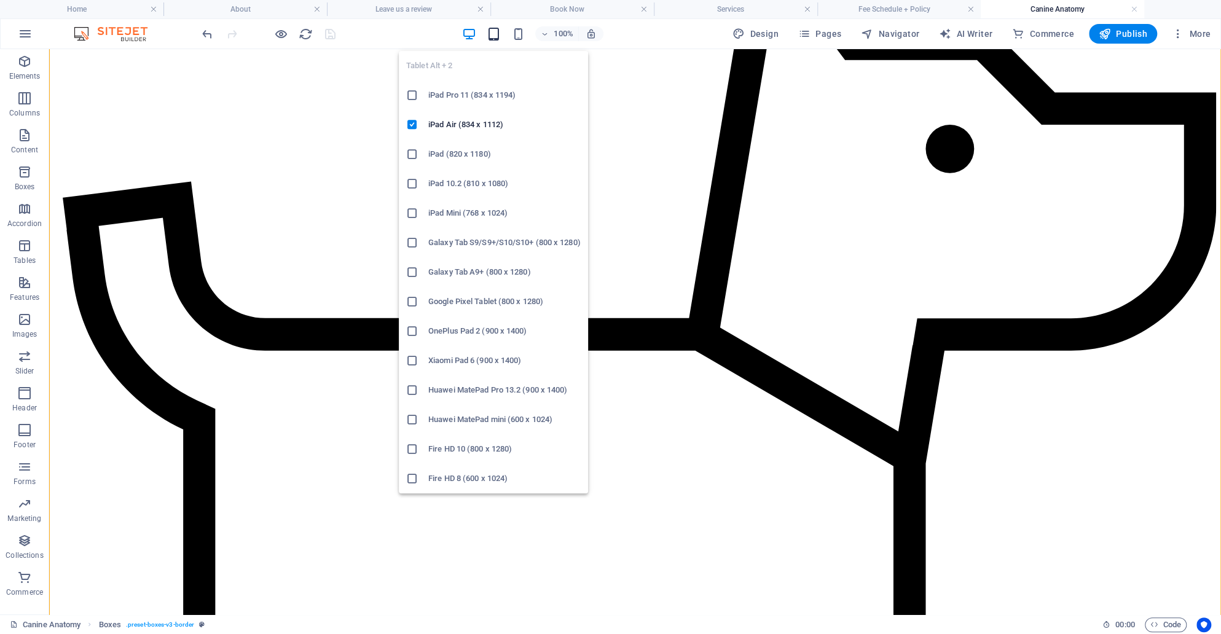
click at [498, 34] on icon "button" at bounding box center [493, 34] width 14 height 14
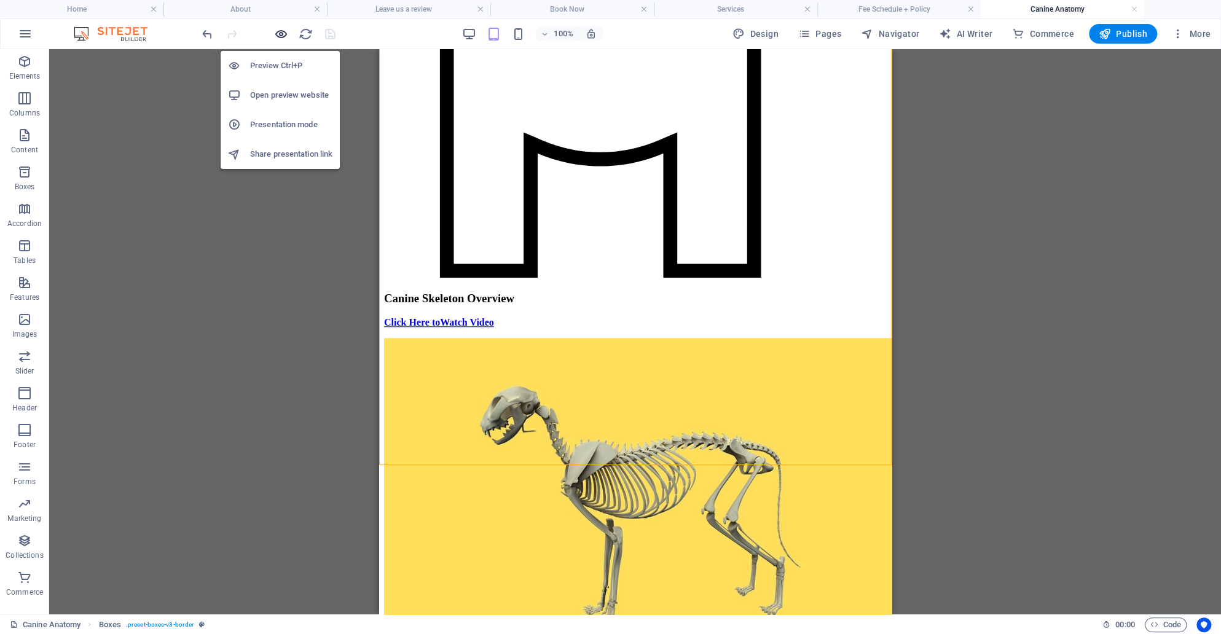
click at [279, 36] on icon "button" at bounding box center [281, 34] width 14 height 14
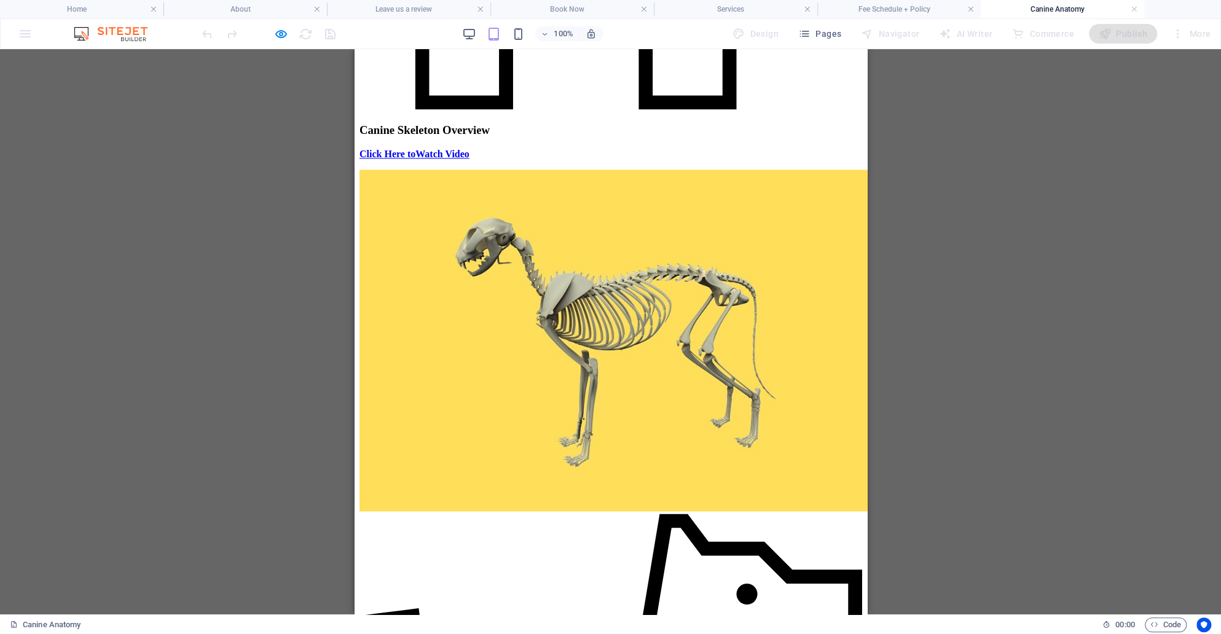
scroll to position [1001, 0]
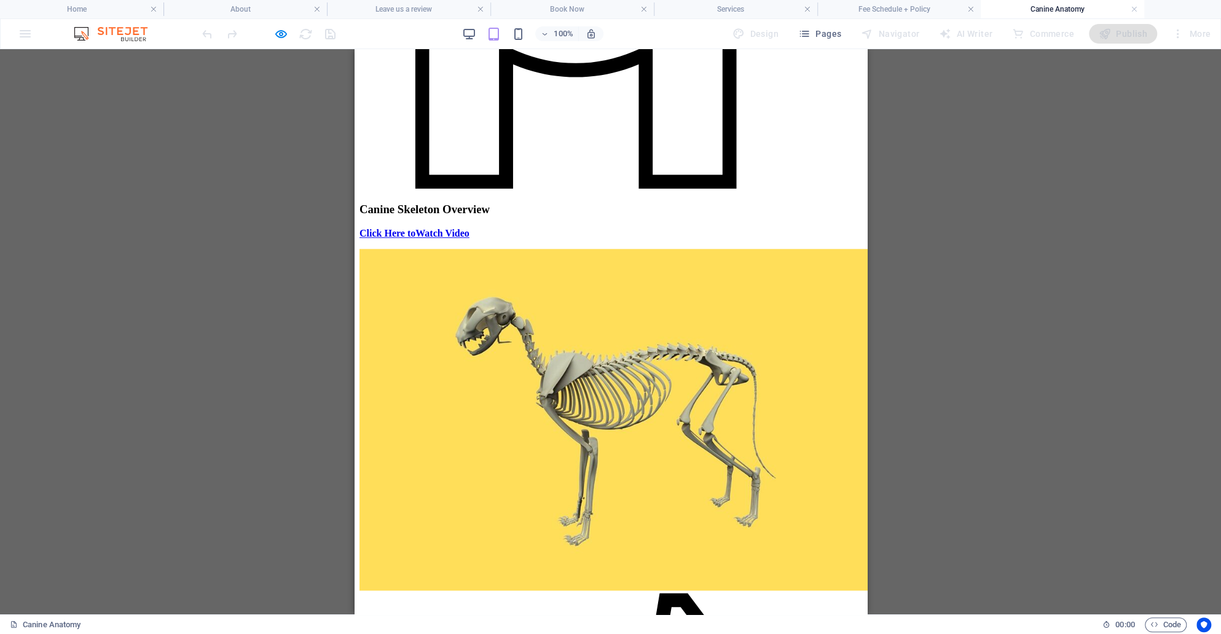
click at [464, 25] on div "100%" at bounding box center [533, 34] width 142 height 20
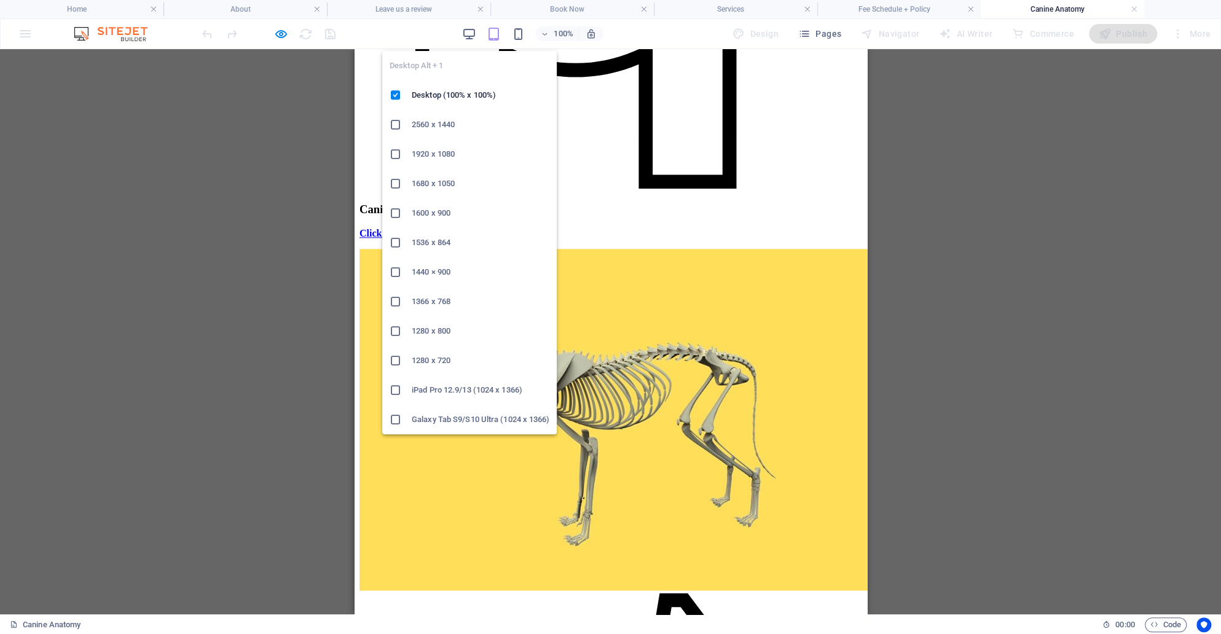
click at [470, 41] on div "Desktop Alt + 1 Desktop (100% x 100%) 2560 x 1440 1920 x 1080 1680 x [PHONE_NUM…" at bounding box center [469, 237] width 175 height 393
click at [471, 32] on icon "button" at bounding box center [469, 34] width 14 height 14
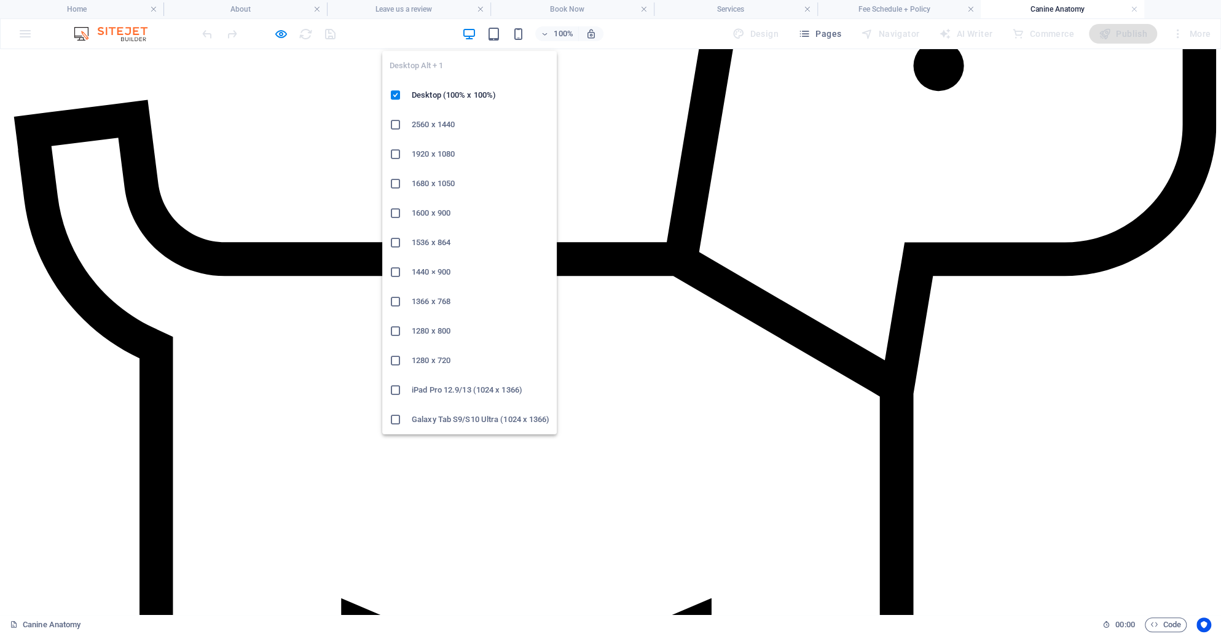
scroll to position [1031, 0]
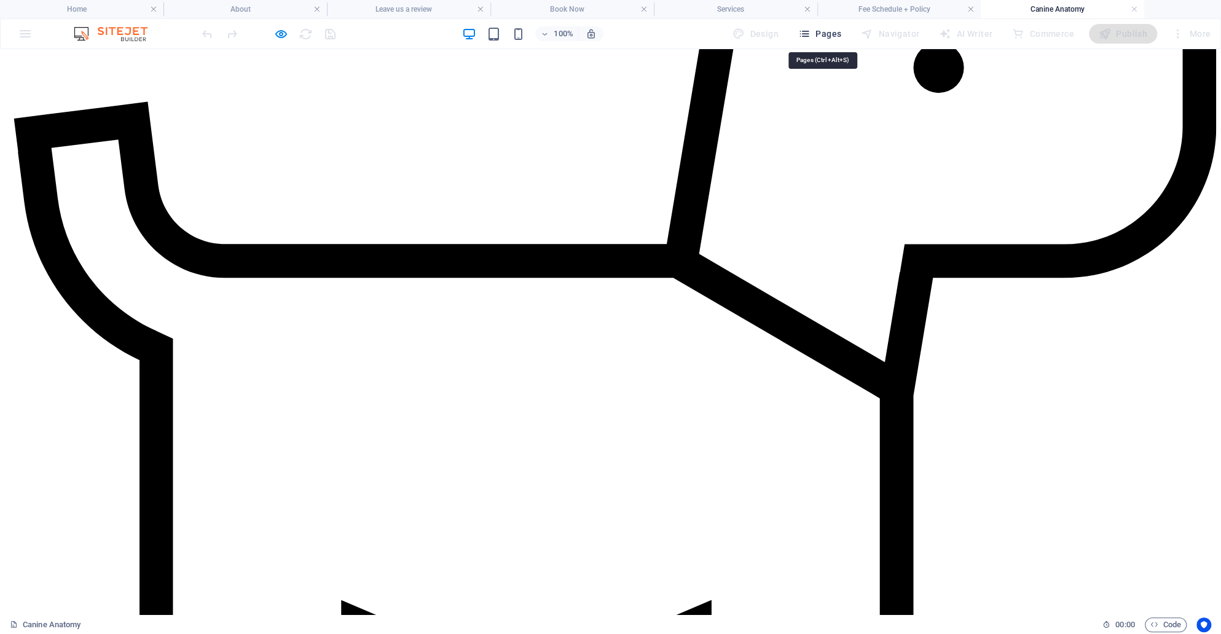
click at [811, 28] on icon "button" at bounding box center [804, 34] width 12 height 12
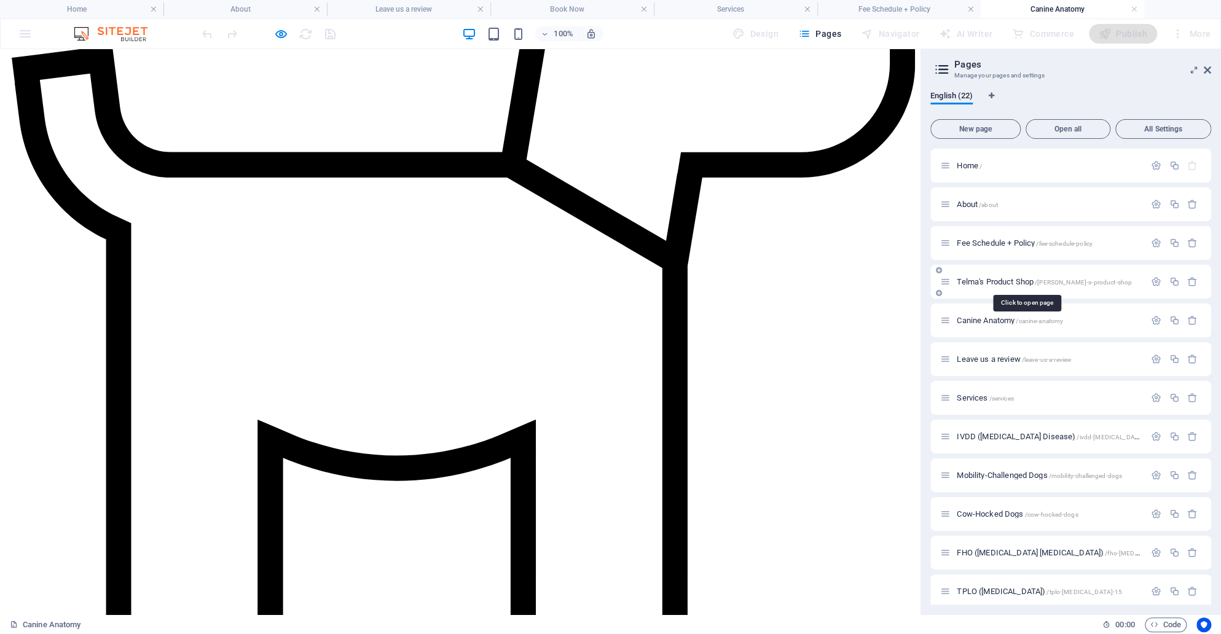
click at [1022, 281] on span "Telma's Product Shop /[PERSON_NAME]-s-product-shop" at bounding box center [1044, 281] width 175 height 9
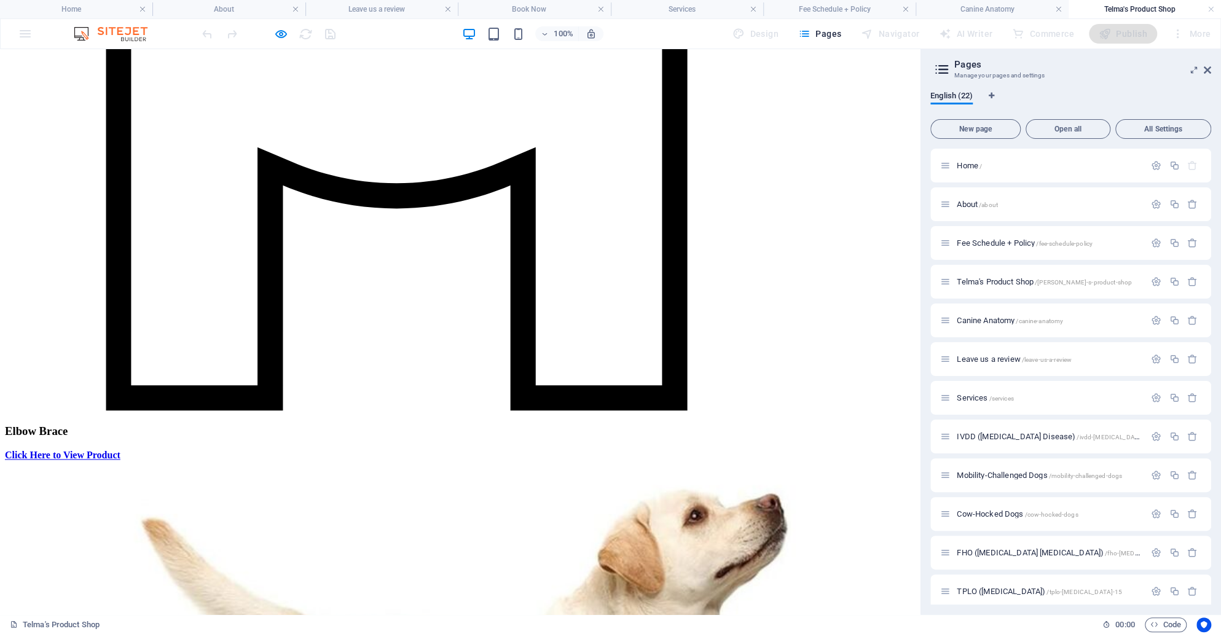
scroll to position [1284, 0]
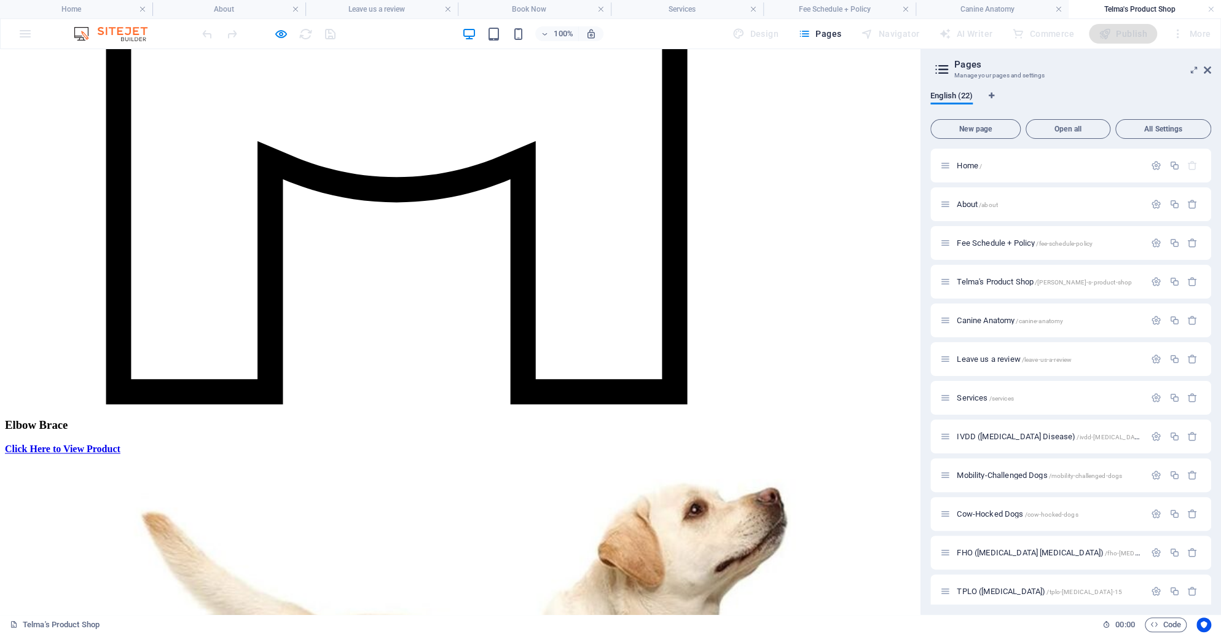
click at [280, 32] on icon "button" at bounding box center [281, 34] width 14 height 14
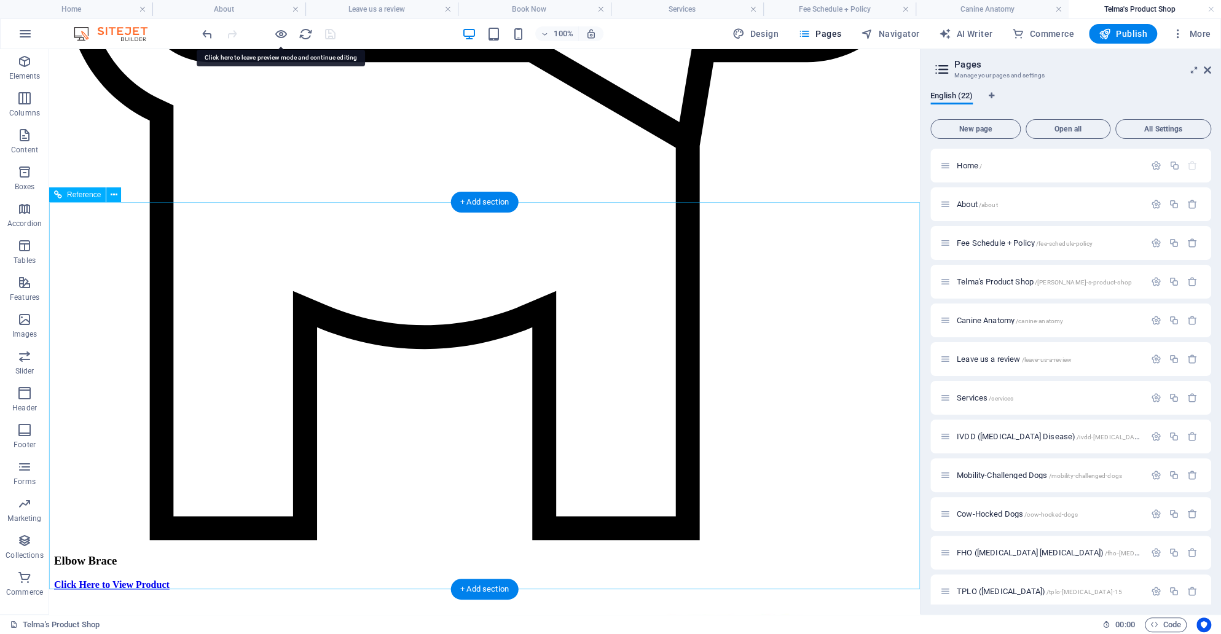
scroll to position [1103, 0]
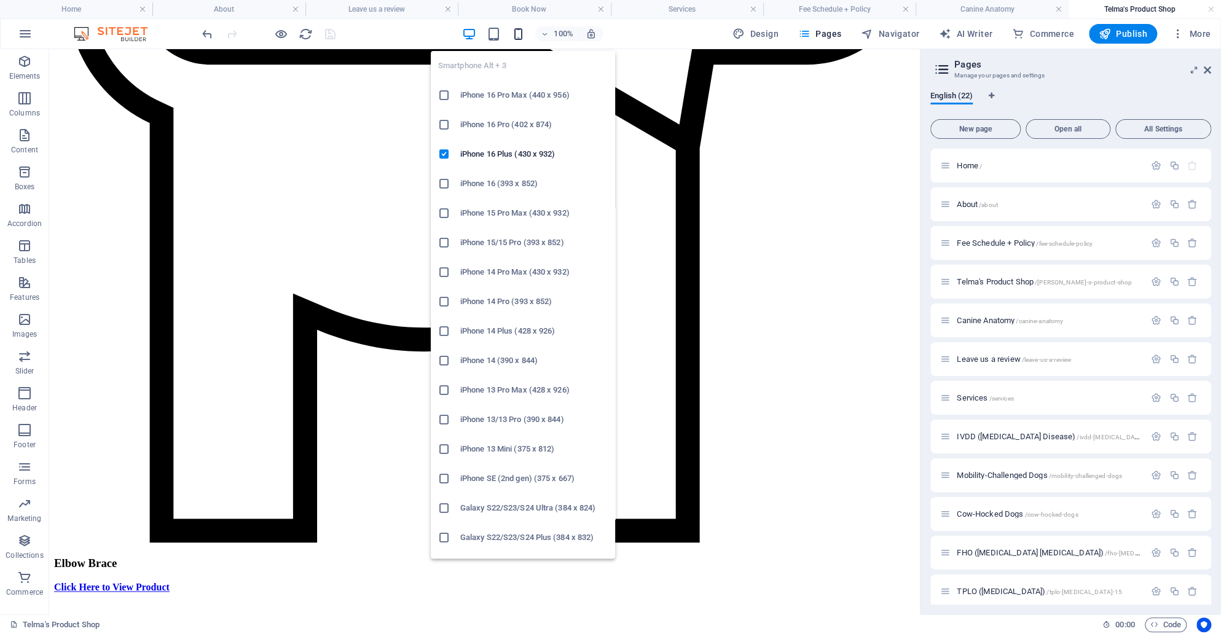
click at [523, 39] on icon "button" at bounding box center [518, 34] width 14 height 14
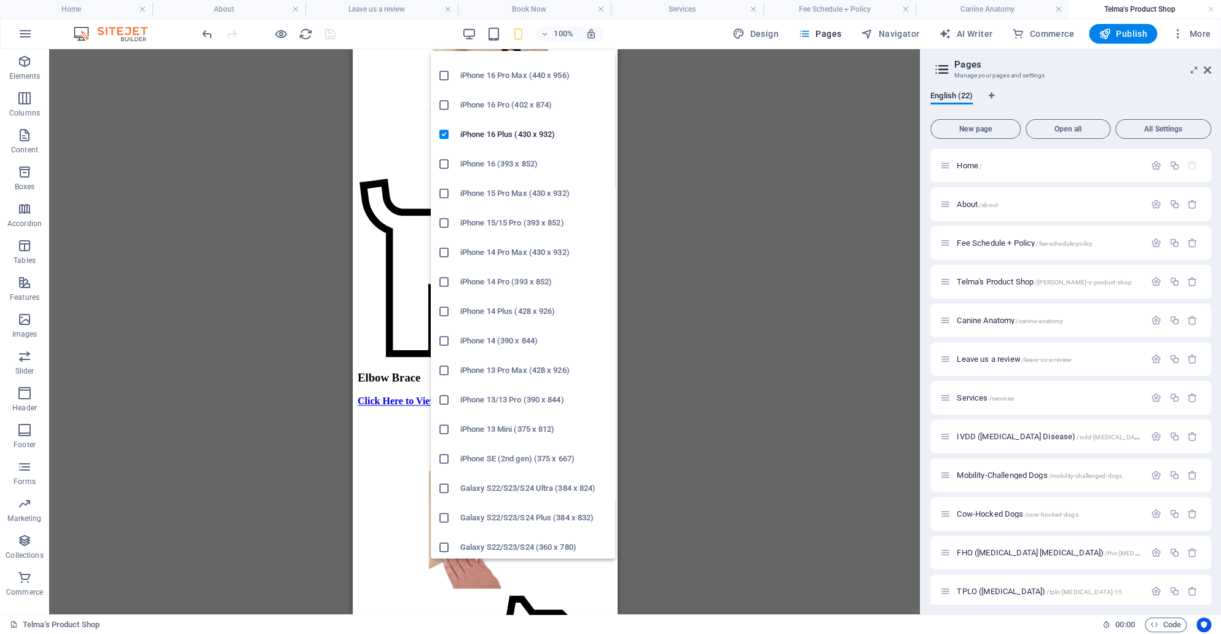
scroll to position [23, 0]
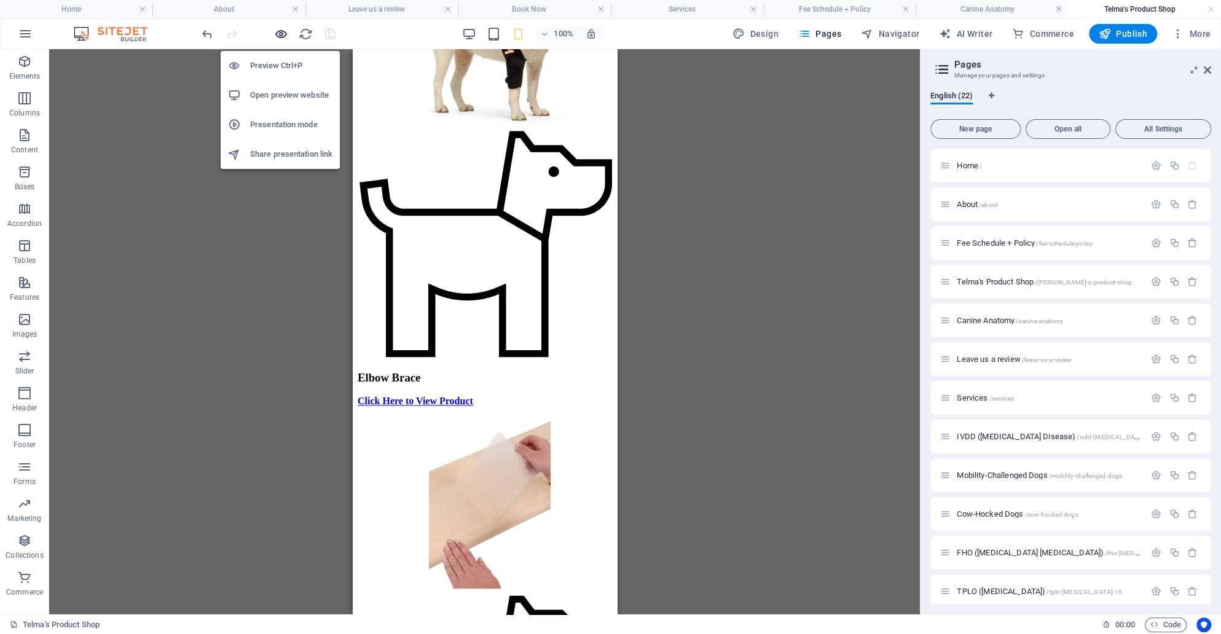
click at [284, 38] on icon "button" at bounding box center [281, 34] width 14 height 14
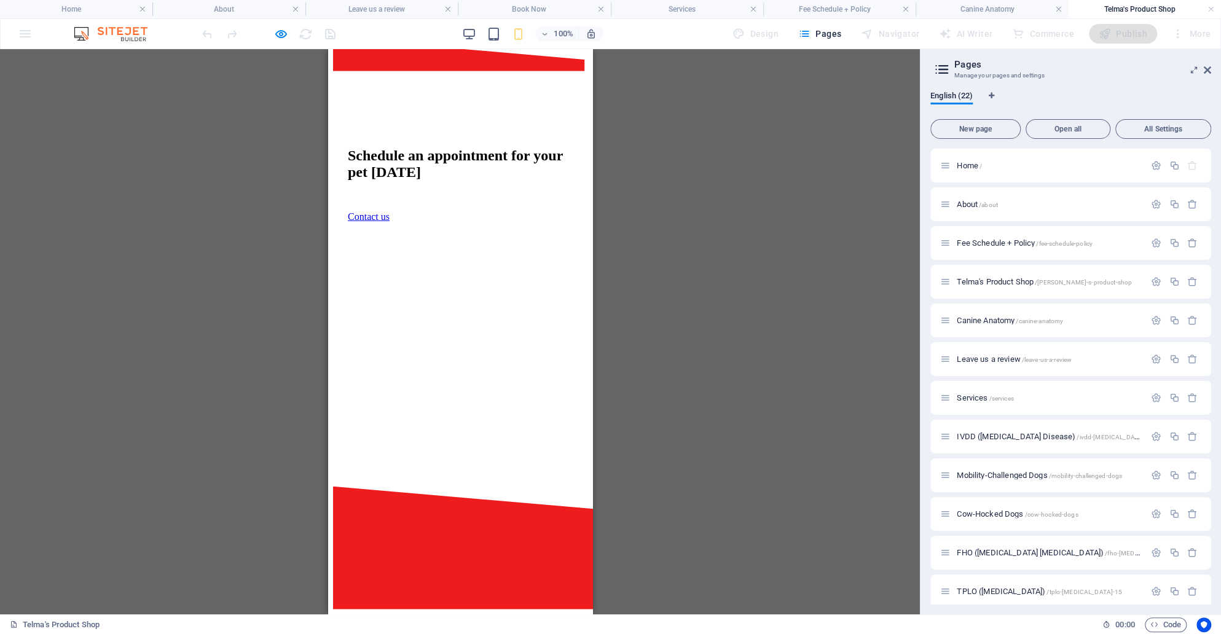
scroll to position [2677, 0]
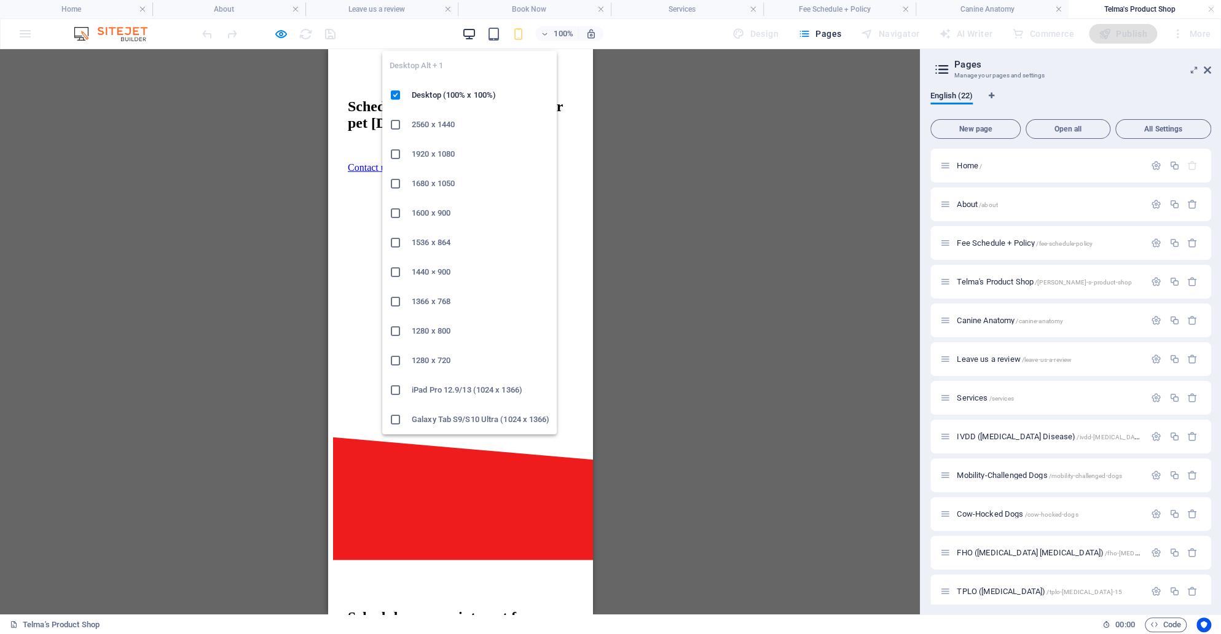
click at [473, 36] on icon "button" at bounding box center [469, 34] width 14 height 14
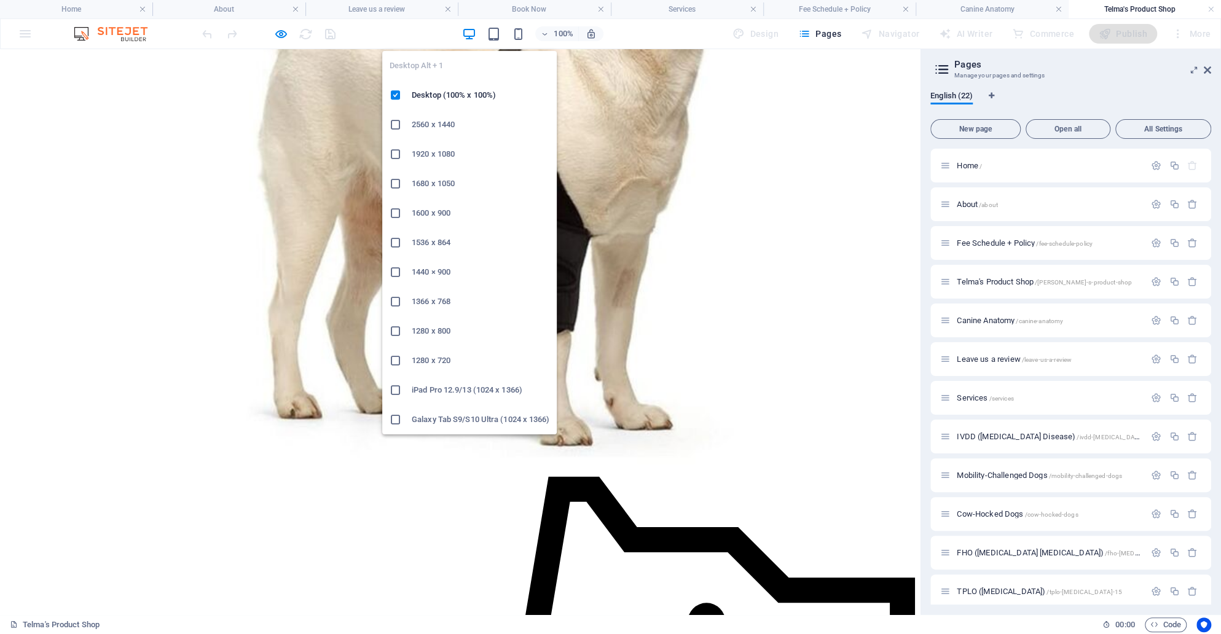
scroll to position [1887, 0]
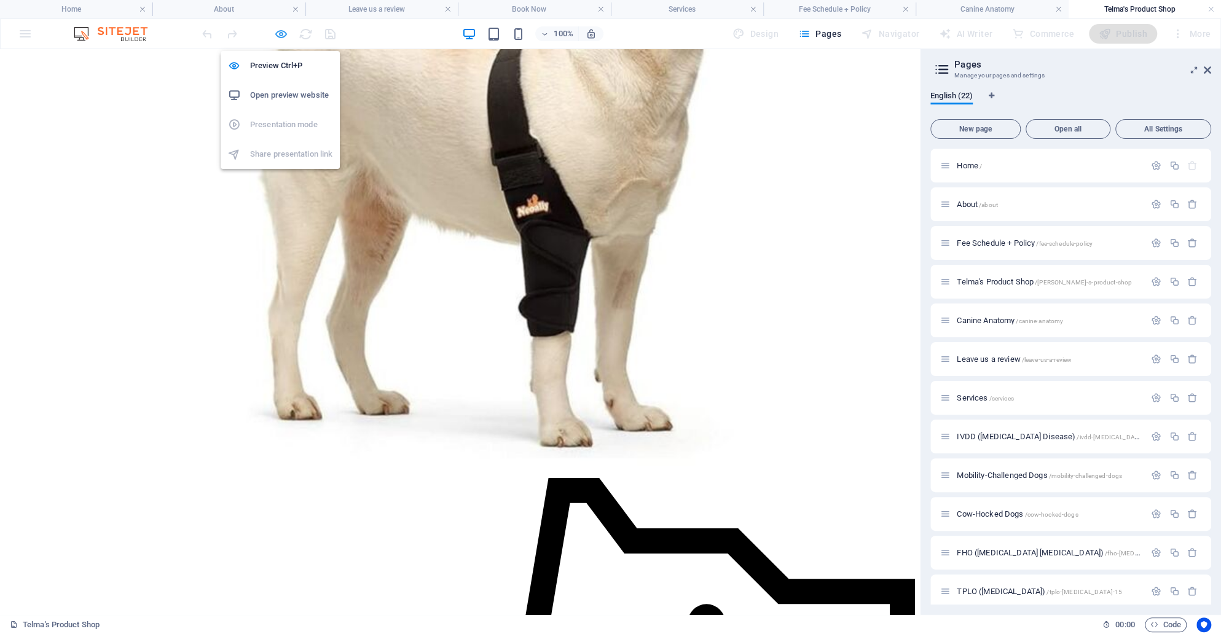
click at [278, 35] on icon "button" at bounding box center [281, 34] width 14 height 14
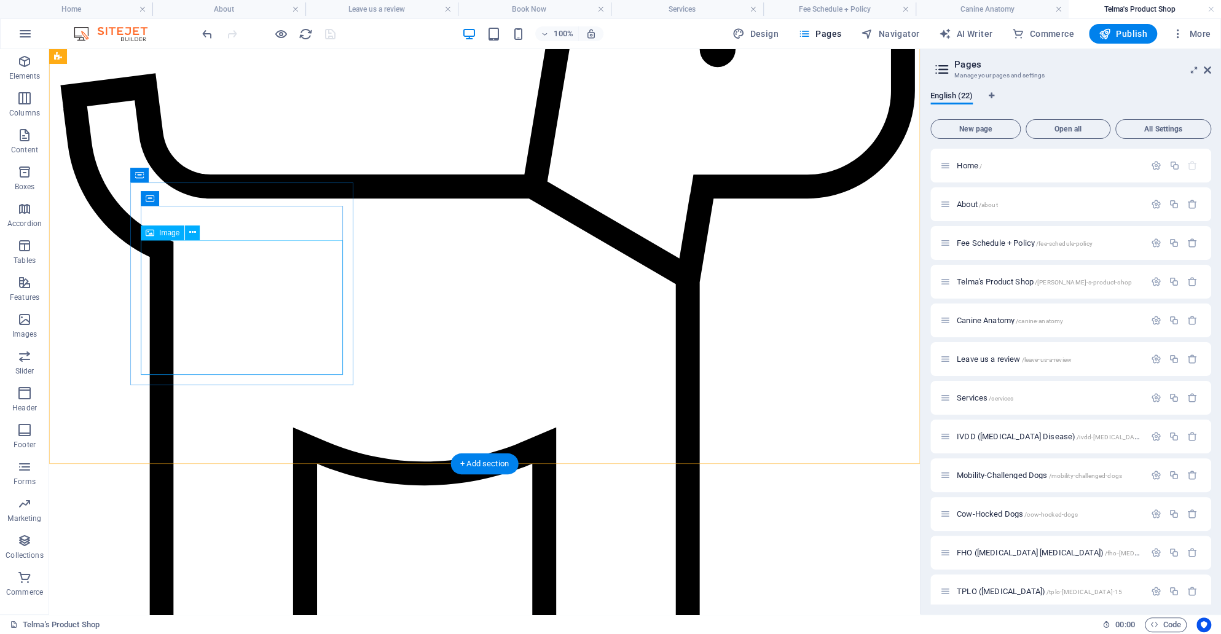
scroll to position [1157, 0]
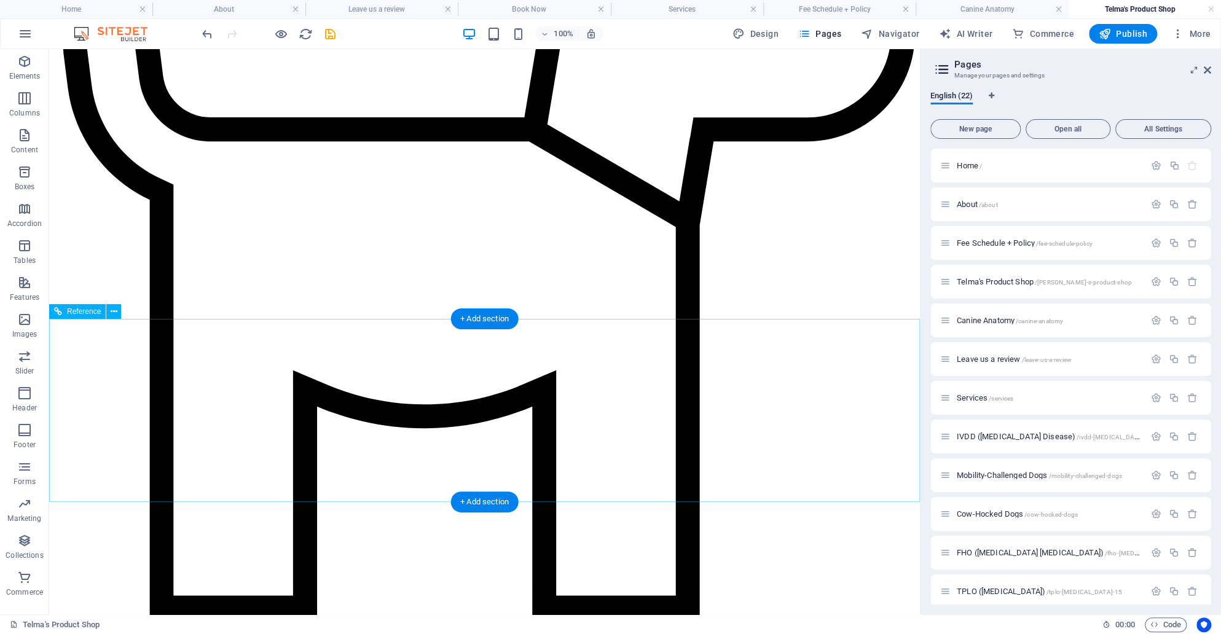
scroll to position [1026, 0]
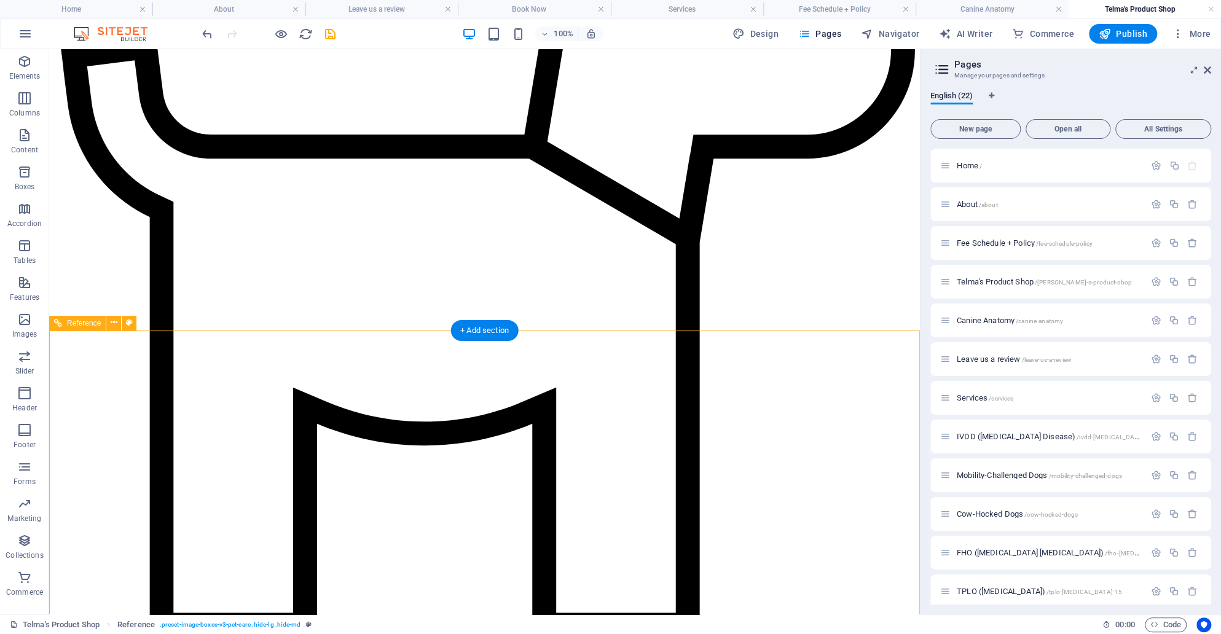
scroll to position [1006, 0]
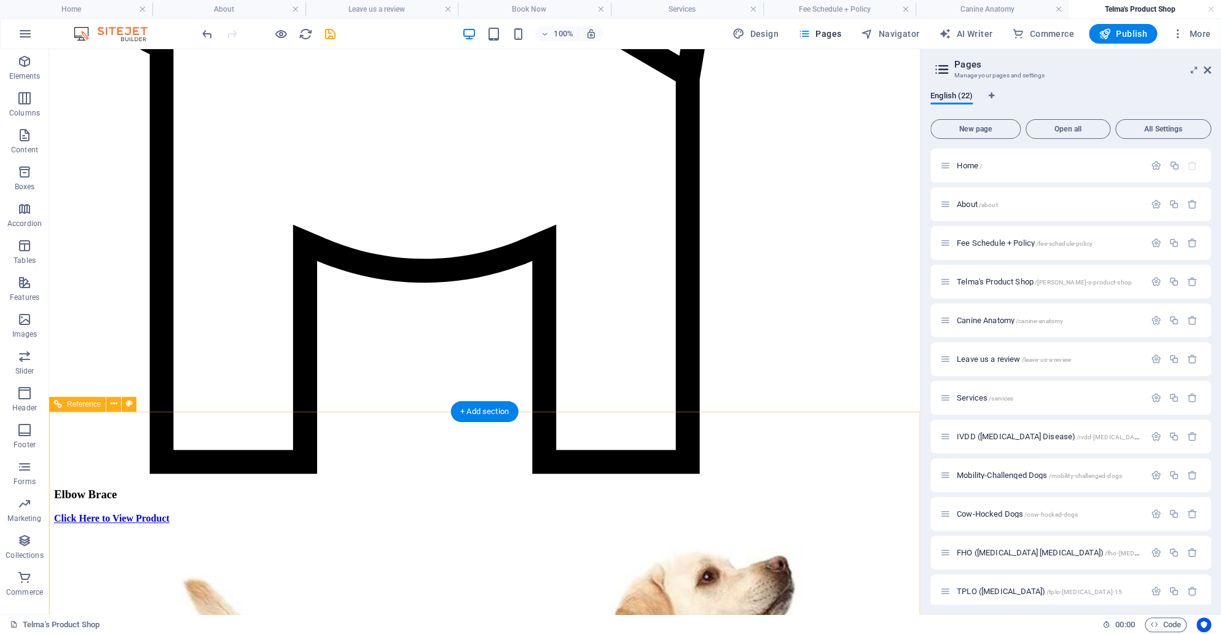
scroll to position [1179, 0]
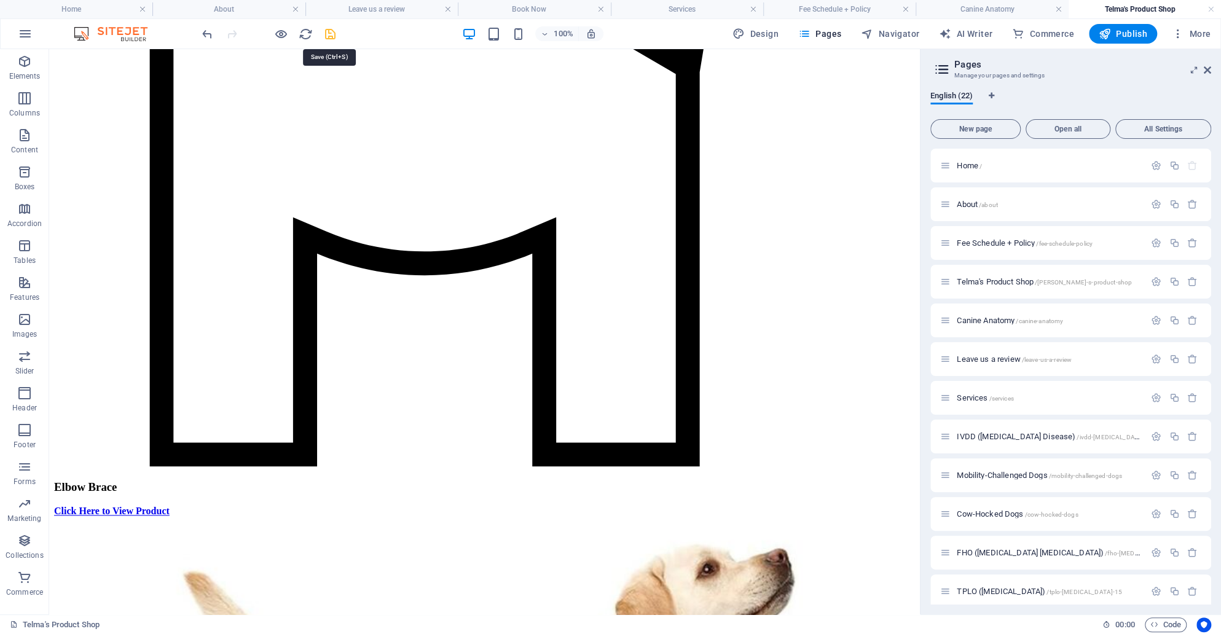
click at [332, 36] on icon "save" at bounding box center [330, 34] width 14 height 14
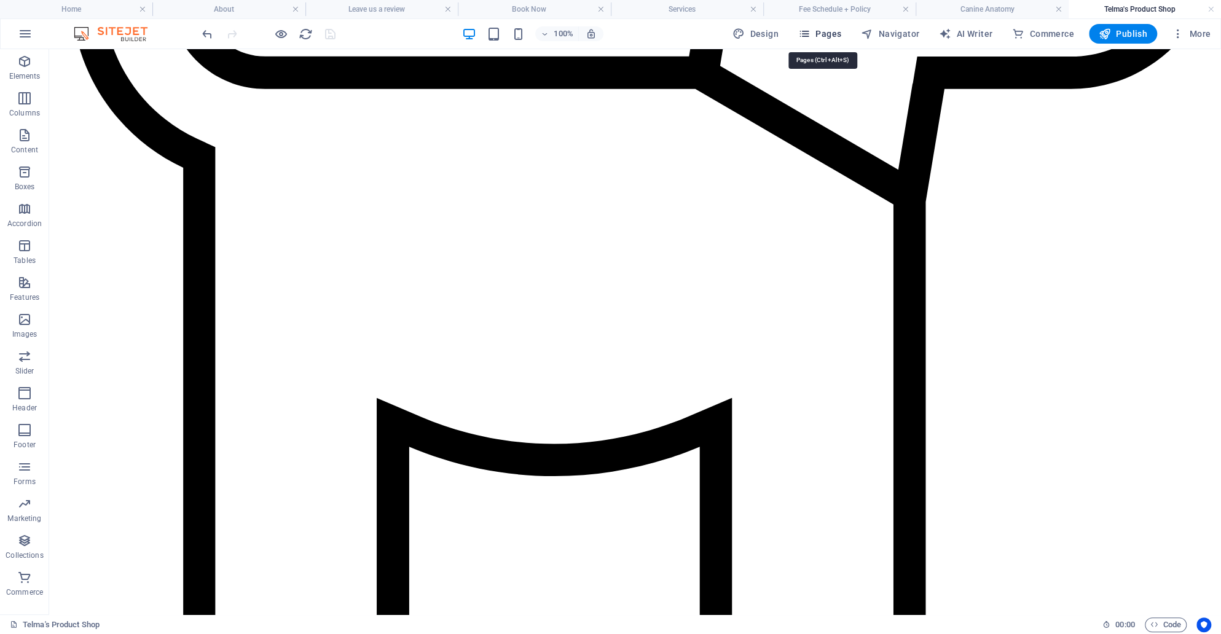
click at [836, 32] on span "Pages" at bounding box center [819, 34] width 43 height 12
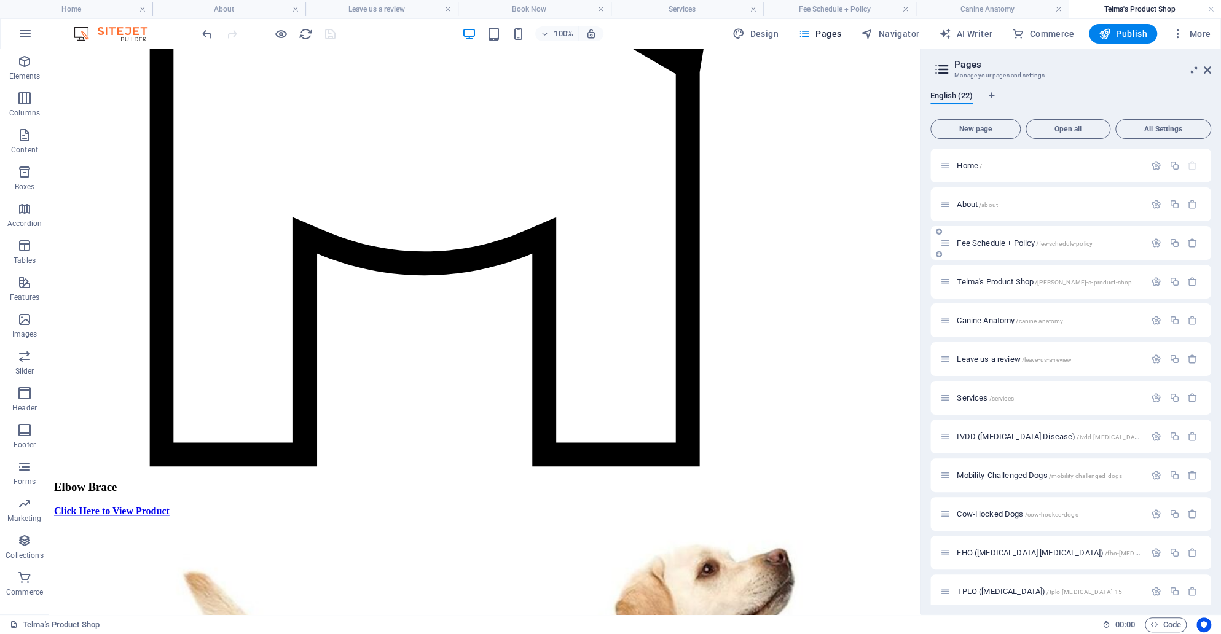
click at [971, 238] on div "Fee Schedule + Policy /fee-schedule-policy" at bounding box center [1042, 243] width 205 height 14
click at [975, 245] on span "Fee Schedule + Policy /fee-schedule-policy" at bounding box center [1025, 242] width 136 height 9
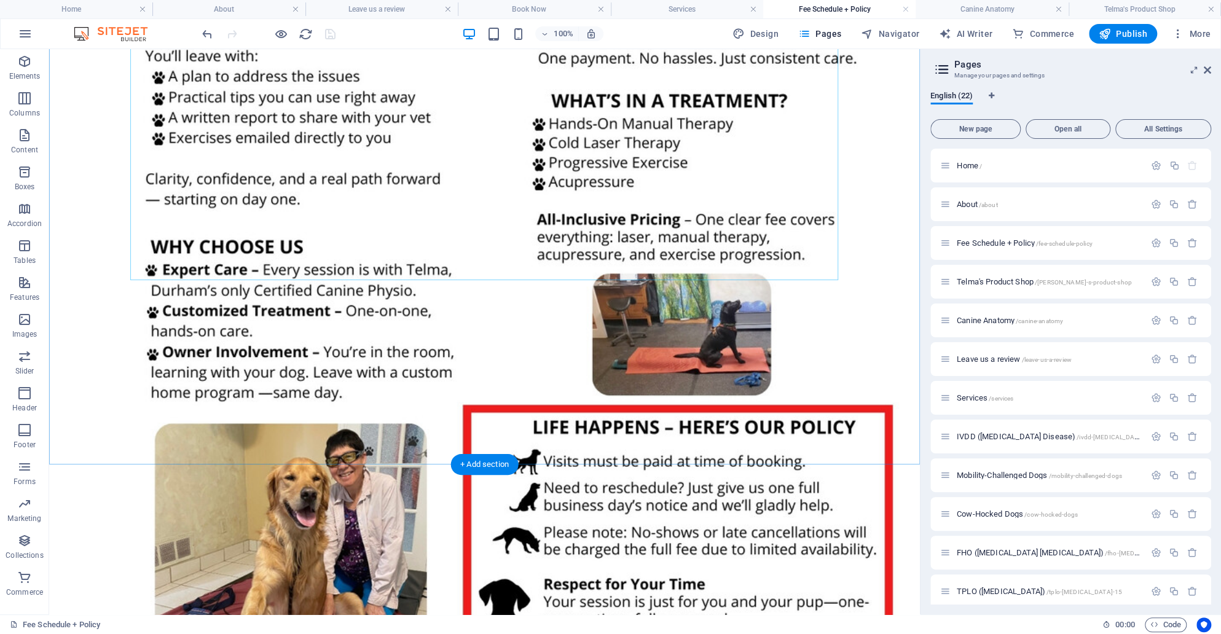
scroll to position [1013, 0]
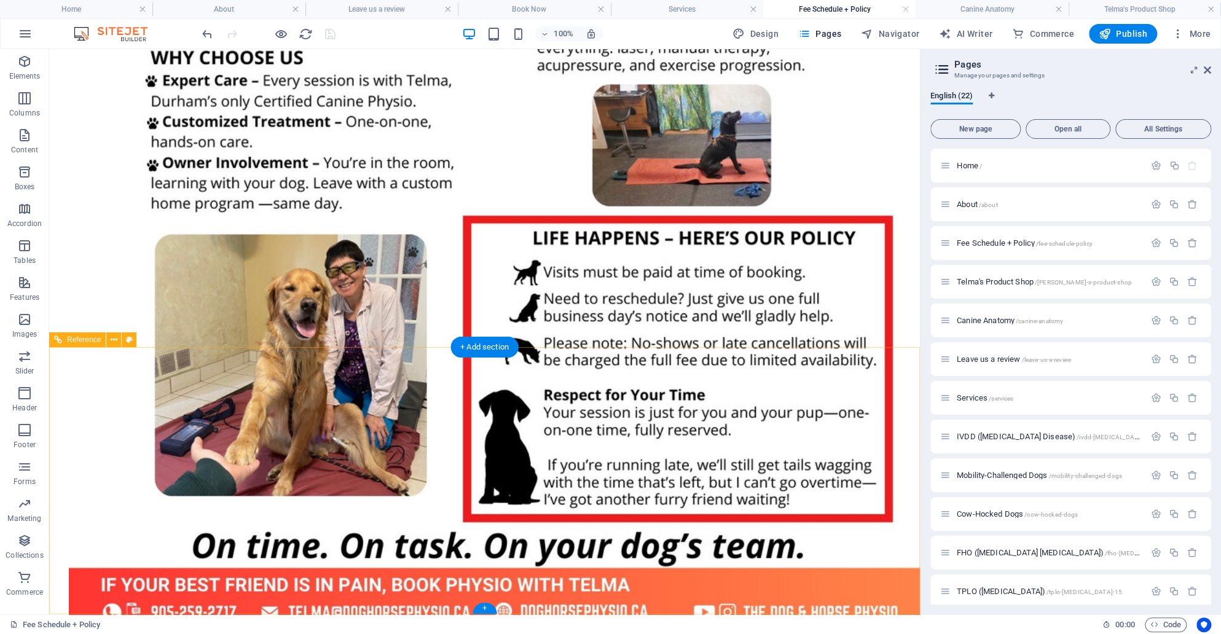
click at [1008, 291] on div "Telma's Product Shop /[PERSON_NAME]-s-product-shop" at bounding box center [1070, 282] width 281 height 34
click at [999, 281] on span "Telma's Product Shop /[PERSON_NAME]-s-product-shop" at bounding box center [1044, 281] width 175 height 9
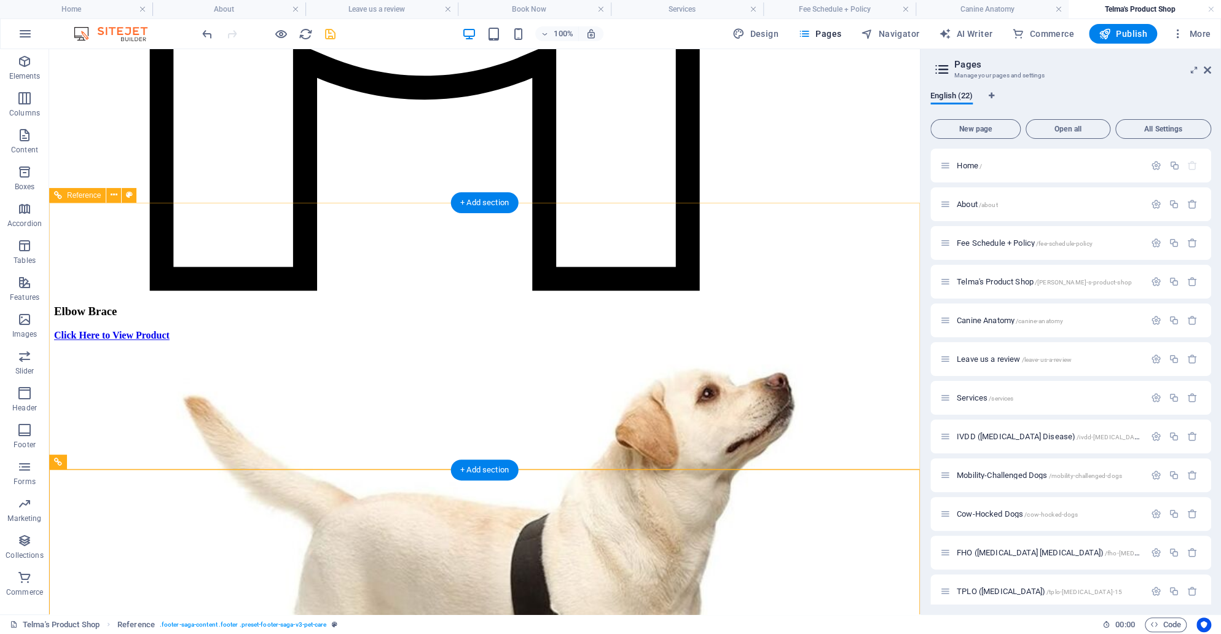
scroll to position [1313, 0]
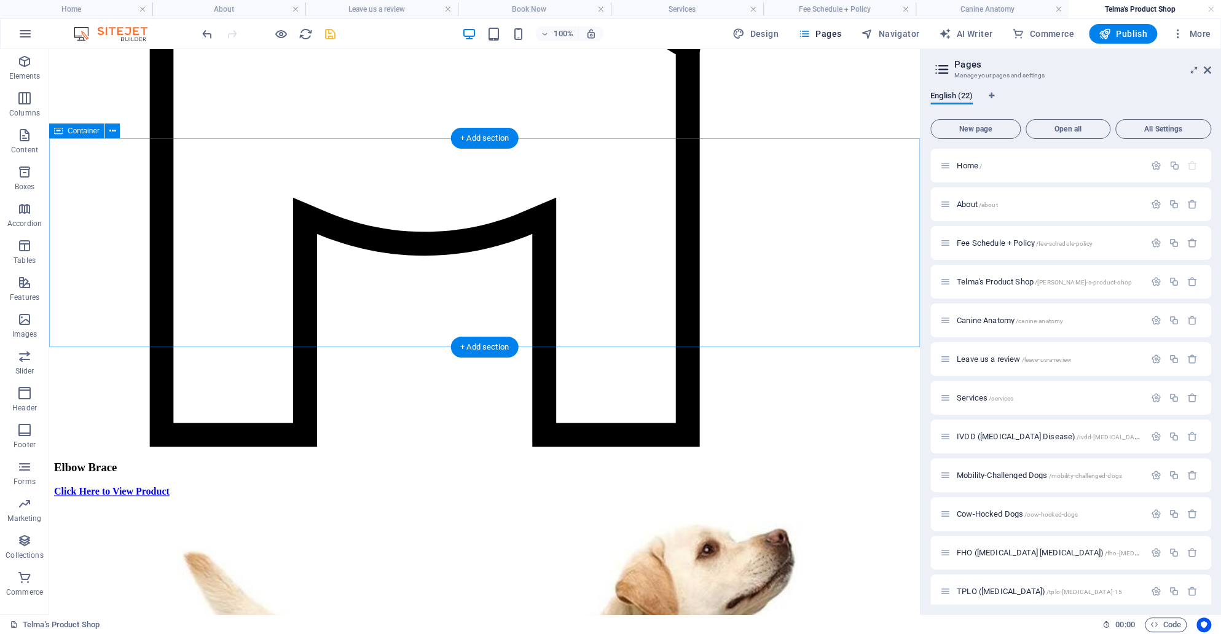
drag, startPoint x: 401, startPoint y: 283, endPoint x: 451, endPoint y: 332, distance: 70.4
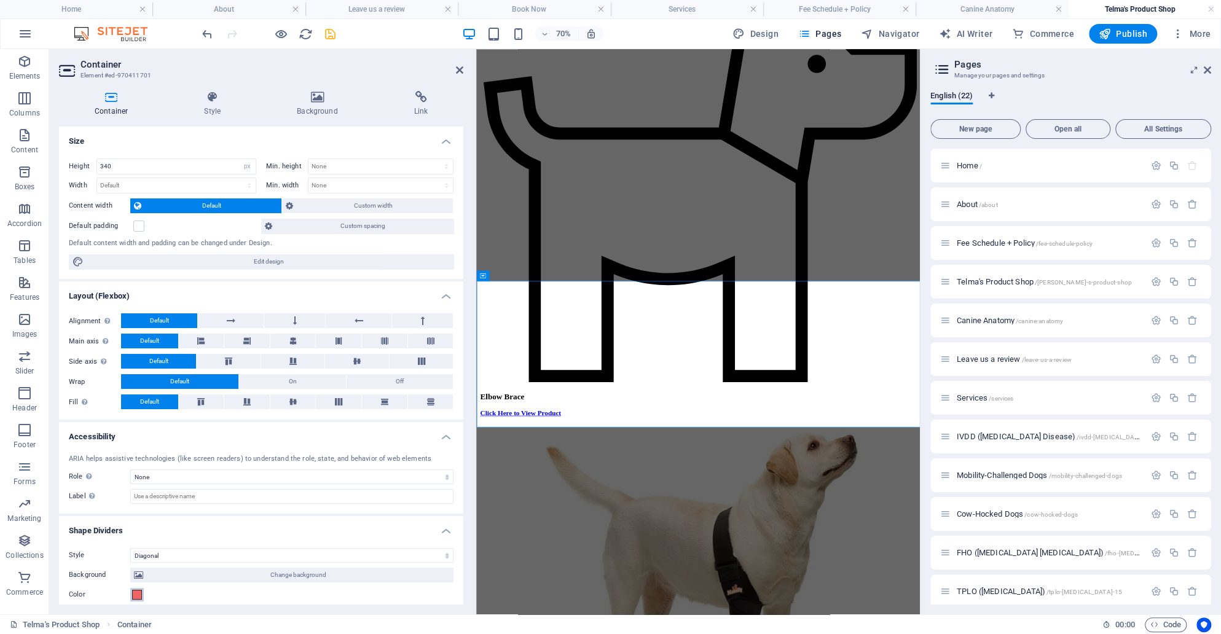
click at [135, 592] on span at bounding box center [137, 595] width 10 height 10
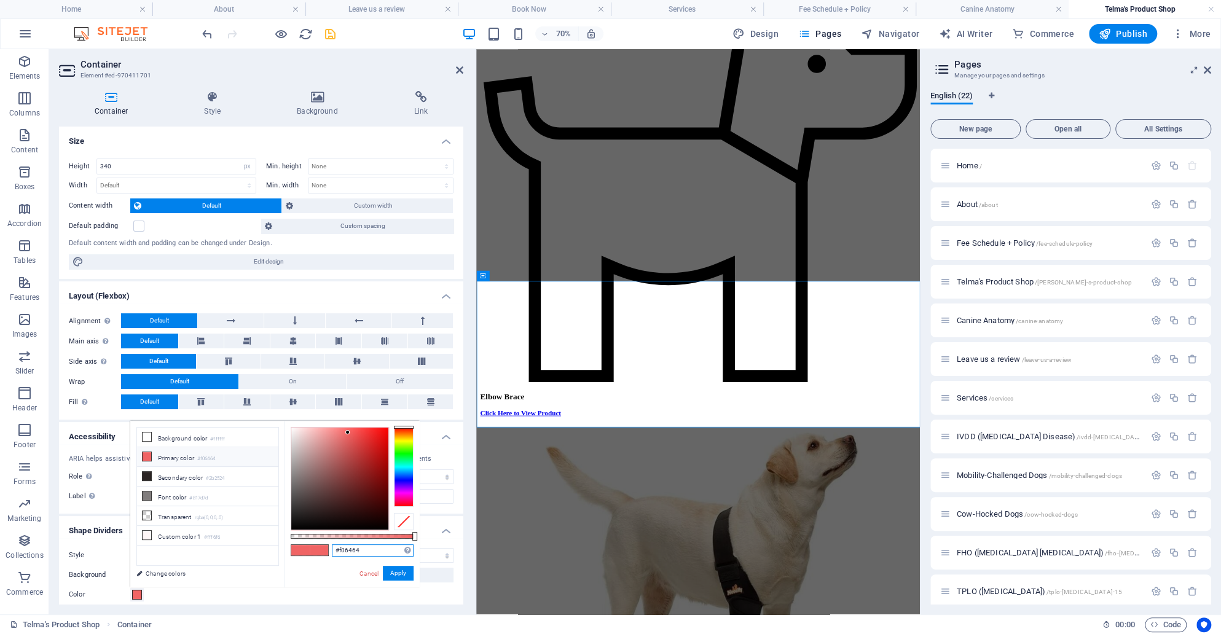
click at [353, 549] on input "#f06464" at bounding box center [373, 551] width 82 height 12
paste input "ef1c1e"
click at [395, 568] on button "Apply" at bounding box center [398, 573] width 31 height 15
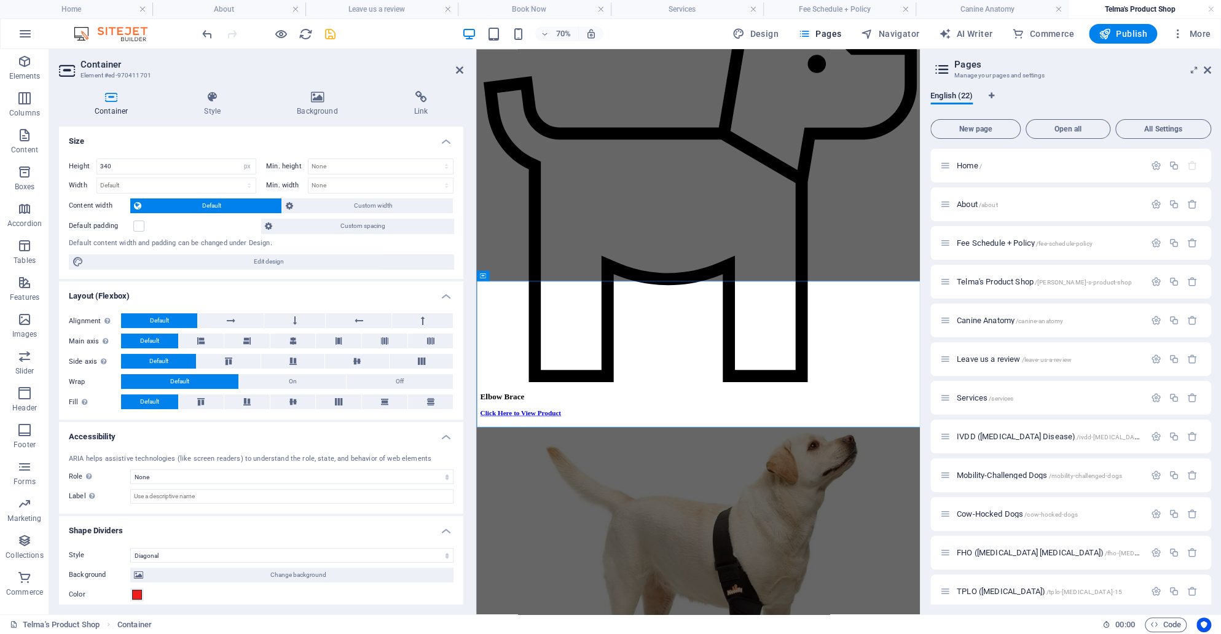
click at [464, 73] on aside "Container Element #ed-970411701 Container Style Background Link Size Height 340…" at bounding box center [262, 331] width 427 height 565
click at [457, 68] on icon at bounding box center [459, 70] width 7 height 10
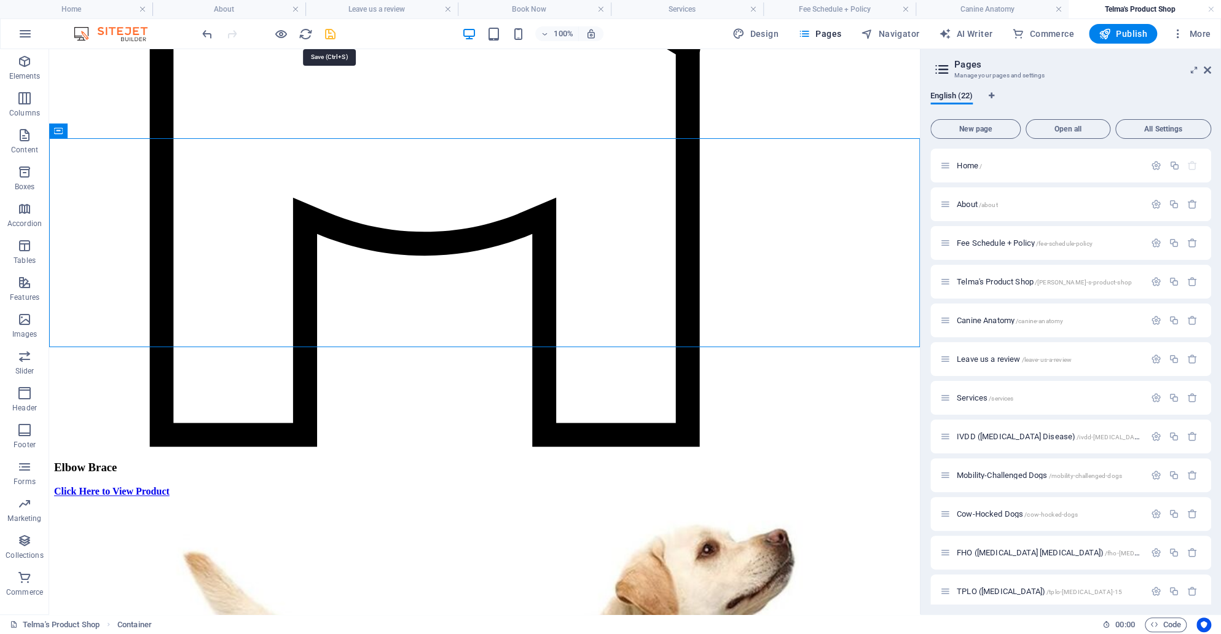
click at [329, 27] on icon "save" at bounding box center [330, 34] width 14 height 14
